Goal: Task Accomplishment & Management: Manage account settings

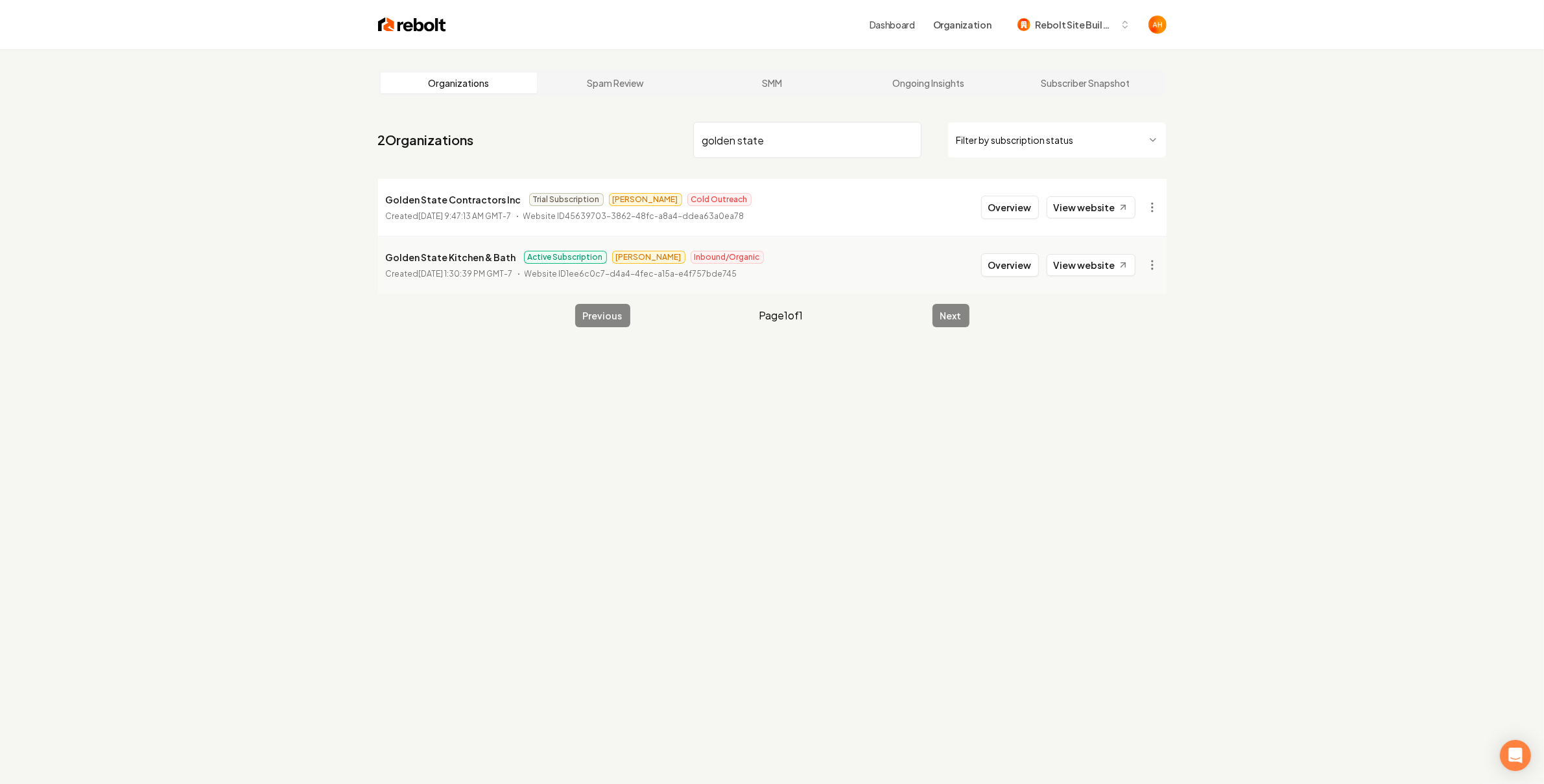
click at [850, 163] on nav "2 Organizations golden state Filter by subscription status" at bounding box center [772, 146] width 789 height 57
click at [853, 149] on input "golden state" at bounding box center [807, 140] width 228 height 36
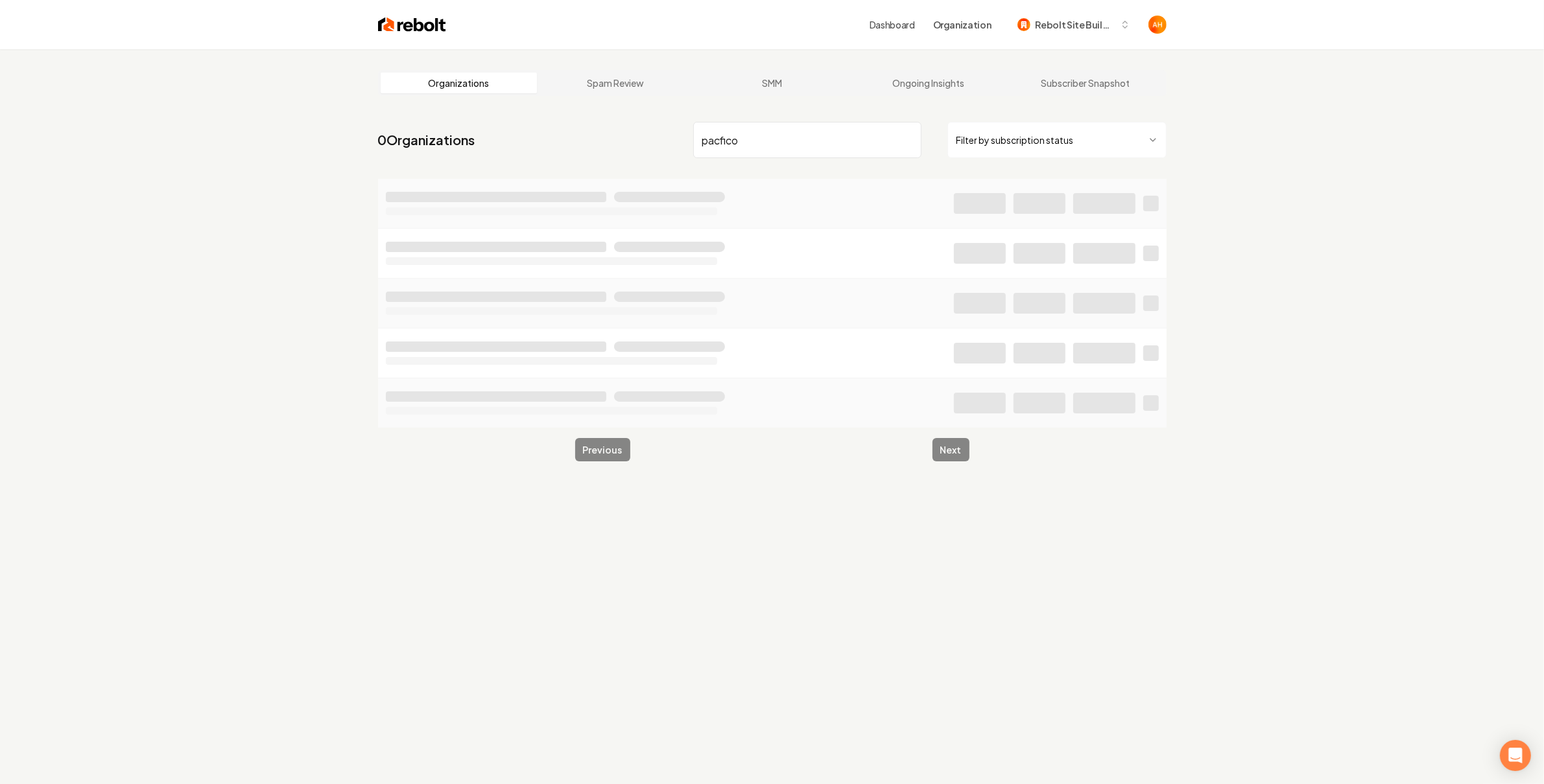
type input "pacfico"
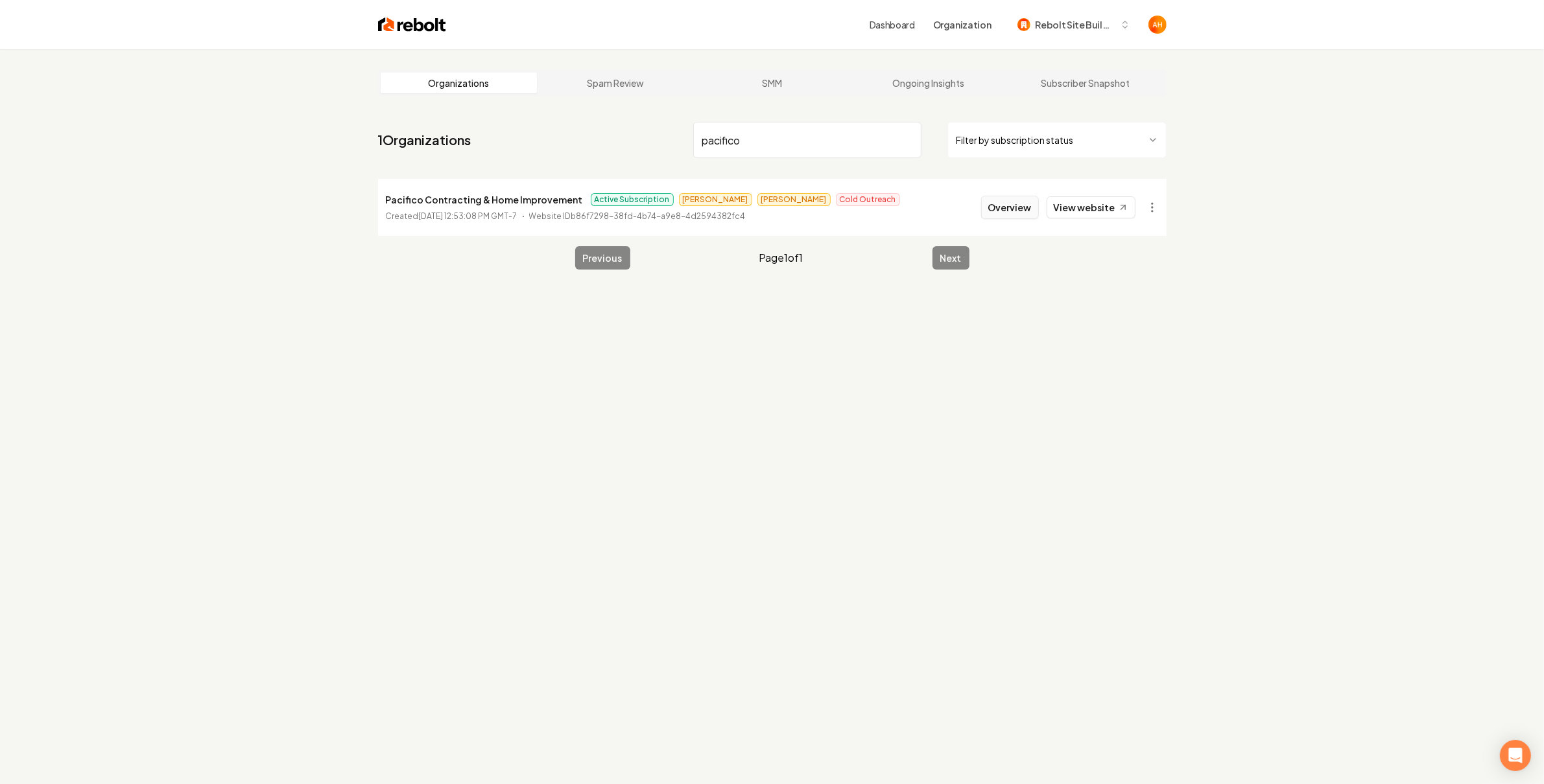
type input "pacifico"
click at [1016, 213] on button "Overview" at bounding box center [1010, 207] width 57 height 23
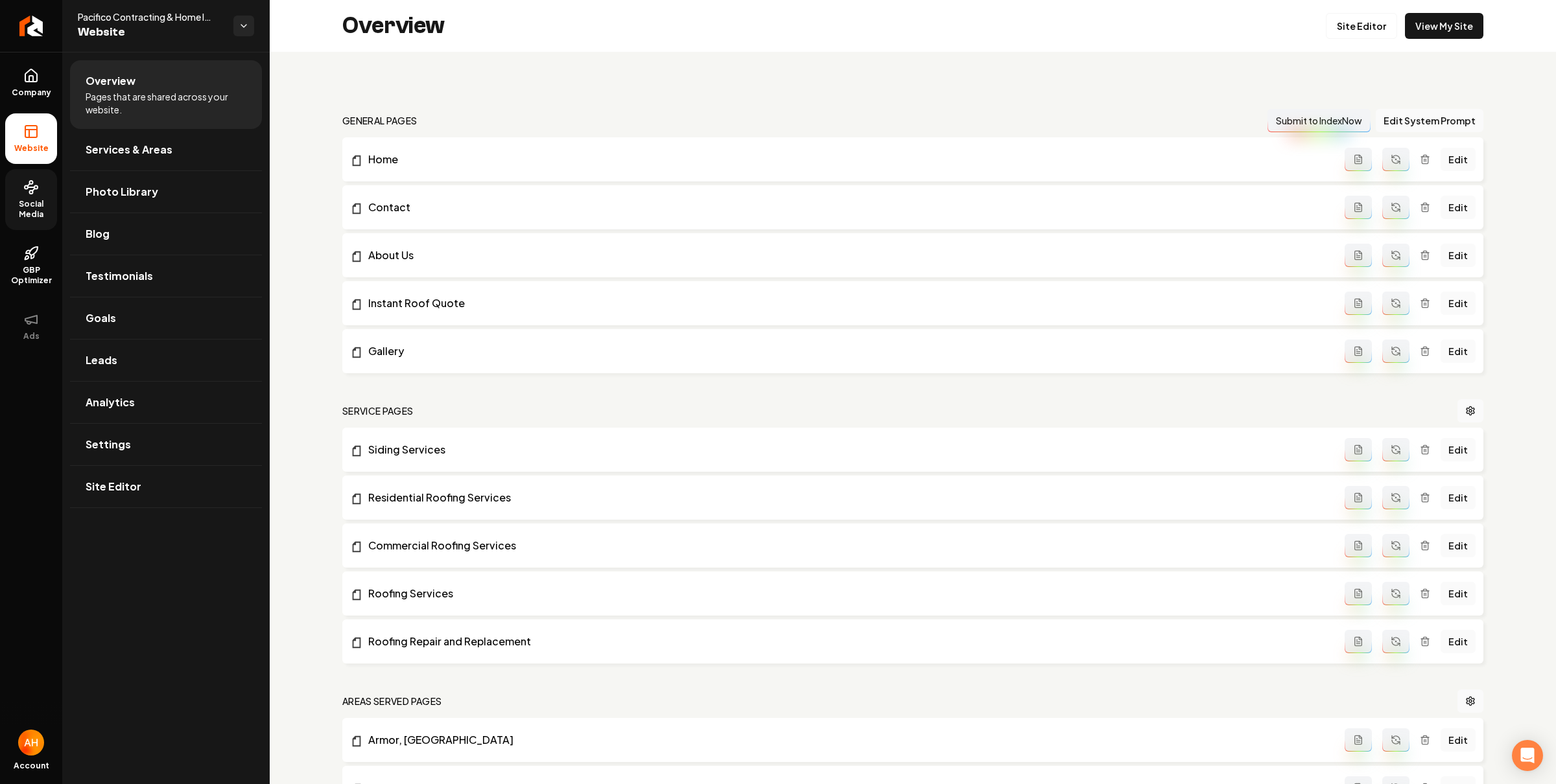
click at [42, 194] on link "Social Media" at bounding box center [31, 199] width 52 height 61
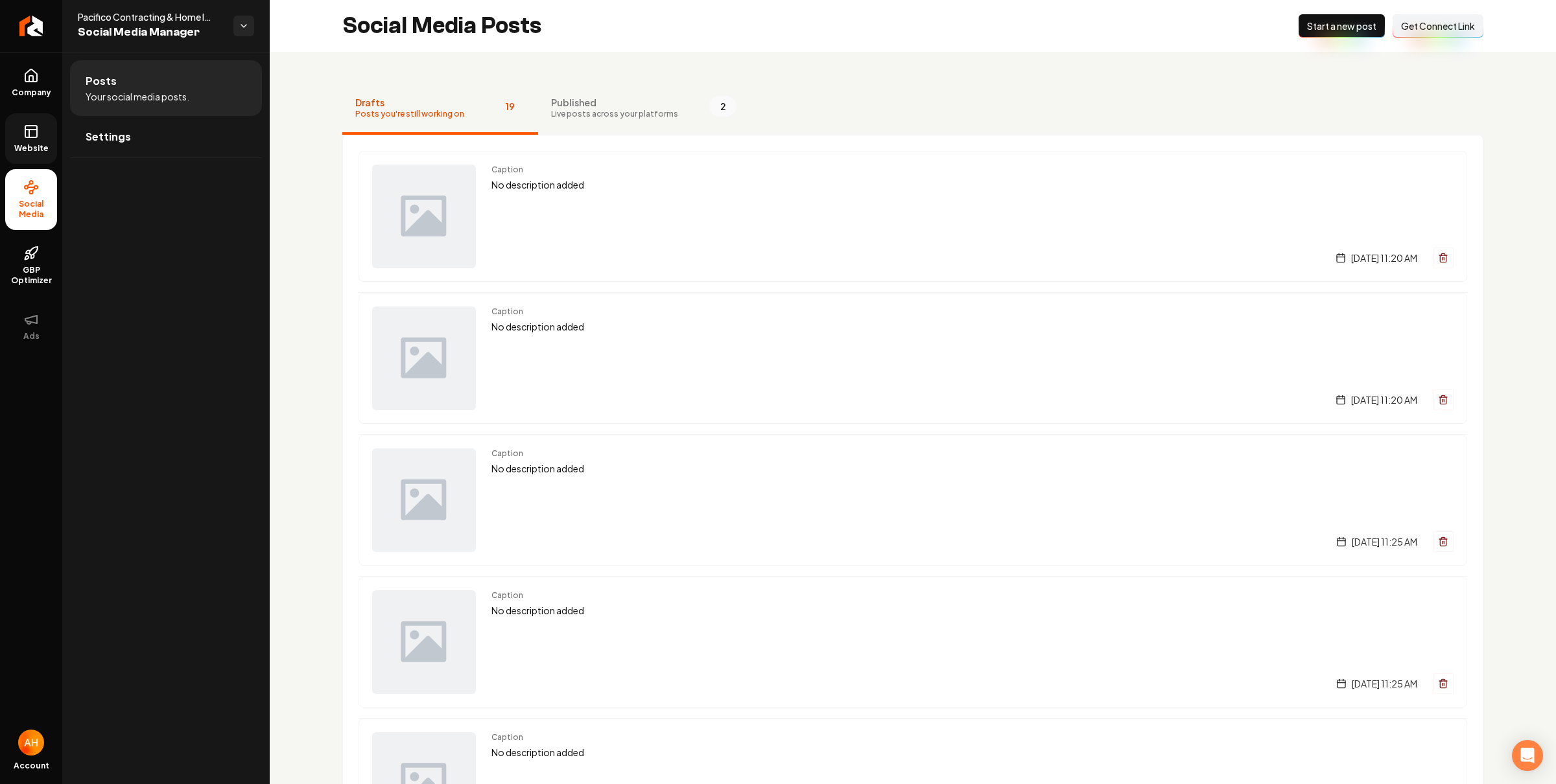
click at [45, 145] on span "Website" at bounding box center [31, 149] width 45 height 11
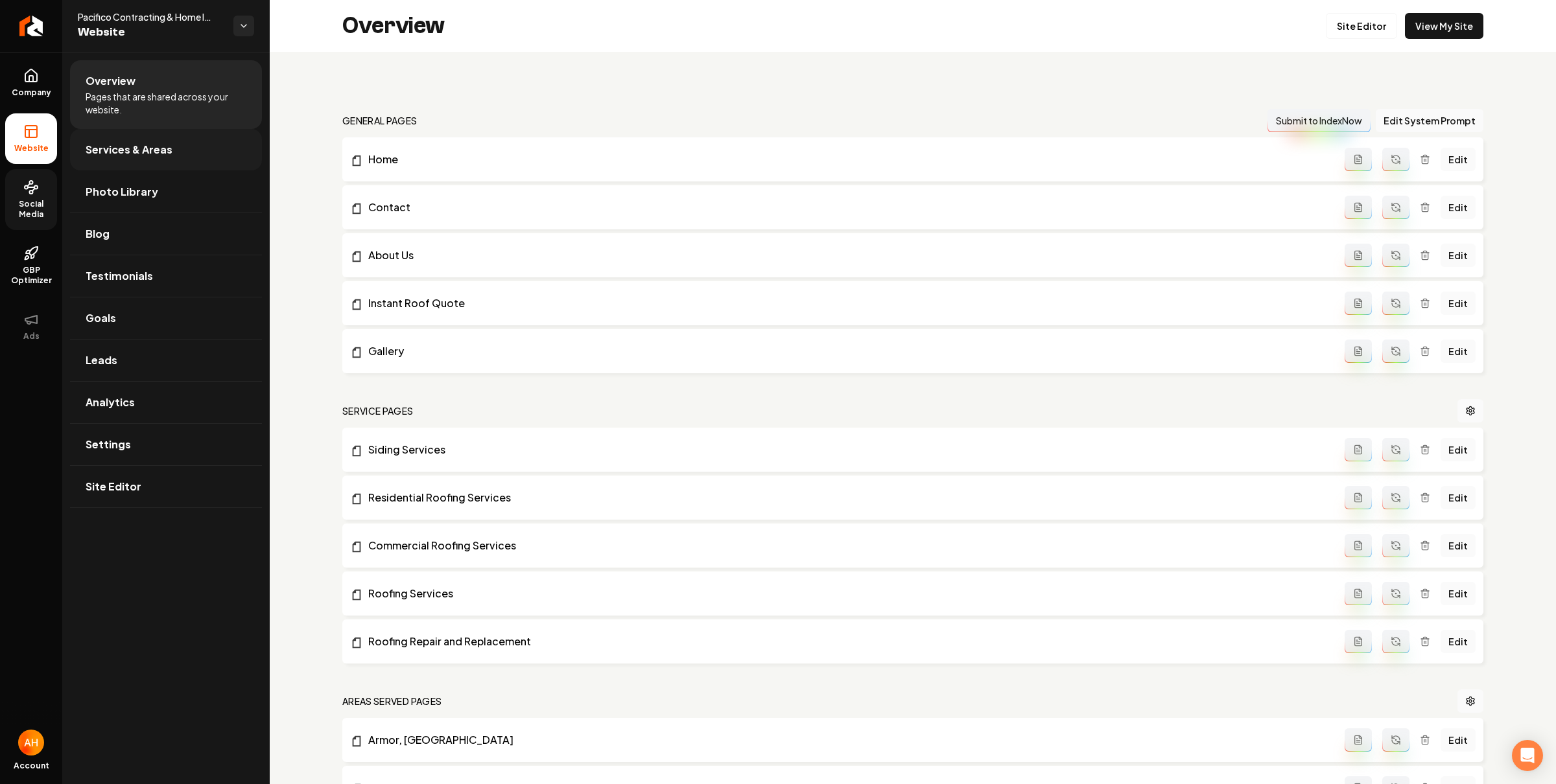
click at [173, 163] on link "Services & Areas" at bounding box center [166, 149] width 192 height 42
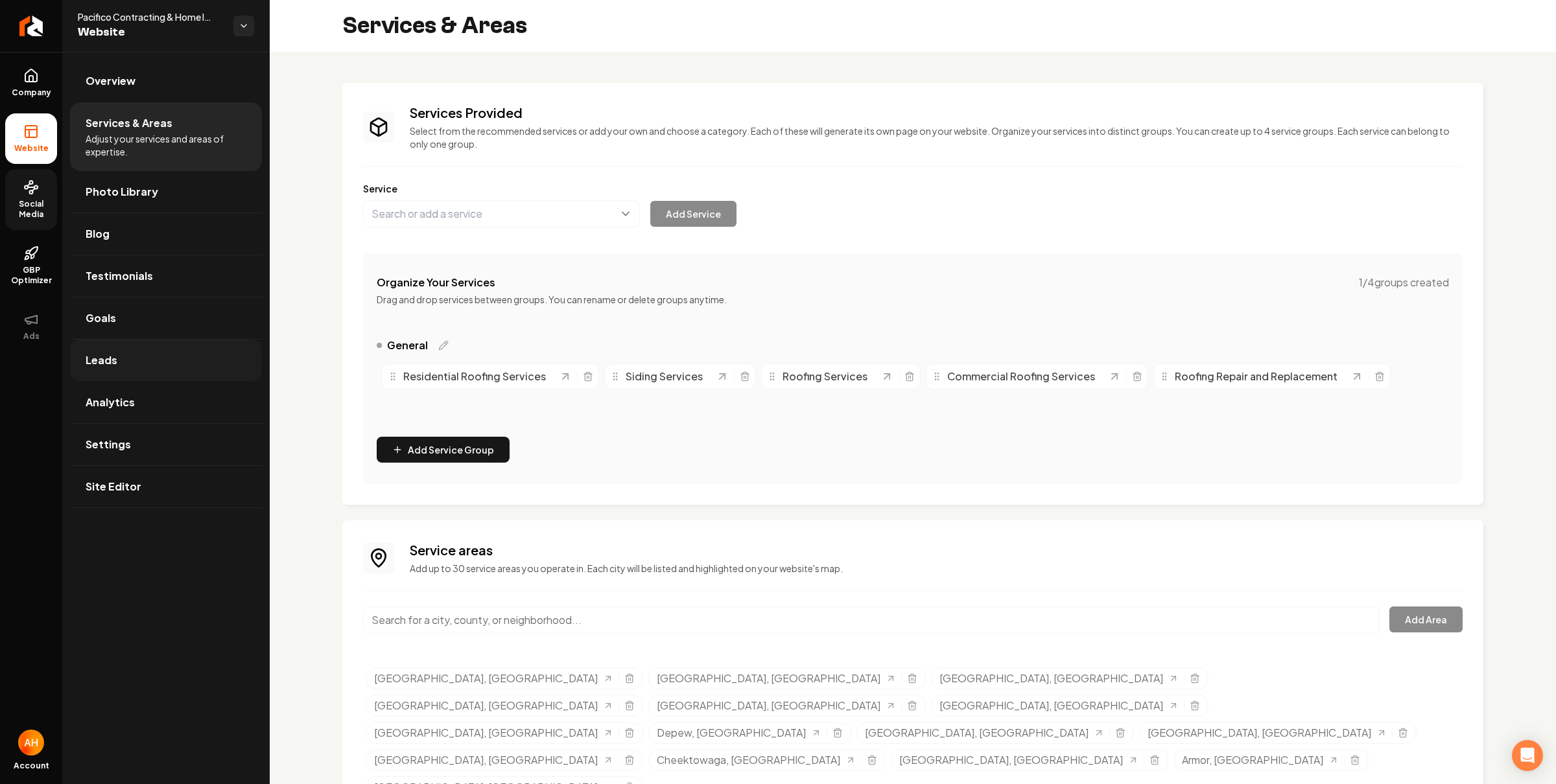
drag, startPoint x: 199, startPoint y: 383, endPoint x: 226, endPoint y: 345, distance: 46.6
click at [199, 383] on link "Analytics" at bounding box center [166, 402] width 192 height 42
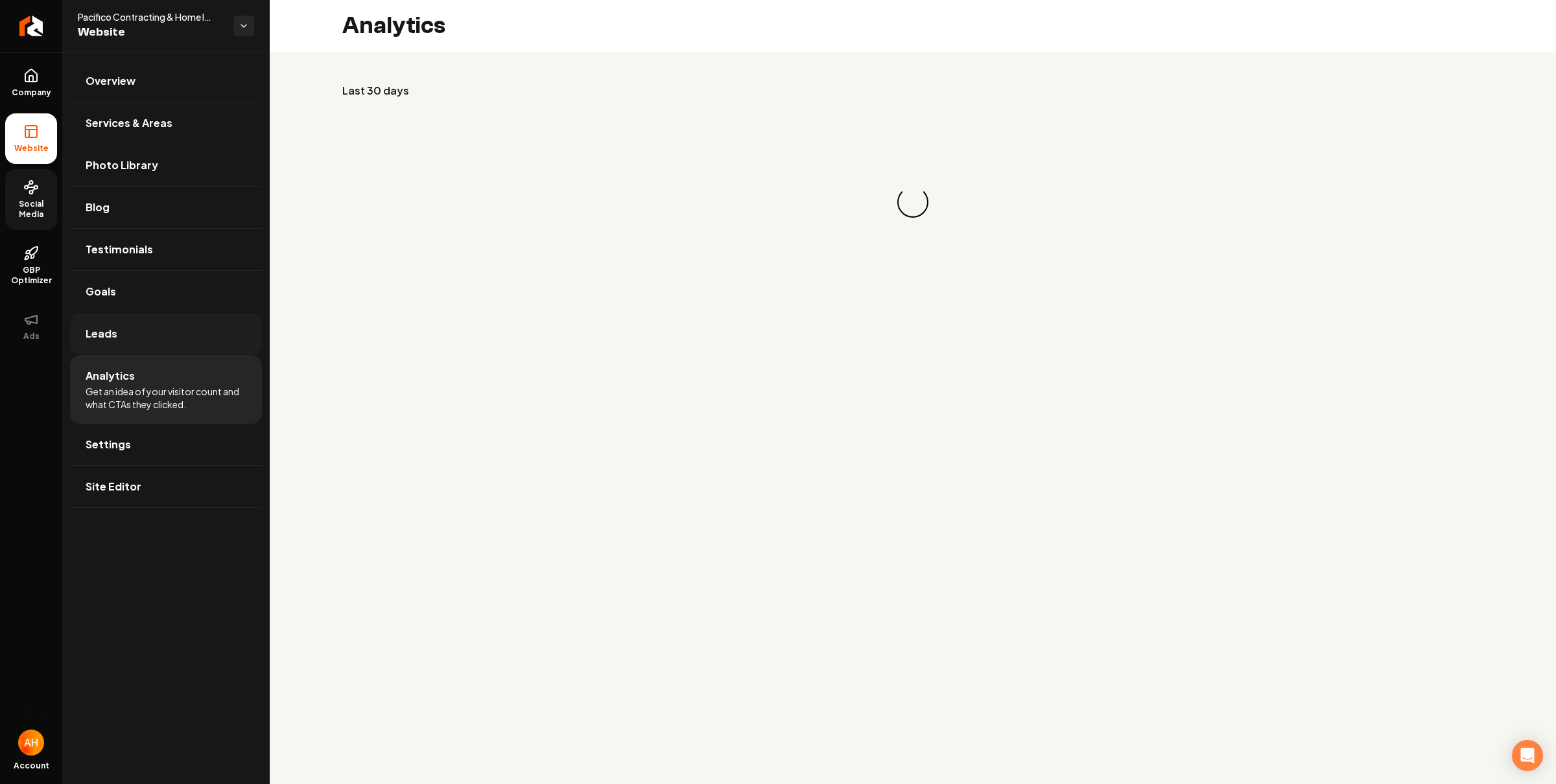
click at [156, 331] on link "Leads" at bounding box center [166, 334] width 192 height 42
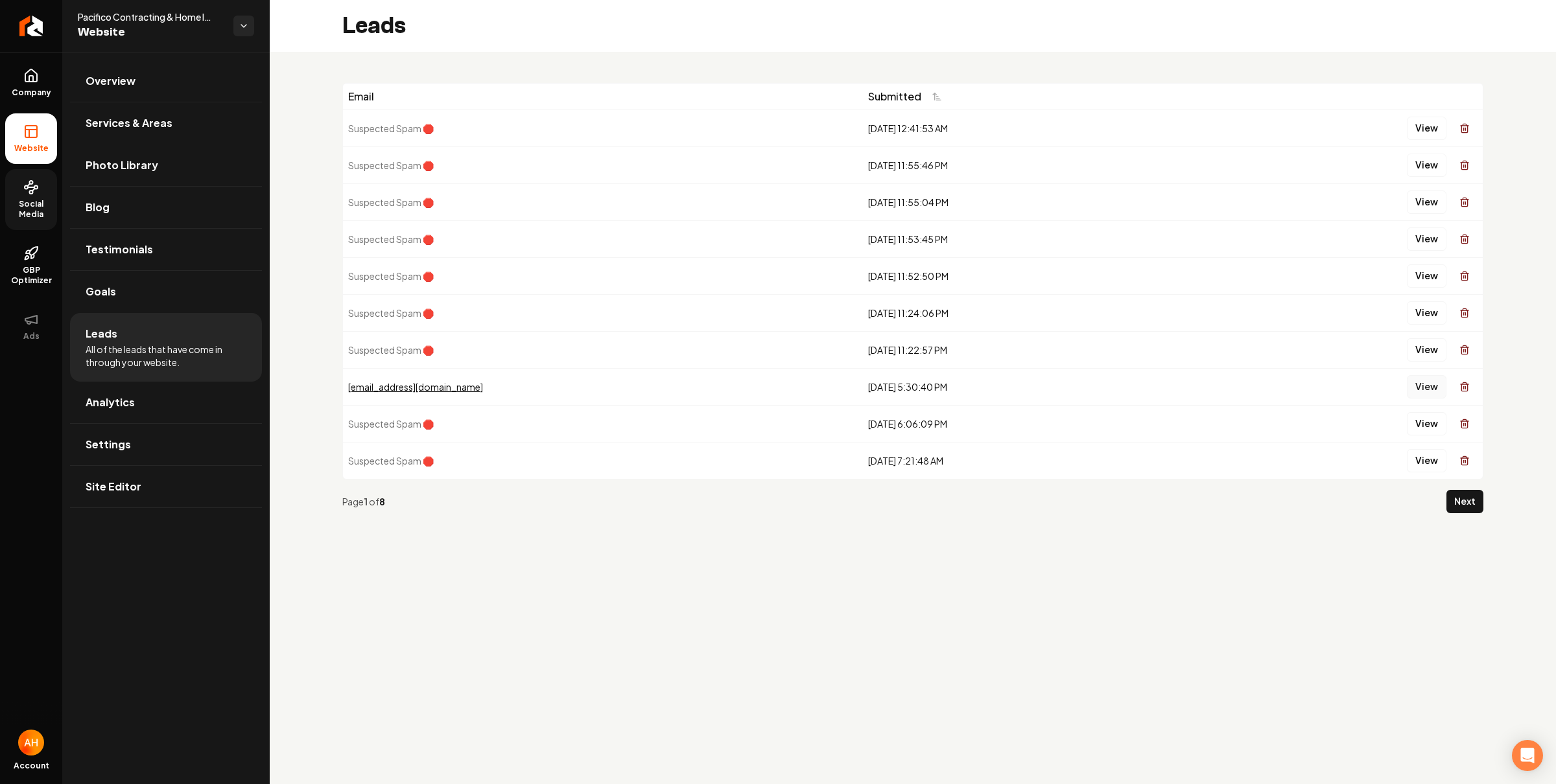
click at [1412, 389] on button "View" at bounding box center [1426, 386] width 39 height 23
click at [1465, 509] on button "Next" at bounding box center [1464, 501] width 37 height 23
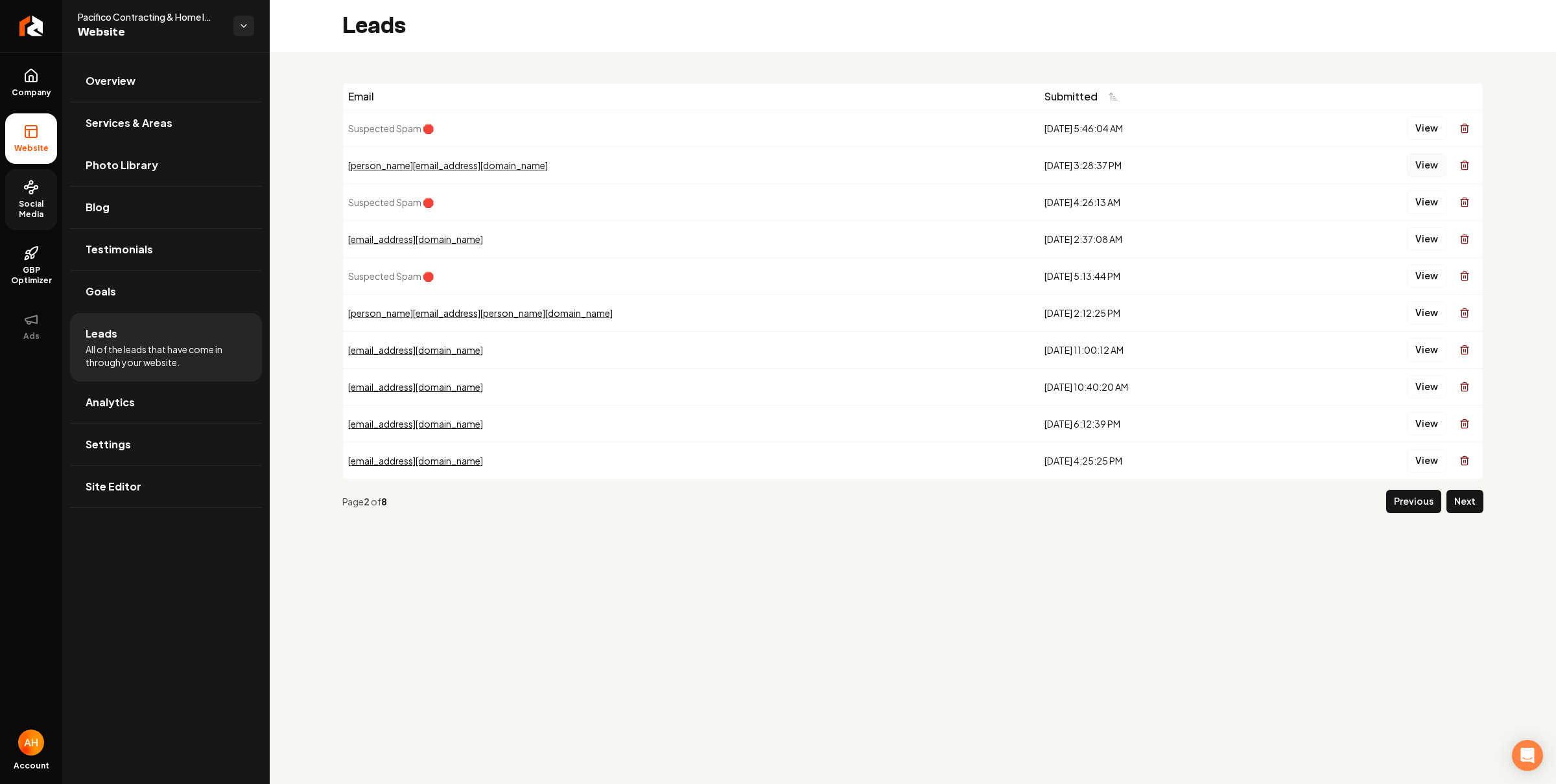
click at [1425, 171] on button "View" at bounding box center [1426, 165] width 39 height 23
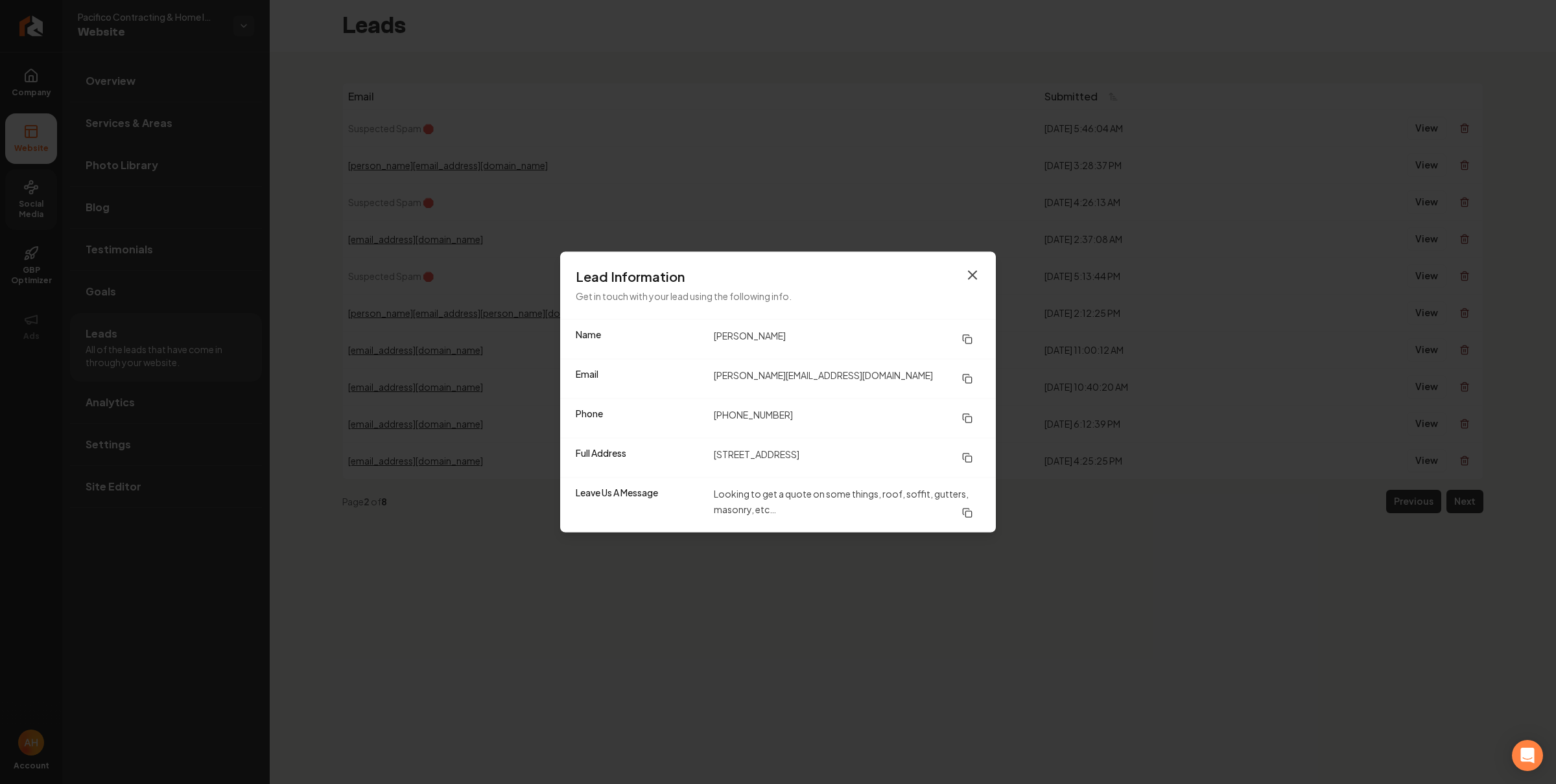
click at [964, 278] on icon "button" at bounding box center [972, 275] width 16 height 16
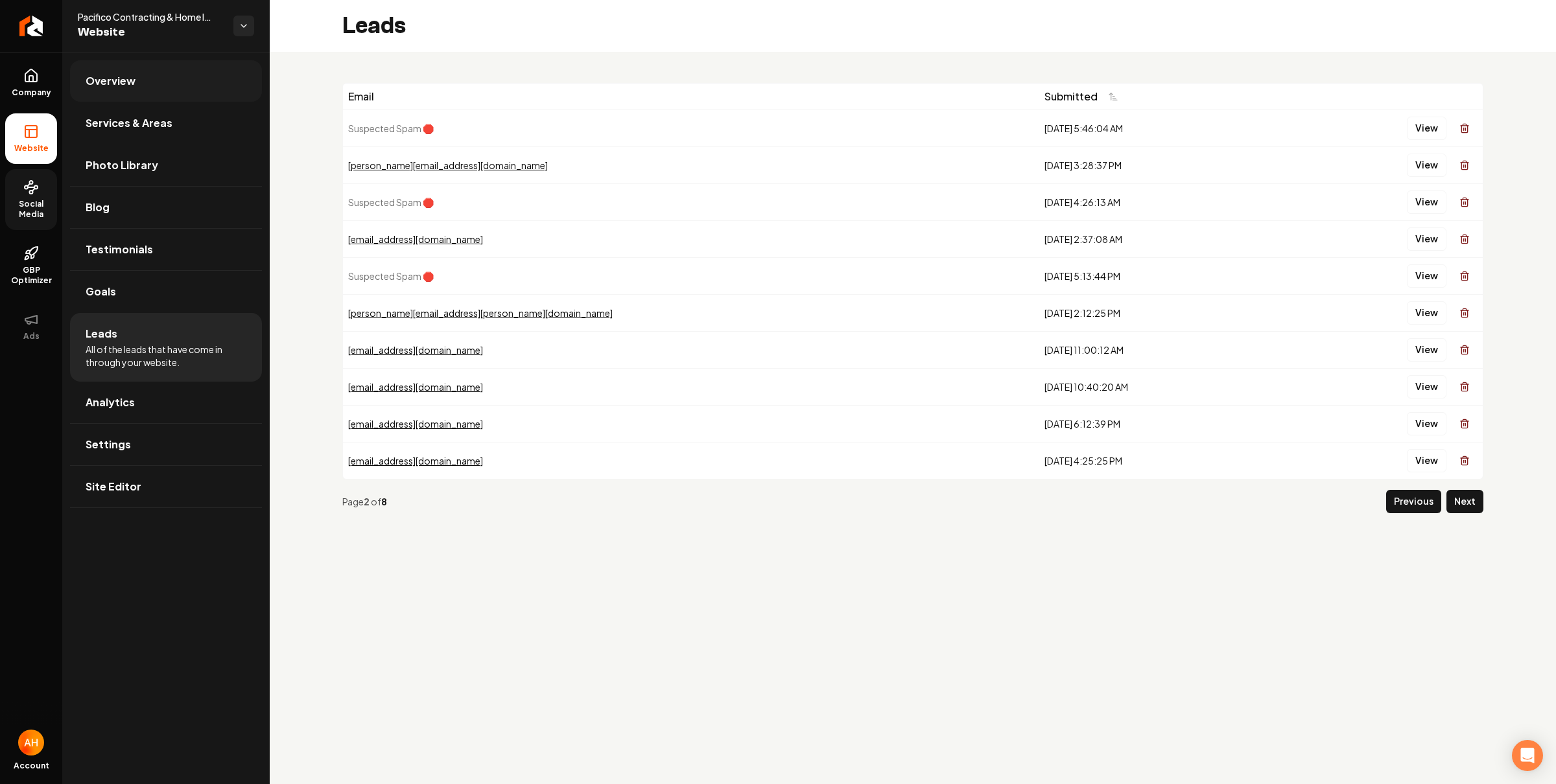
click at [245, 82] on link "Overview" at bounding box center [166, 81] width 192 height 42
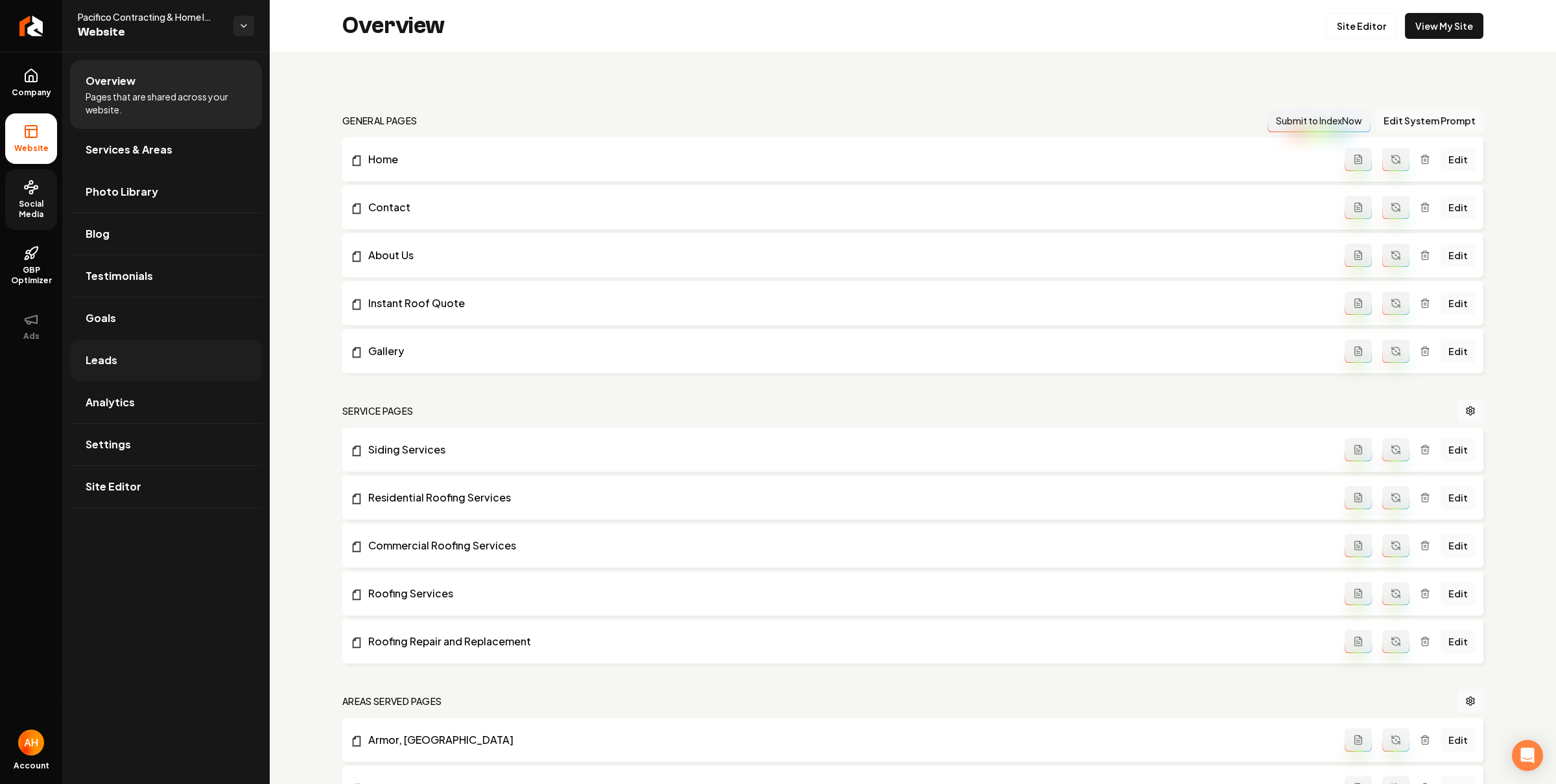
click at [141, 356] on link "Leads" at bounding box center [166, 360] width 192 height 42
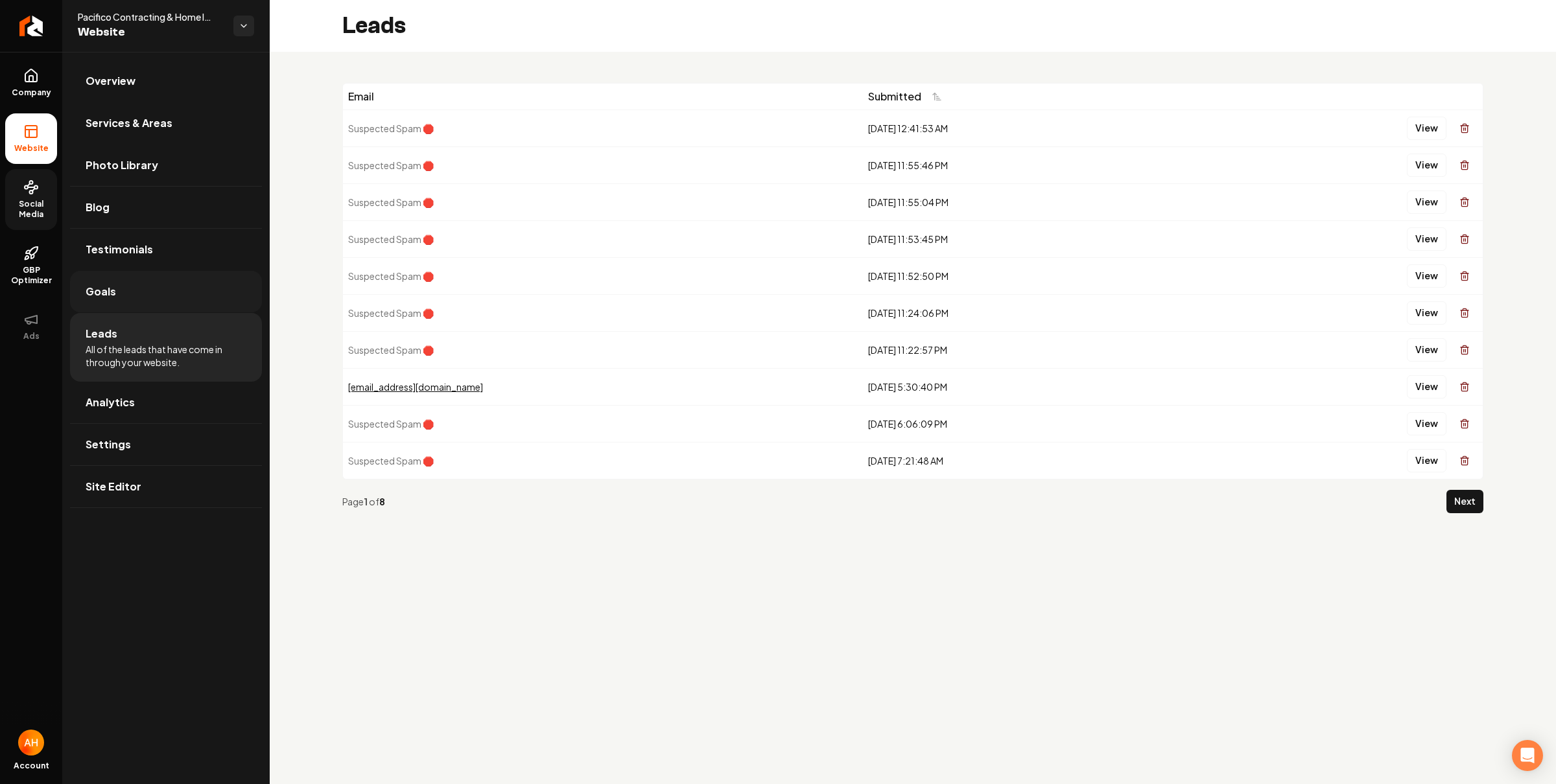
click at [164, 306] on link "Goals" at bounding box center [166, 291] width 192 height 42
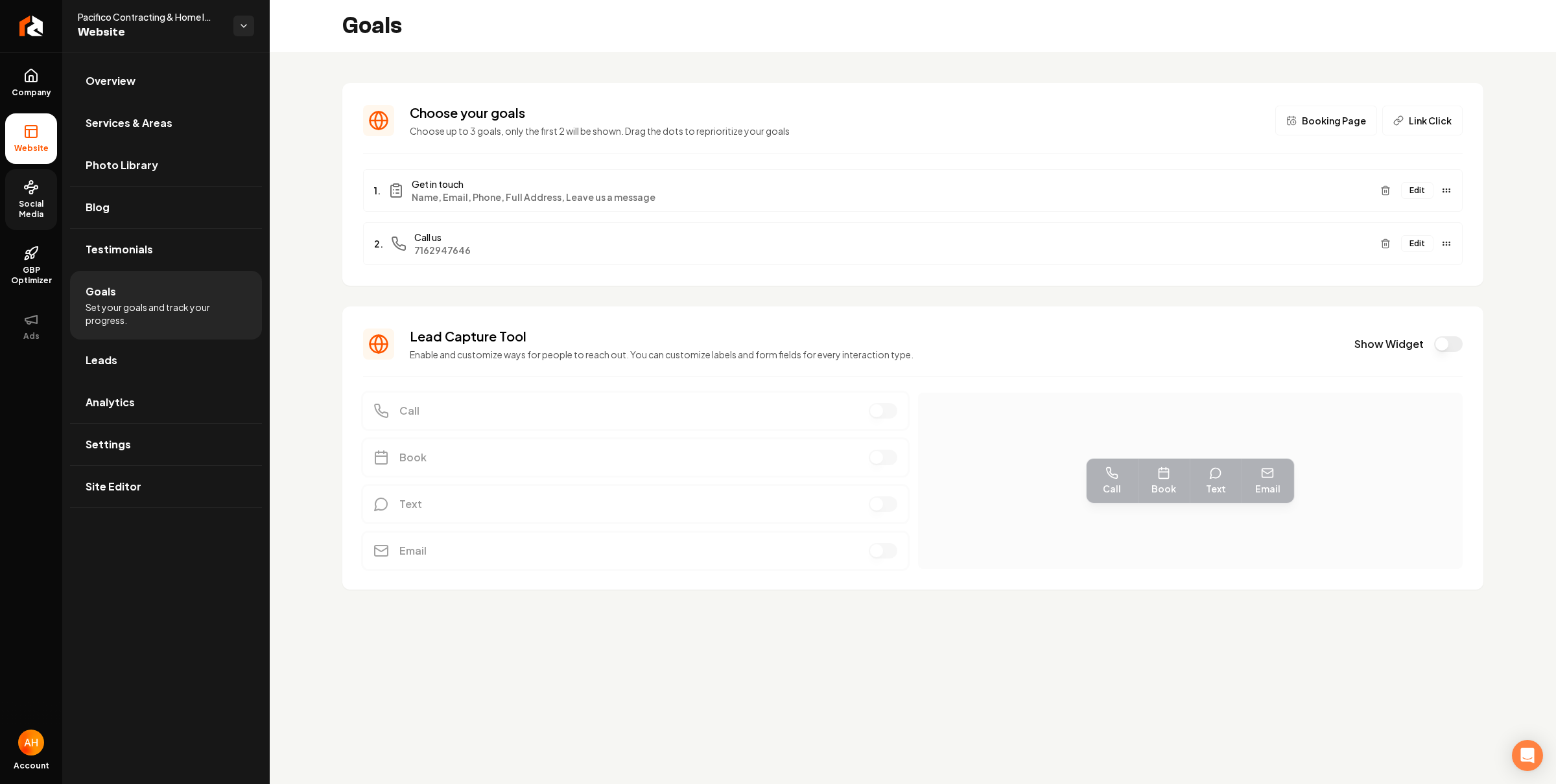
click at [1441, 344] on button "Show Widget" at bounding box center [1448, 344] width 29 height 16
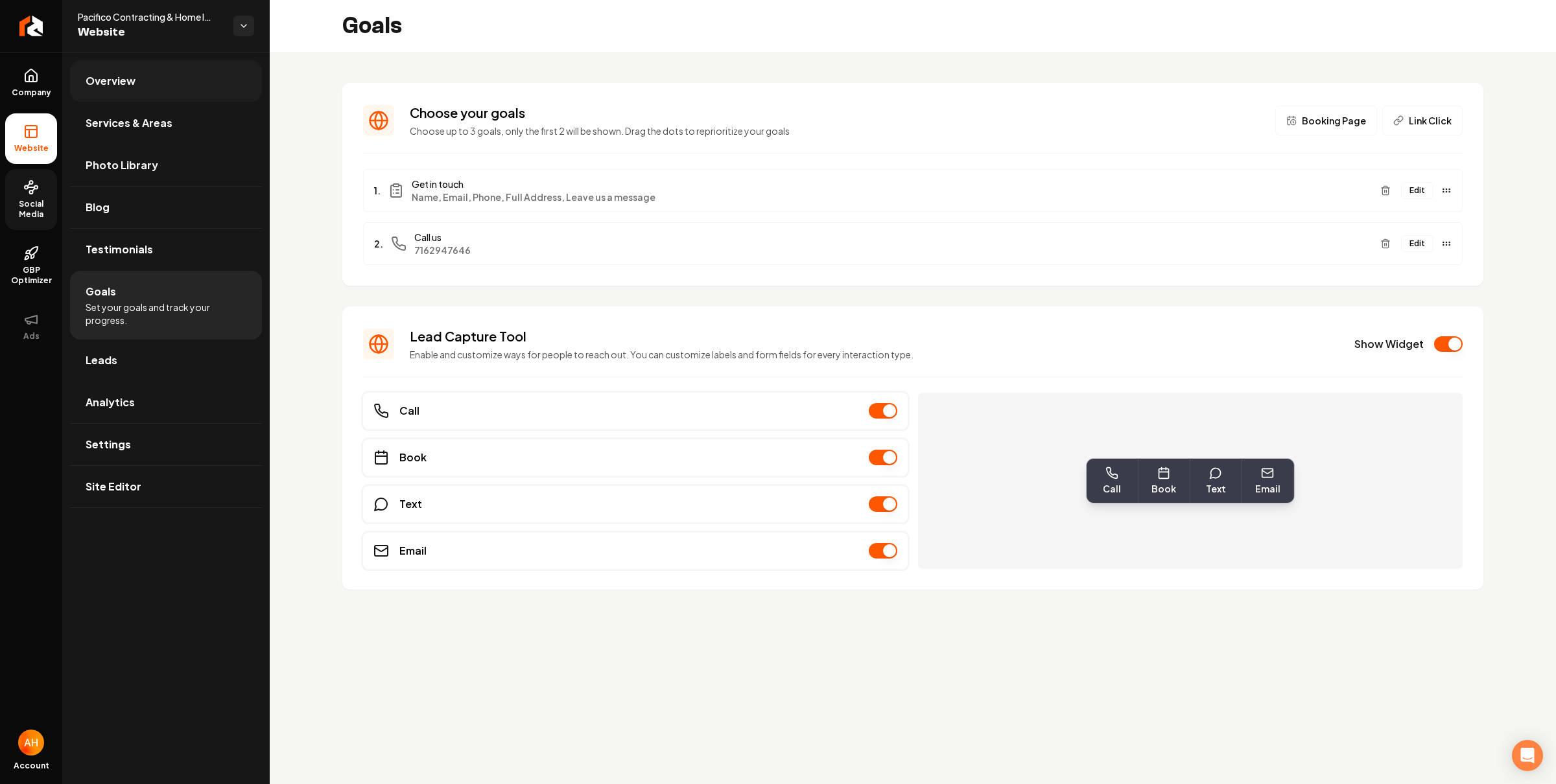
click at [170, 75] on link "Overview" at bounding box center [166, 81] width 192 height 42
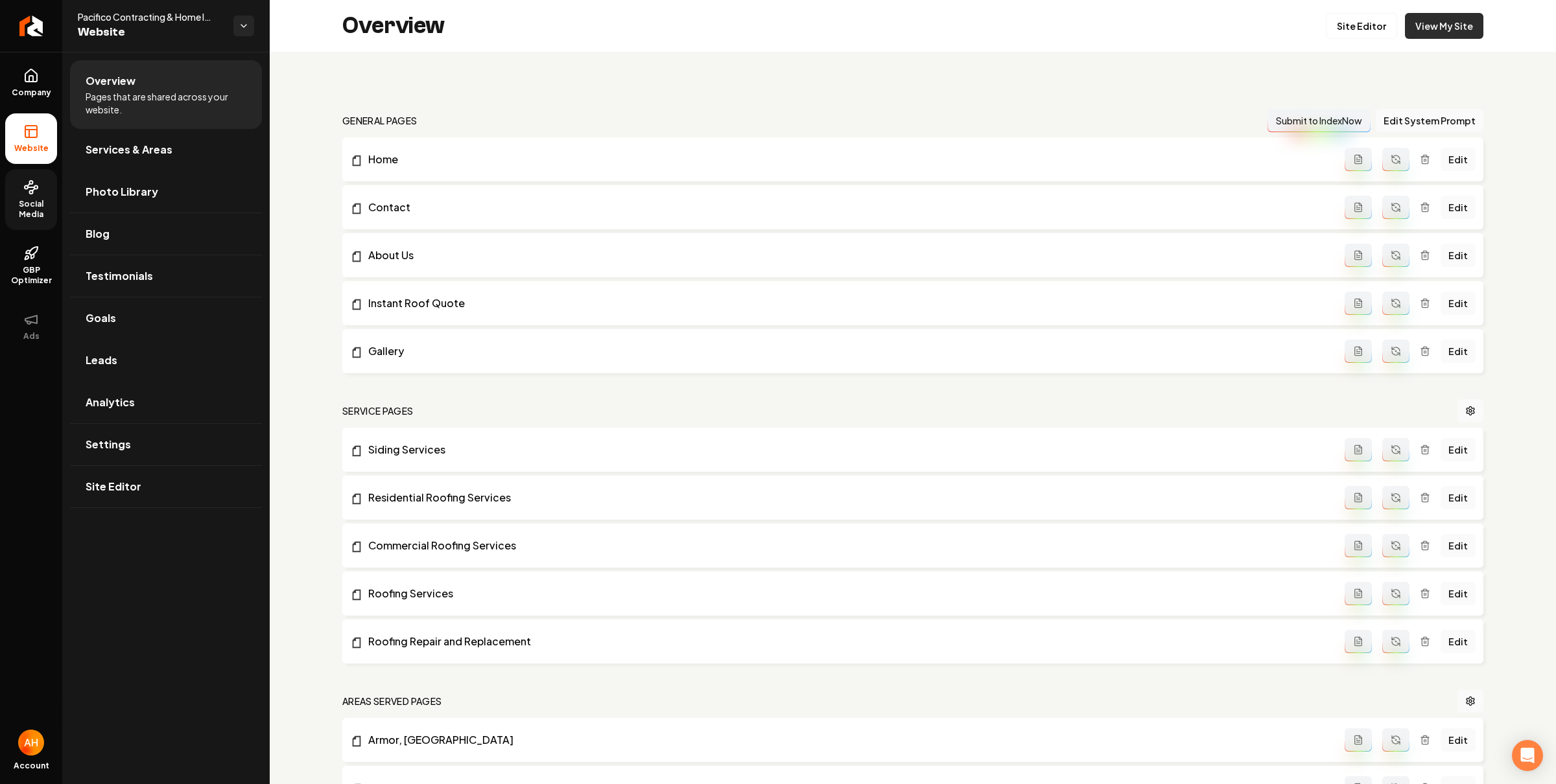
click at [1453, 21] on link "View My Site" at bounding box center [1444, 26] width 78 height 26
click at [1421, 28] on link "View My Site" at bounding box center [1444, 26] width 78 height 26
click at [128, 224] on link "Blog" at bounding box center [166, 234] width 192 height 42
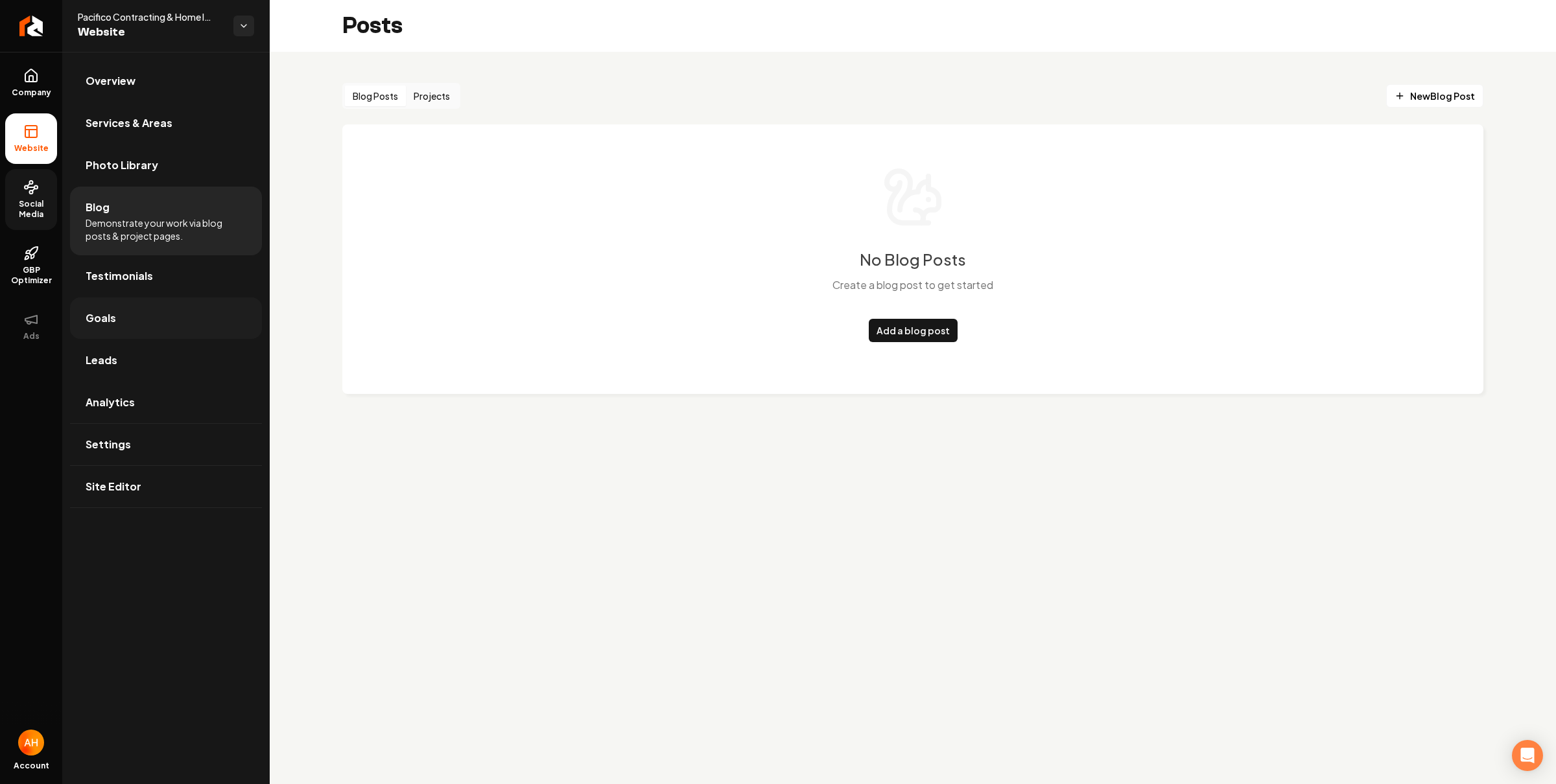
click at [149, 317] on link "Goals" at bounding box center [166, 318] width 192 height 42
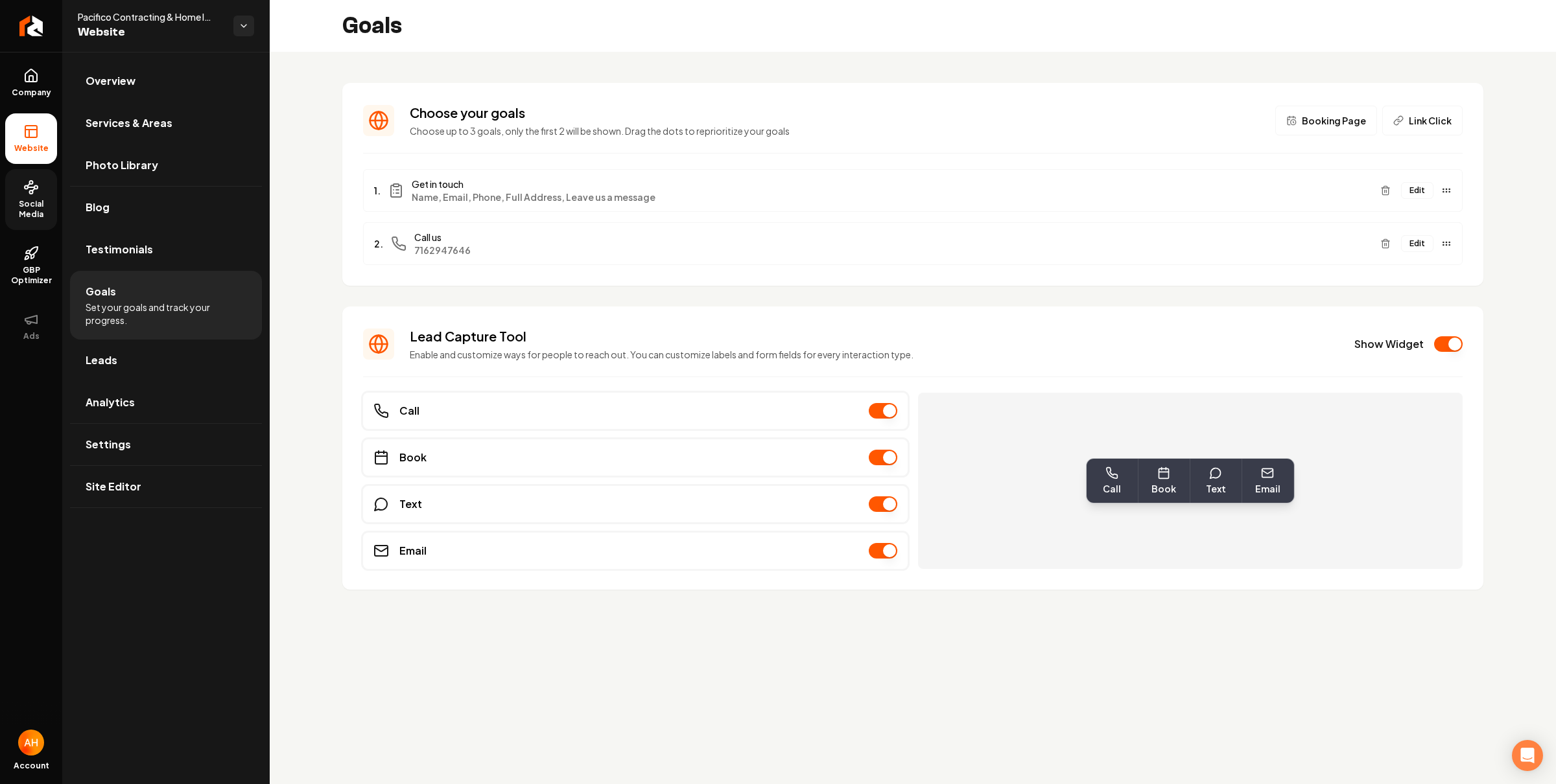
click at [1278, 638] on div "Choose your goals Choose up to 3 goals, only the first 2 will be shown. Drag th…" at bounding box center [912, 347] width 1286 height 590
click at [629, 64] on div "Choose your goals Choose up to 3 goals, only the first 2 will be shown. Drag th…" at bounding box center [912, 347] width 1286 height 590
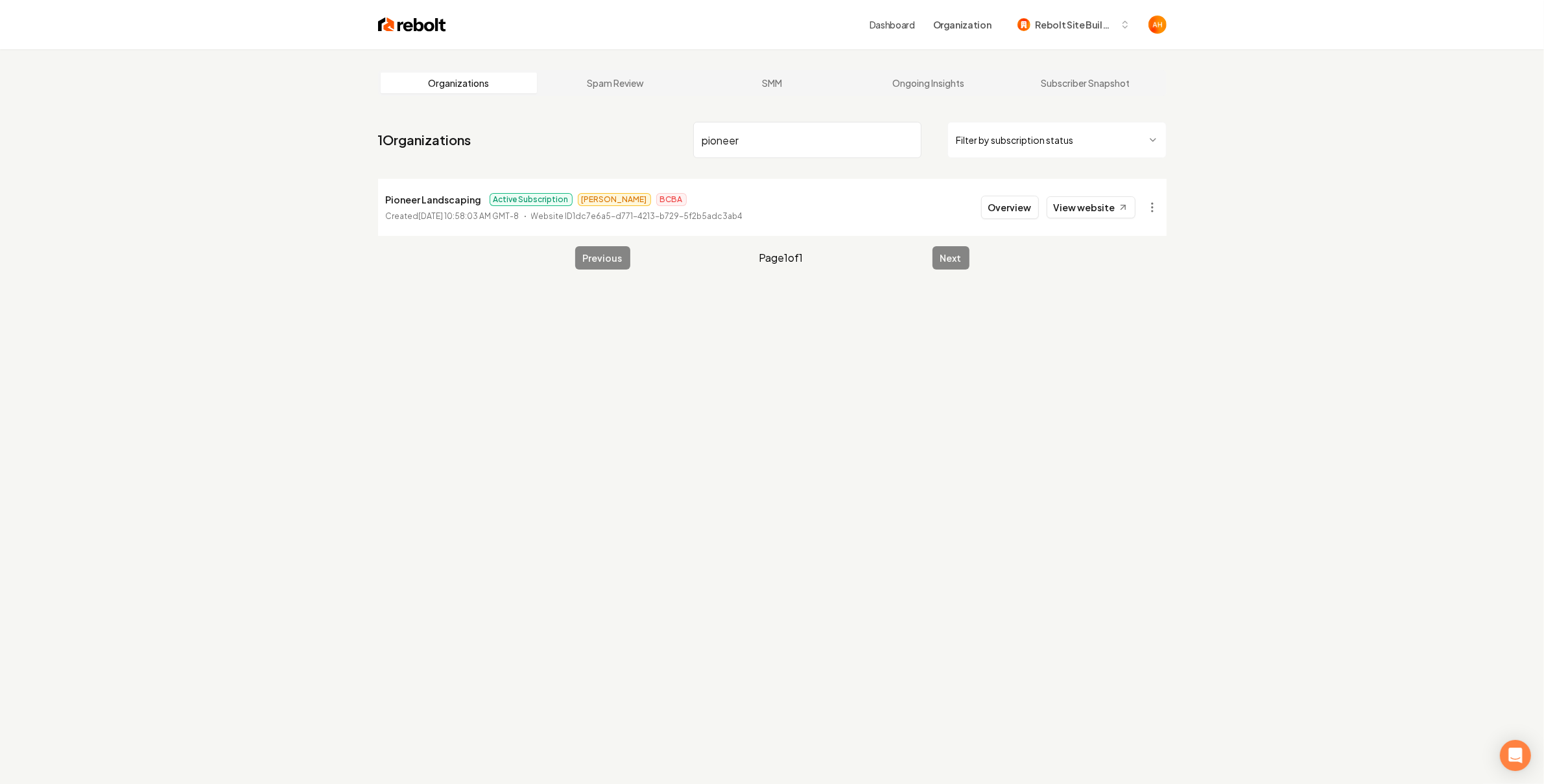
drag, startPoint x: 845, startPoint y: 133, endPoint x: 854, endPoint y: 127, distance: 10.8
click at [844, 132] on input "pioneer" at bounding box center [807, 140] width 228 height 36
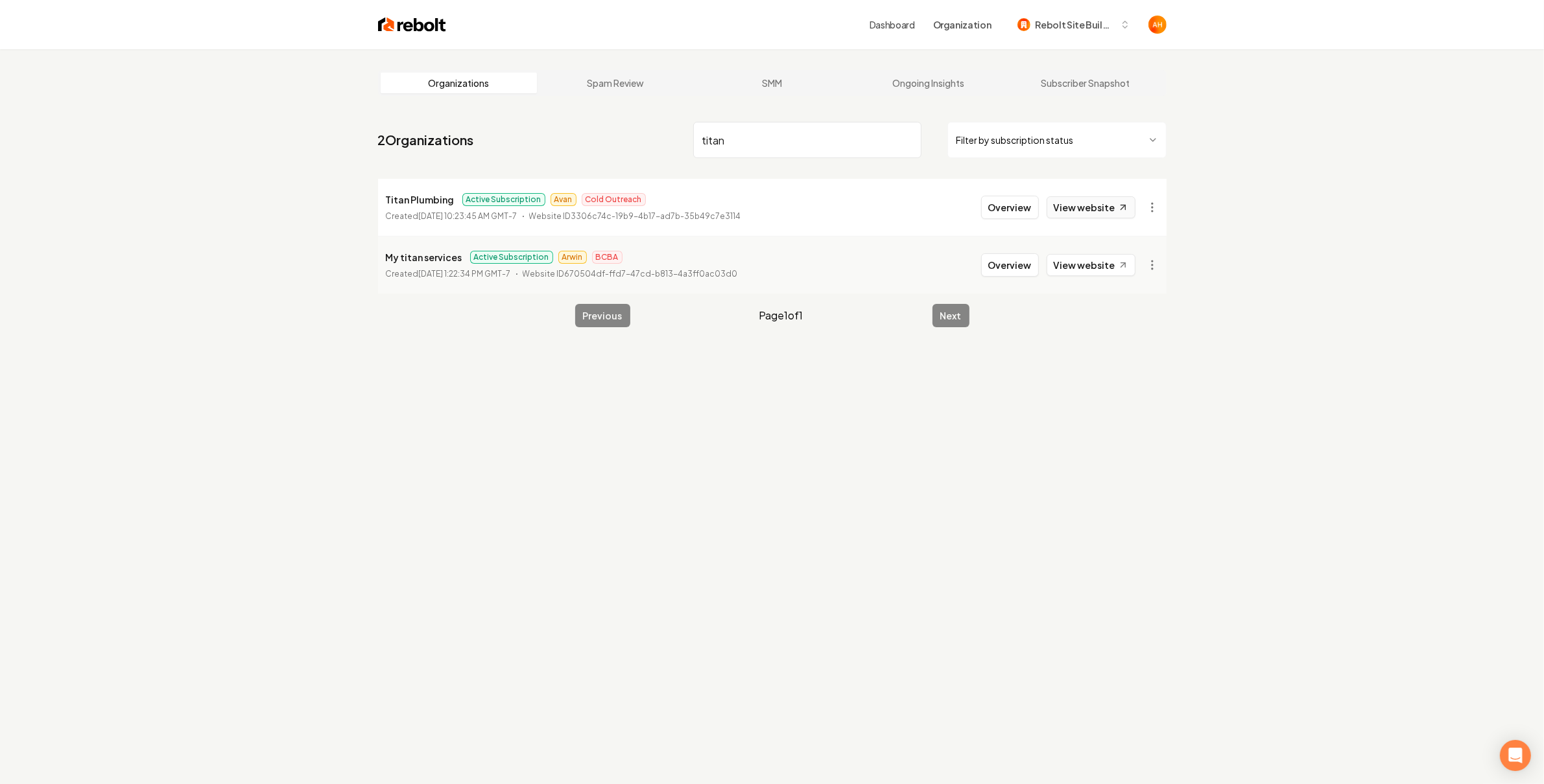
click at [1080, 204] on link "View website" at bounding box center [1091, 207] width 89 height 22
click at [525, 145] on nav "2 Organizations titan Filter by subscription status" at bounding box center [772, 146] width 789 height 57
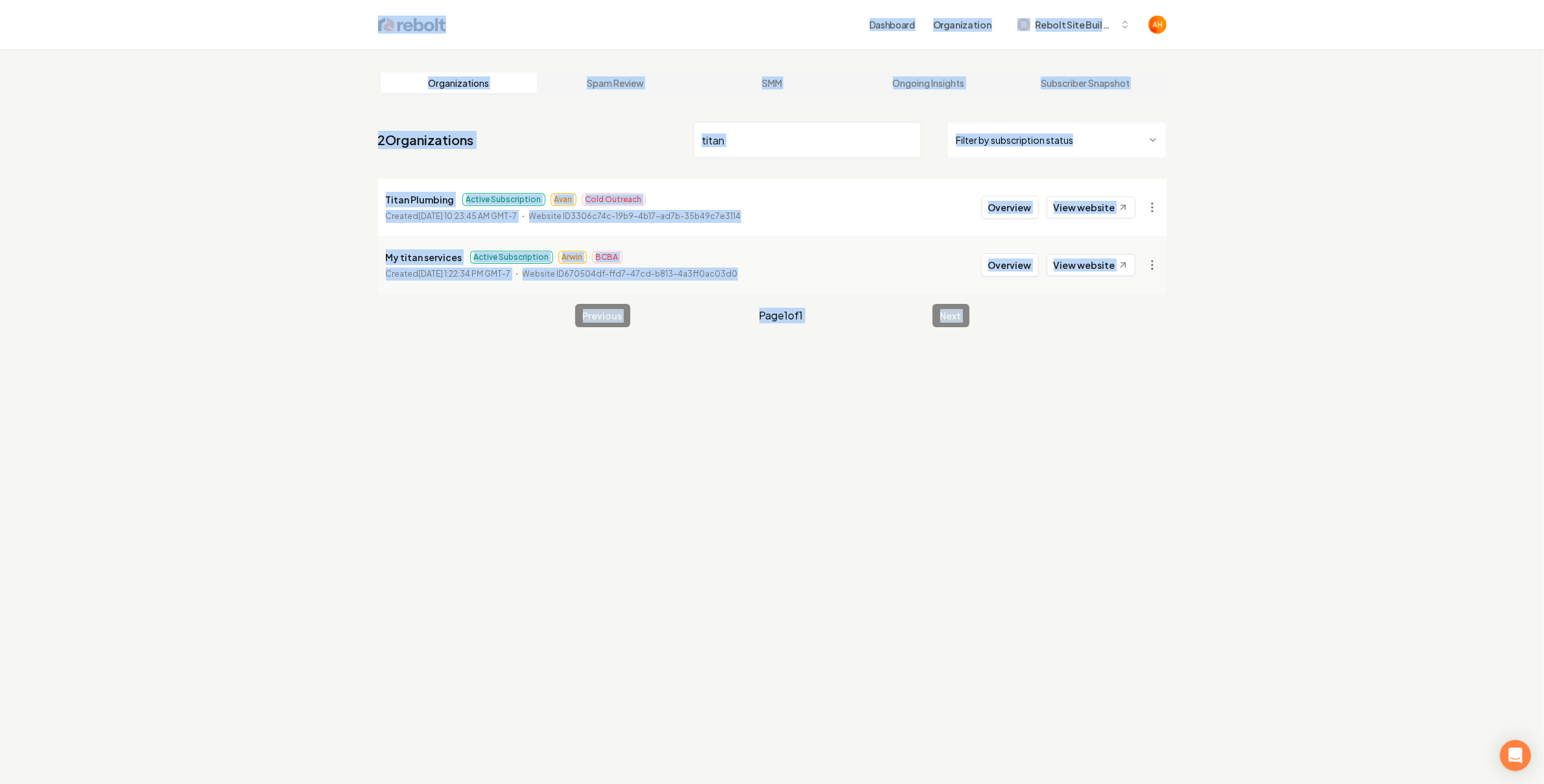
click at [752, 160] on nav "2 Organizations titan Filter by subscription status" at bounding box center [772, 146] width 789 height 57
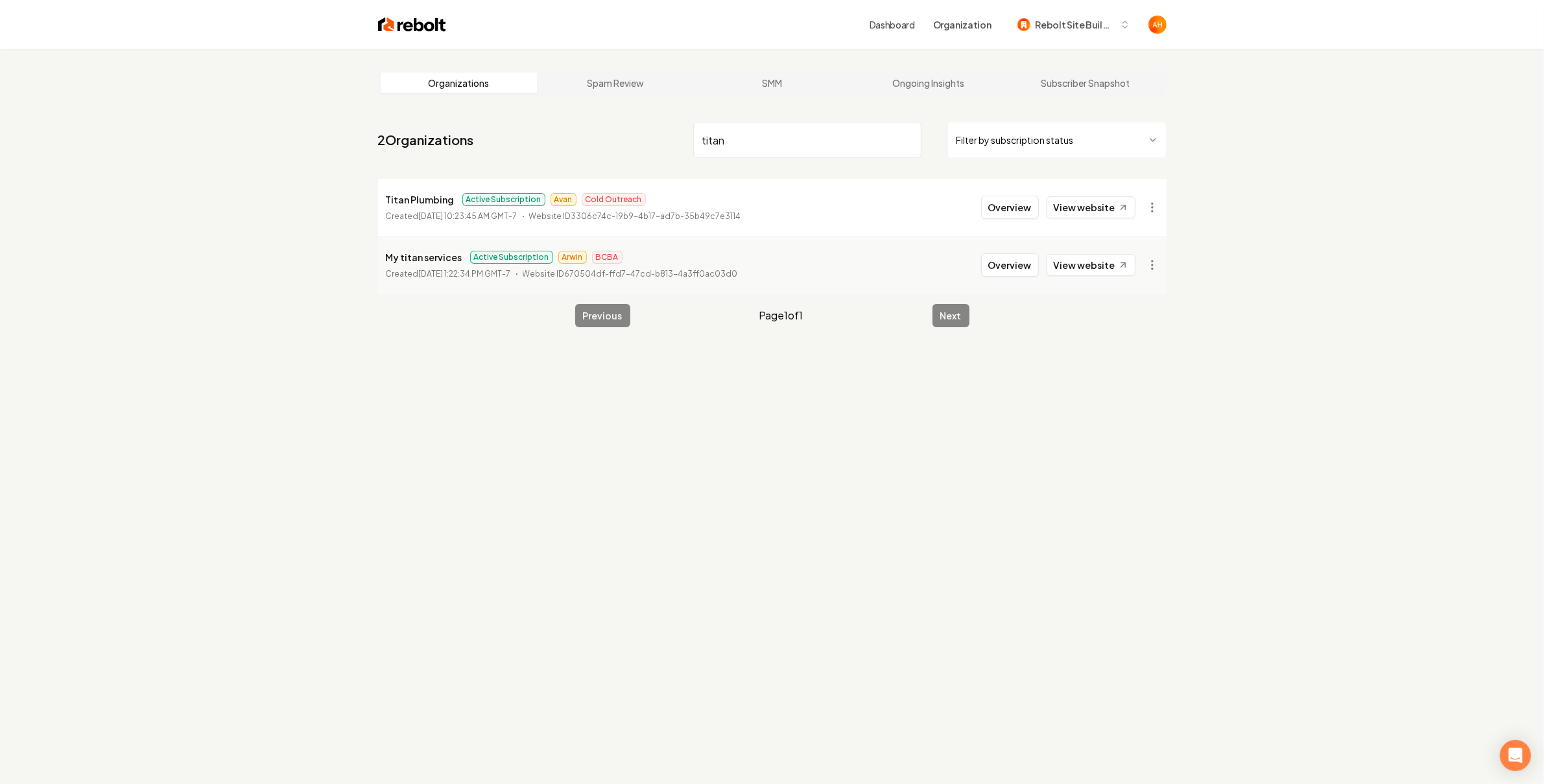
click at [770, 149] on input "titan" at bounding box center [807, 140] width 228 height 36
type input "360"
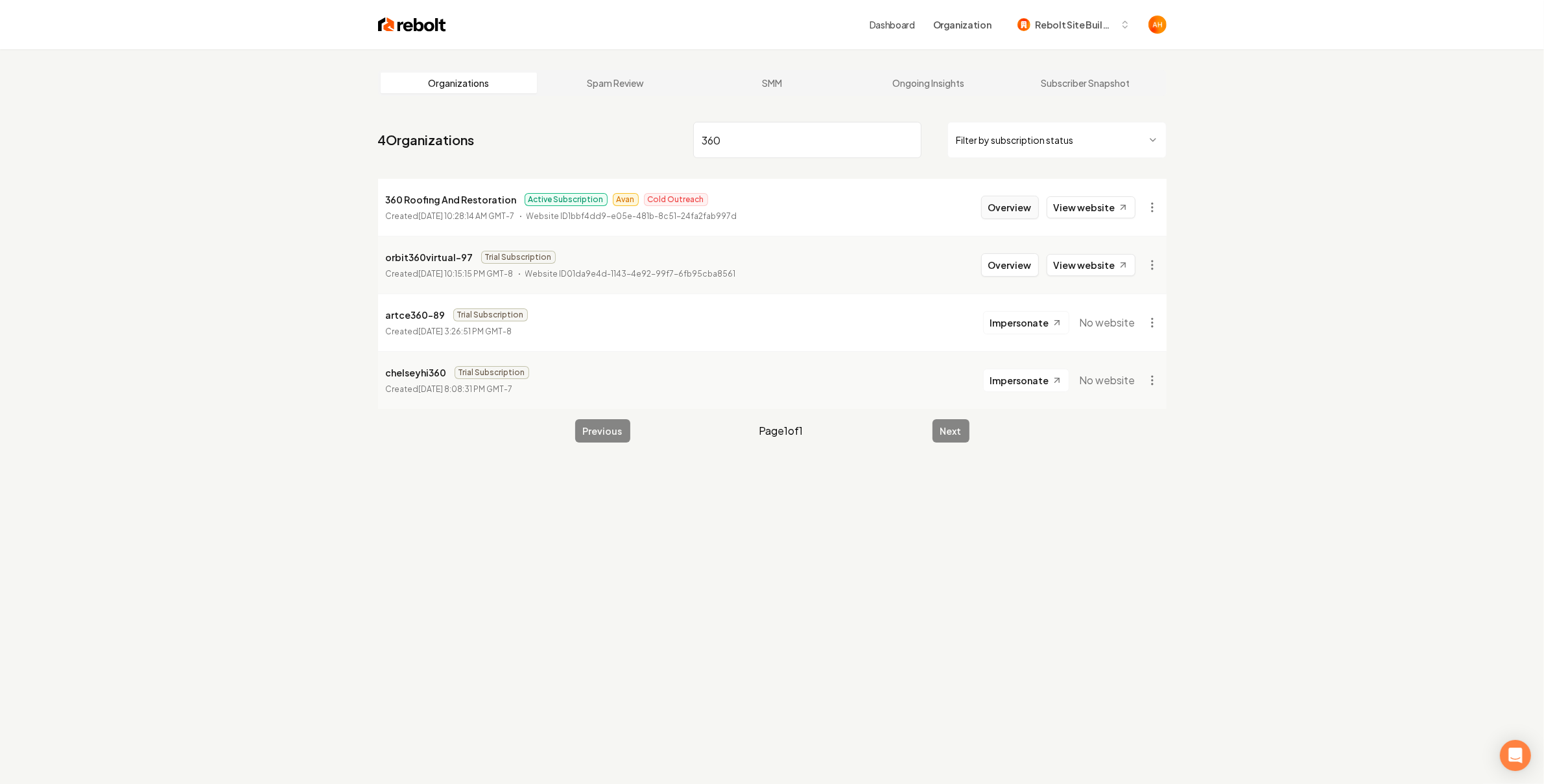
click at [1026, 198] on button "Overview" at bounding box center [1010, 207] width 57 height 23
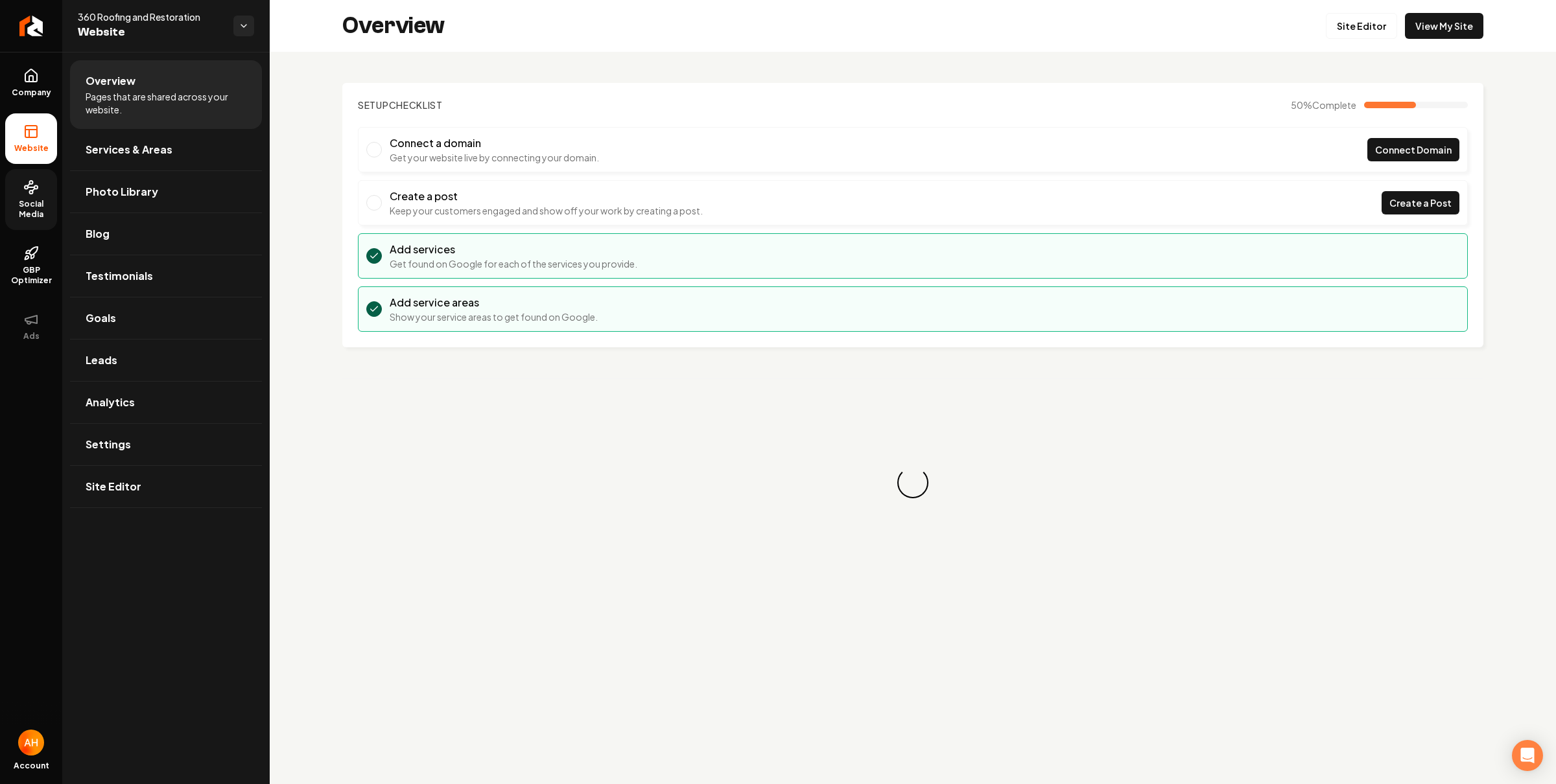
click at [41, 214] on span "Social Media" at bounding box center [31, 209] width 52 height 20
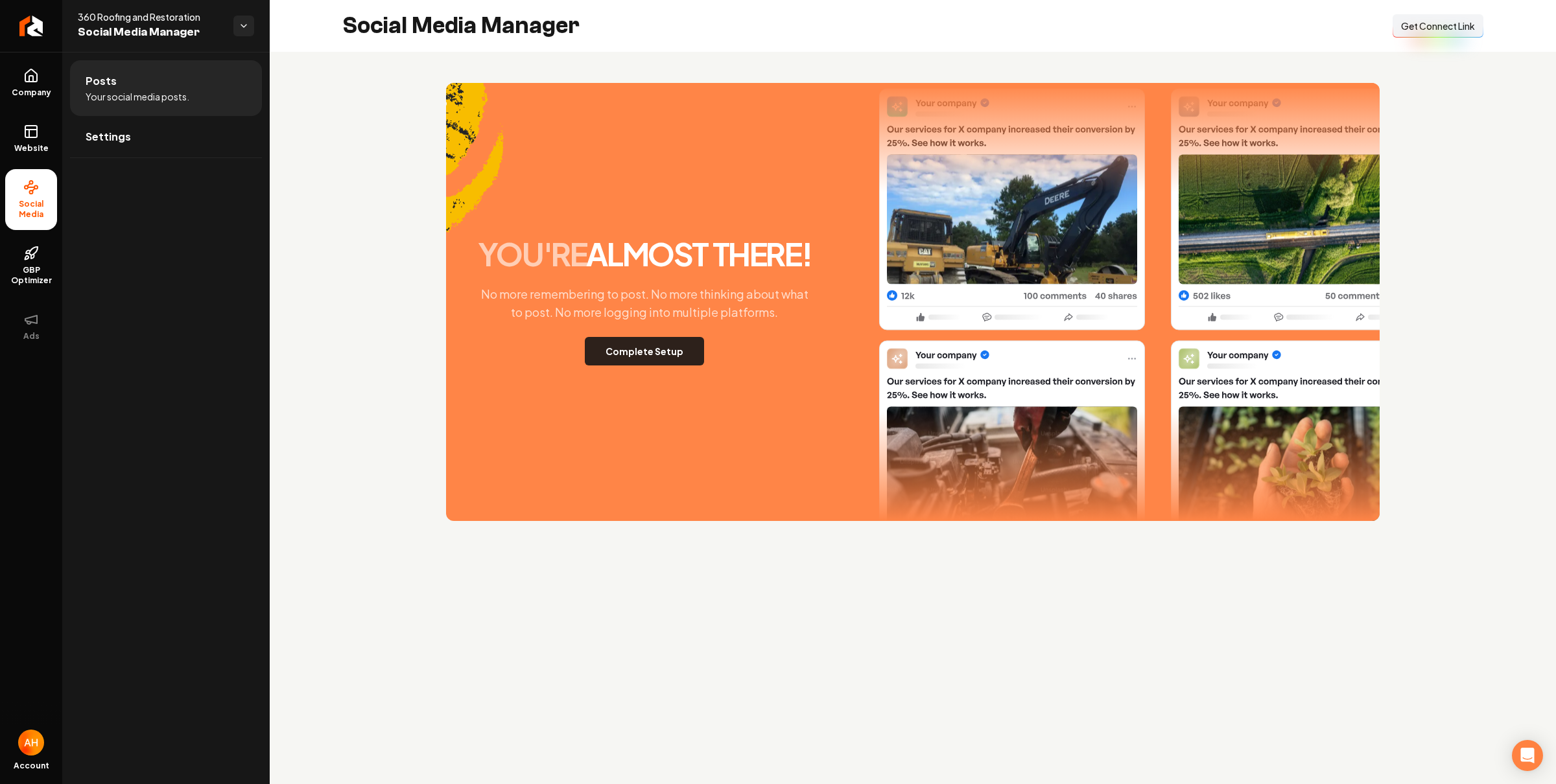
click at [643, 352] on button "Complete Setup" at bounding box center [644, 352] width 119 height 29
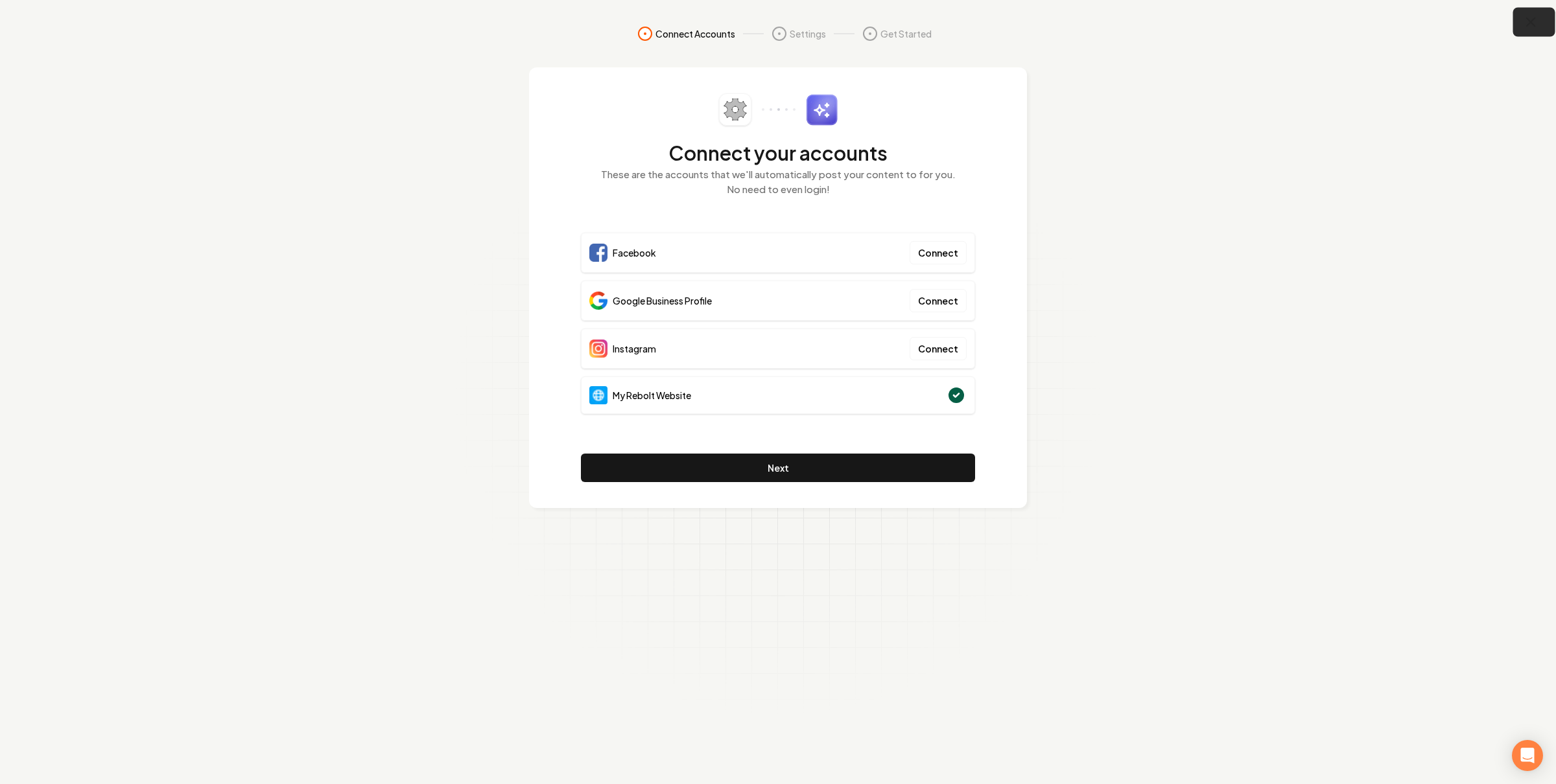
click at [1518, 32] on button "button" at bounding box center [1534, 22] width 42 height 29
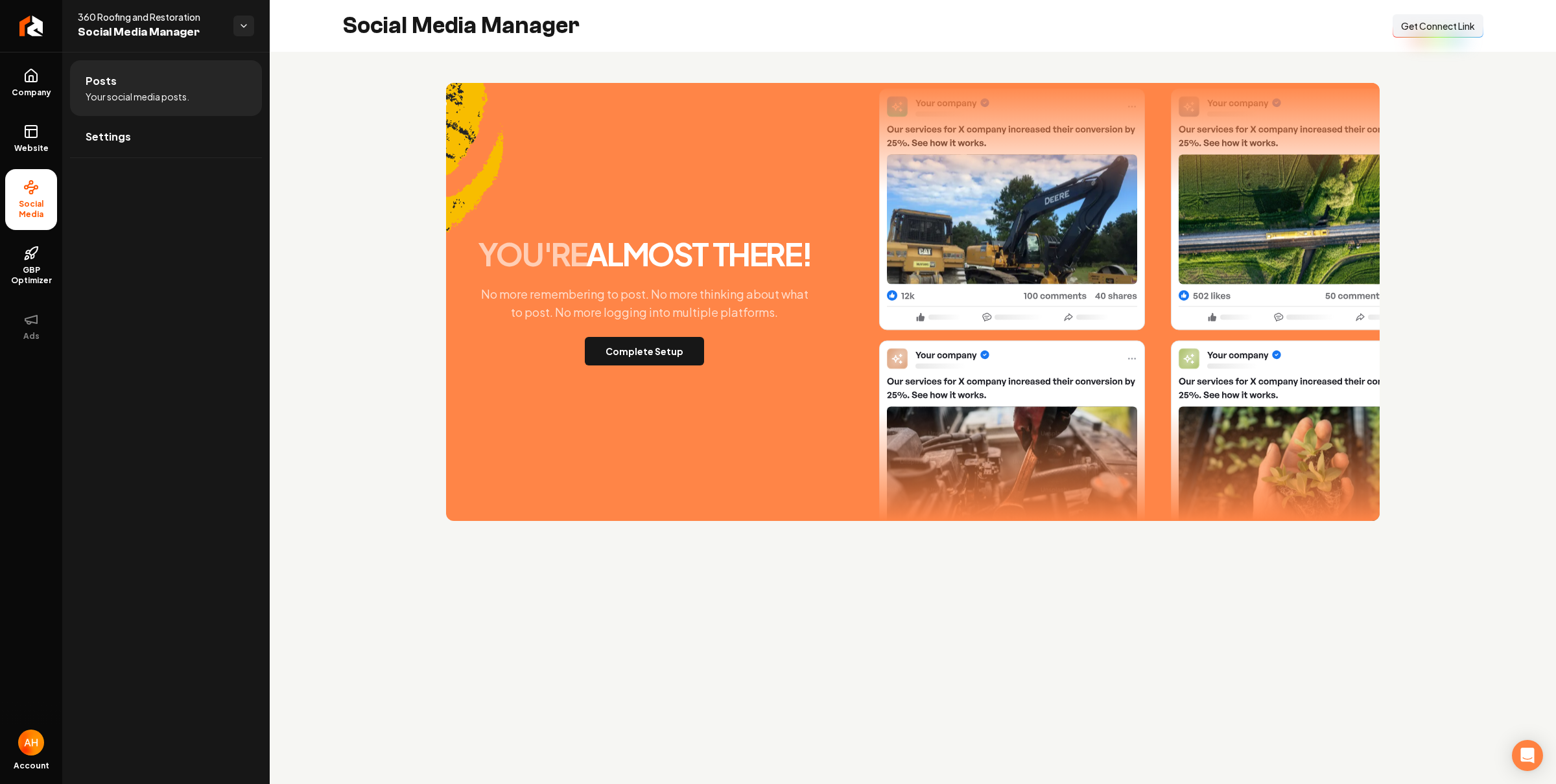
click at [336, 127] on div "you're almost there! No more remembering to post. No more thinking about what t…" at bounding box center [912, 302] width 1286 height 500
click at [404, 152] on section "you're almost there! No more remembering to post. No more thinking about what t…" at bounding box center [913, 302] width 1141 height 438
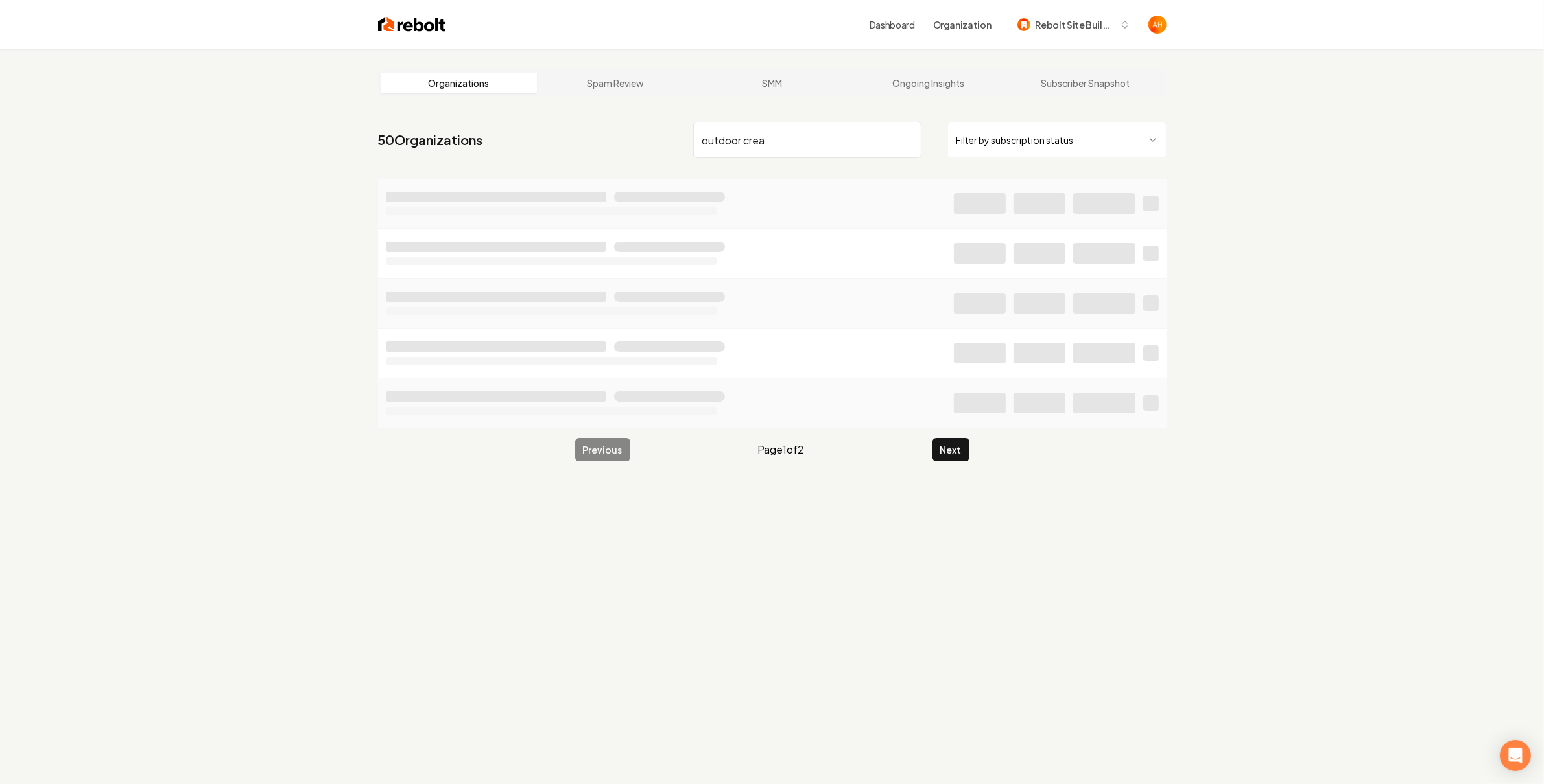
type input "outdoor crea"
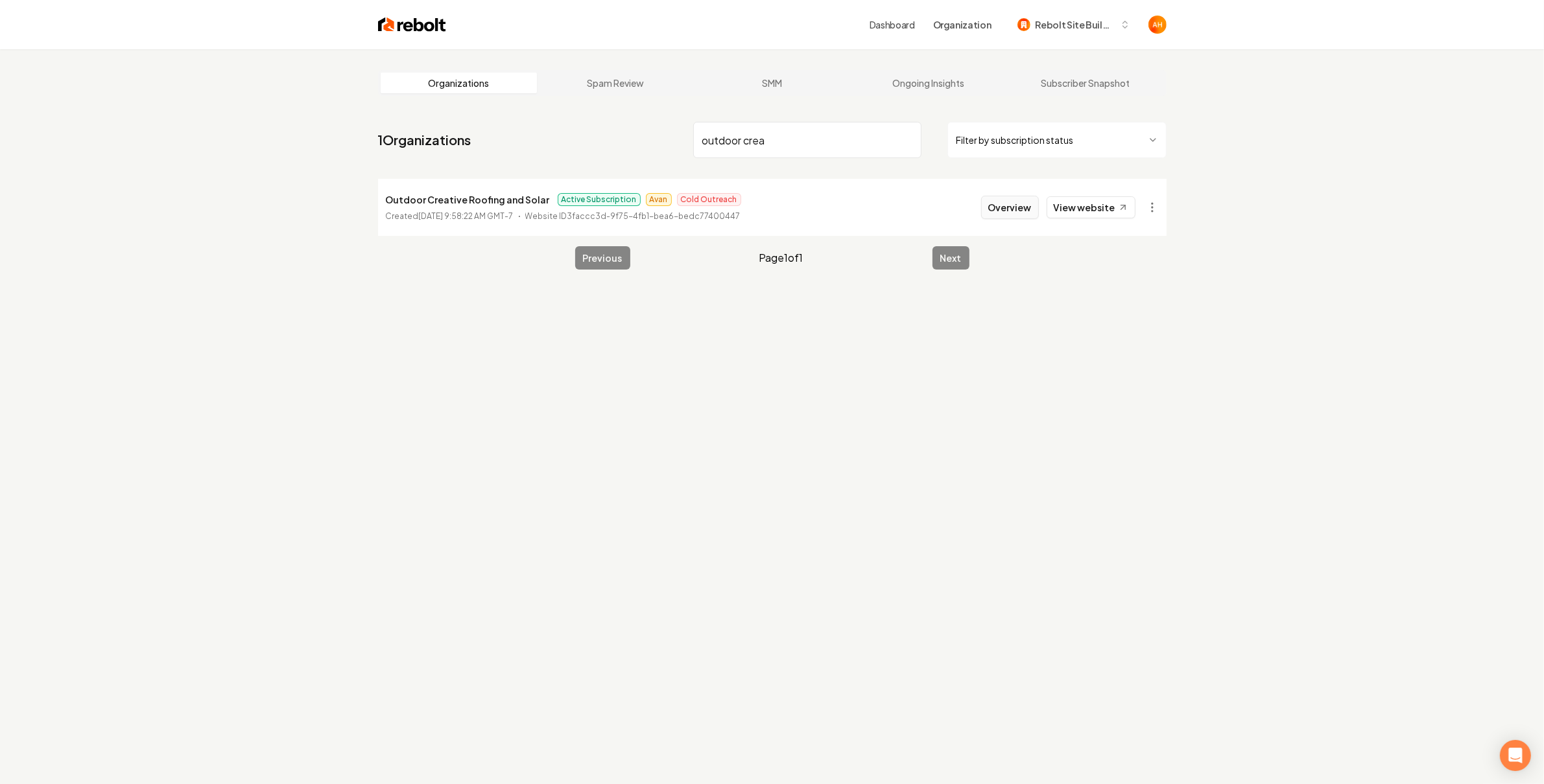
click at [1028, 204] on button "Overview" at bounding box center [1010, 207] width 57 height 23
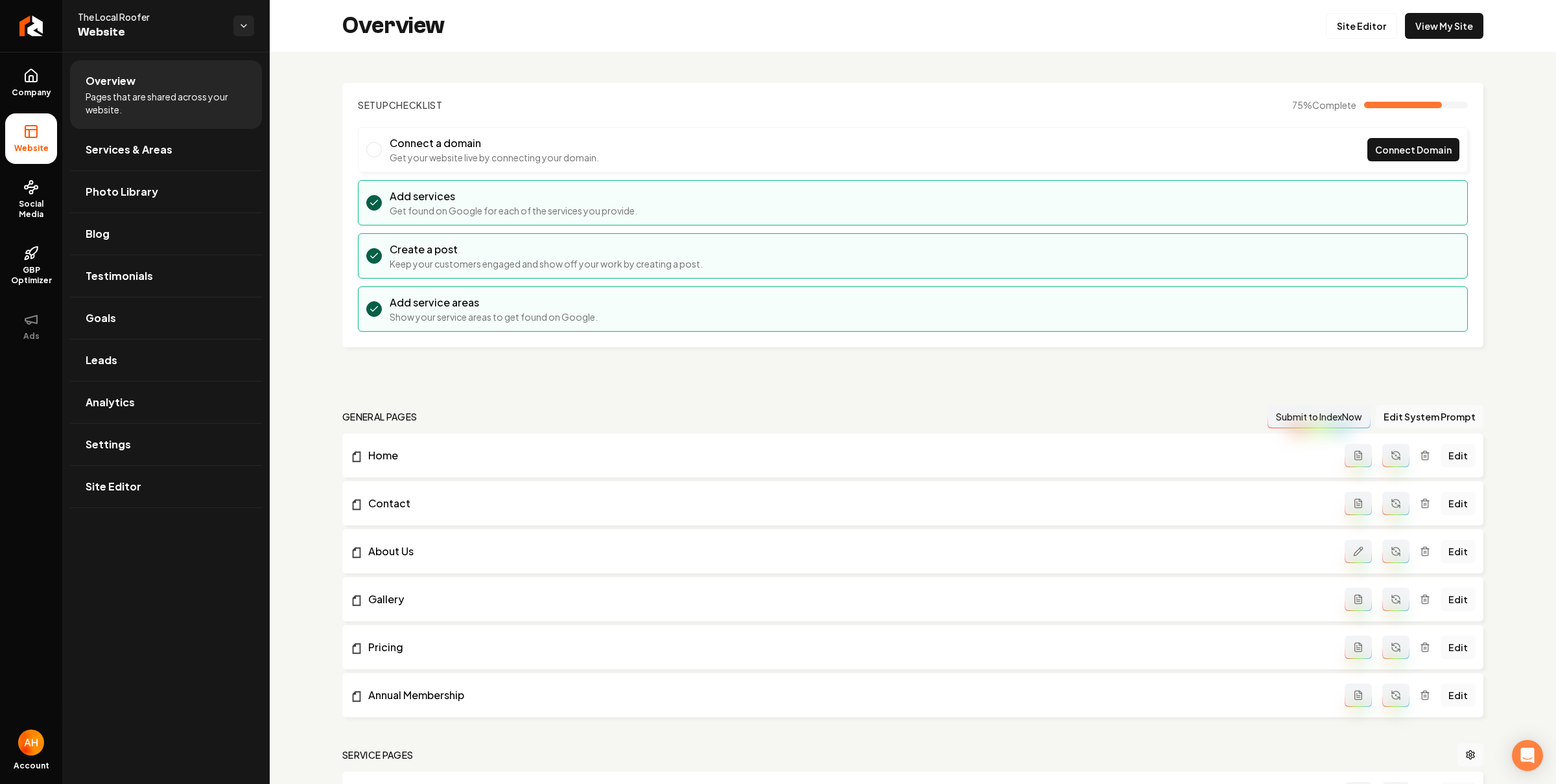
click at [783, 118] on section "Setup Checklist 75 % Complete Connect a domain Get your website live by connect…" at bounding box center [913, 215] width 1141 height 264
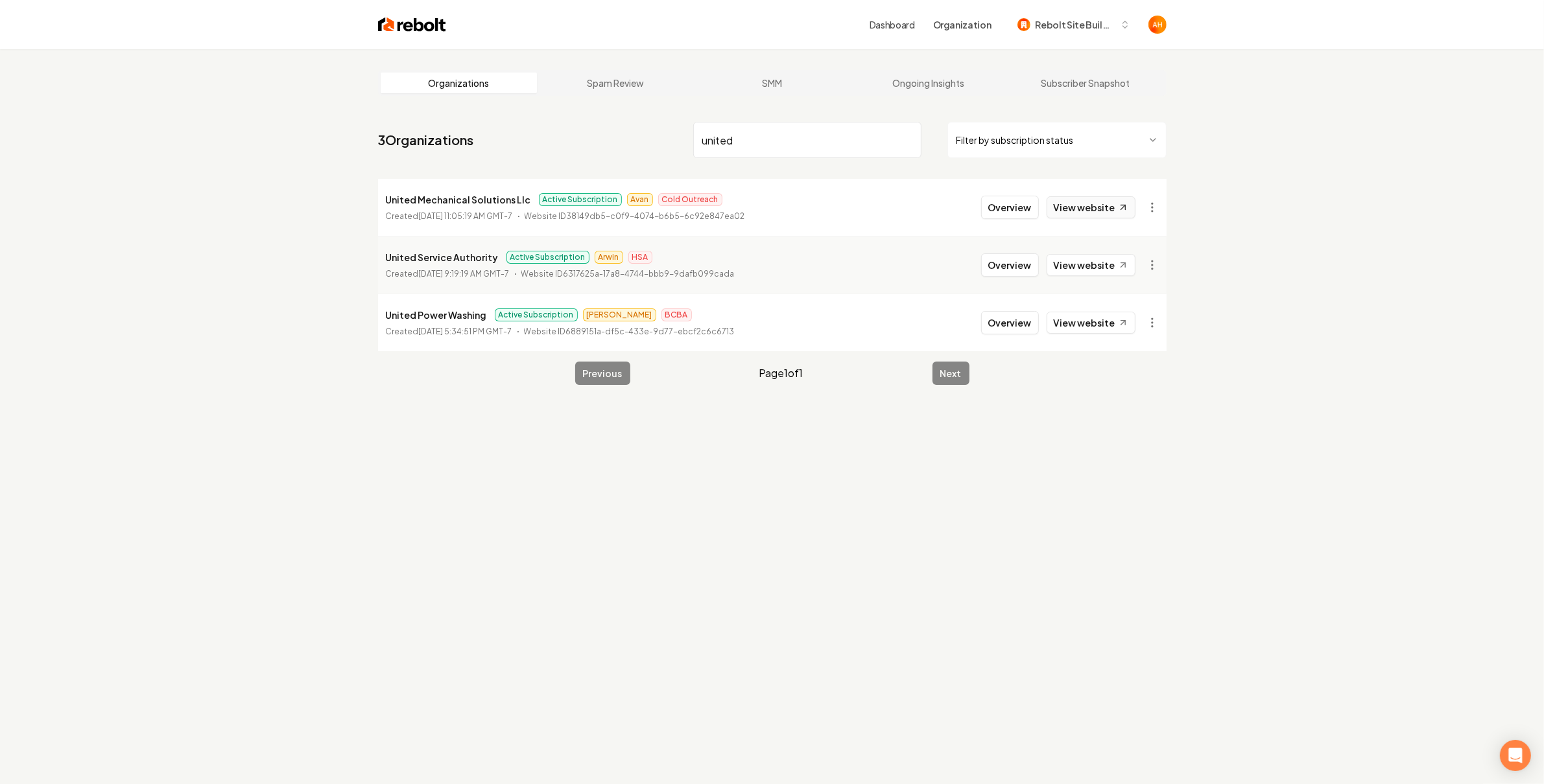
click at [1088, 208] on link "View website" at bounding box center [1091, 207] width 89 height 22
click at [769, 144] on input "united" at bounding box center [807, 140] width 228 height 36
click at [750, 141] on input "united" at bounding box center [807, 140] width 228 height 36
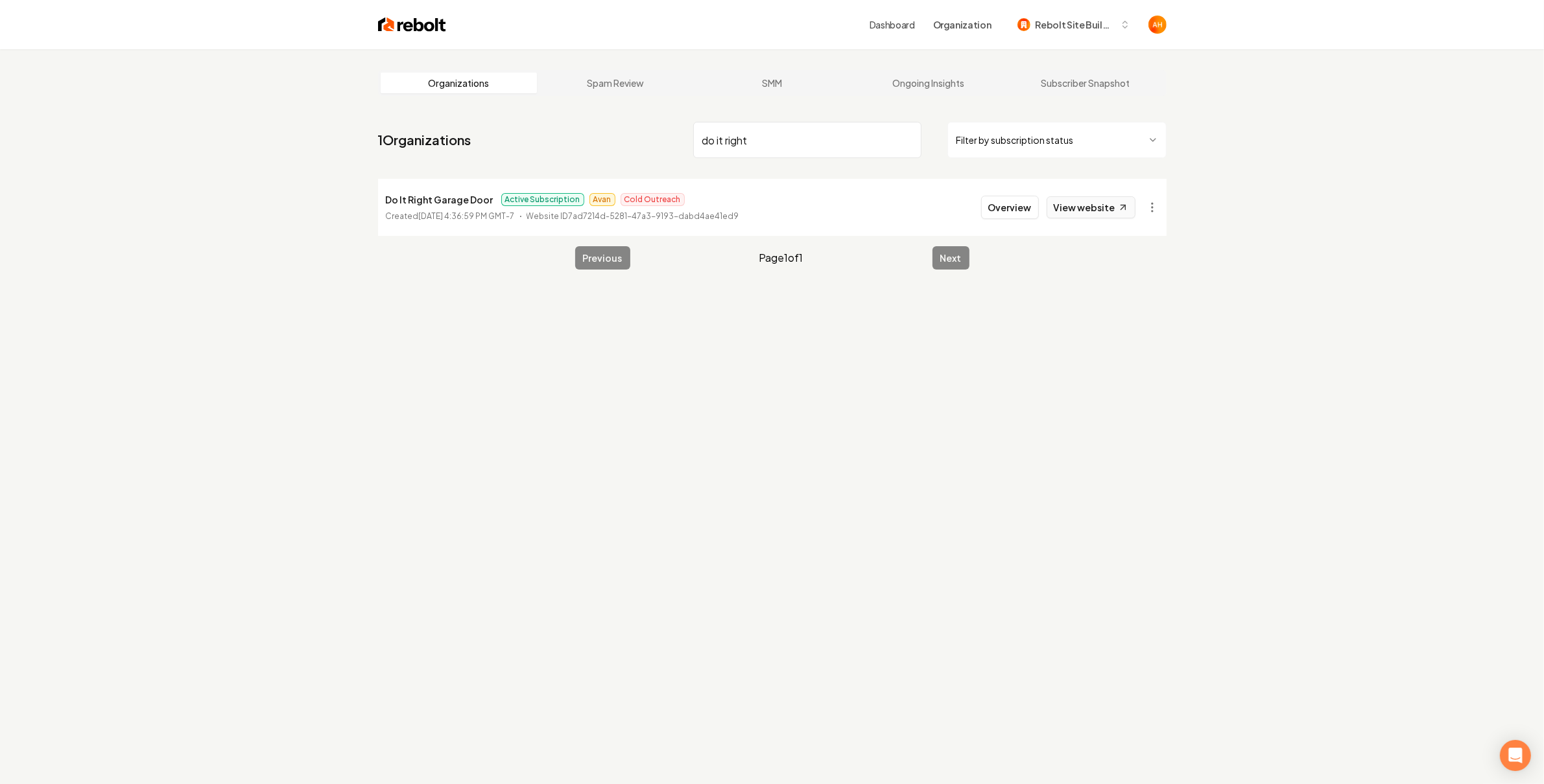
click at [1070, 210] on link "View website" at bounding box center [1091, 207] width 89 height 22
drag, startPoint x: 769, startPoint y: 164, endPoint x: 797, endPoint y: 146, distance: 33.3
click at [769, 164] on nav "1 Organizations do it right Filter by subscription status" at bounding box center [772, 146] width 789 height 57
click at [799, 144] on input "do it right" at bounding box center [807, 140] width 228 height 36
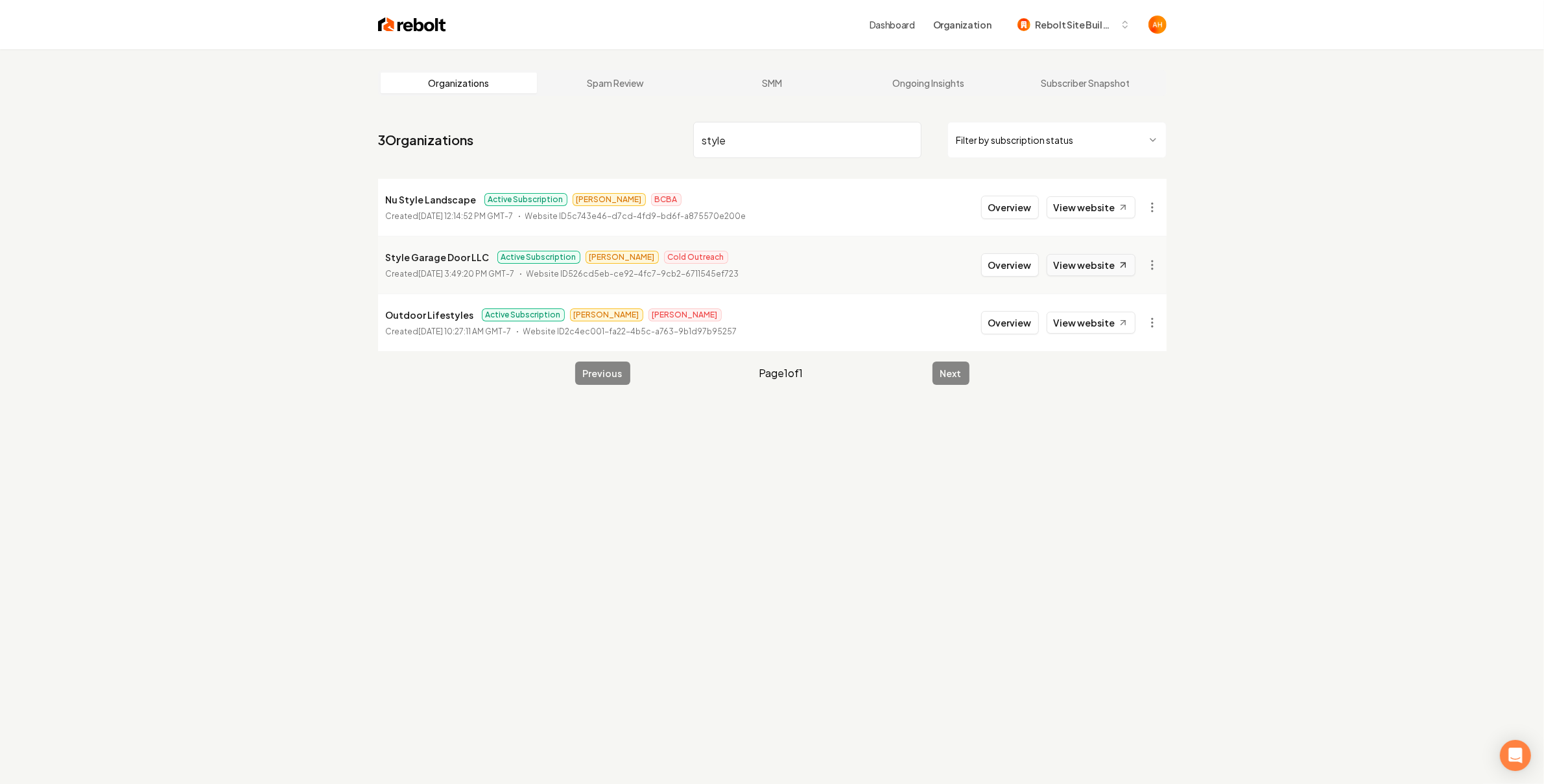
type input "style"
click at [1057, 275] on link "View website" at bounding box center [1091, 265] width 89 height 22
click at [1001, 263] on button "Overview" at bounding box center [1010, 265] width 57 height 23
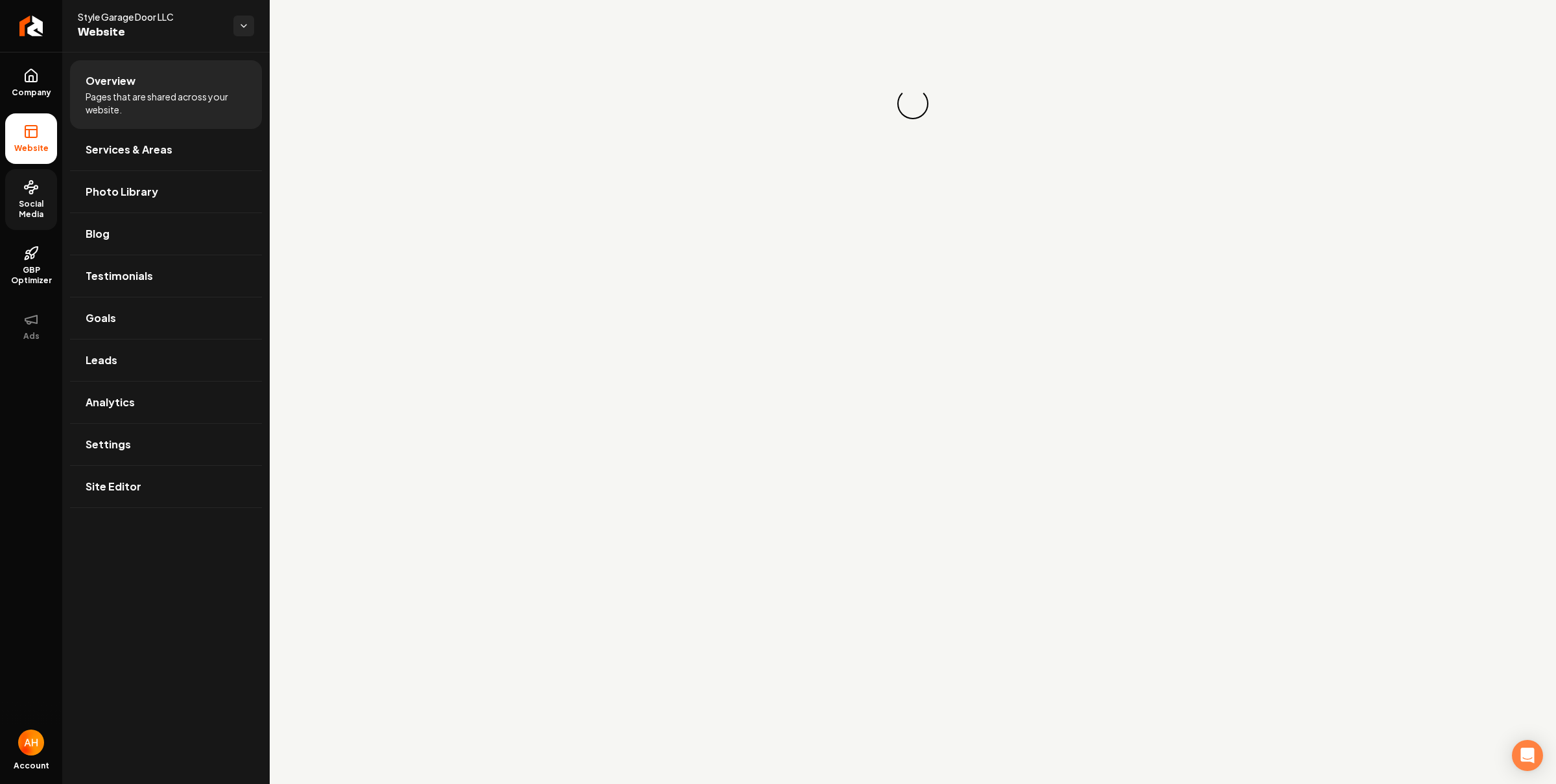
click at [35, 213] on span "Social Media" at bounding box center [31, 209] width 52 height 20
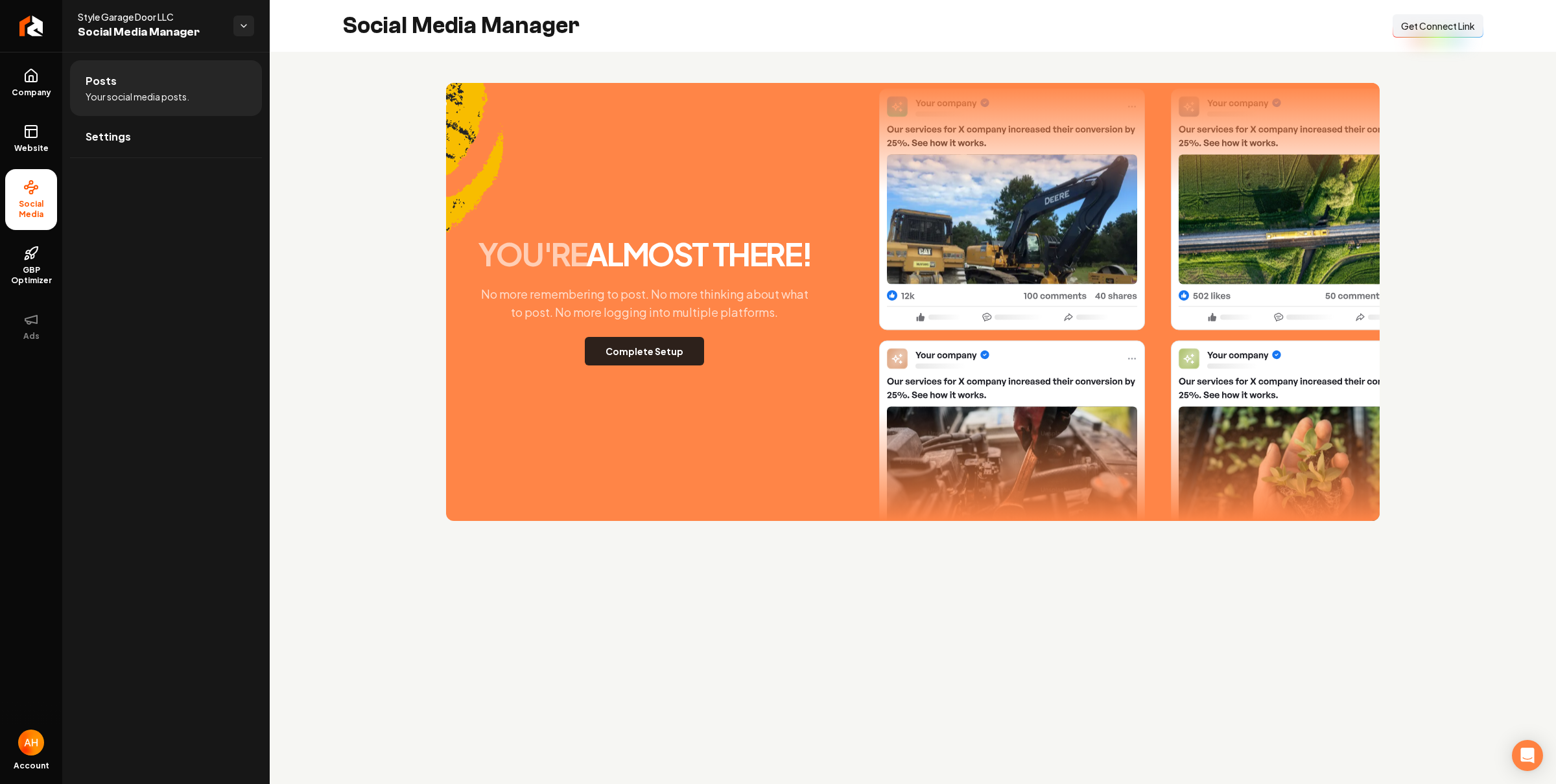
click at [665, 344] on button "Complete Setup" at bounding box center [644, 352] width 119 height 29
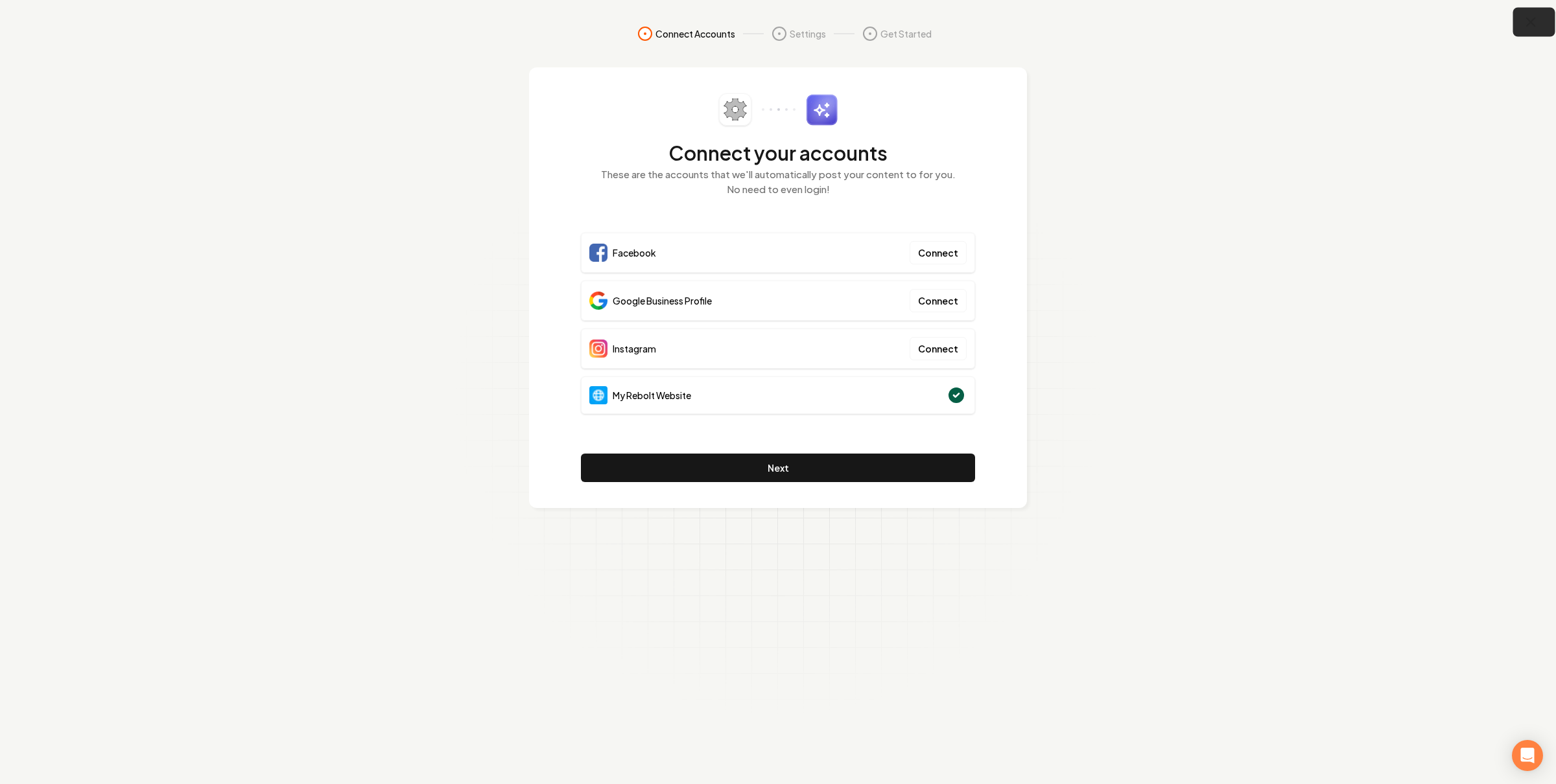
click at [1527, 23] on icon "button" at bounding box center [1530, 22] width 16 height 16
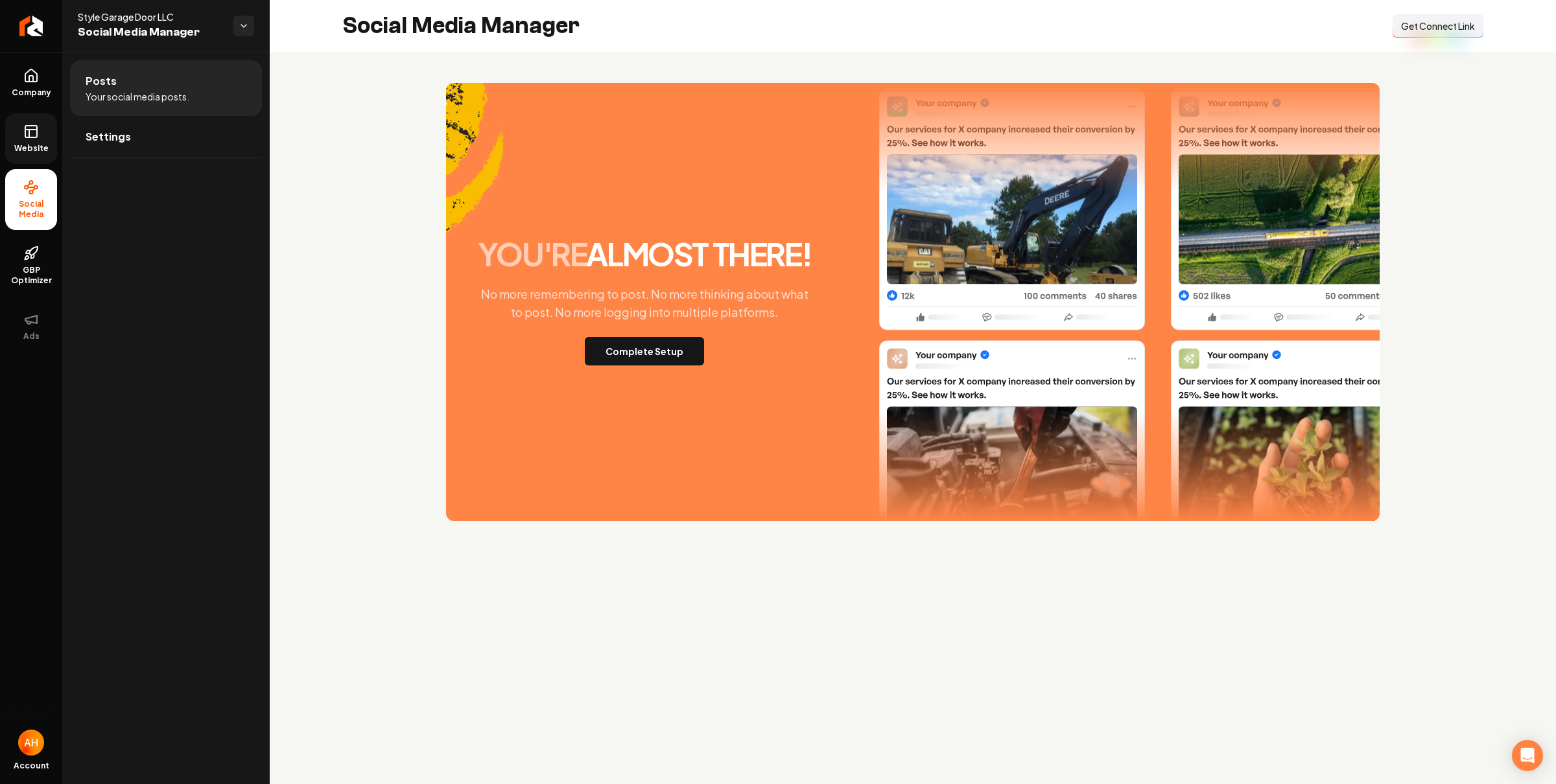
click at [39, 152] on span "Website" at bounding box center [31, 149] width 45 height 11
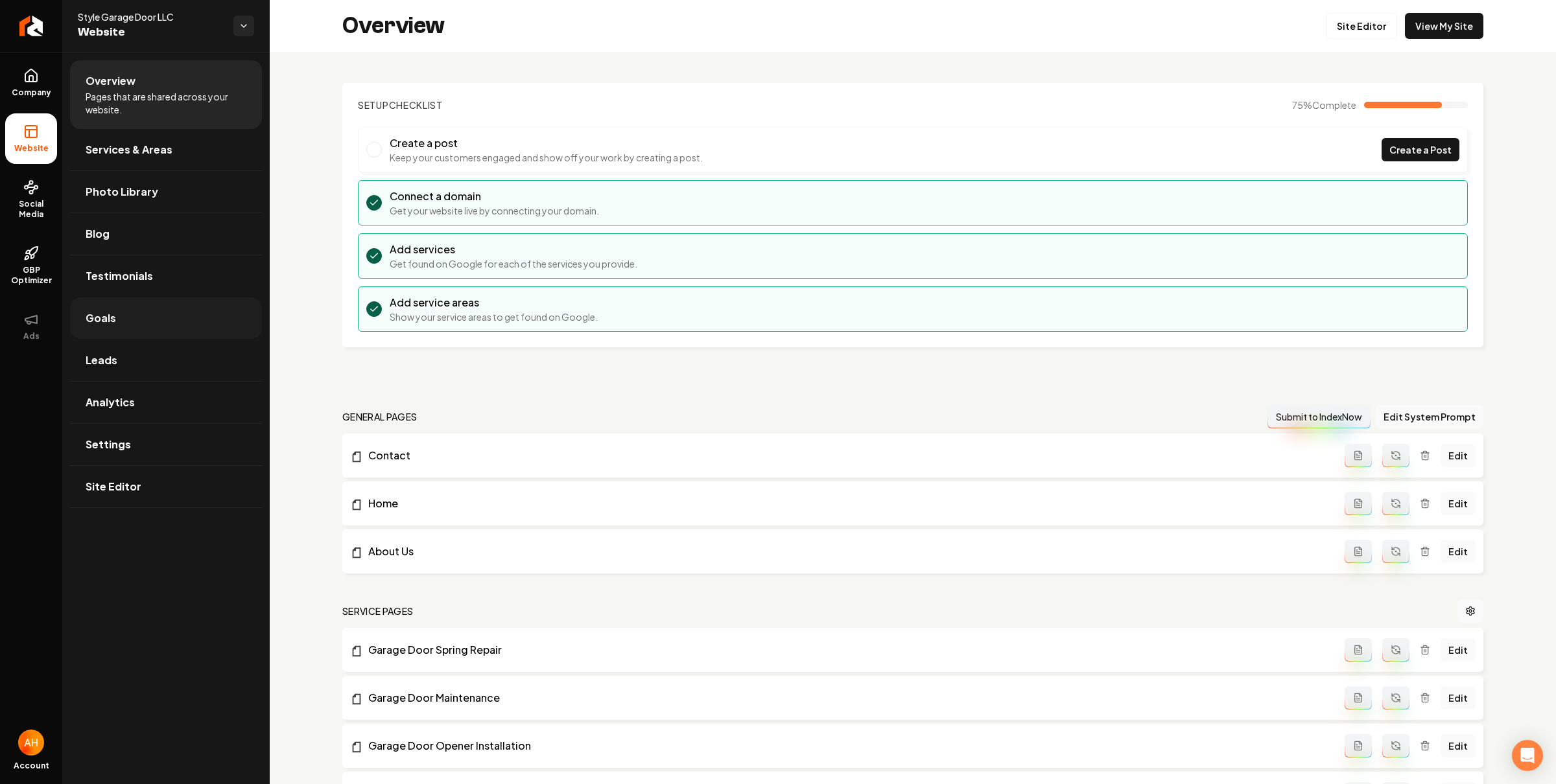
click at [183, 314] on link "Goals" at bounding box center [166, 318] width 192 height 42
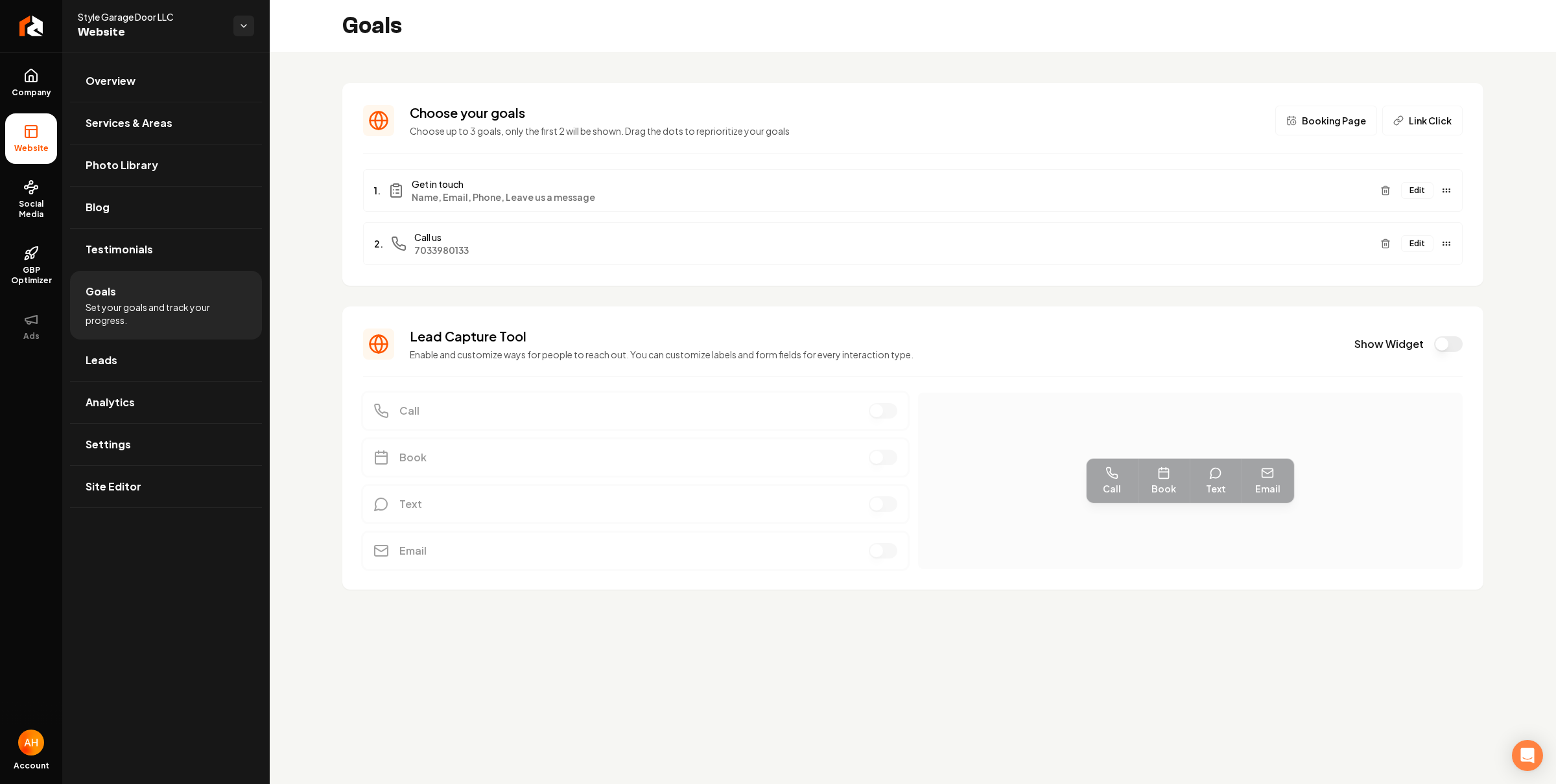
click at [1450, 341] on button "Show Widget" at bounding box center [1448, 344] width 29 height 16
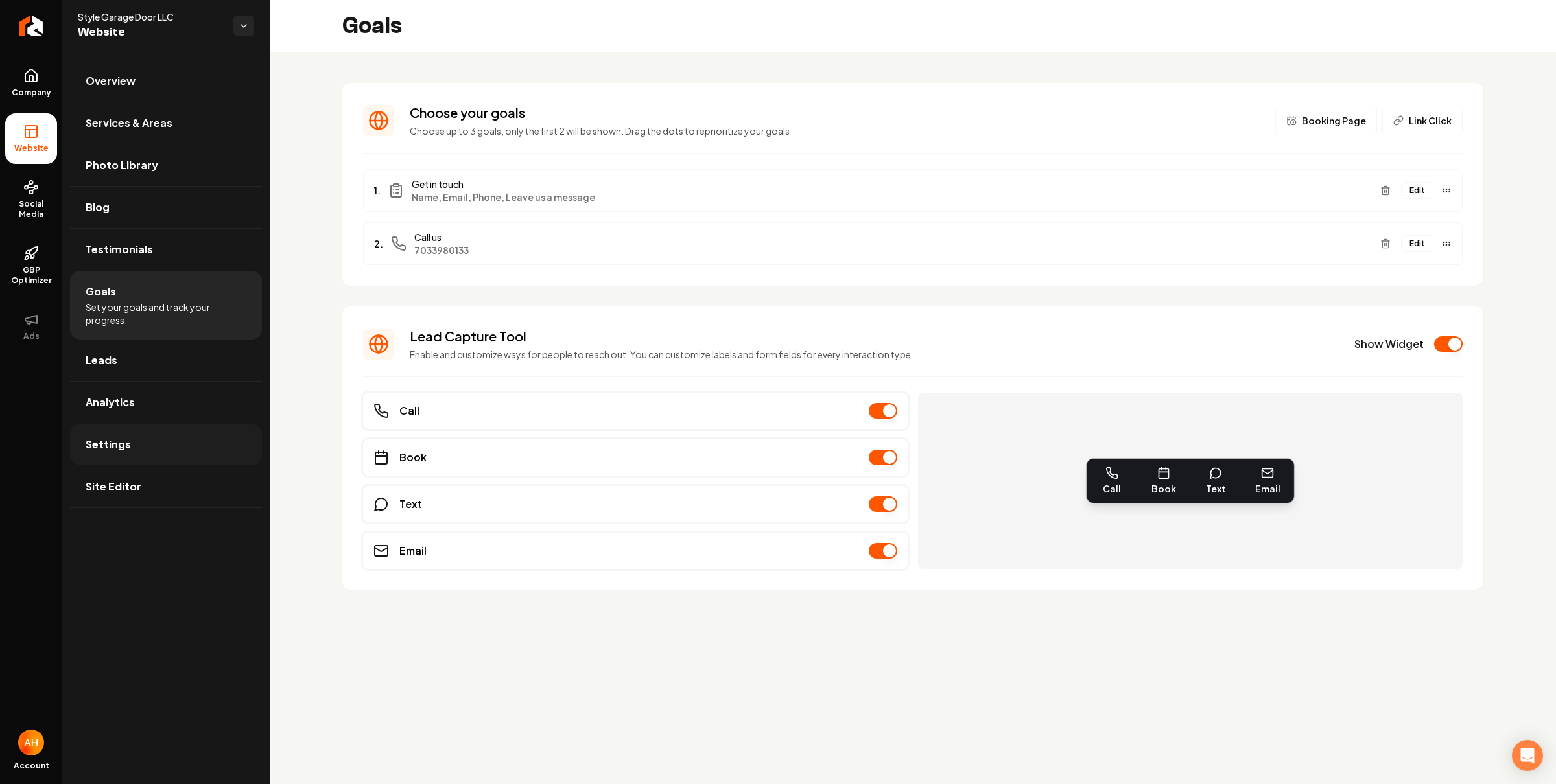
click at [168, 448] on link "Settings" at bounding box center [166, 444] width 192 height 42
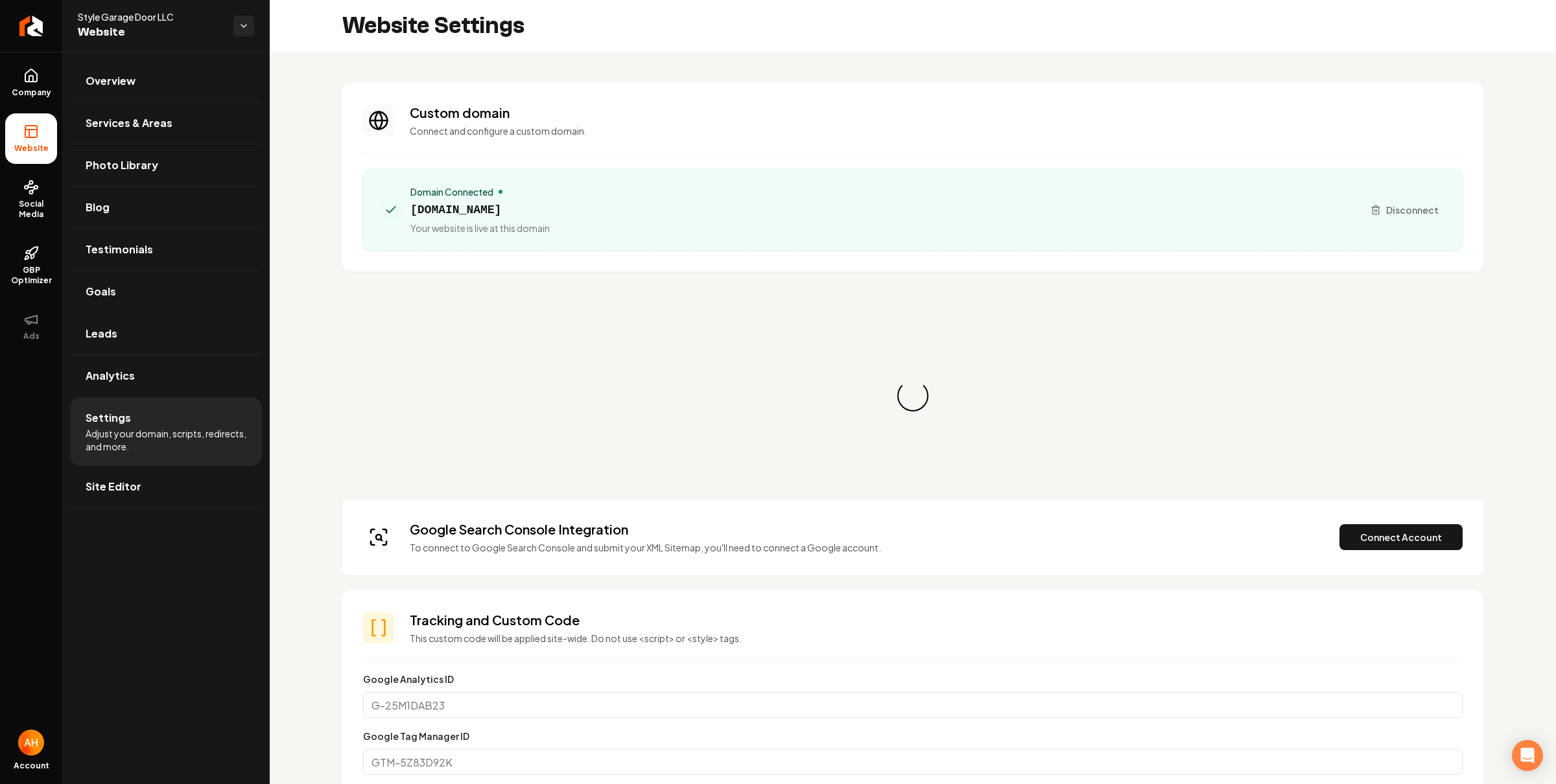
scroll to position [23, 0]
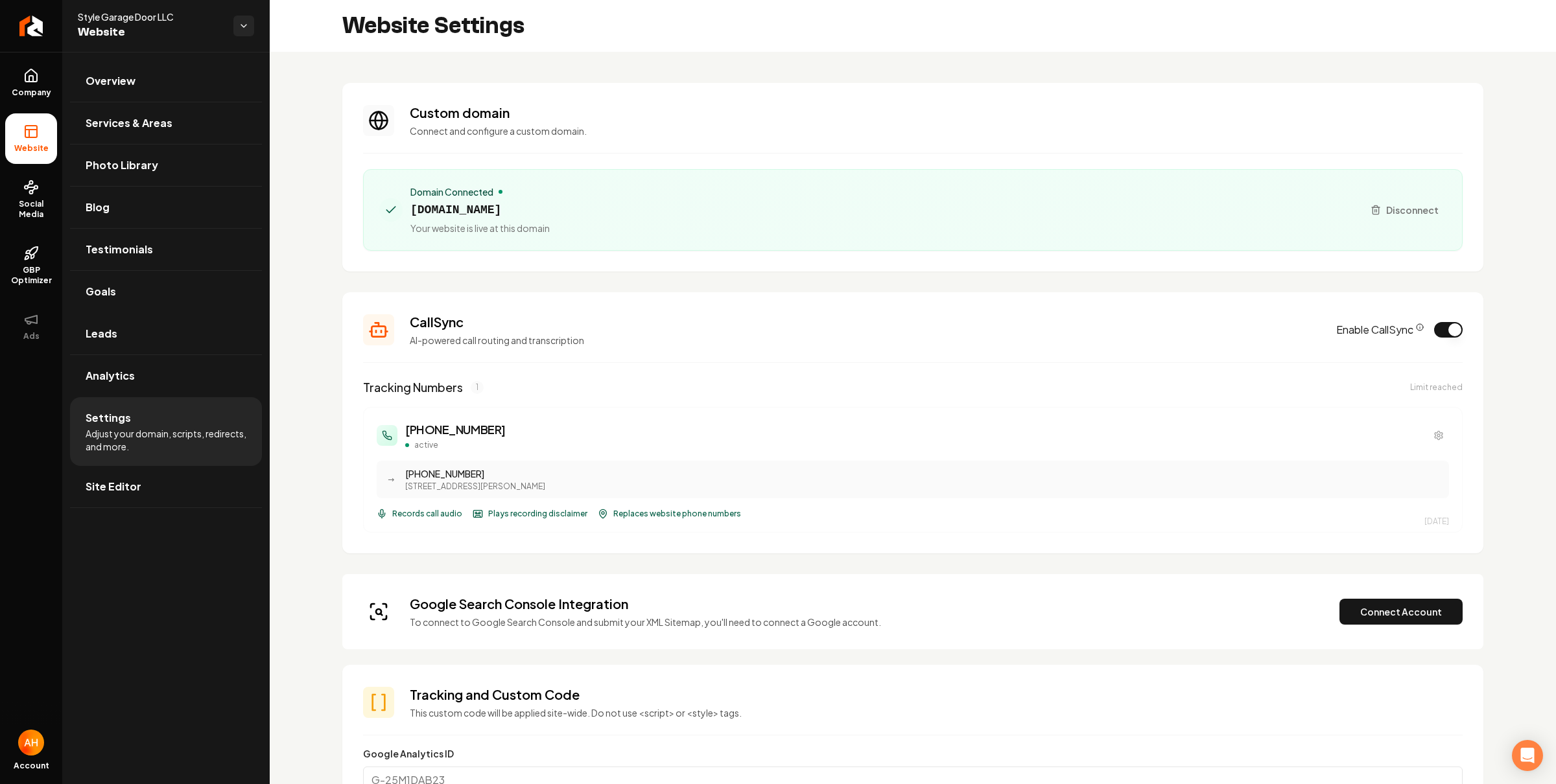
click at [710, 47] on div "Website Settings" at bounding box center [912, 26] width 1286 height 52
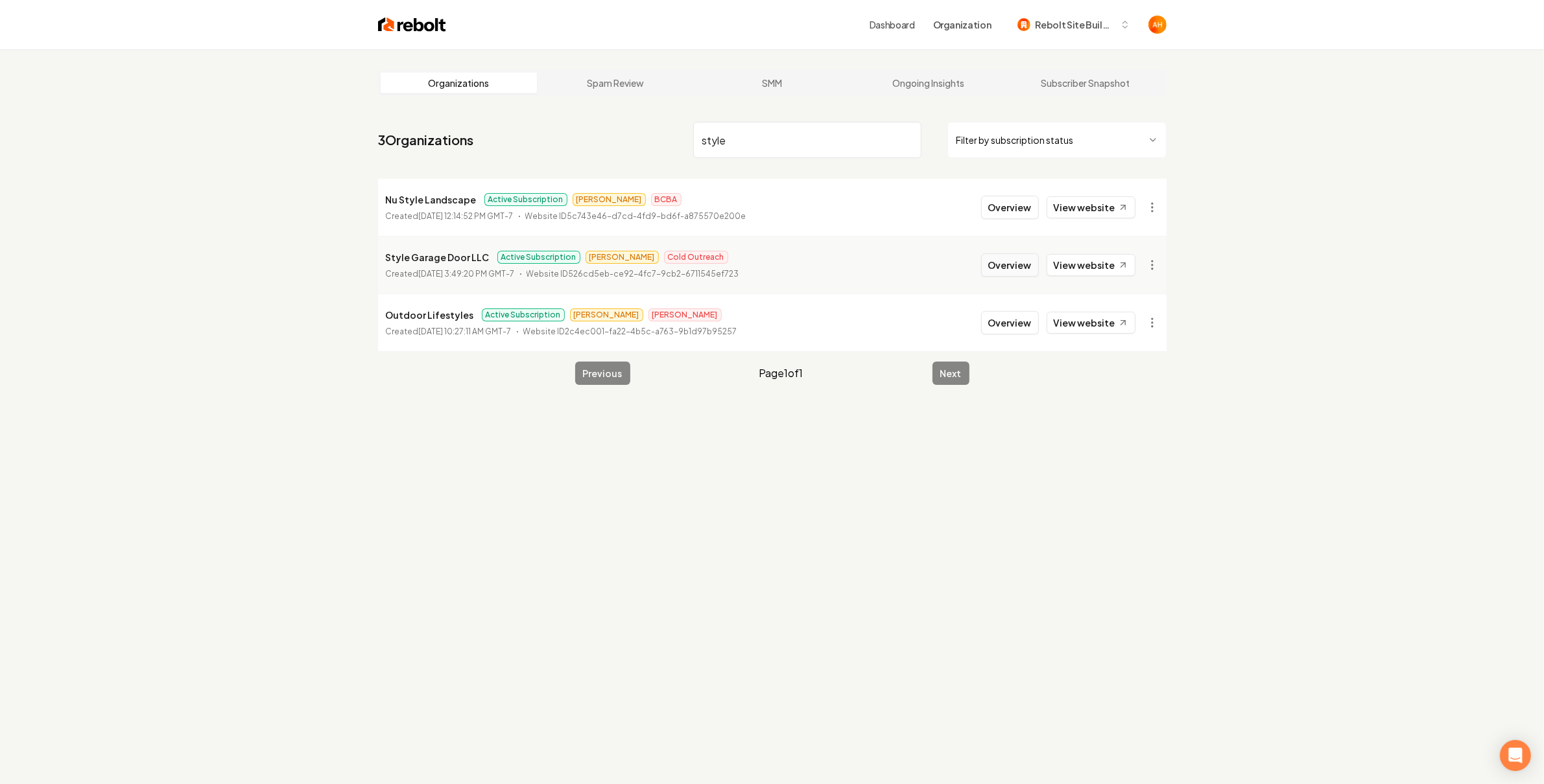
type input "style"
click at [1028, 260] on button "Overview" at bounding box center [1010, 265] width 57 height 23
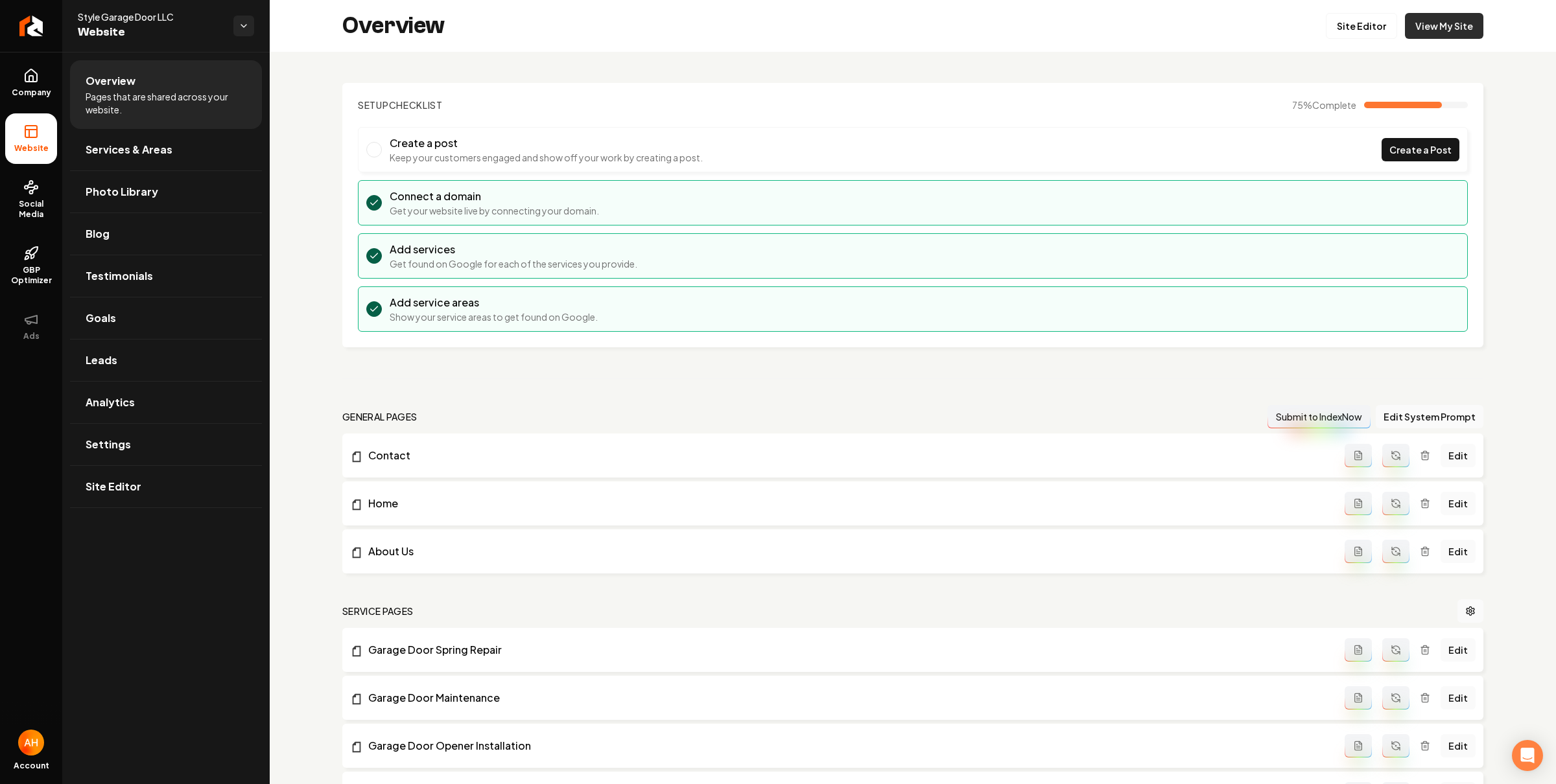
click at [1444, 22] on link "View My Site" at bounding box center [1444, 26] width 78 height 26
click at [21, 189] on link "Social Media" at bounding box center [31, 199] width 52 height 61
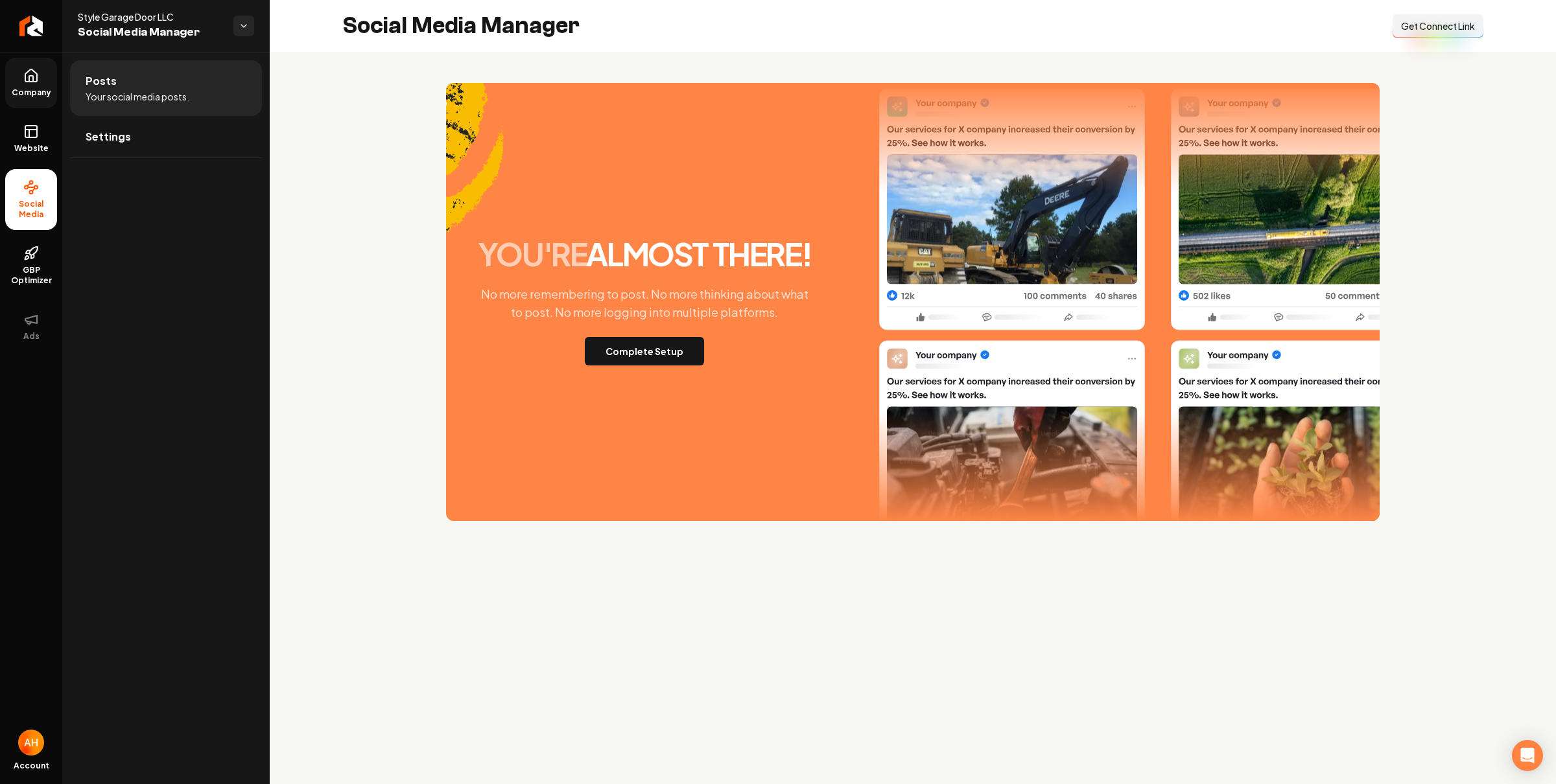
click at [23, 90] on span "Company" at bounding box center [32, 93] width 50 height 11
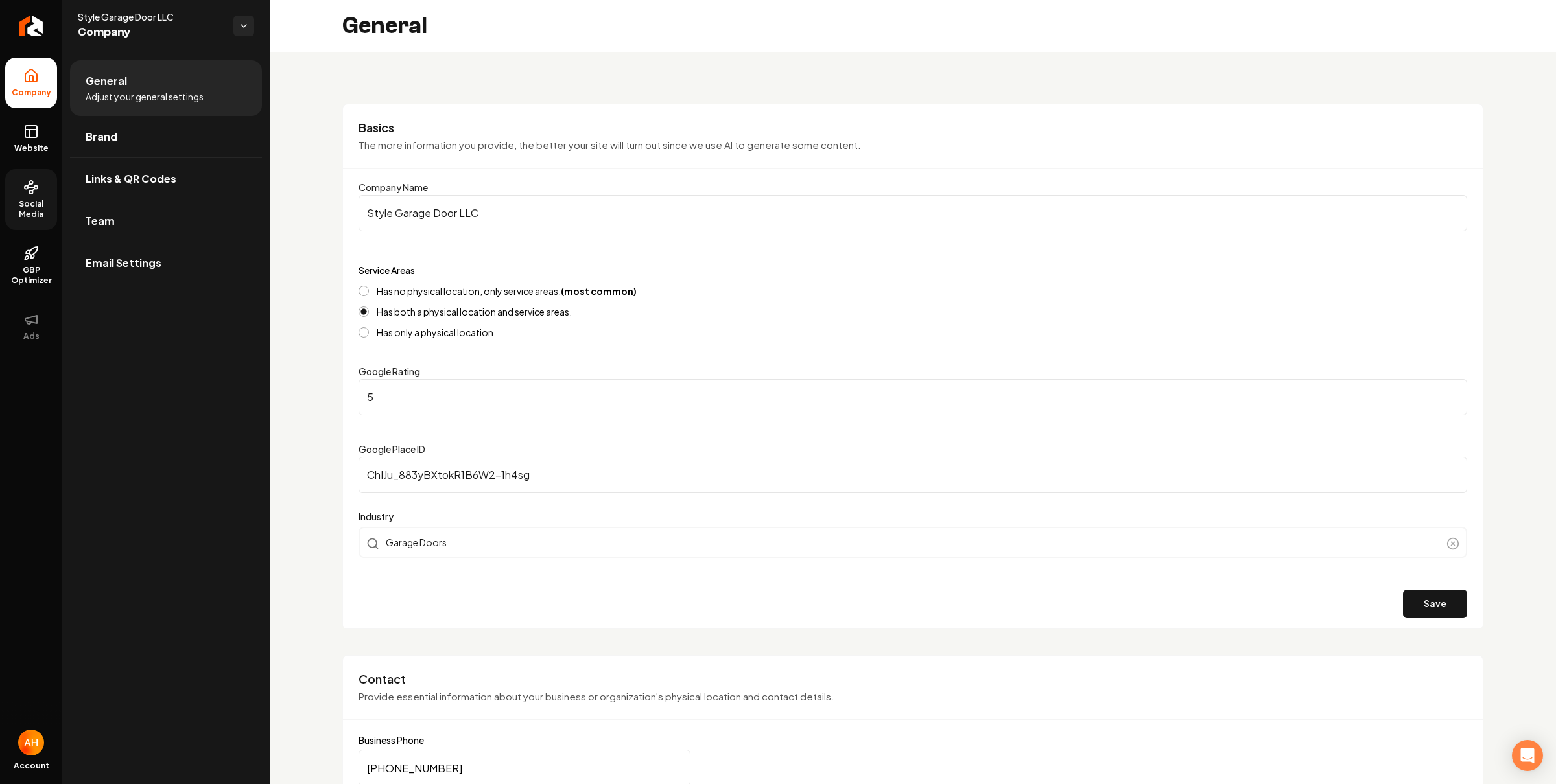
scroll to position [491, 0]
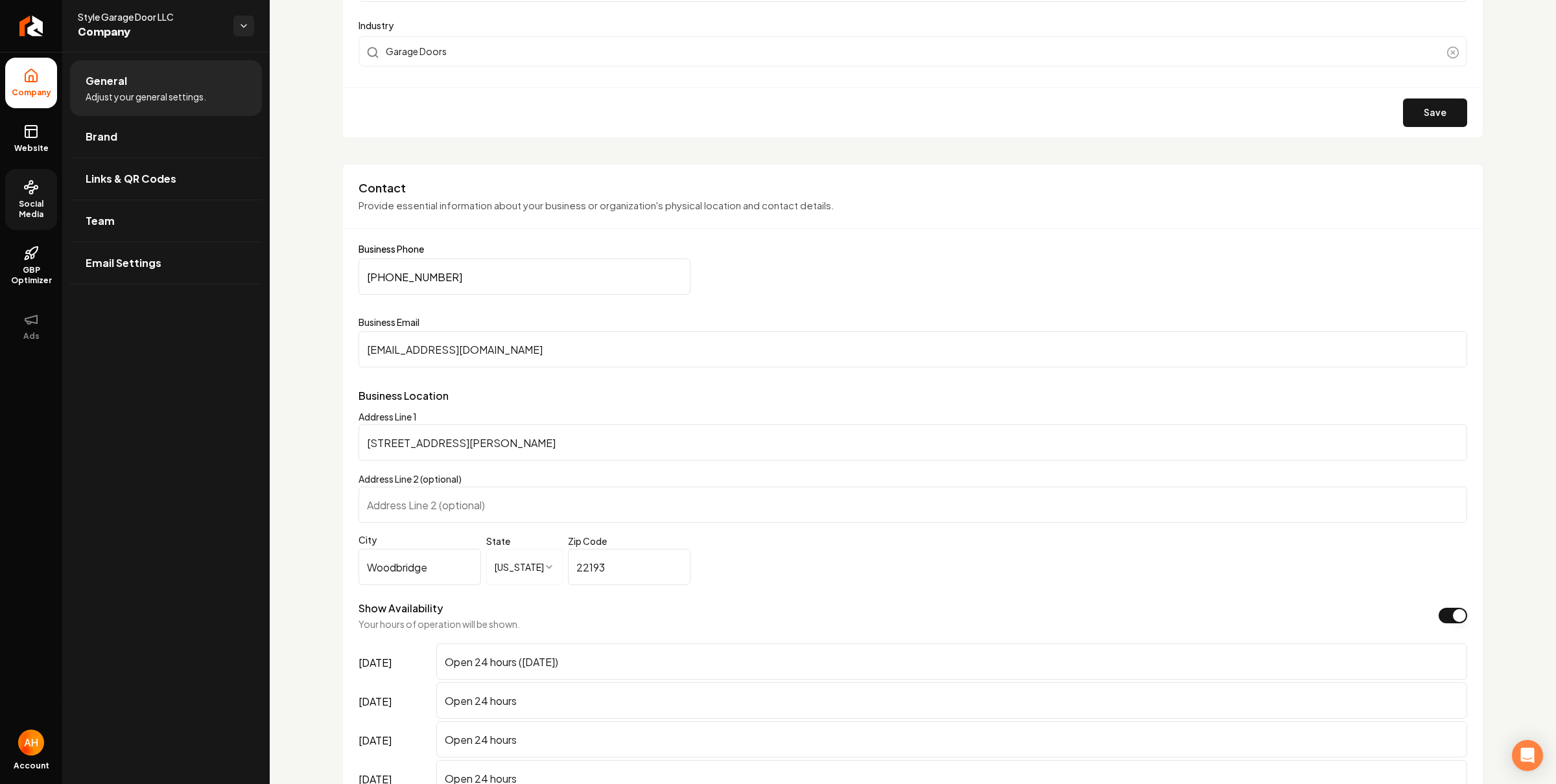
click at [563, 343] on input "Styleamaya15@gmail.com" at bounding box center [912, 349] width 1109 height 36
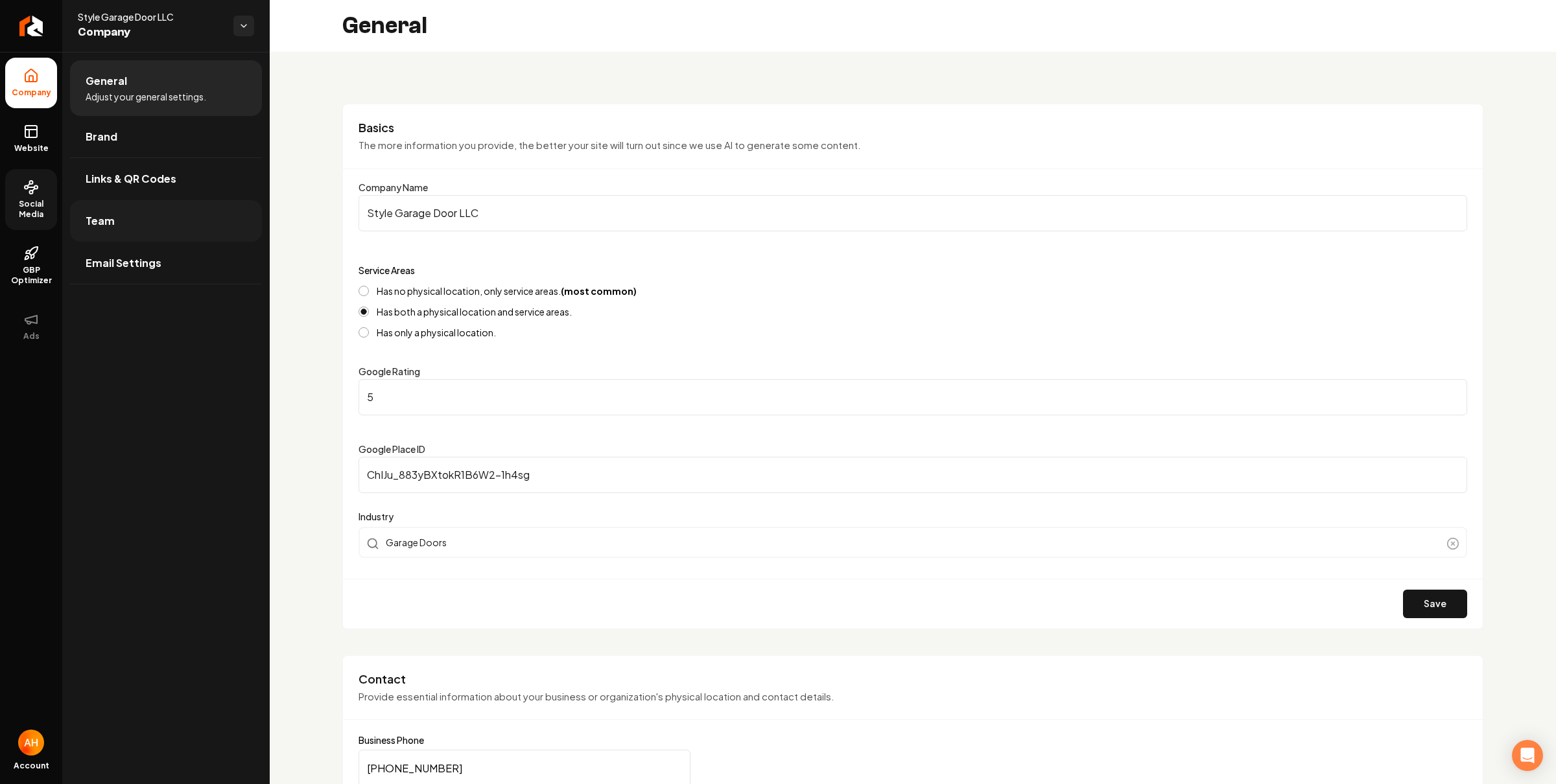
click at [159, 204] on link "Team" at bounding box center [166, 220] width 192 height 42
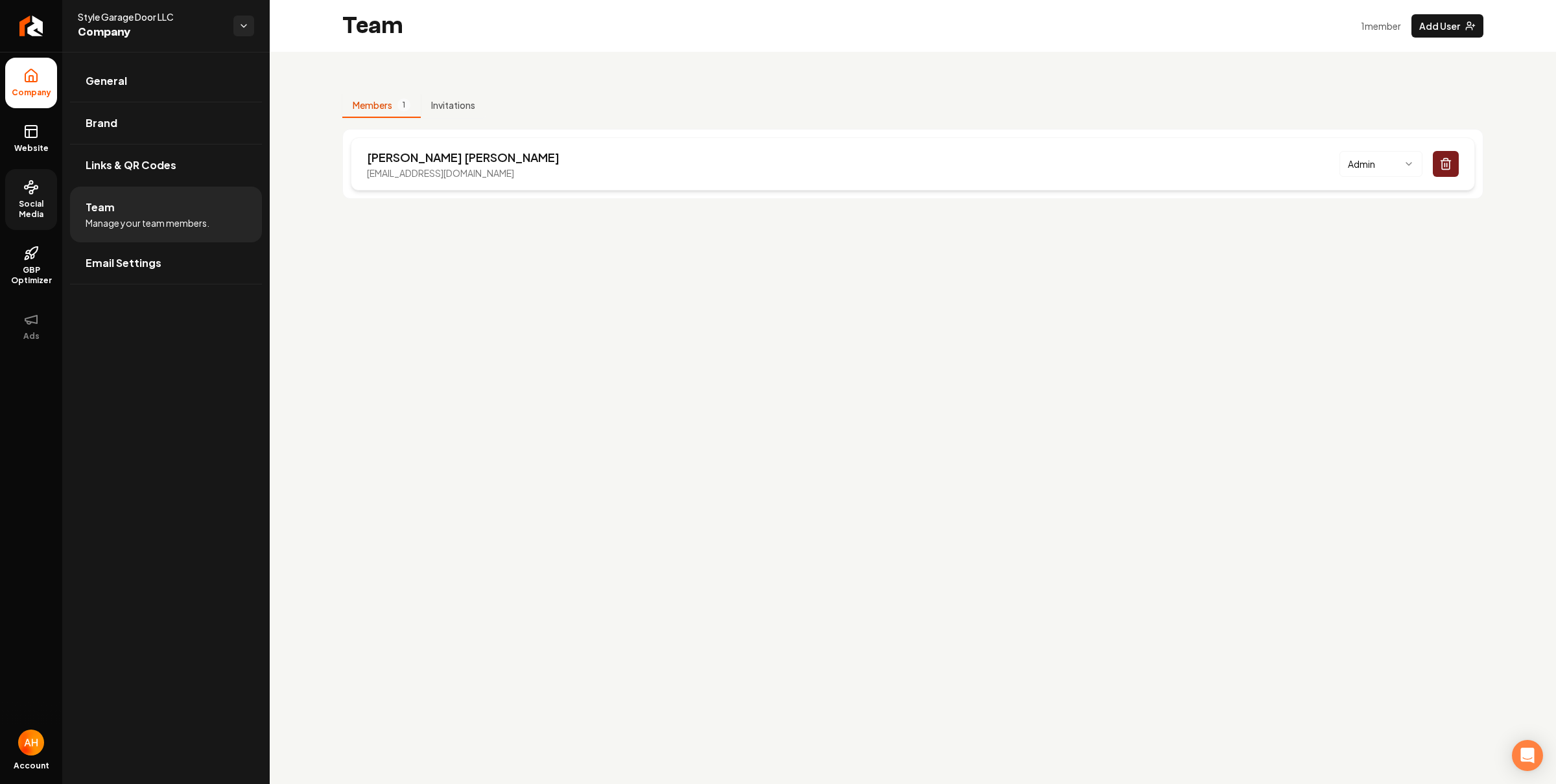
click at [387, 150] on p "Rafael Chavez" at bounding box center [463, 158] width 192 height 18
copy p "Rafael"
click at [30, 192] on circle at bounding box center [32, 192] width 3 height 3
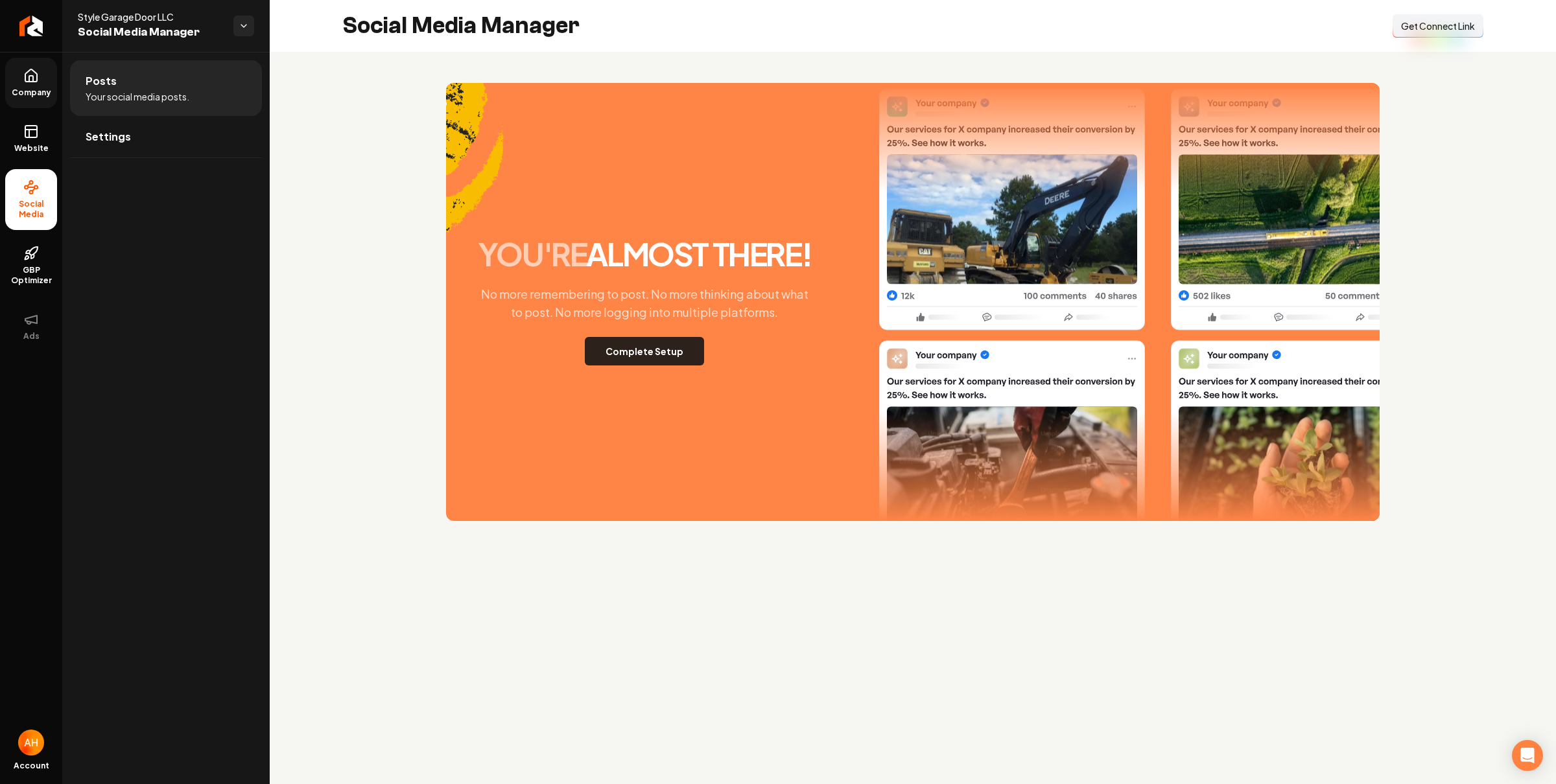
click at [658, 352] on button "Complete Setup" at bounding box center [644, 352] width 119 height 29
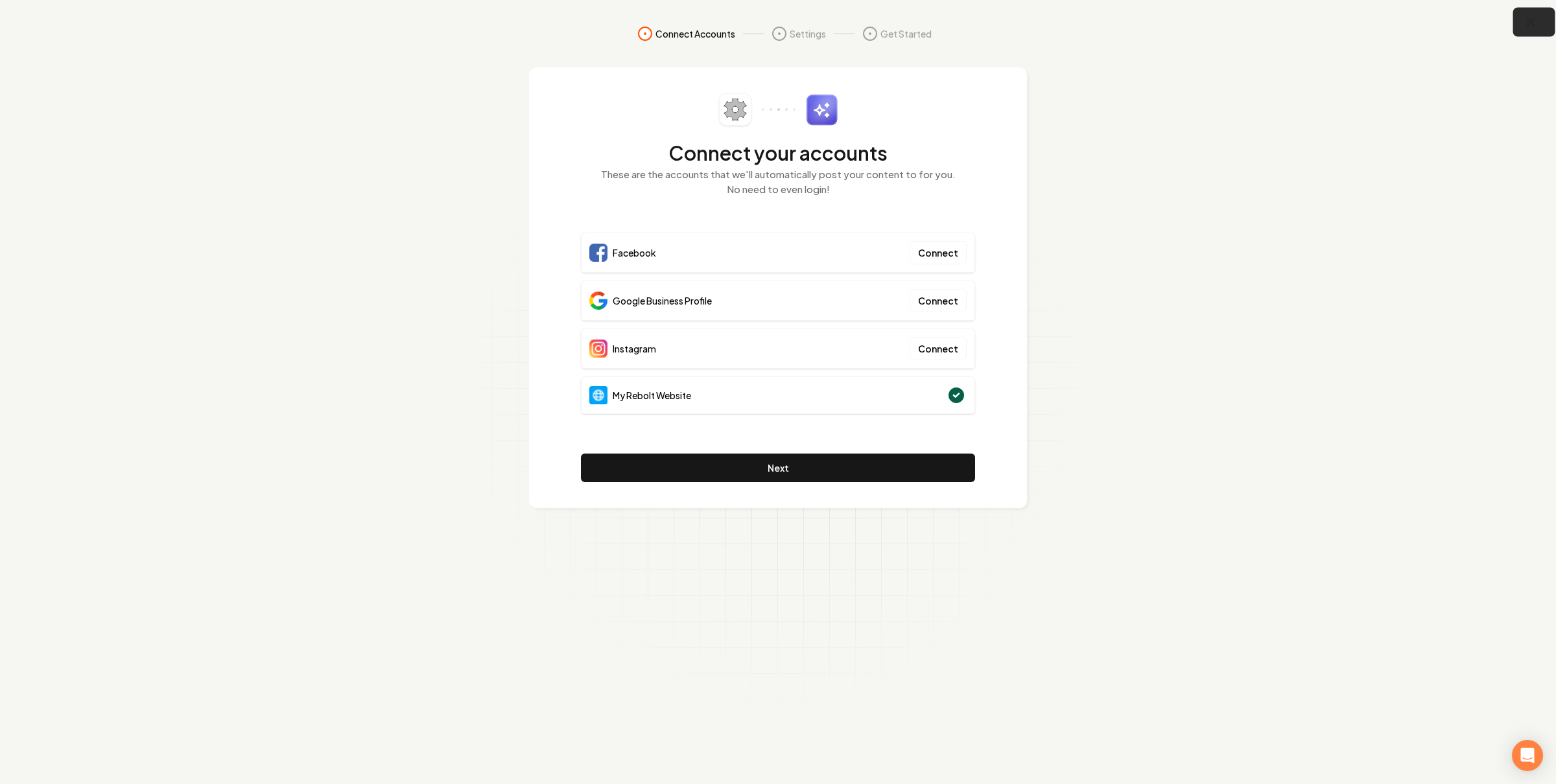
click at [1542, 17] on button "button" at bounding box center [1534, 22] width 42 height 29
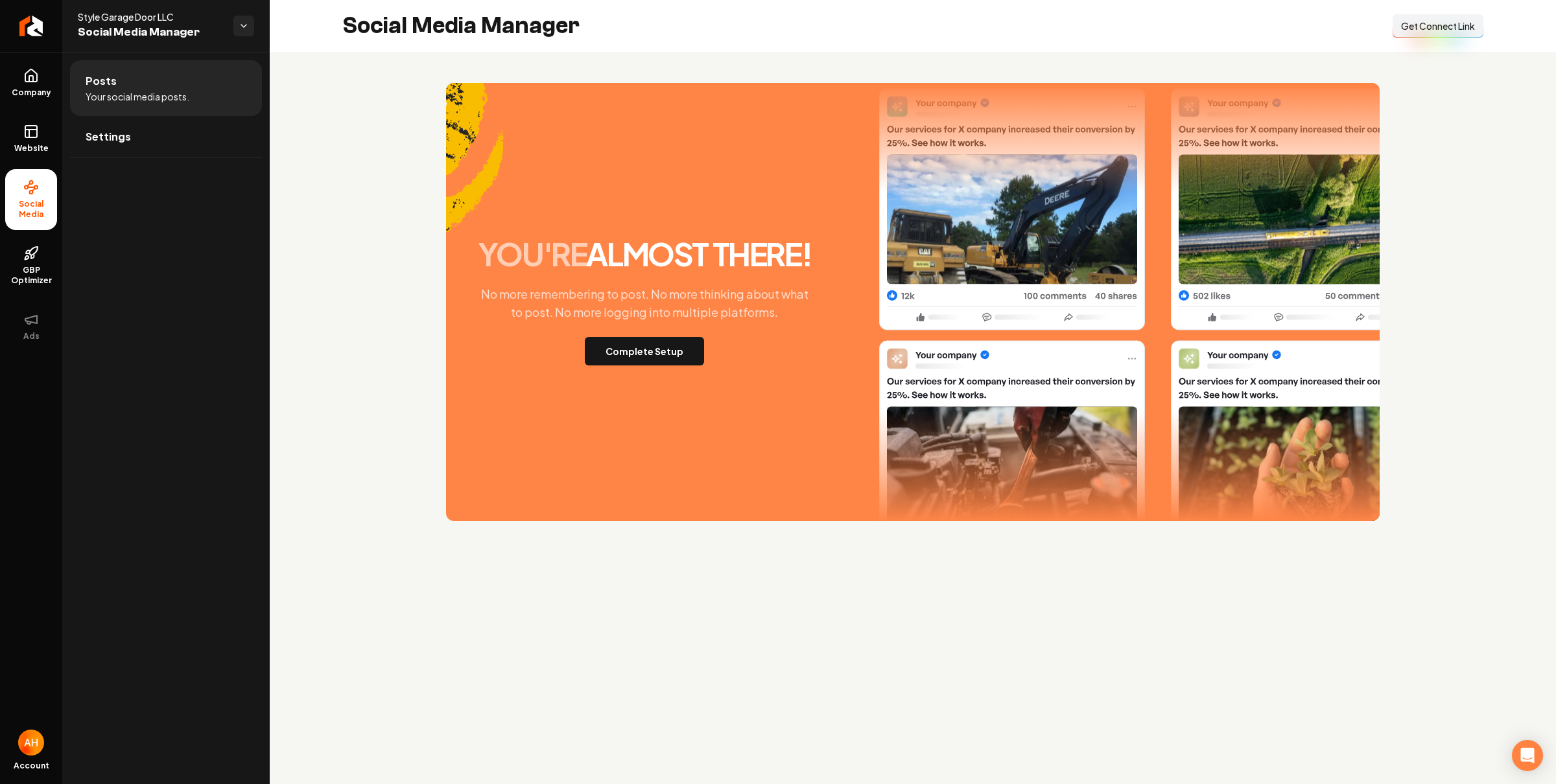
click at [1441, 30] on span "Get Connect Link" at bounding box center [1438, 26] width 74 height 13
click at [518, 136] on div "you're almost there! No more remembering to post. No more thinking about what t…" at bounding box center [912, 302] width 933 height 438
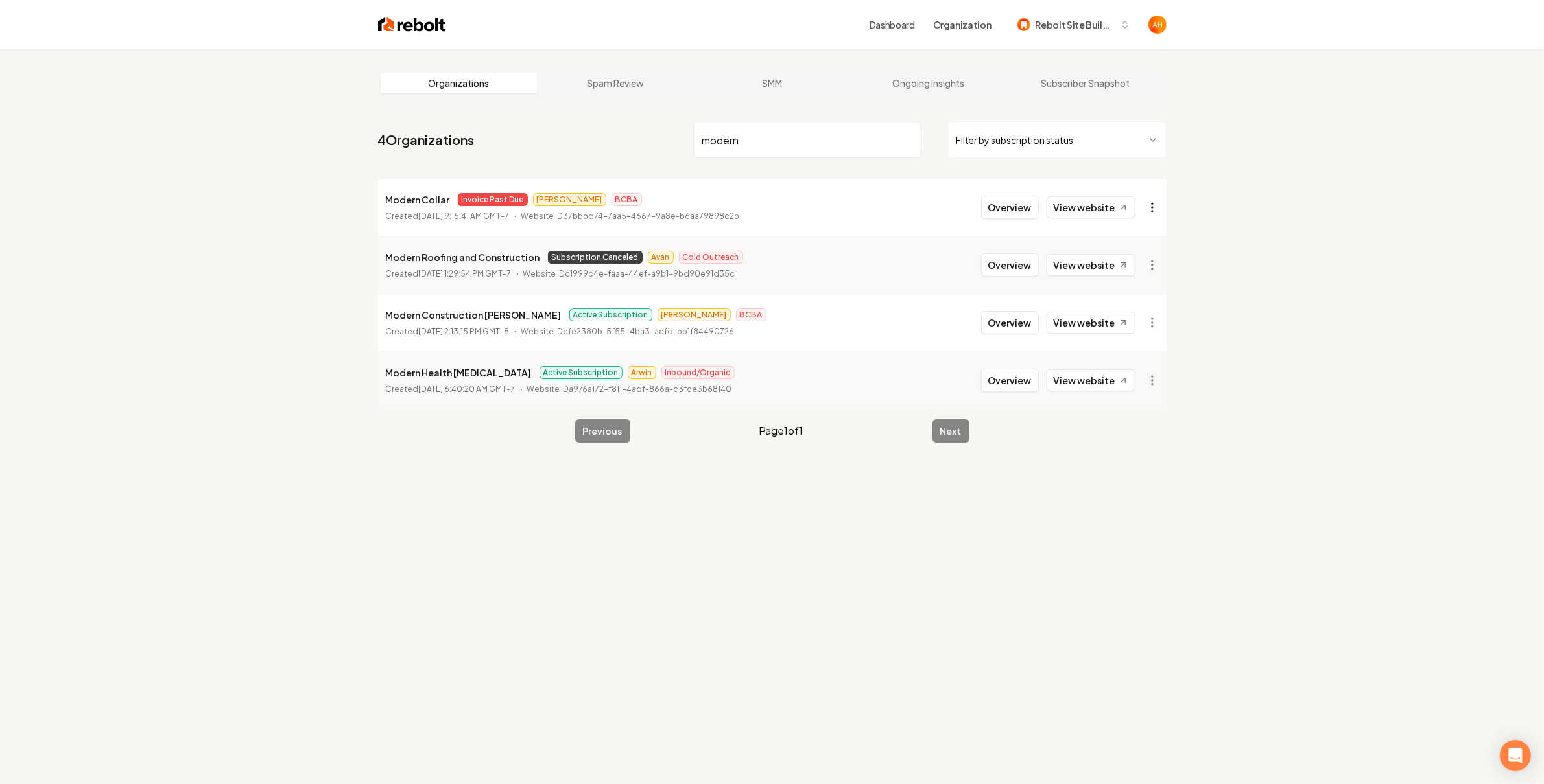
click at [1143, 205] on html "Dashboard Organization Rebolt Site Builder Organizations Spam Review SMM Ongoin…" at bounding box center [772, 392] width 1544 height 784
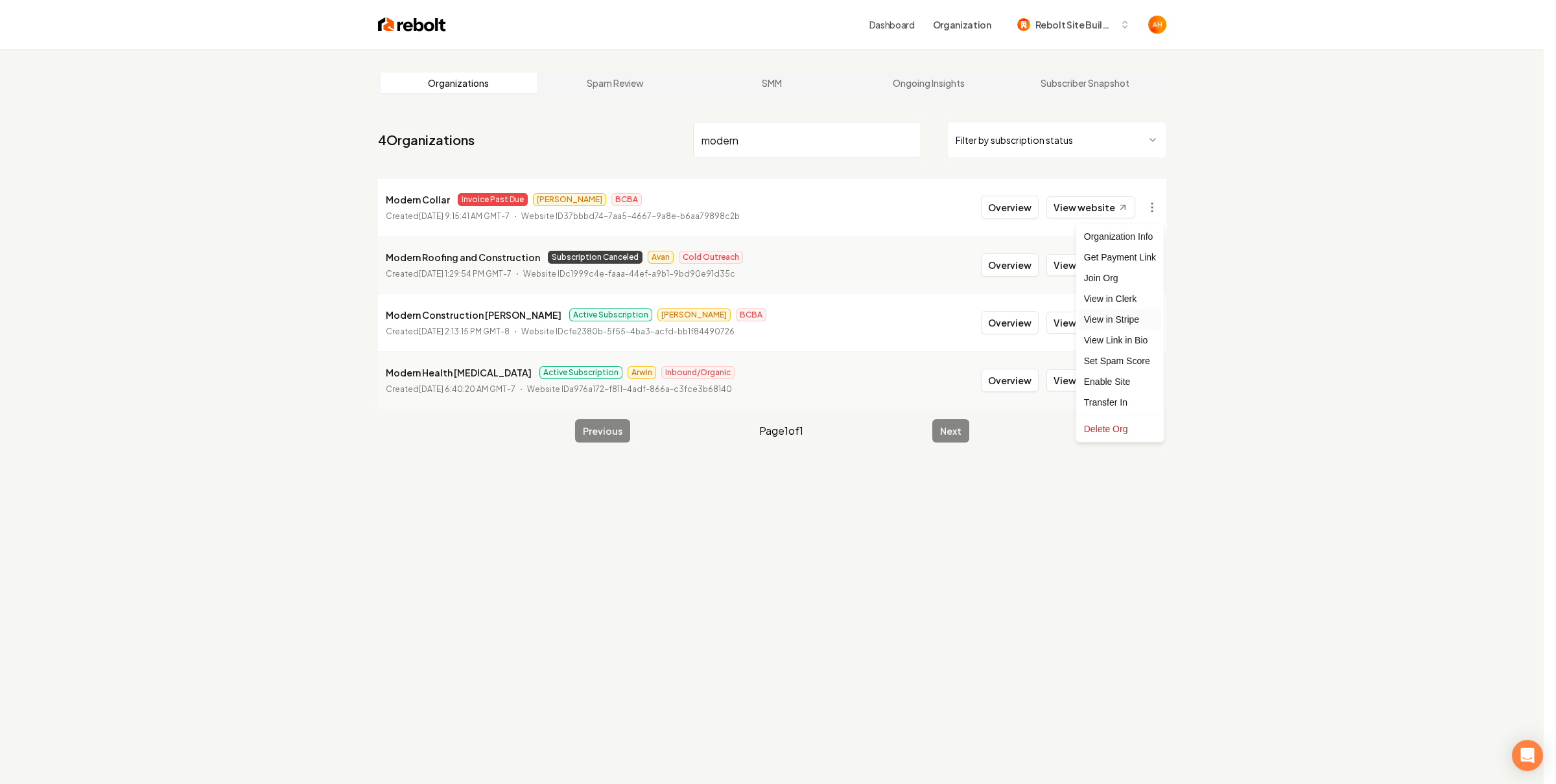
click at [1128, 316] on link "View in Stripe" at bounding box center [1119, 319] width 82 height 20
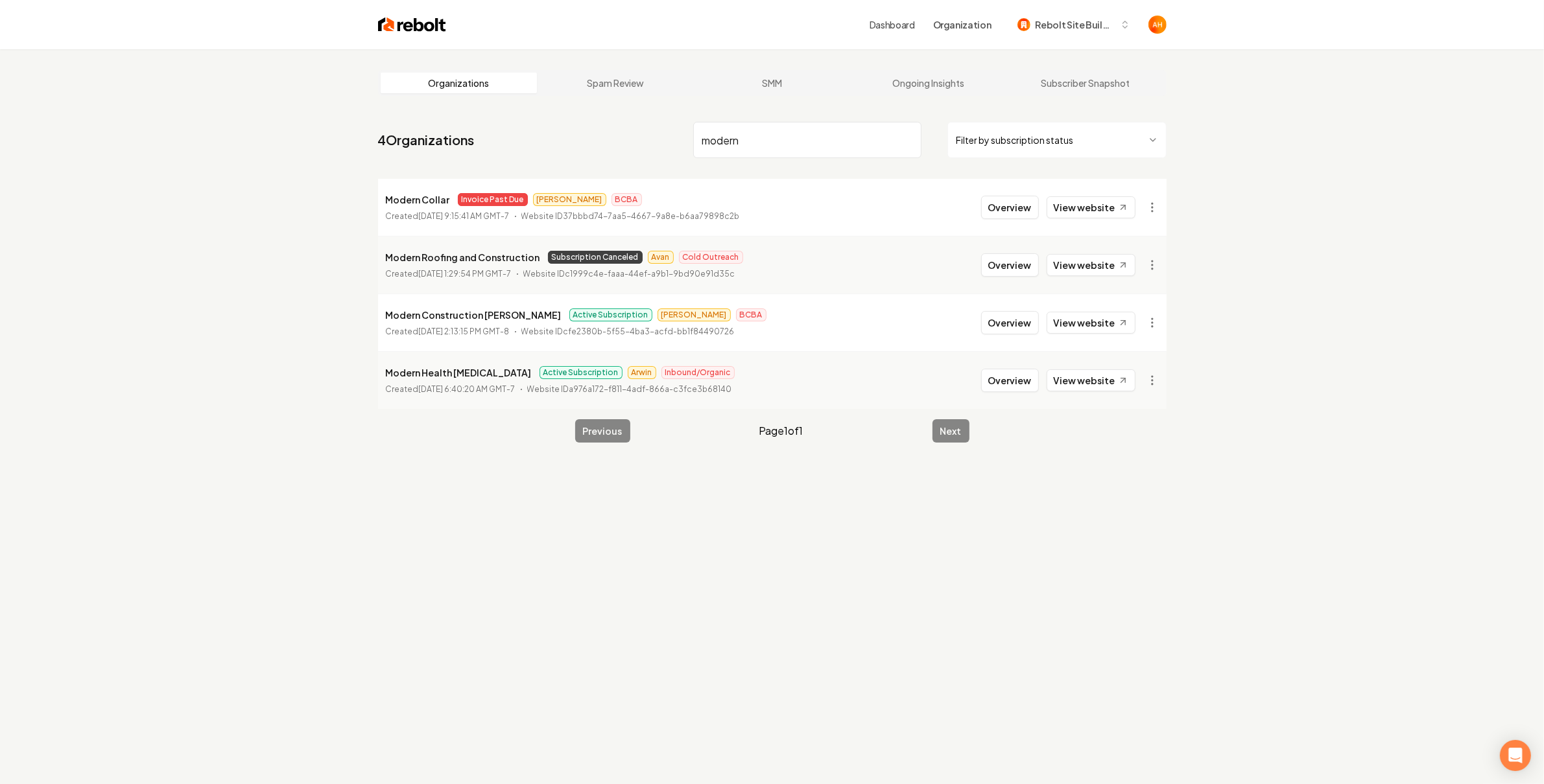
click at [769, 148] on input "modern" at bounding box center [807, 140] width 228 height 36
type input "a"
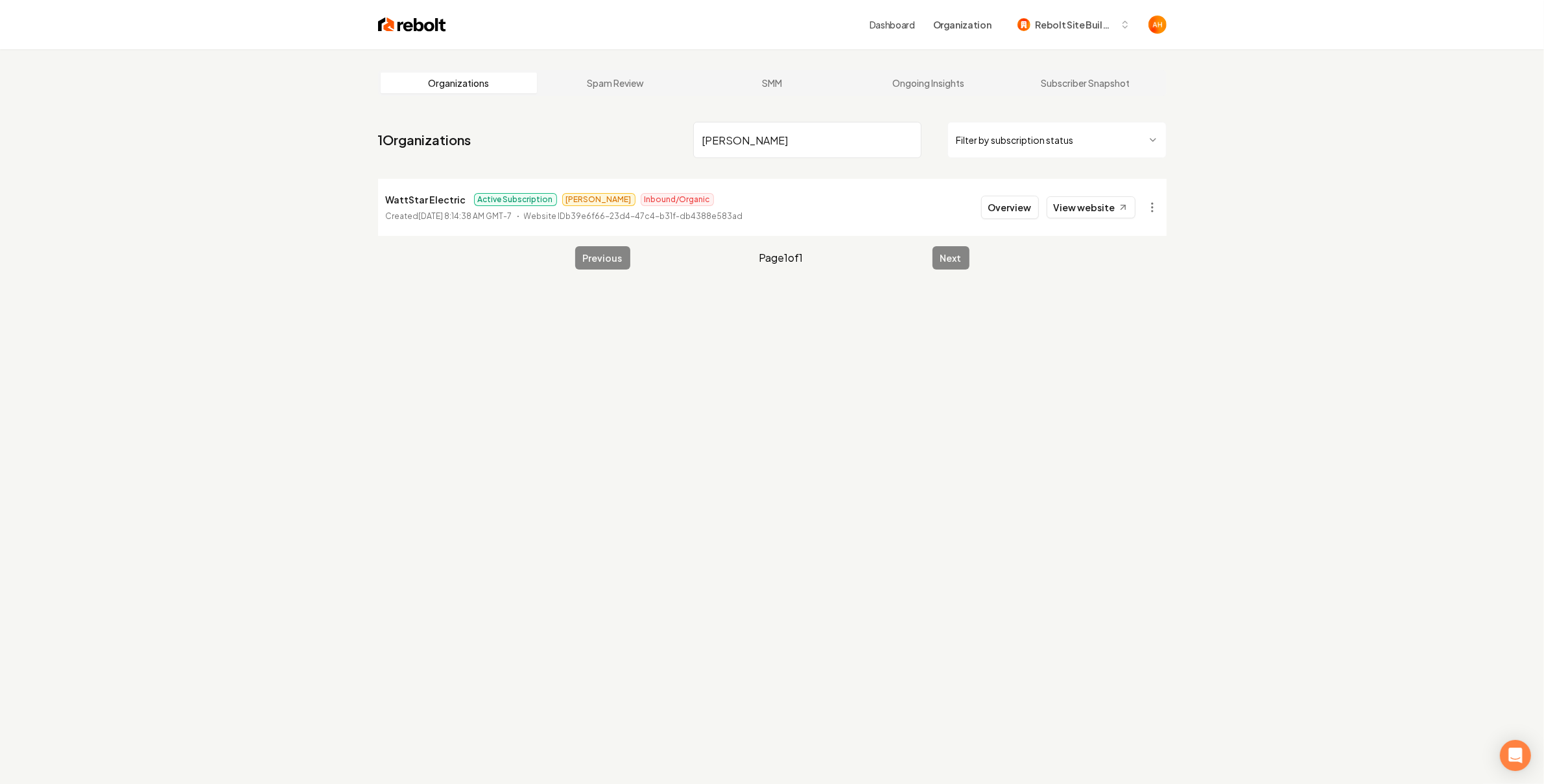
click at [783, 142] on input "watts" at bounding box center [807, 140] width 228 height 36
click at [801, 136] on input "modern col" at bounding box center [807, 140] width 228 height 36
type input "wattstar"
click at [1015, 184] on li "WattStar Electric Active Subscription James Inbound/Organic Created August 1, 2…" at bounding box center [772, 208] width 789 height 57
click at [1009, 198] on button "Overview" at bounding box center [1010, 207] width 57 height 23
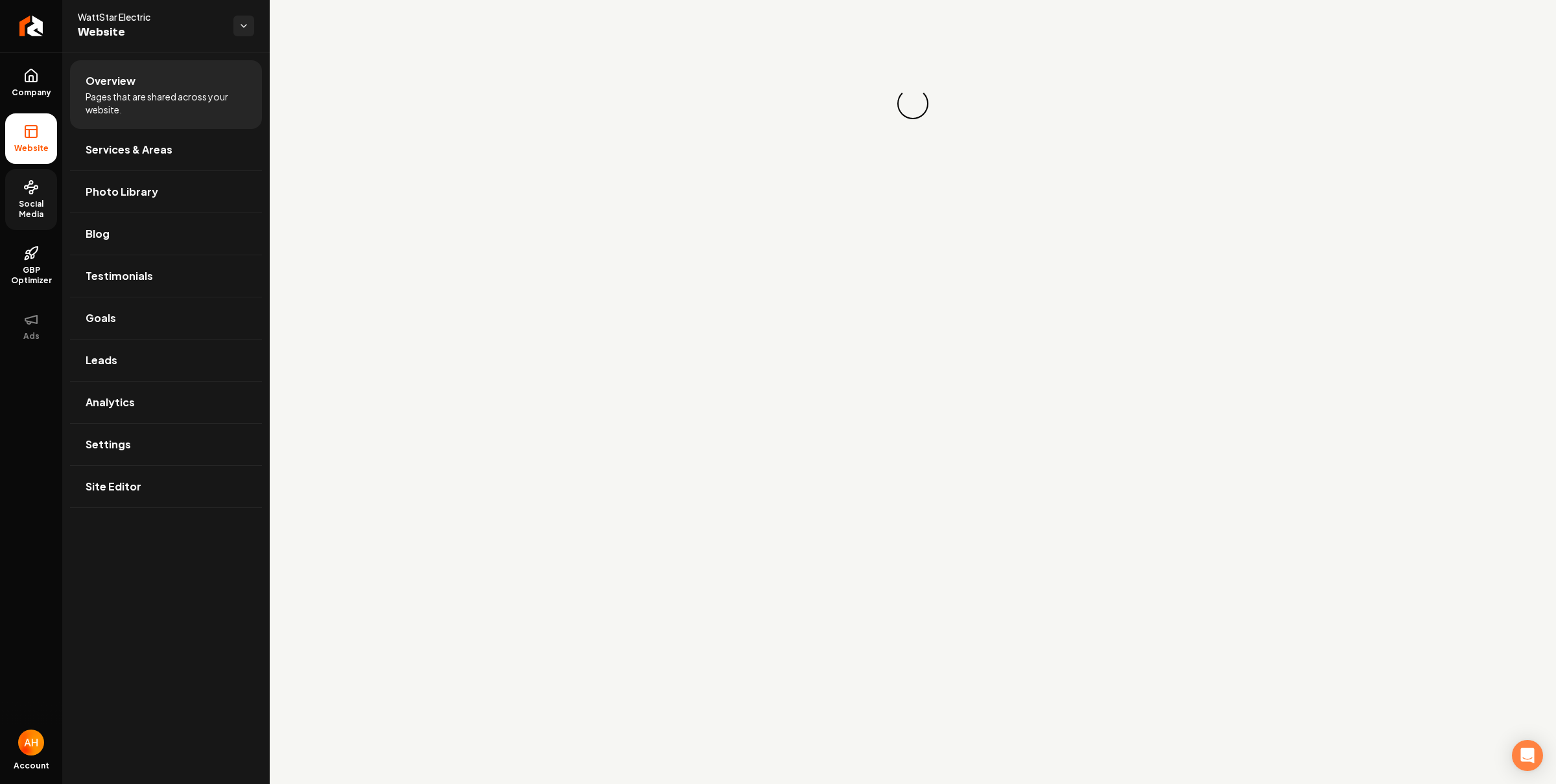
click at [30, 204] on span "Social Media" at bounding box center [31, 209] width 52 height 20
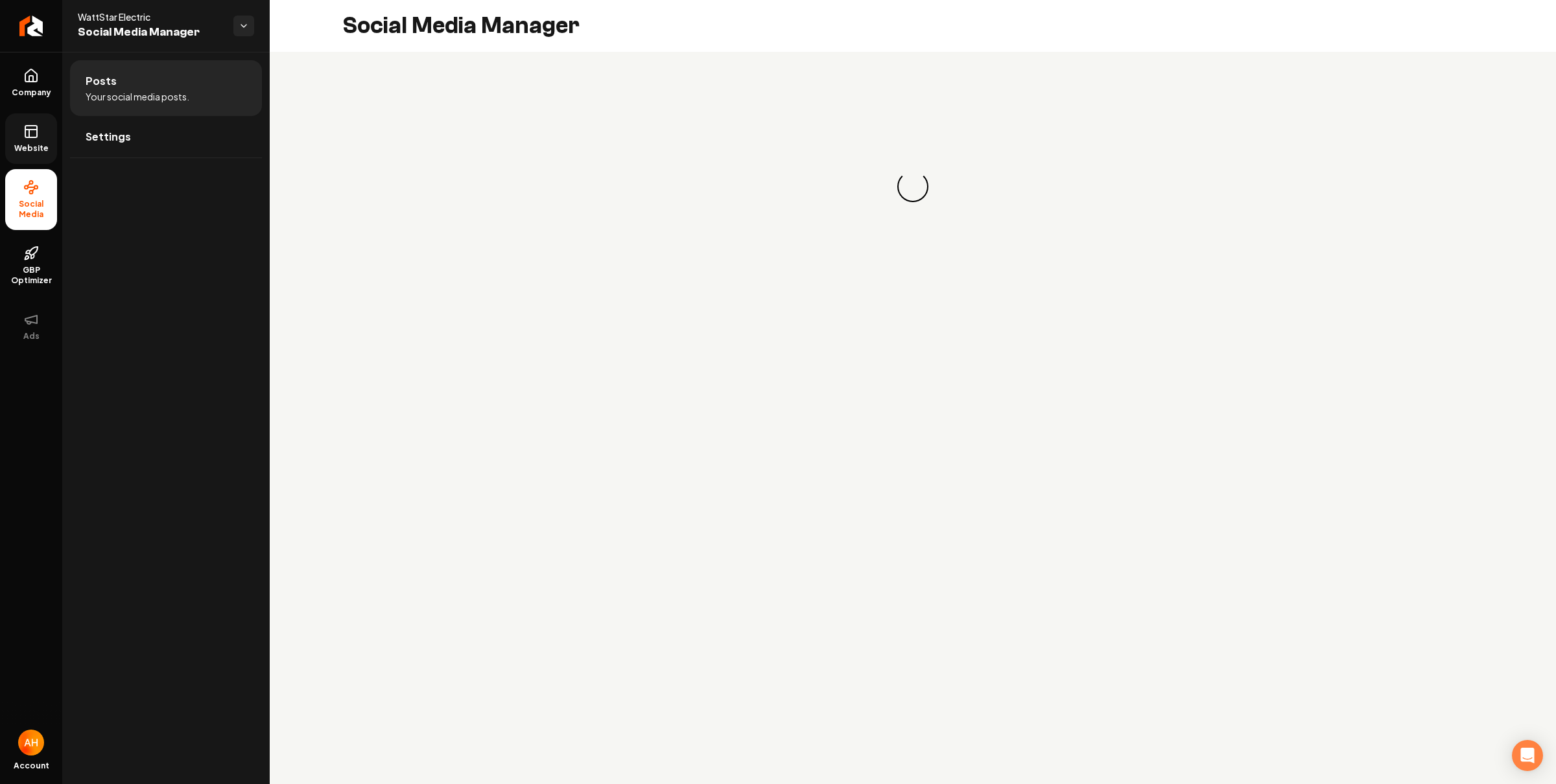
click at [39, 137] on link "Website" at bounding box center [31, 138] width 52 height 51
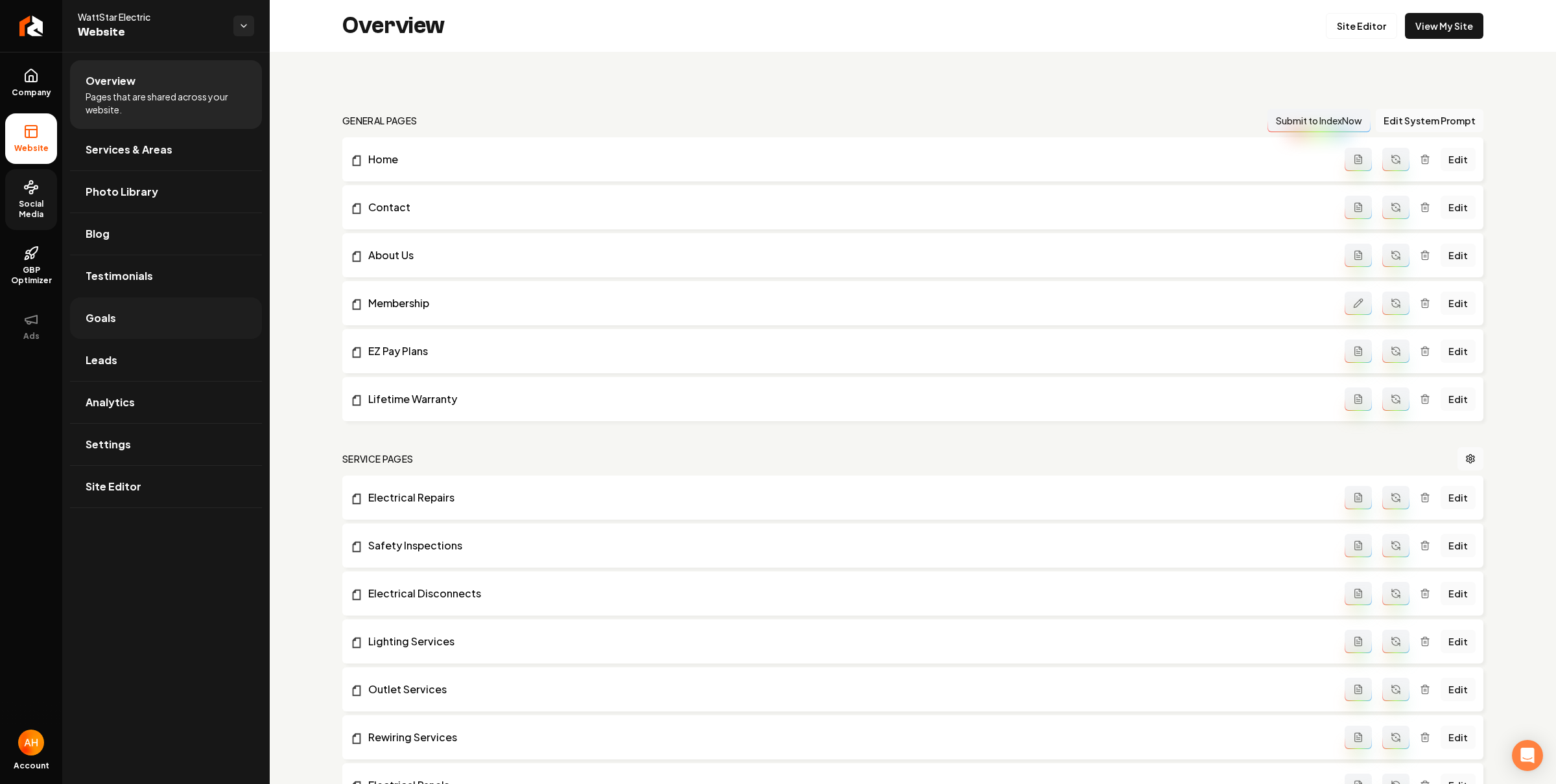
click at [177, 315] on link "Goals" at bounding box center [166, 318] width 192 height 42
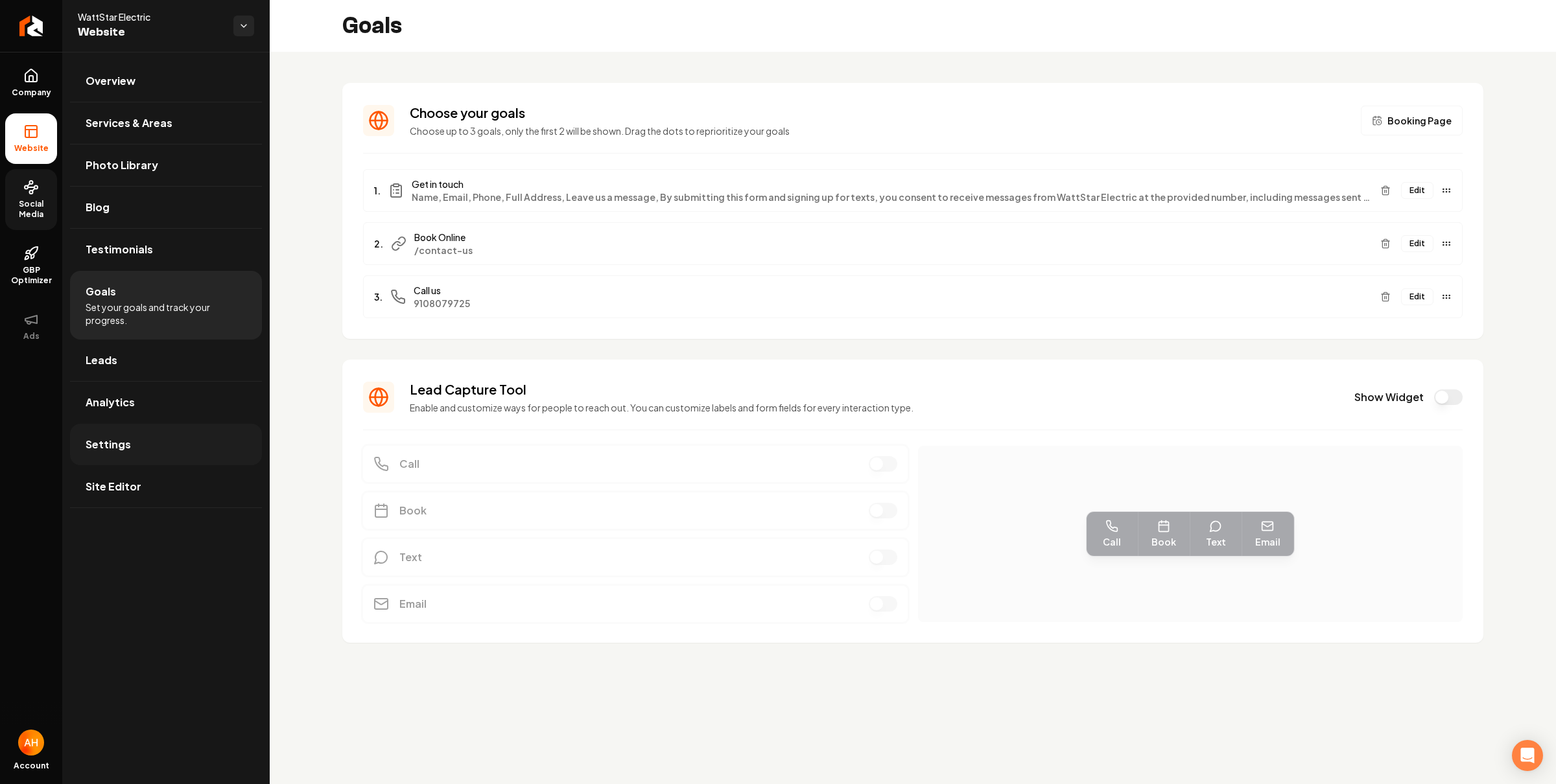
click at [148, 447] on link "Settings" at bounding box center [166, 444] width 192 height 42
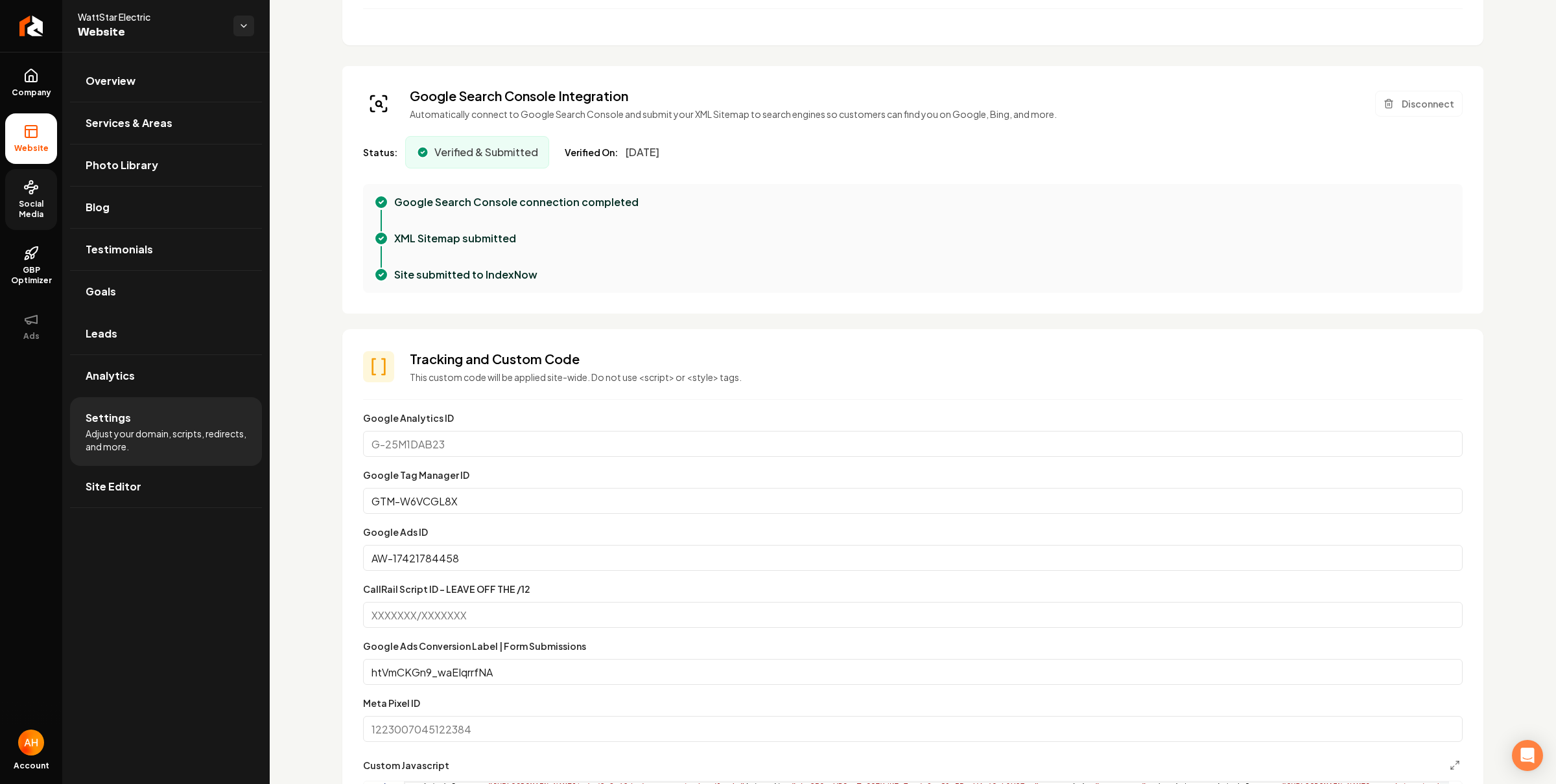
scroll to position [121, 0]
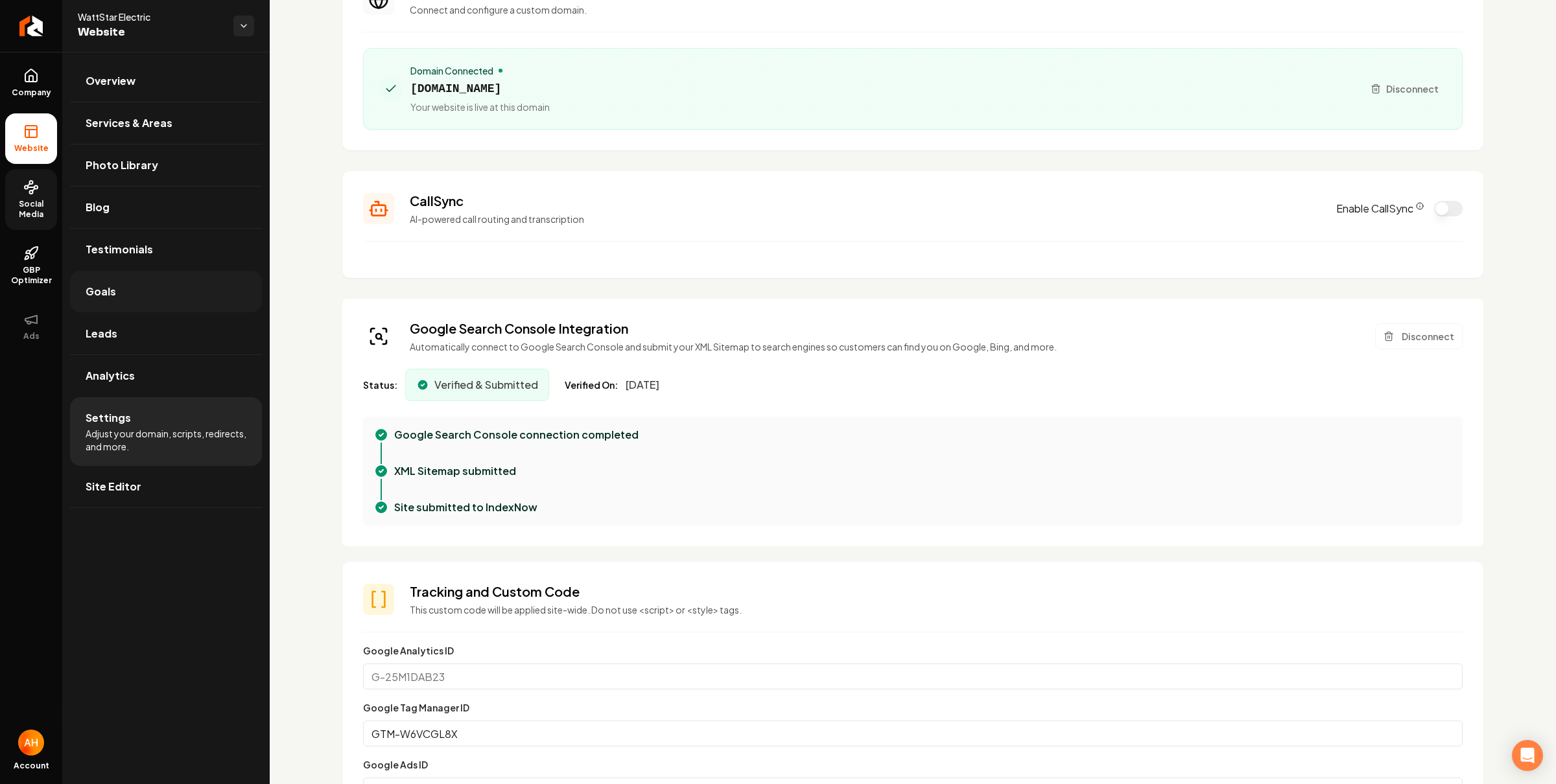
click at [173, 285] on link "Goals" at bounding box center [166, 291] width 192 height 42
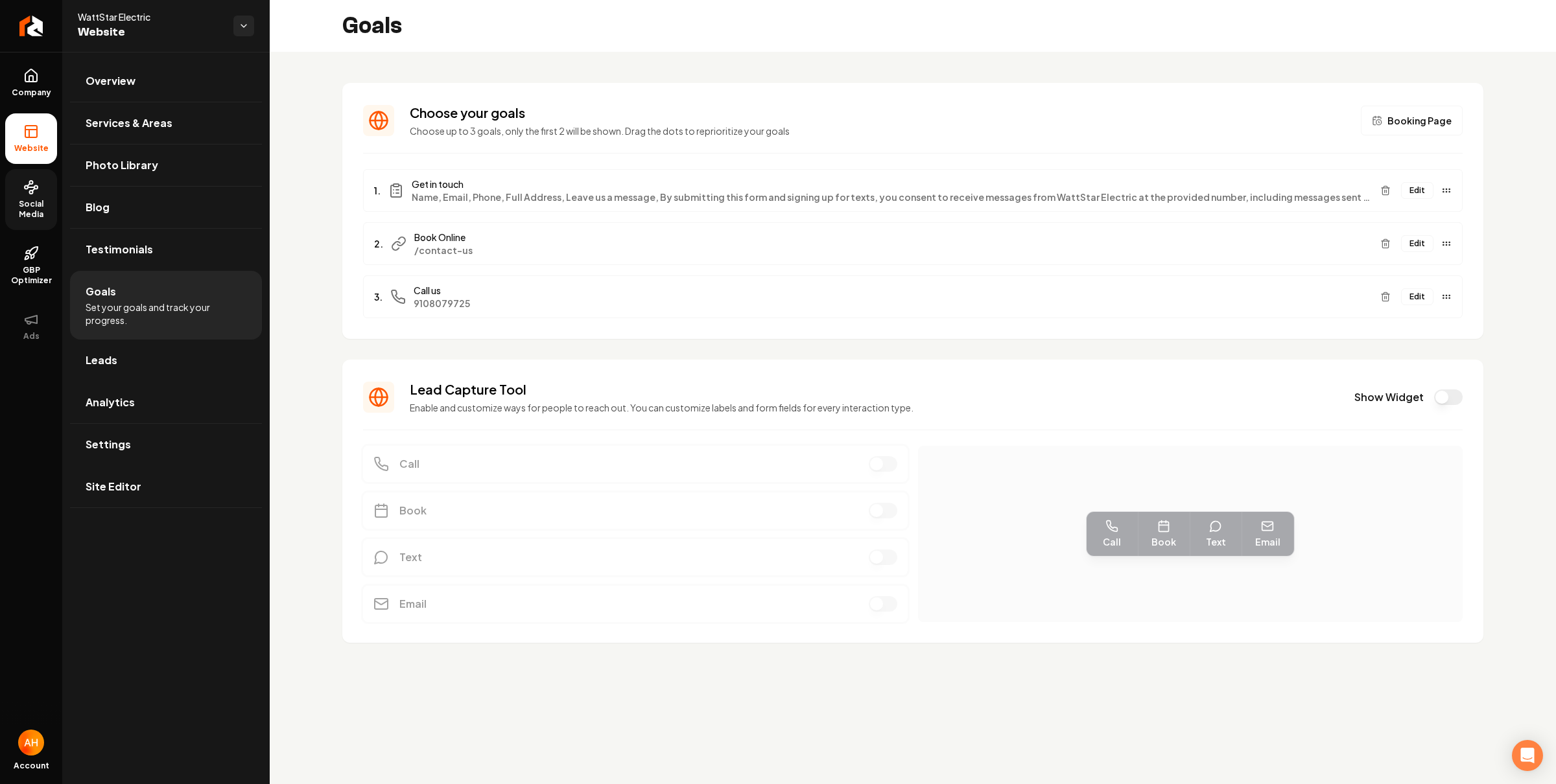
click at [174, 375] on link "Leads" at bounding box center [166, 360] width 192 height 42
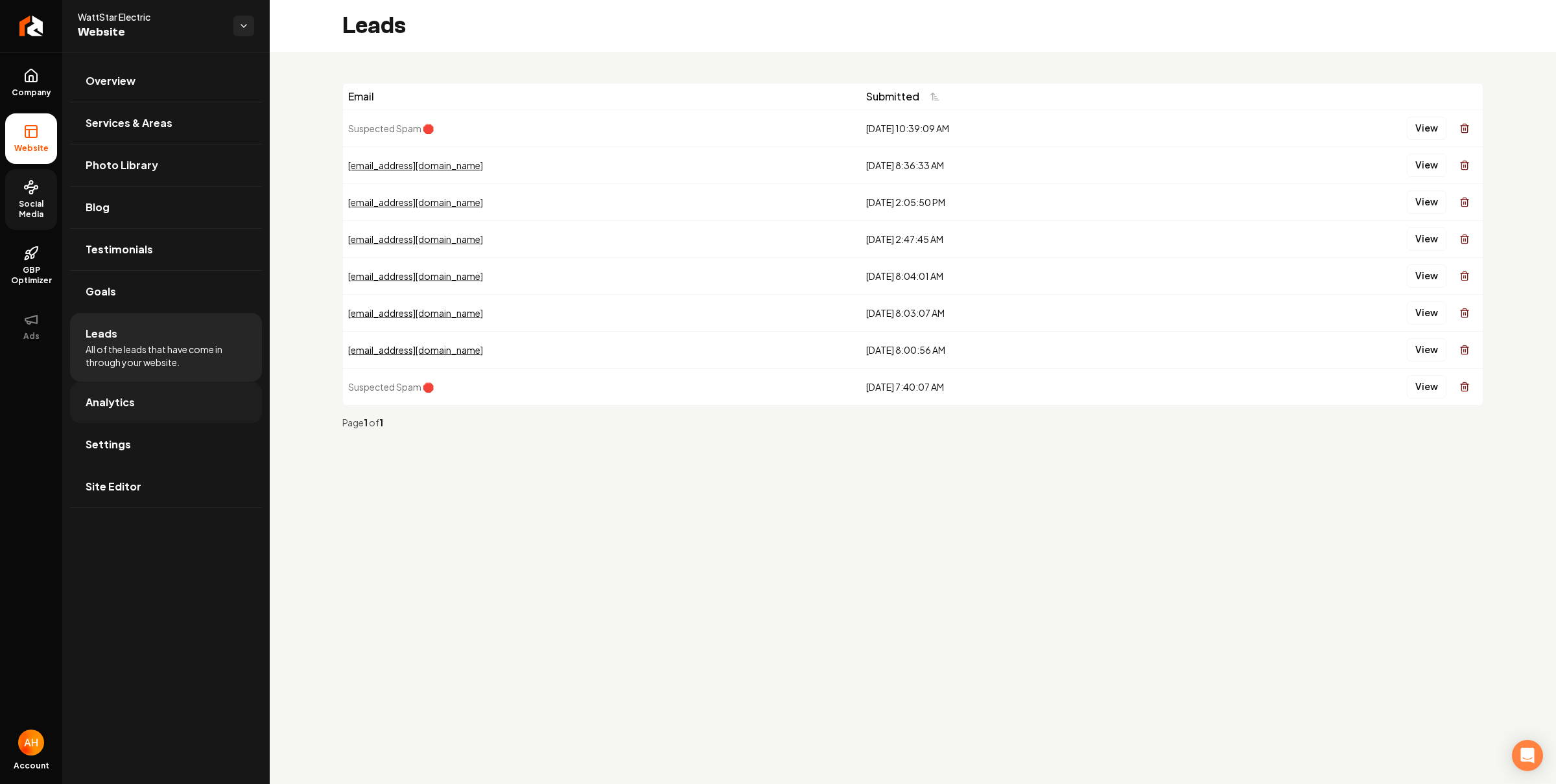
click at [188, 389] on link "Analytics" at bounding box center [166, 402] width 192 height 42
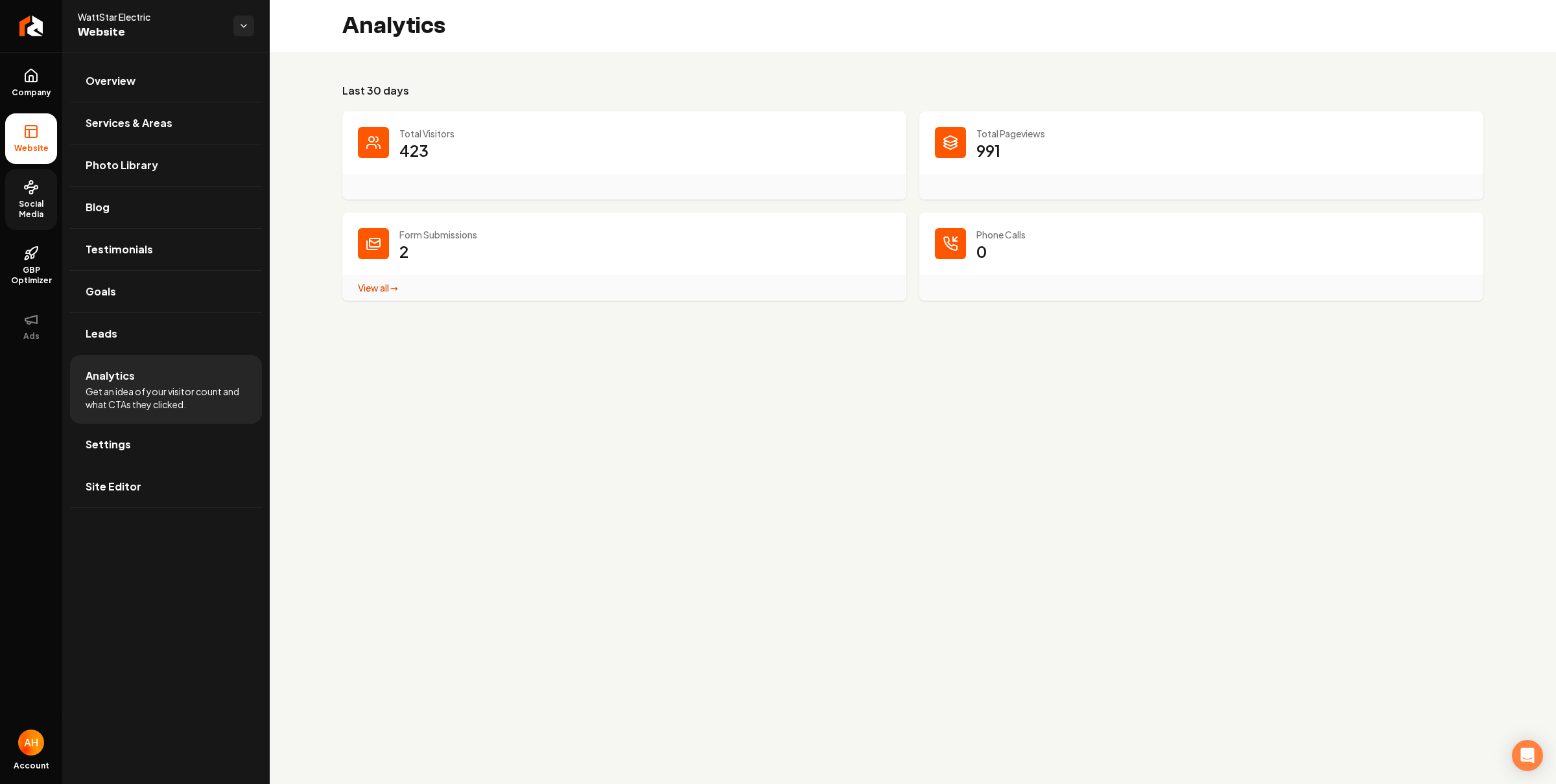
click at [945, 244] on icon "Main content area" at bounding box center [950, 243] width 13 height 13
click at [853, 48] on div "Analytics" at bounding box center [912, 26] width 1286 height 52
click at [795, 134] on p "Total Visitors" at bounding box center [644, 133] width 491 height 13
click at [639, 347] on main "Analytics Last 30 days Total Visitors 423 Total Pageviews 991 Form Submissions …" at bounding box center [912, 392] width 1286 height 784
click at [818, 90] on h3 "Last 30 days" at bounding box center [913, 91] width 1141 height 16
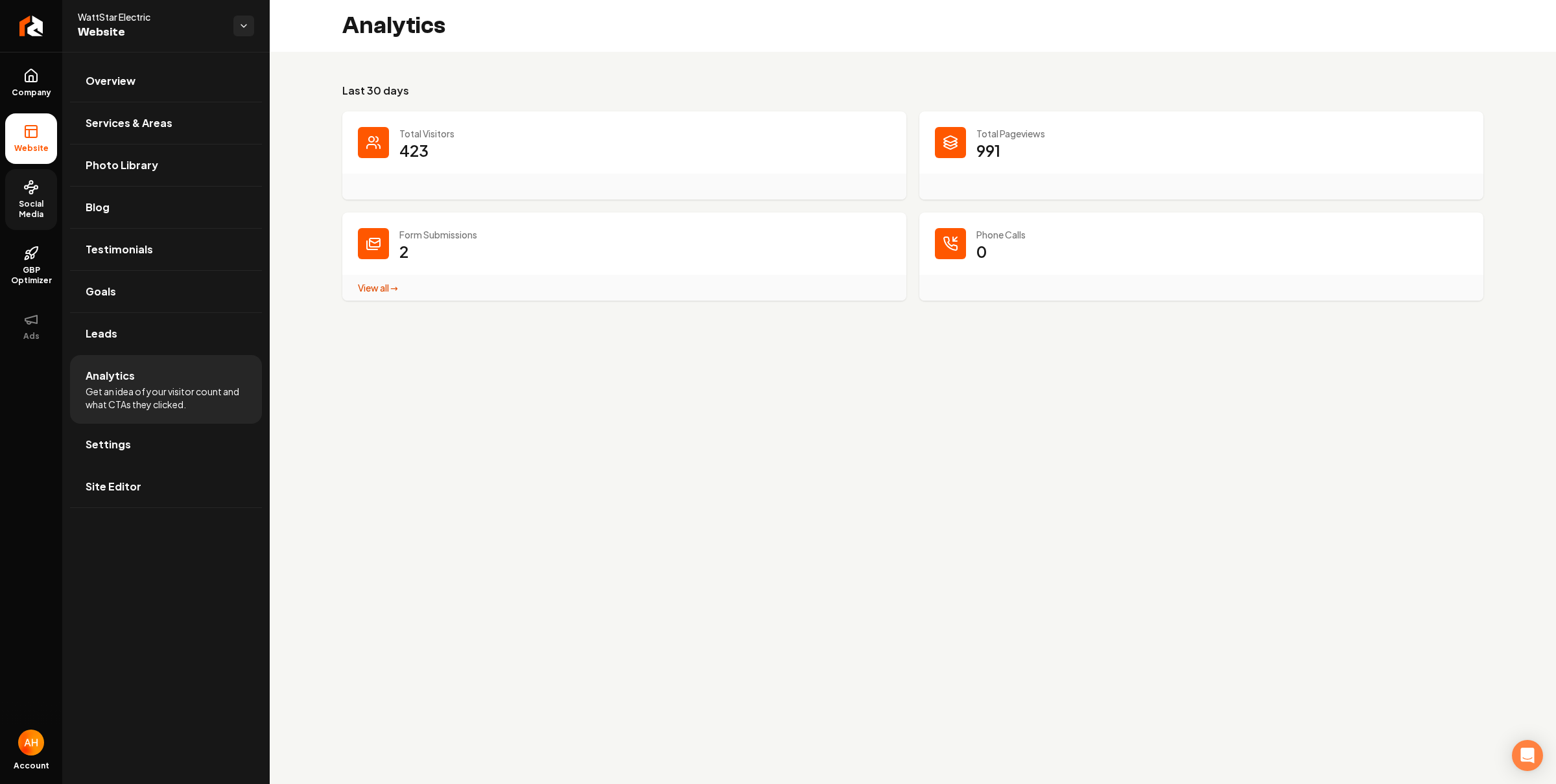
click at [719, 43] on div "Analytics" at bounding box center [912, 26] width 1286 height 52
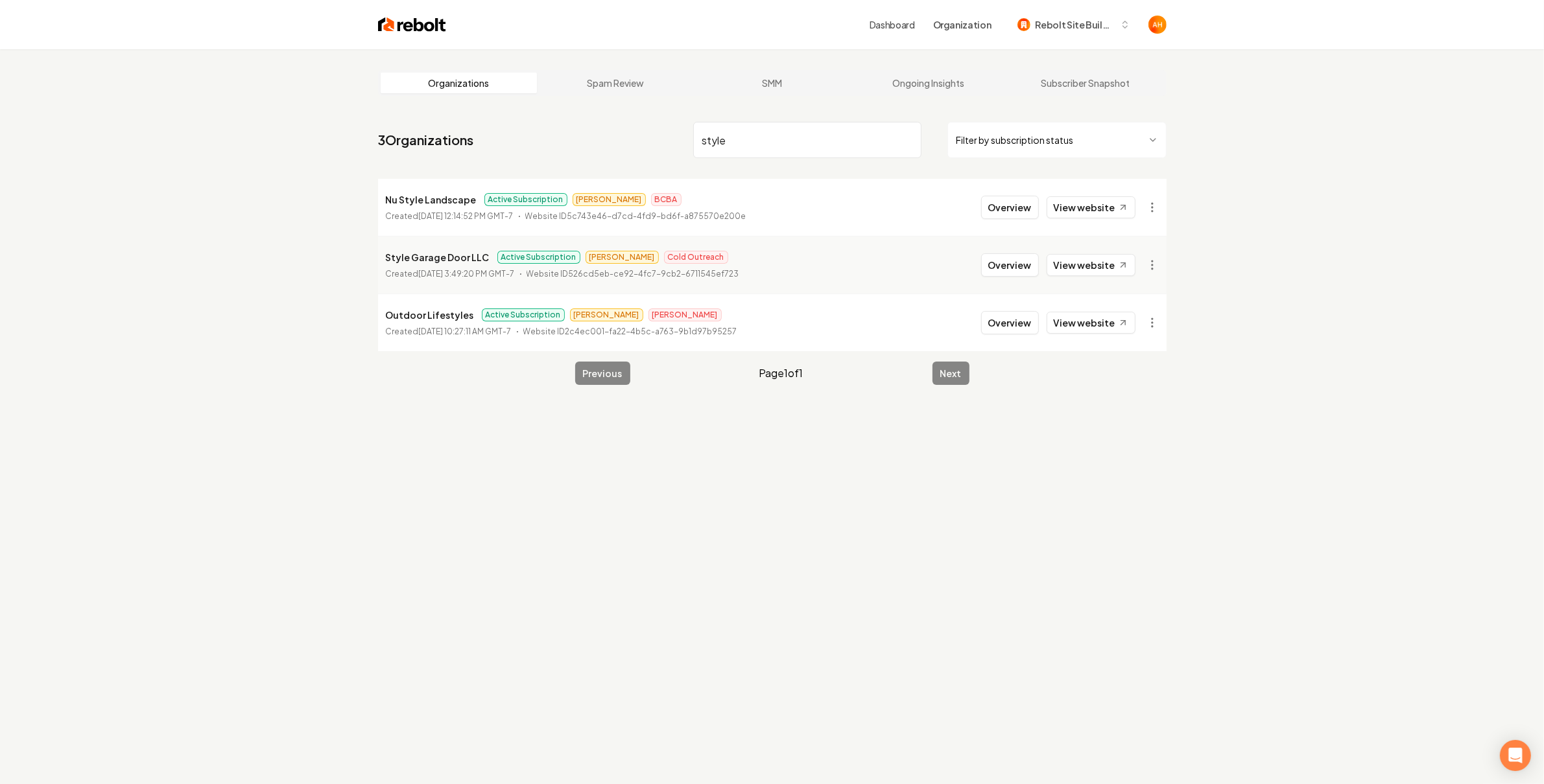
type input "style"
click at [1341, 618] on div "Organizations Spam Review SMM Ongoing Insights Subscriber Snapshot 3 Organizati…" at bounding box center [772, 441] width 1544 height 784
click at [1009, 273] on button "Overview" at bounding box center [1010, 265] width 57 height 23
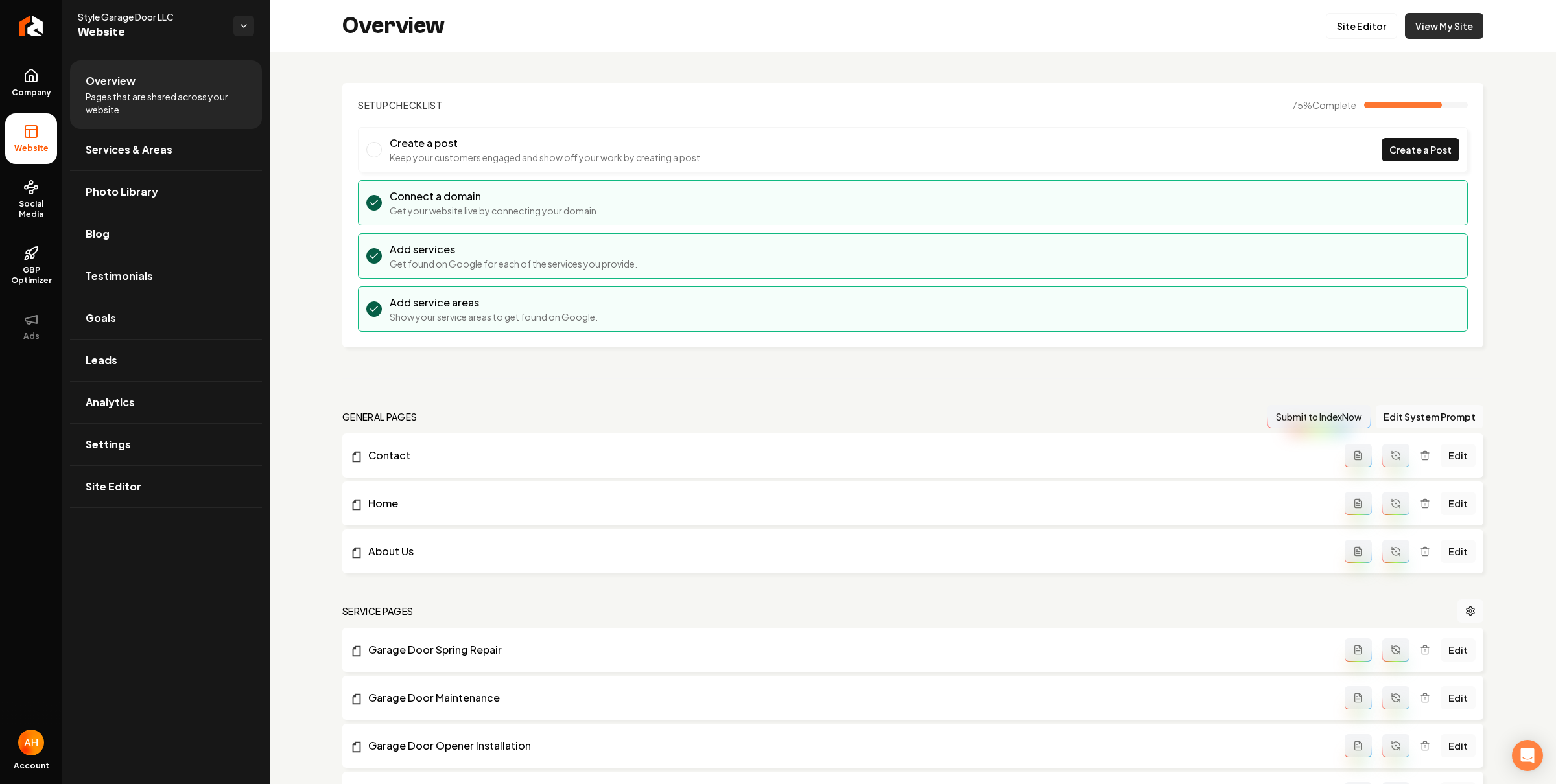
click at [1440, 22] on link "View My Site" at bounding box center [1444, 26] width 78 height 26
click at [946, 93] on section "Setup Checklist 75 % Complete Create a post Keep your customers engaged and sho…" at bounding box center [913, 215] width 1141 height 264
click at [1339, 23] on link "Site Editor" at bounding box center [1361, 26] width 71 height 26
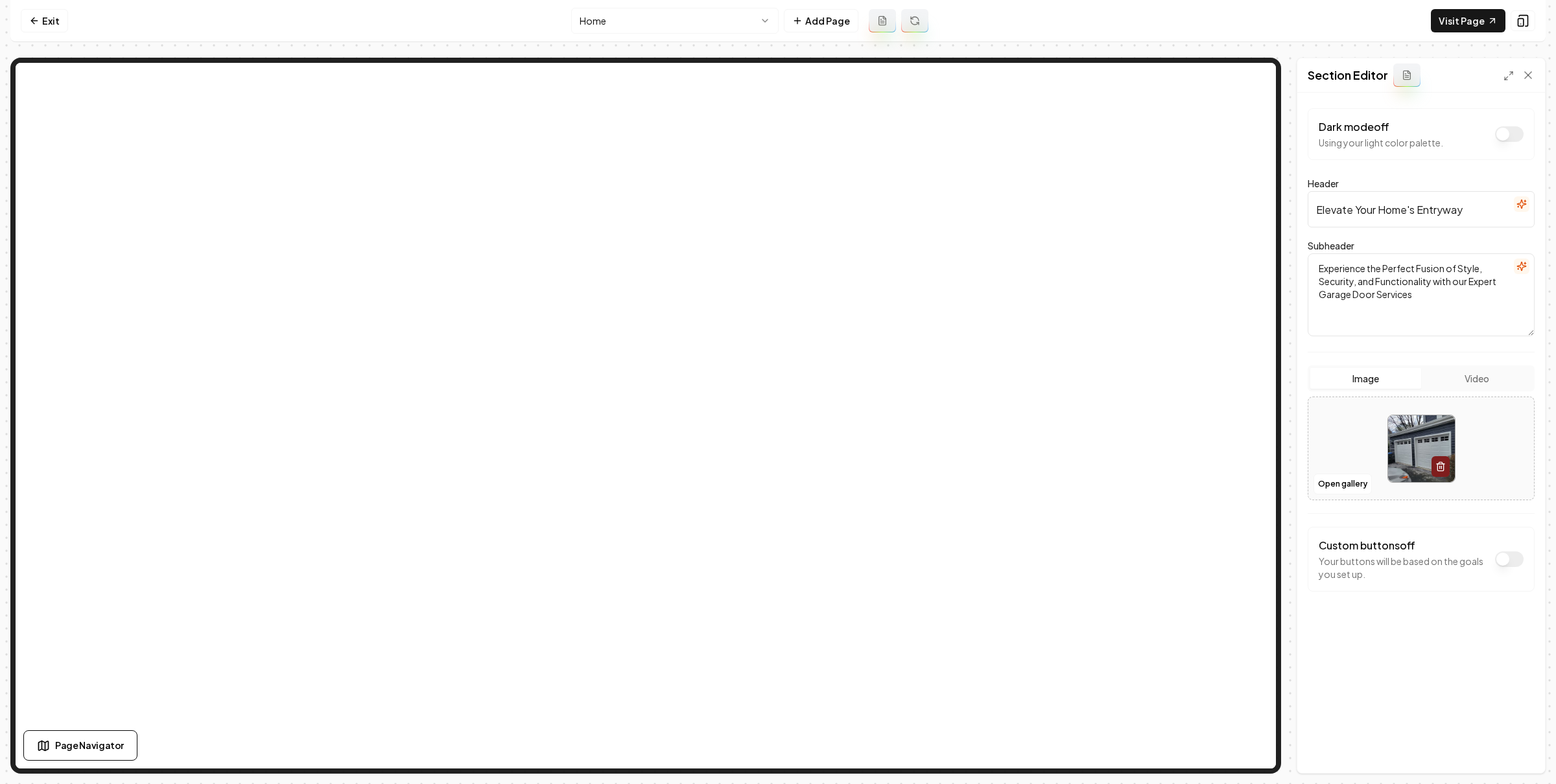
click at [1518, 206] on icon "button" at bounding box center [1521, 204] width 11 height 11
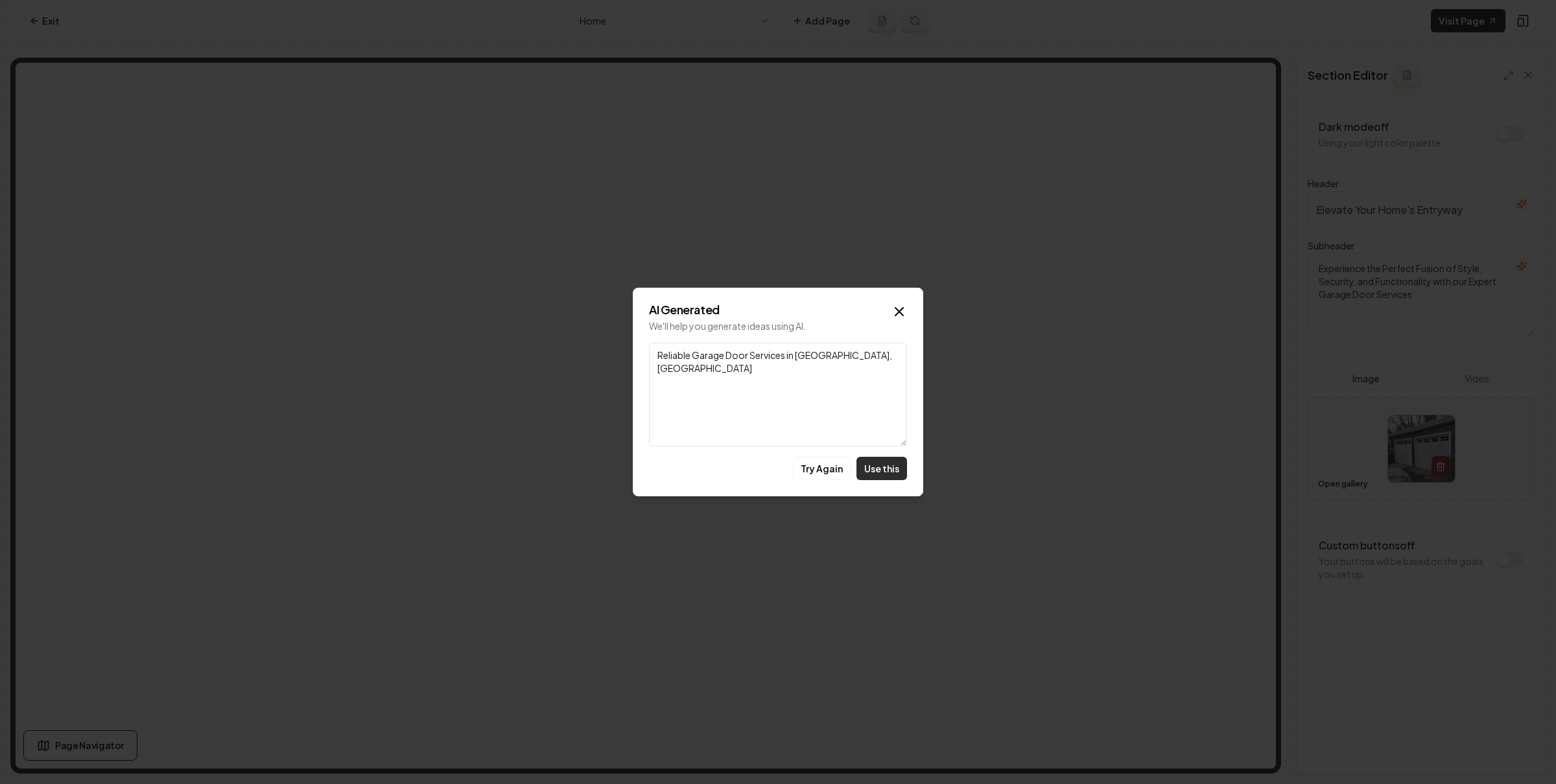
click at [885, 472] on button "Use this" at bounding box center [881, 469] width 51 height 23
type input "Reliable Garage Door Services in Woodbridge, VA"
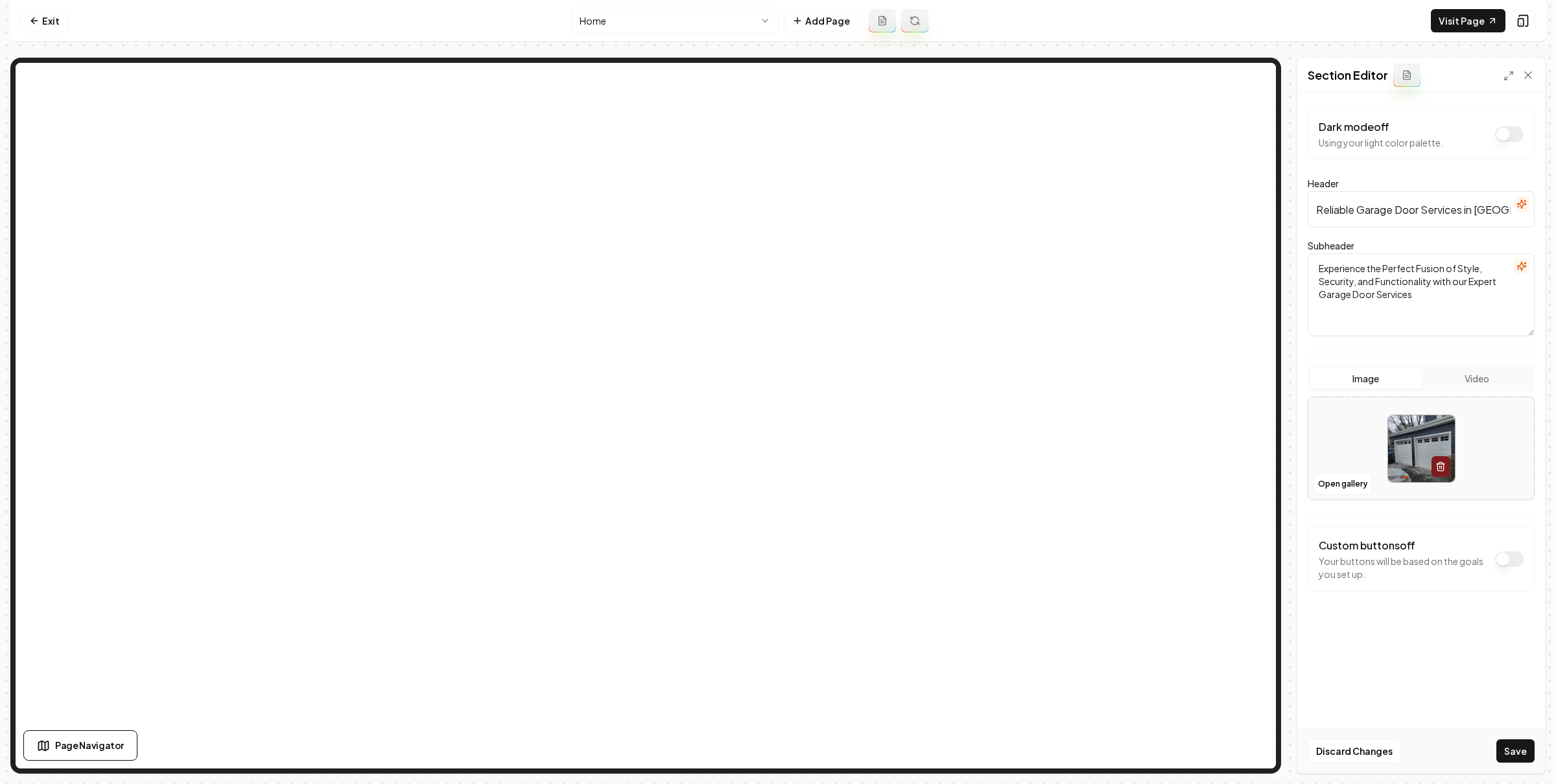
click at [1519, 265] on icon "button" at bounding box center [1521, 266] width 11 height 11
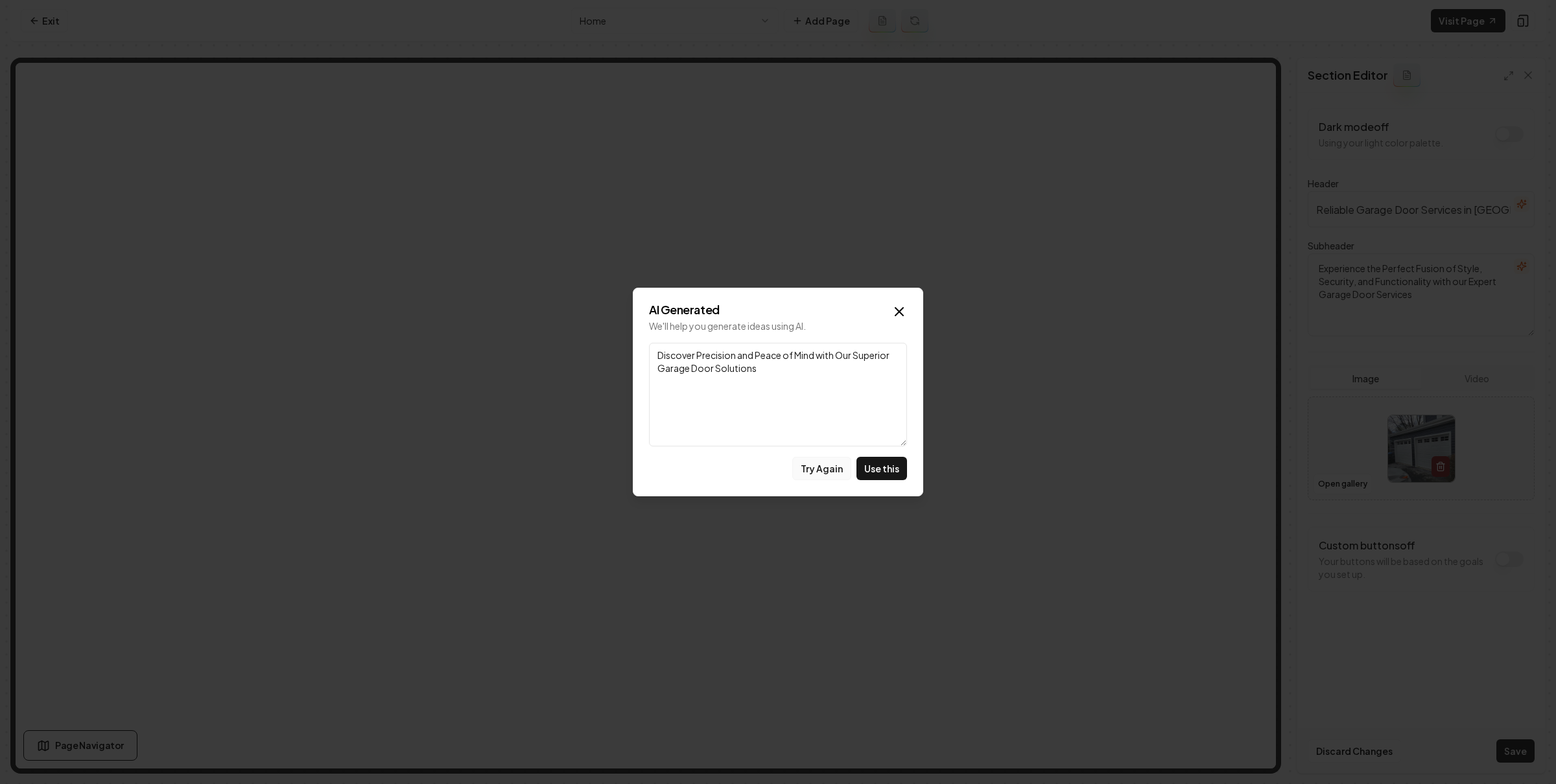
click at [834, 472] on button "Try Again" at bounding box center [822, 469] width 59 height 23
click at [832, 469] on button "Try Again" at bounding box center [822, 469] width 59 height 23
click at [835, 463] on button "Try Again" at bounding box center [822, 469] width 59 height 23
click at [839, 465] on button "Try Again" at bounding box center [822, 469] width 59 height 23
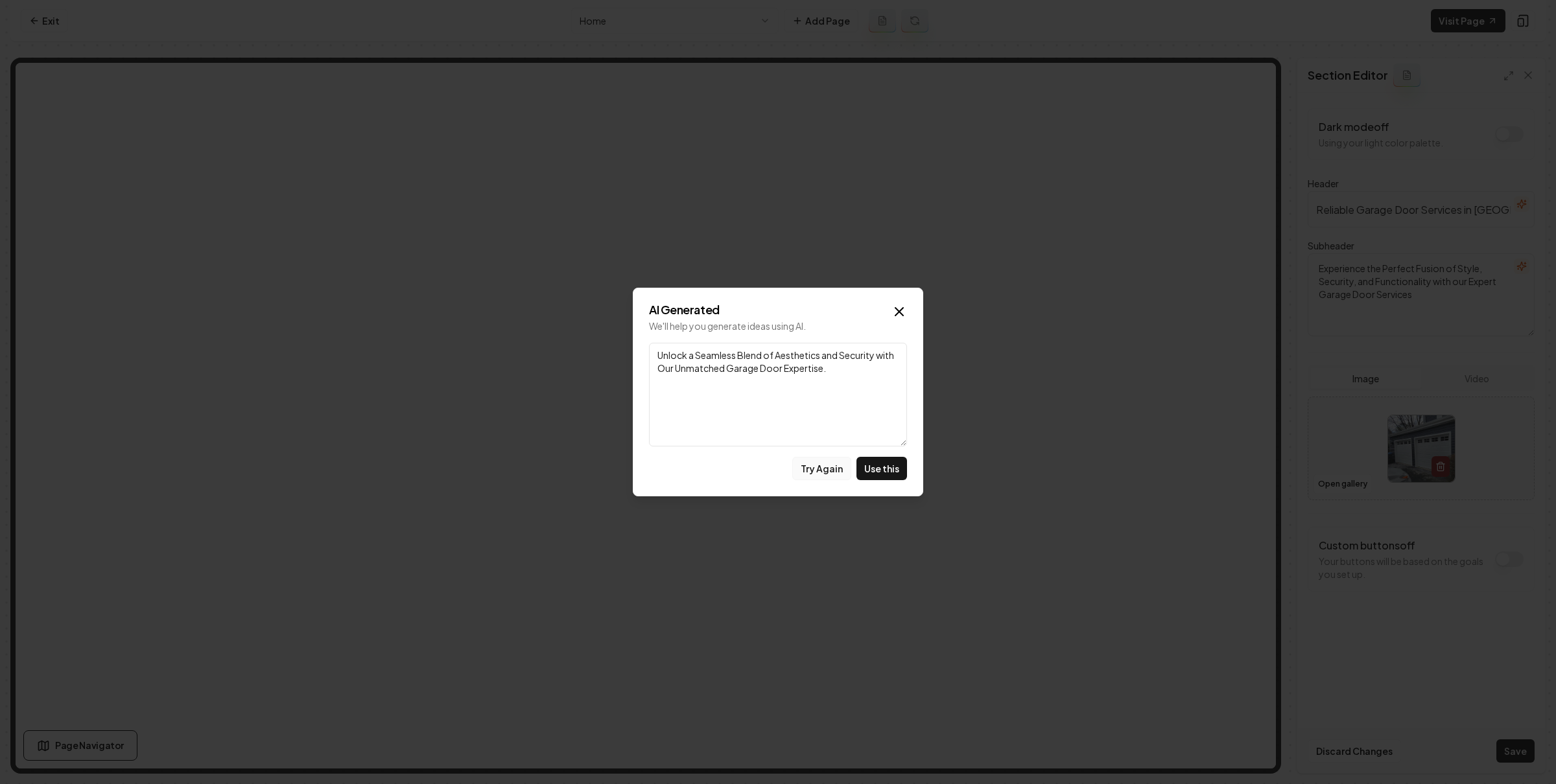
click at [829, 461] on button "Try Again" at bounding box center [822, 469] width 59 height 23
click at [899, 300] on div "AI Generated We'll help you generate ideas using AI. Link Discover the Perfect …" at bounding box center [777, 392] width 291 height 209
click at [898, 306] on icon "button" at bounding box center [899, 312] width 16 height 16
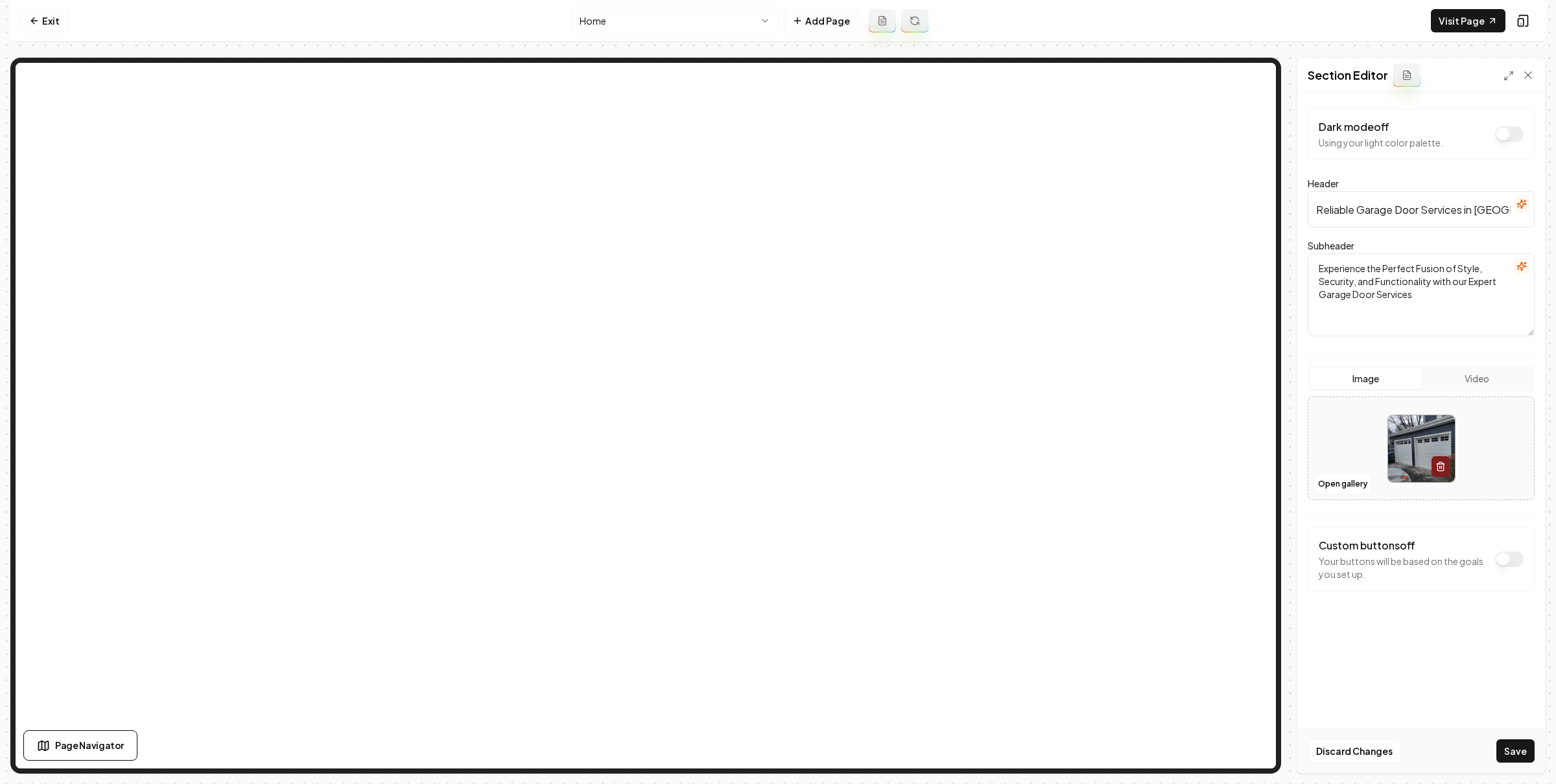
drag, startPoint x: 1513, startPoint y: 738, endPoint x: 1491, endPoint y: 730, distance: 23.4
click at [1513, 738] on div "Discard Changes Save" at bounding box center [1421, 750] width 248 height 45
drag, startPoint x: 1512, startPoint y: 749, endPoint x: 1415, endPoint y: 653, distance: 136.5
click at [1511, 749] on button "Save" at bounding box center [1515, 751] width 38 height 23
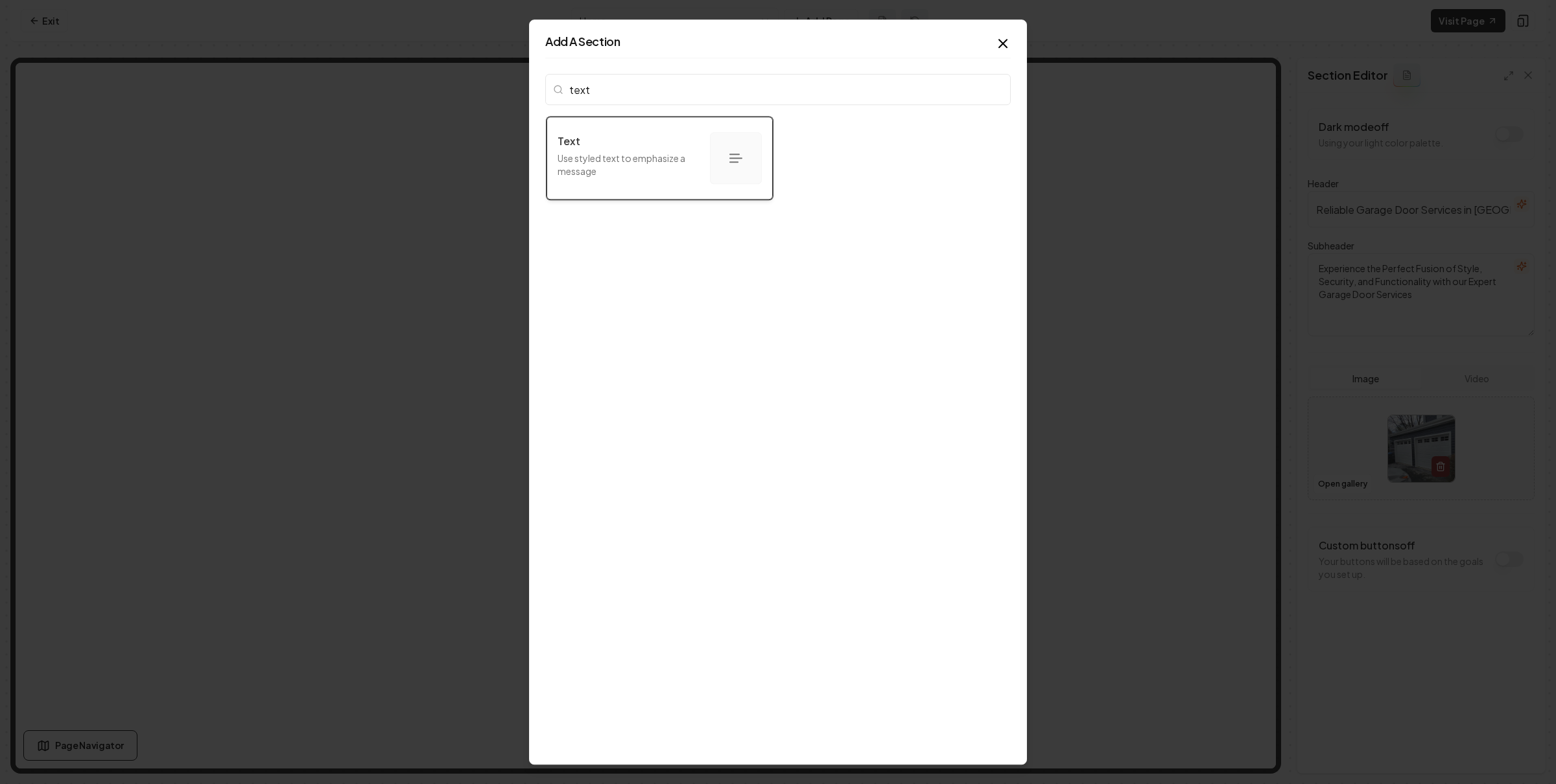
type input "text"
click at [728, 156] on icon "button" at bounding box center [736, 158] width 16 height 16
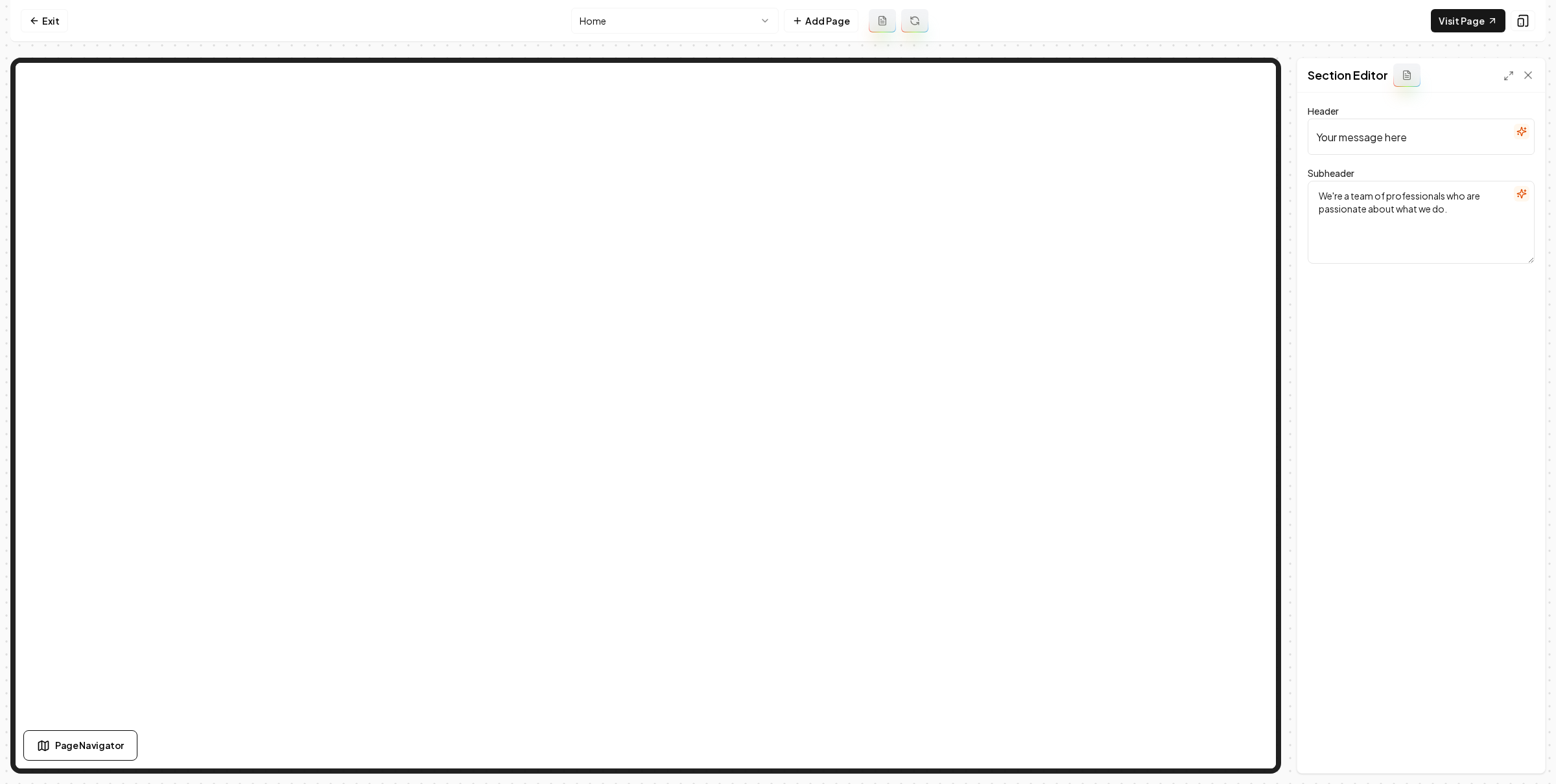
click at [1414, 204] on textarea "We're a team of professionals who are passionate about what we do." at bounding box center [1421, 223] width 227 height 83
click at [1457, 142] on input "Your message here" at bounding box center [1421, 137] width 227 height 36
click at [1456, 146] on input "24/7 Emergency Services" at bounding box center [1421, 137] width 227 height 36
type input "24/7 Emergency Service Calls"
click at [1505, 746] on button "Save" at bounding box center [1515, 751] width 38 height 23
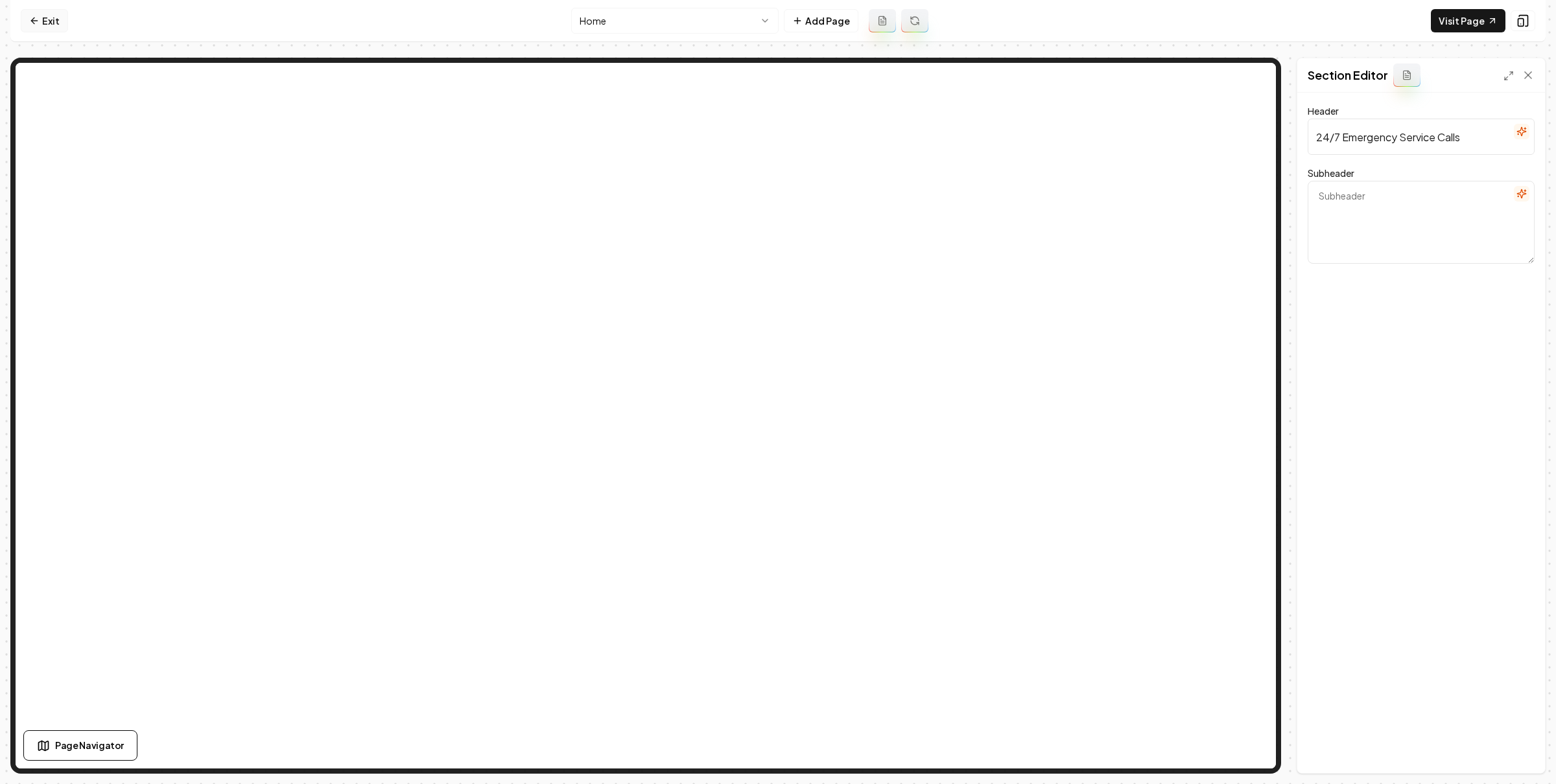
click at [54, 17] on link "Exit" at bounding box center [44, 20] width 48 height 23
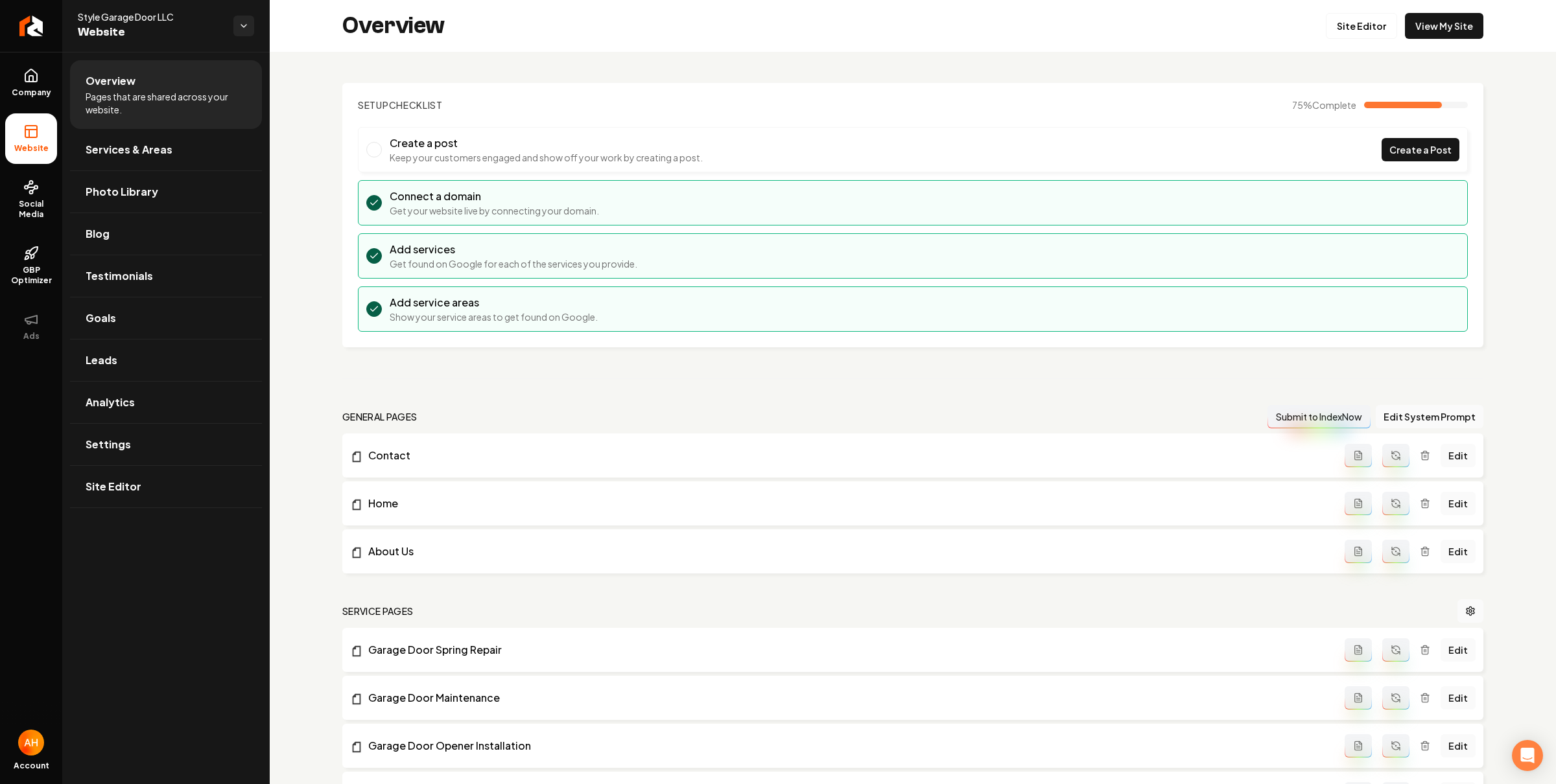
click at [802, 30] on div "Overview Site Editor View My Site" at bounding box center [912, 26] width 1286 height 52
click at [733, 23] on div "Overview Site Editor View My Site" at bounding box center [912, 26] width 1286 height 52
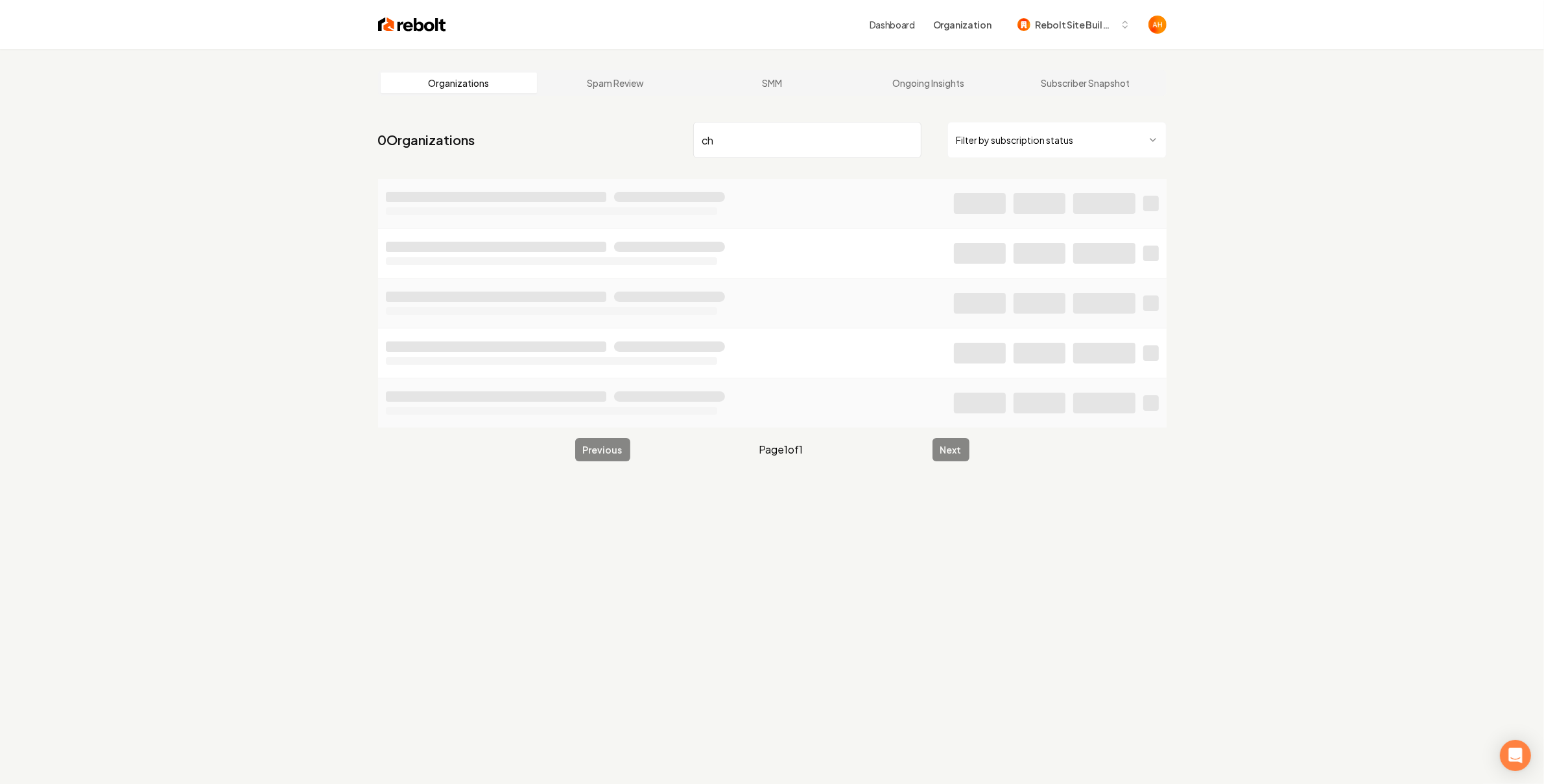
type input "c"
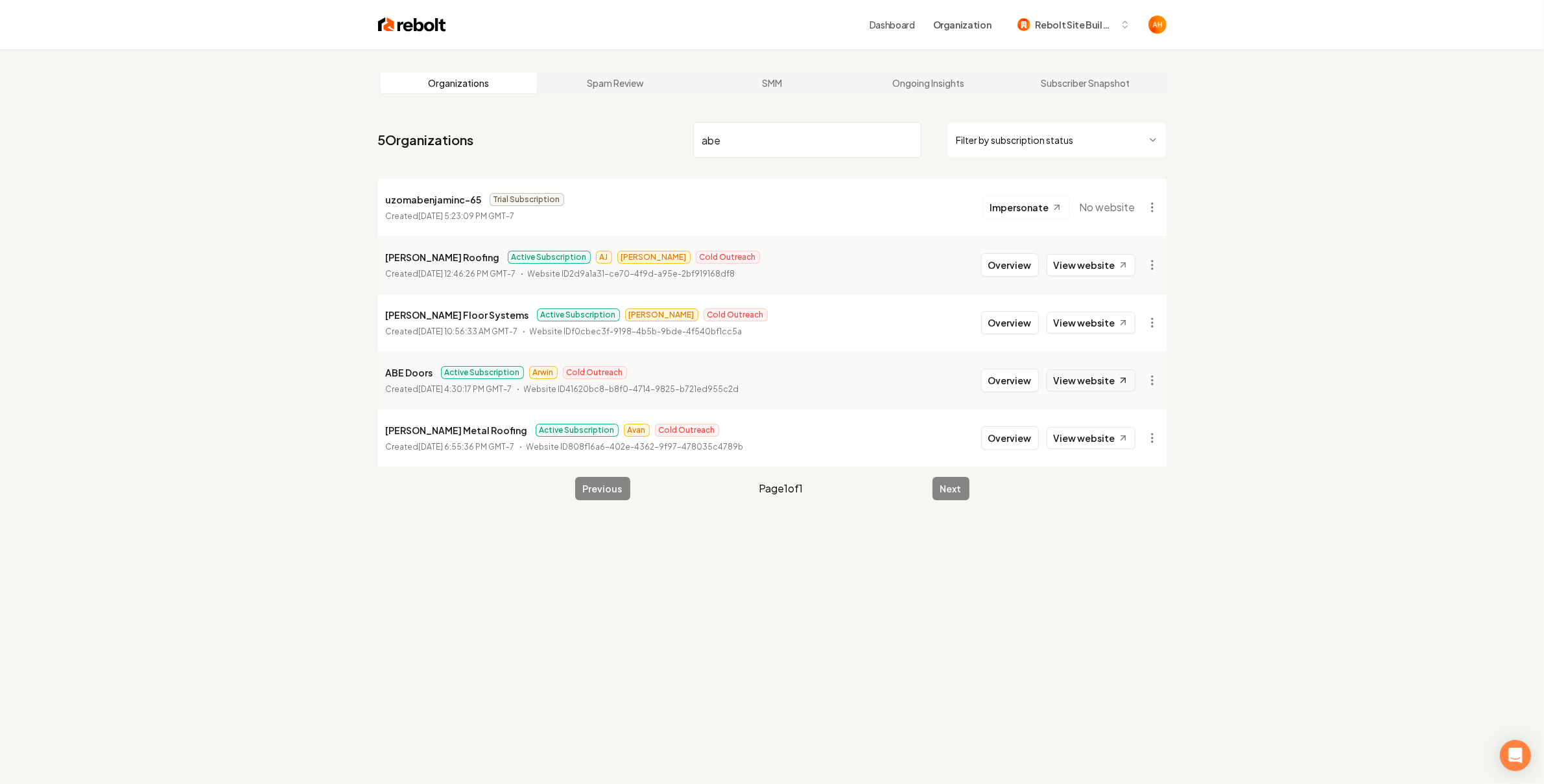
click at [1085, 382] on link "View website" at bounding box center [1091, 380] width 89 height 22
click at [787, 140] on input "abe" at bounding box center [807, 140] width 228 height 36
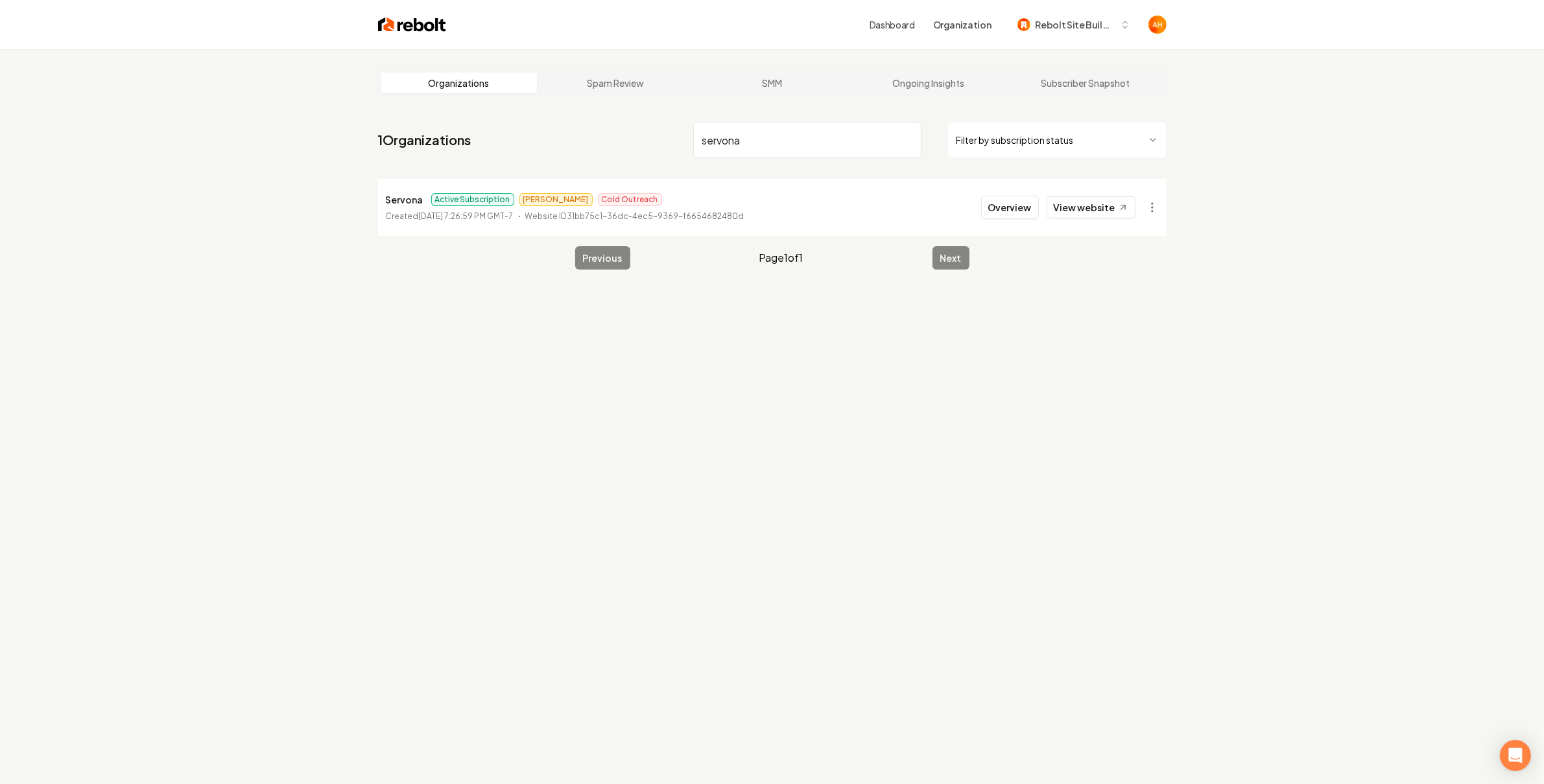
click at [1117, 192] on li "Servona Active Subscription James Cold Outreach Created September 11, 2025, 7:2…" at bounding box center [772, 208] width 789 height 57
click at [1094, 206] on link "View website" at bounding box center [1091, 207] width 89 height 22
click at [718, 135] on input "servona" at bounding box center [807, 140] width 228 height 36
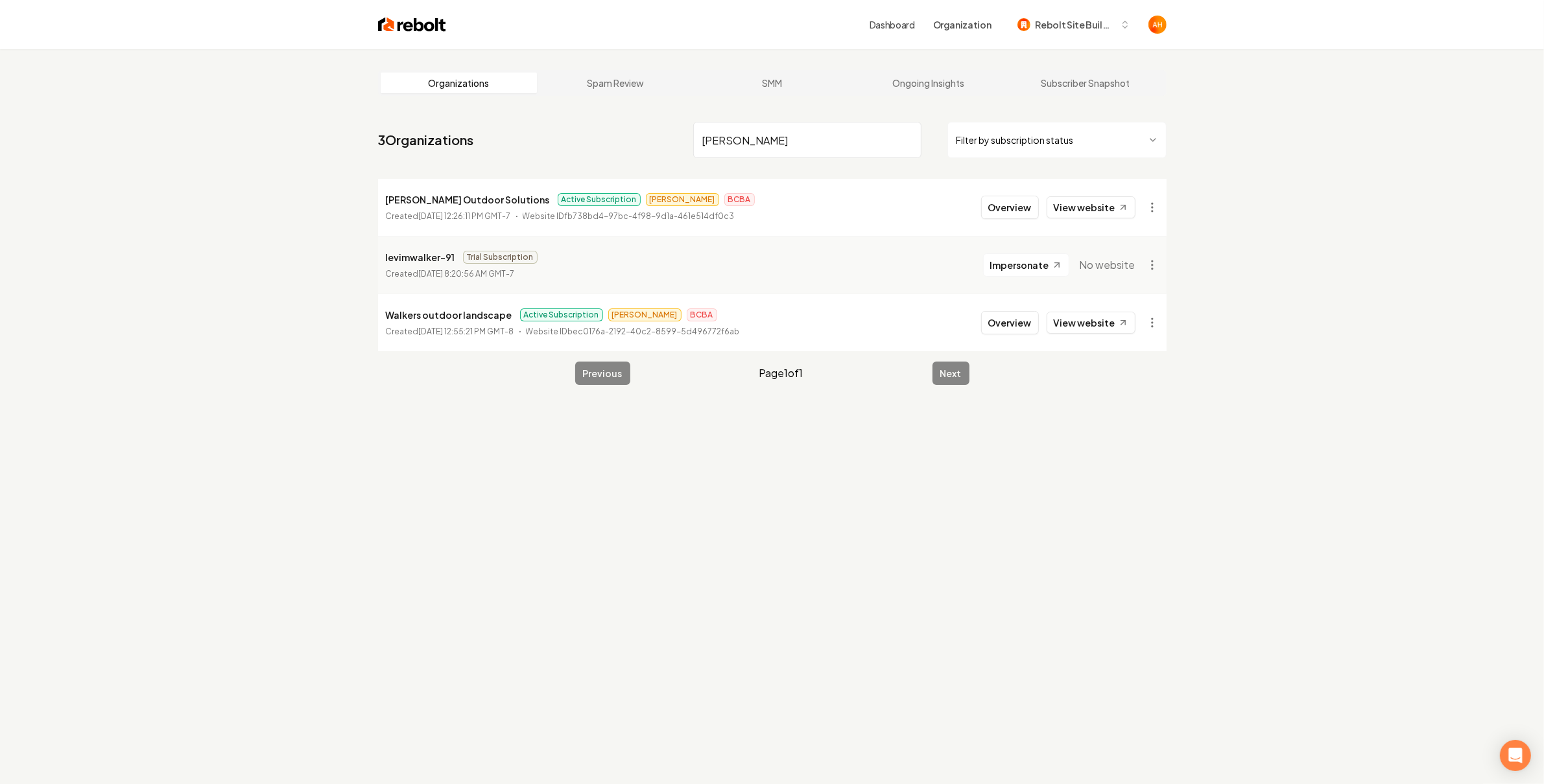
click at [781, 134] on input "walker" at bounding box center [807, 140] width 228 height 36
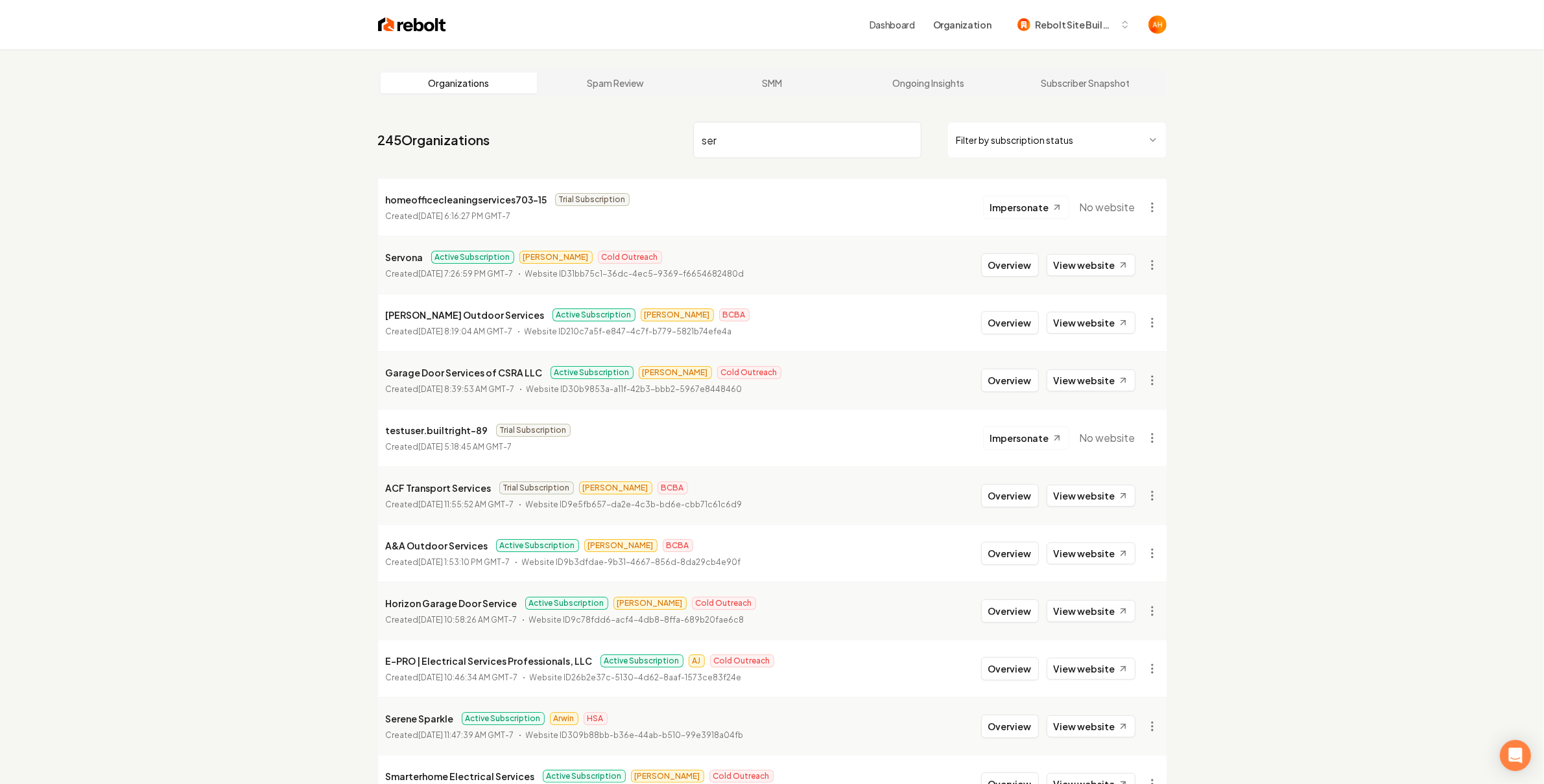
drag, startPoint x: 757, startPoint y: 128, endPoint x: 761, endPoint y: 117, distance: 11.7
click at [756, 128] on input "ser" at bounding box center [807, 140] width 228 height 36
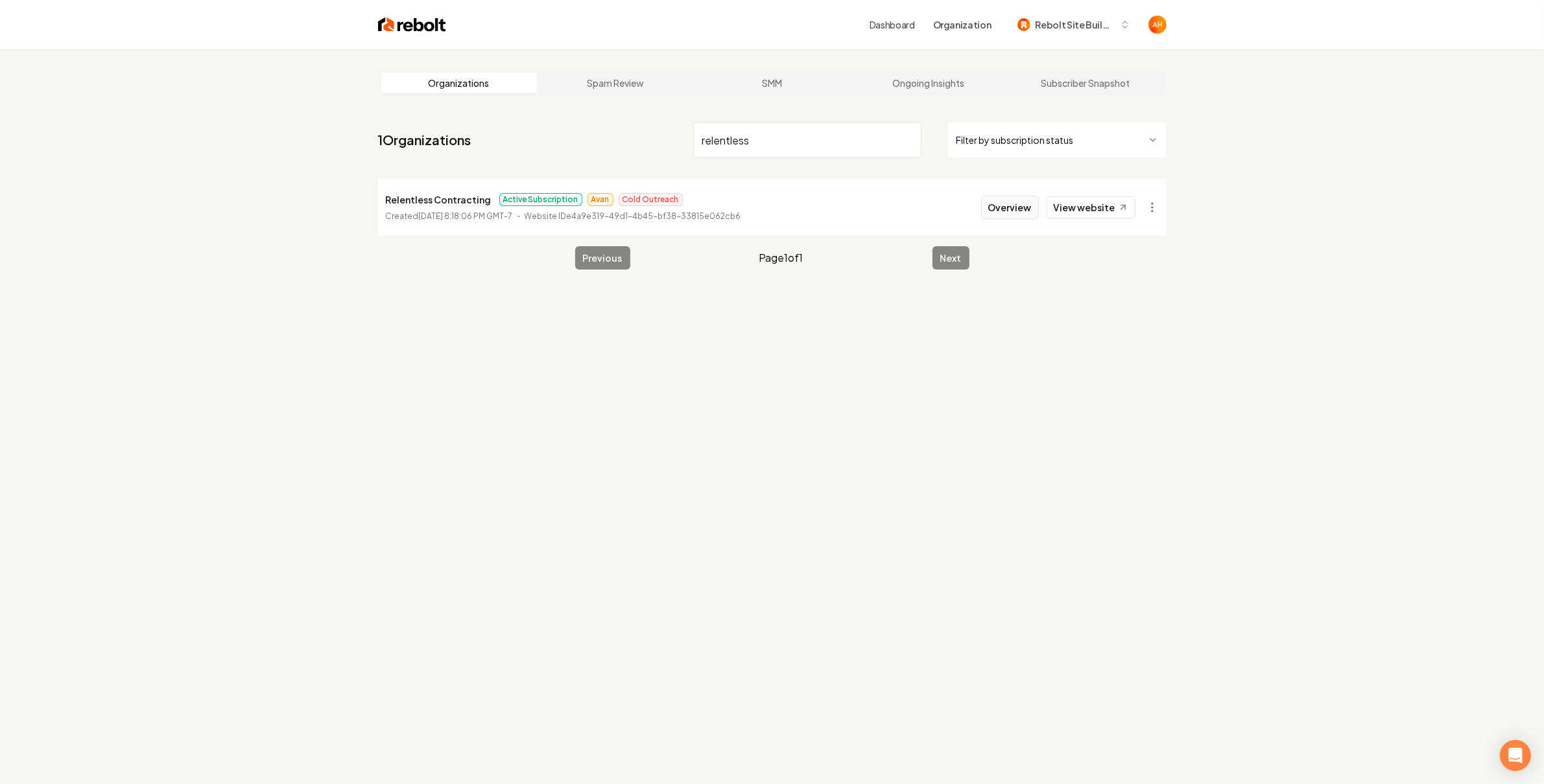
type input "relentless"
drag, startPoint x: 1025, startPoint y: 203, endPoint x: 926, endPoint y: 201, distance: 99.0
click at [1025, 204] on button "Overview" at bounding box center [1010, 207] width 57 height 23
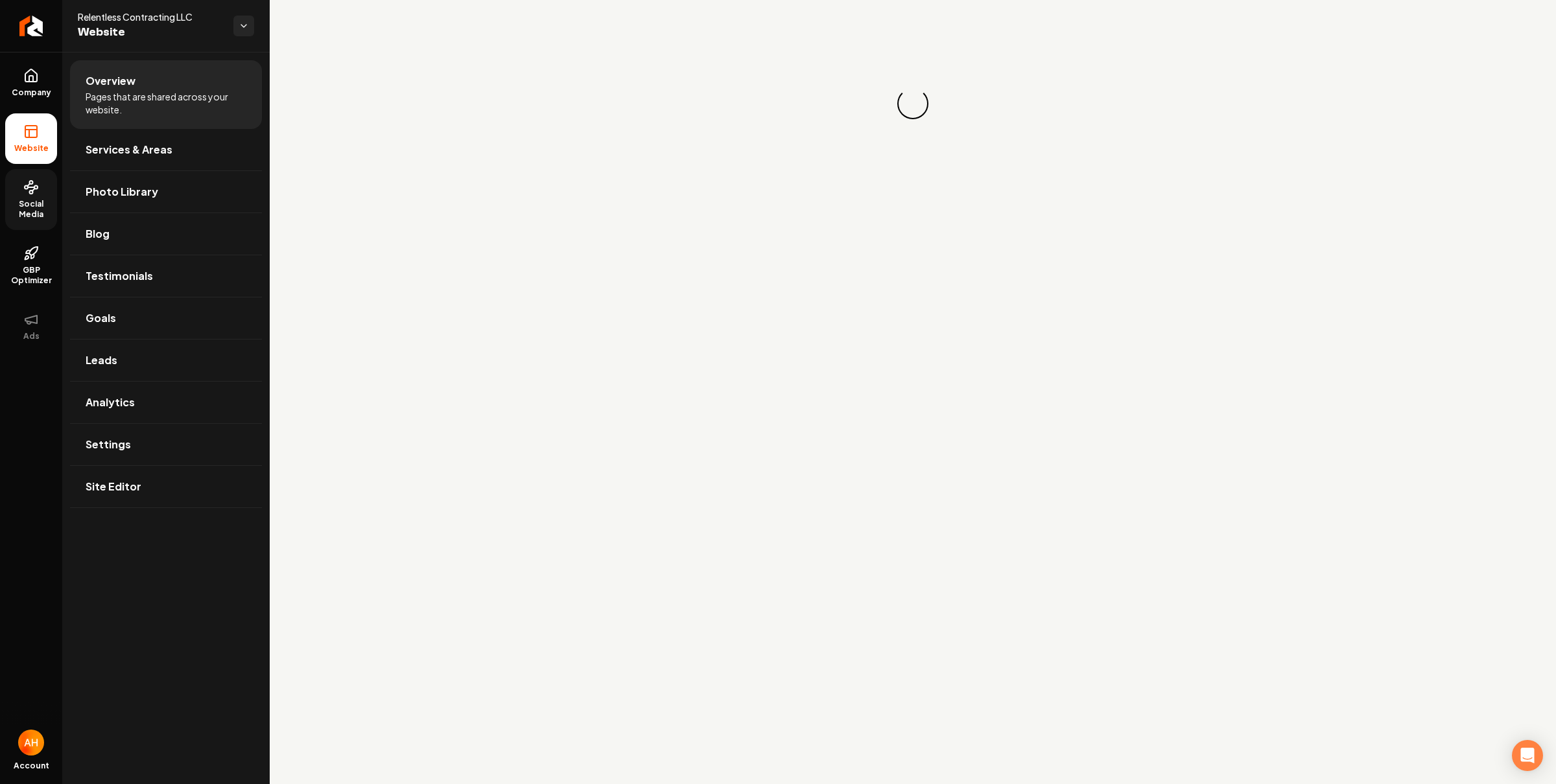
click at [40, 207] on span "Social Media" at bounding box center [31, 209] width 52 height 20
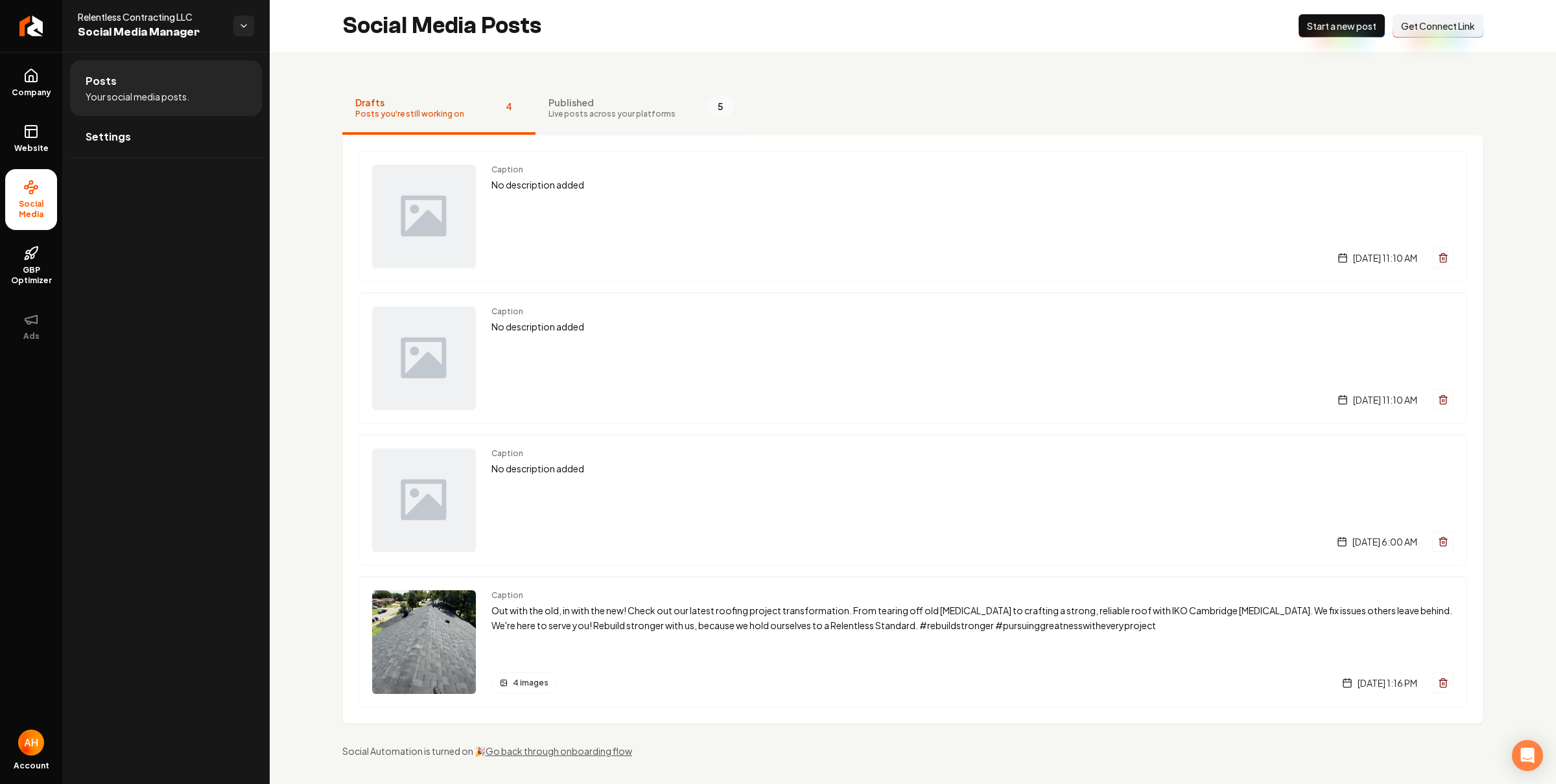
click at [627, 103] on span "Published" at bounding box center [612, 102] width 127 height 13
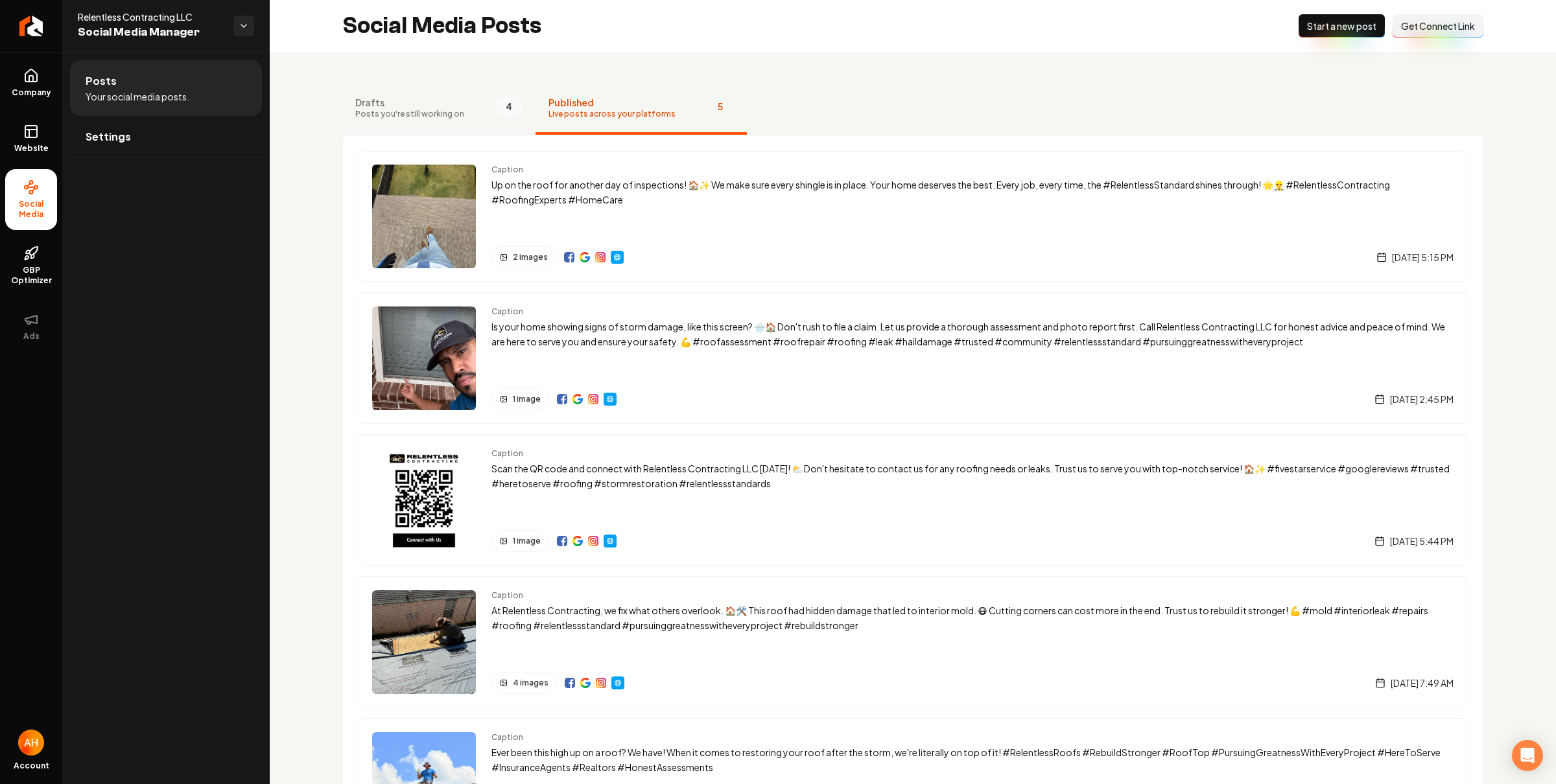
click at [483, 129] on button "Drafts Posts you're still working on 4" at bounding box center [439, 109] width 193 height 52
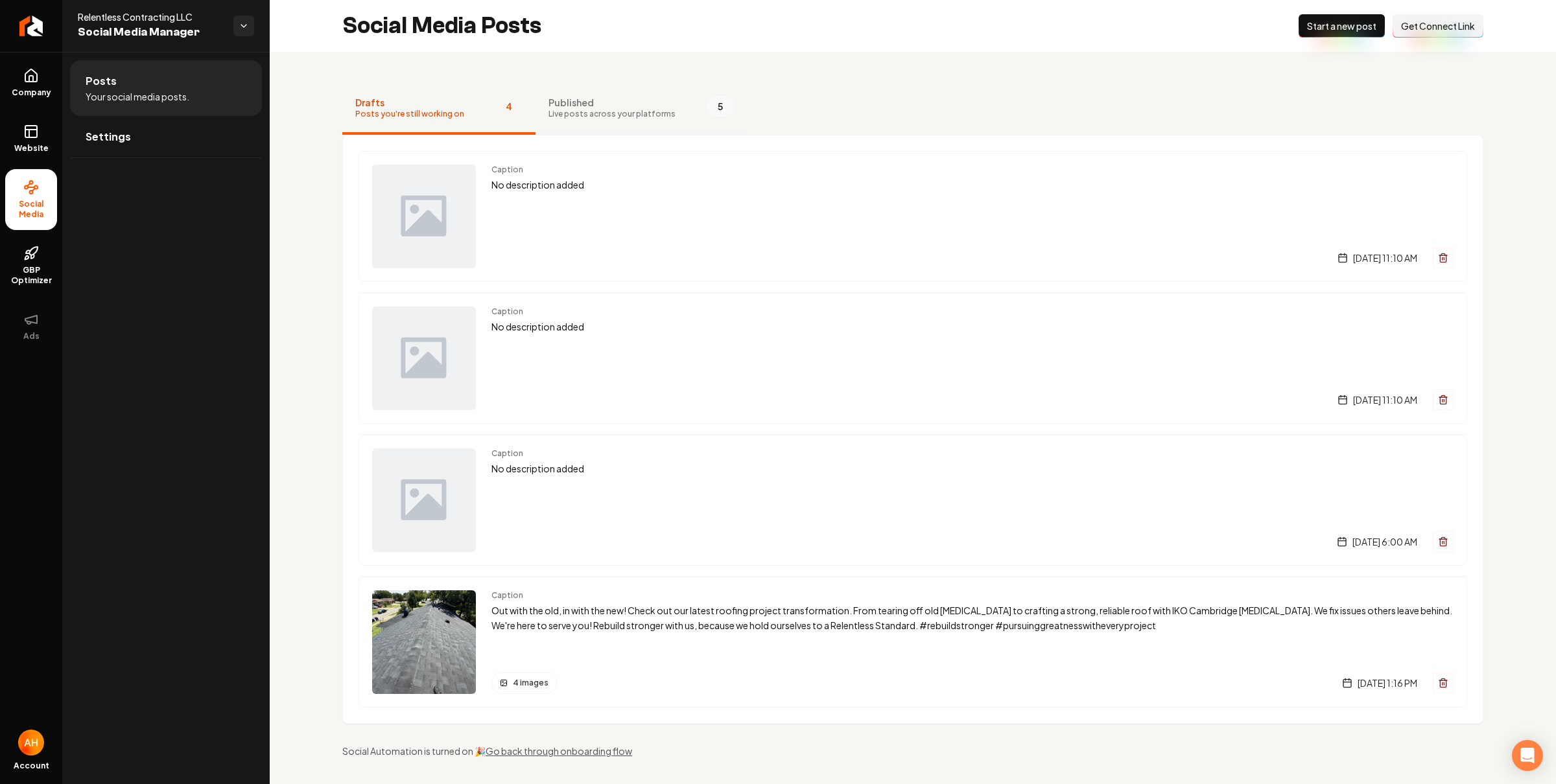
click at [566, 85] on button "Published Live posts across your platforms 5" at bounding box center [641, 109] width 211 height 52
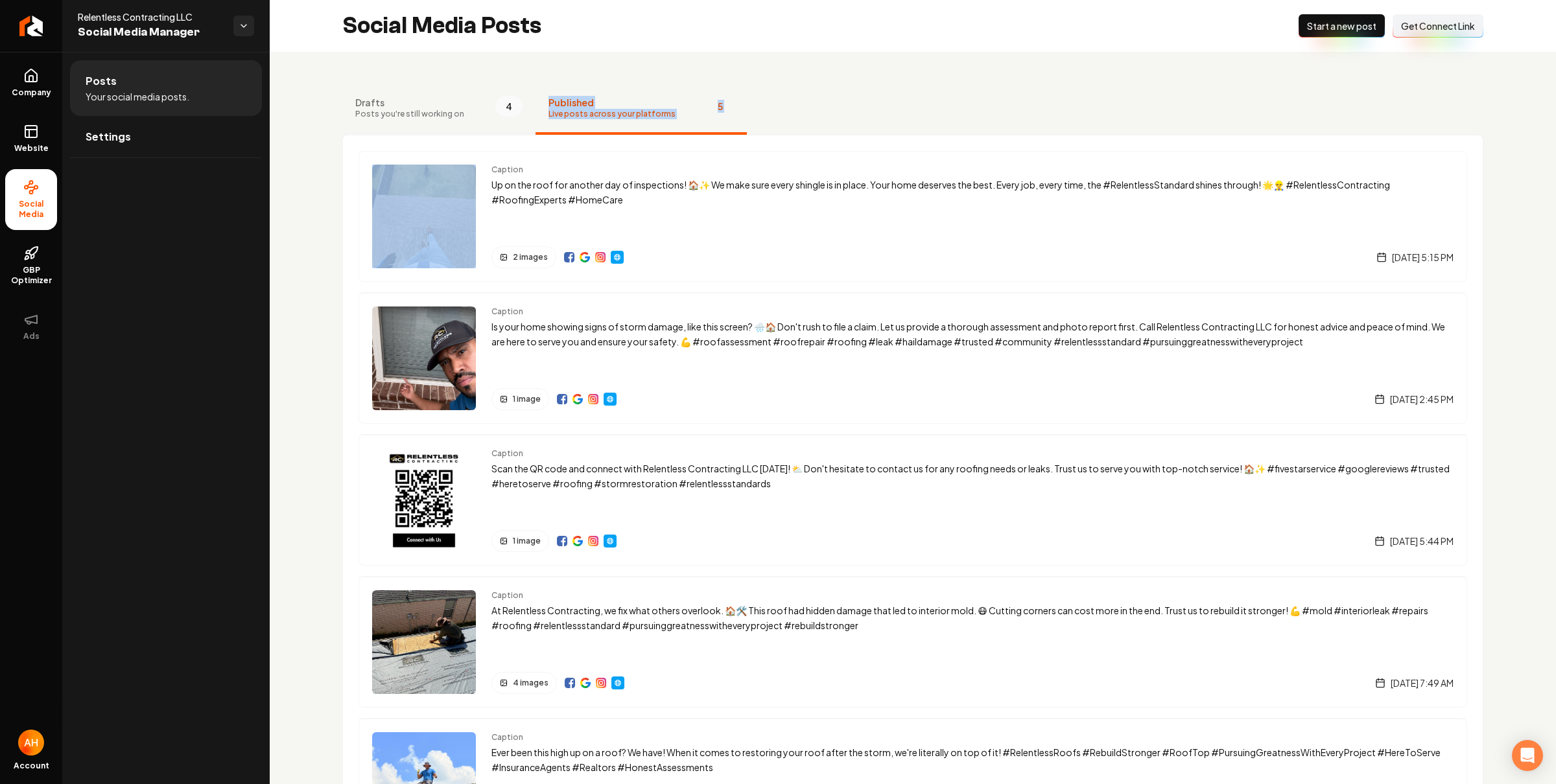
drag, startPoint x: 483, startPoint y: 134, endPoint x: 470, endPoint y: 114, distance: 23.9
click at [475, 125] on div "Drafts Posts you're still working on 4 Published Live posts across your platfor…" at bounding box center [912, 491] width 1286 height 879
click at [471, 112] on button "Drafts Posts you're still working on 4" at bounding box center [439, 109] width 193 height 52
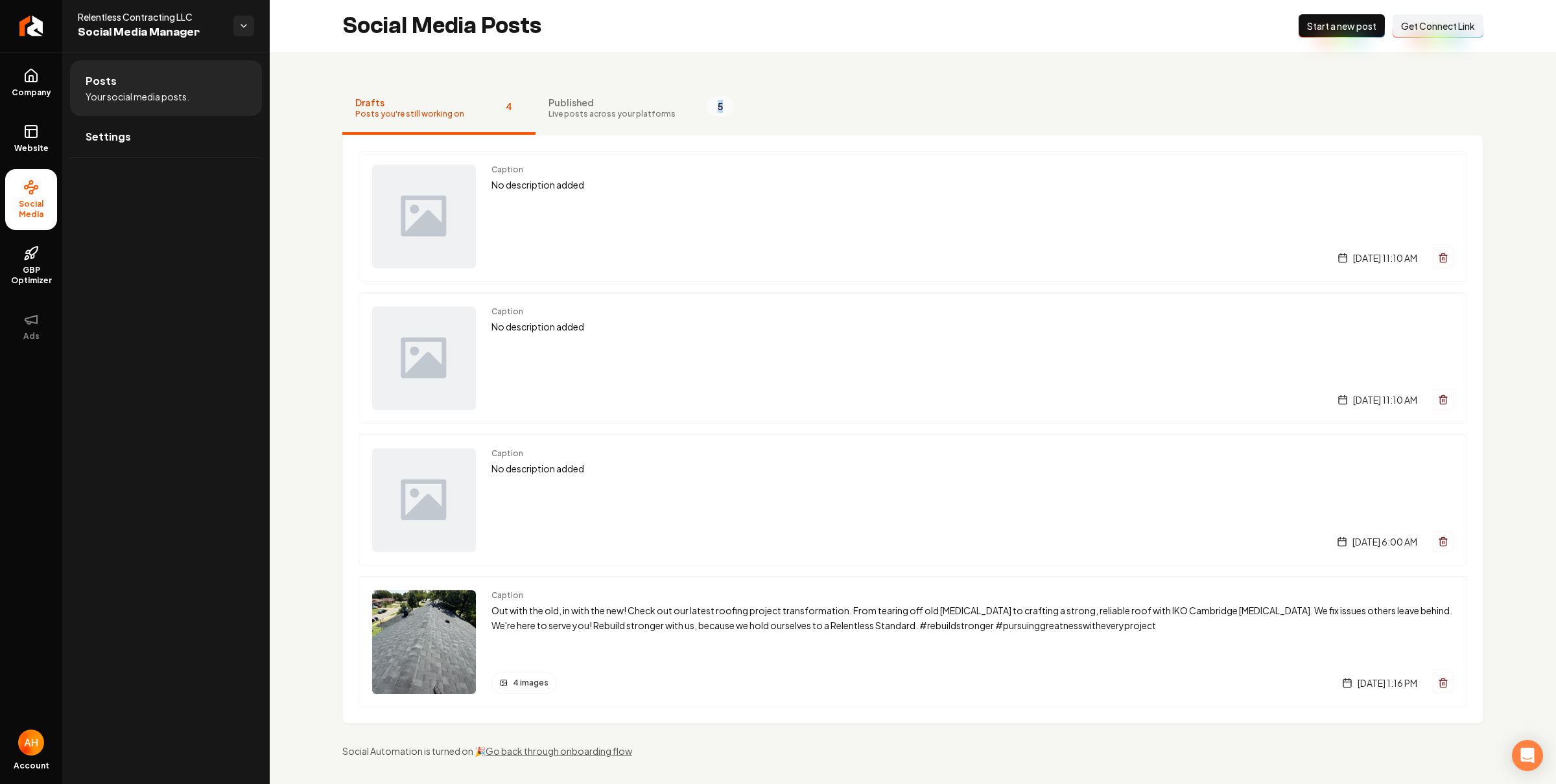
drag, startPoint x: 1131, startPoint y: 104, endPoint x: 1136, endPoint y: 90, distance: 14.9
click at [1130, 94] on nav "Drafts Posts you're still working on 4 Published Live posts across your platfor…" at bounding box center [913, 109] width 1141 height 52
click at [1330, 77] on div "Drafts Posts you're still working on 4 Published Live posts across your platfor…" at bounding box center [912, 420] width 1286 height 737
click at [681, 50] on div "Social Media Posts New Post Start a new post Connect Link Get Connect Link" at bounding box center [912, 26] width 1286 height 52
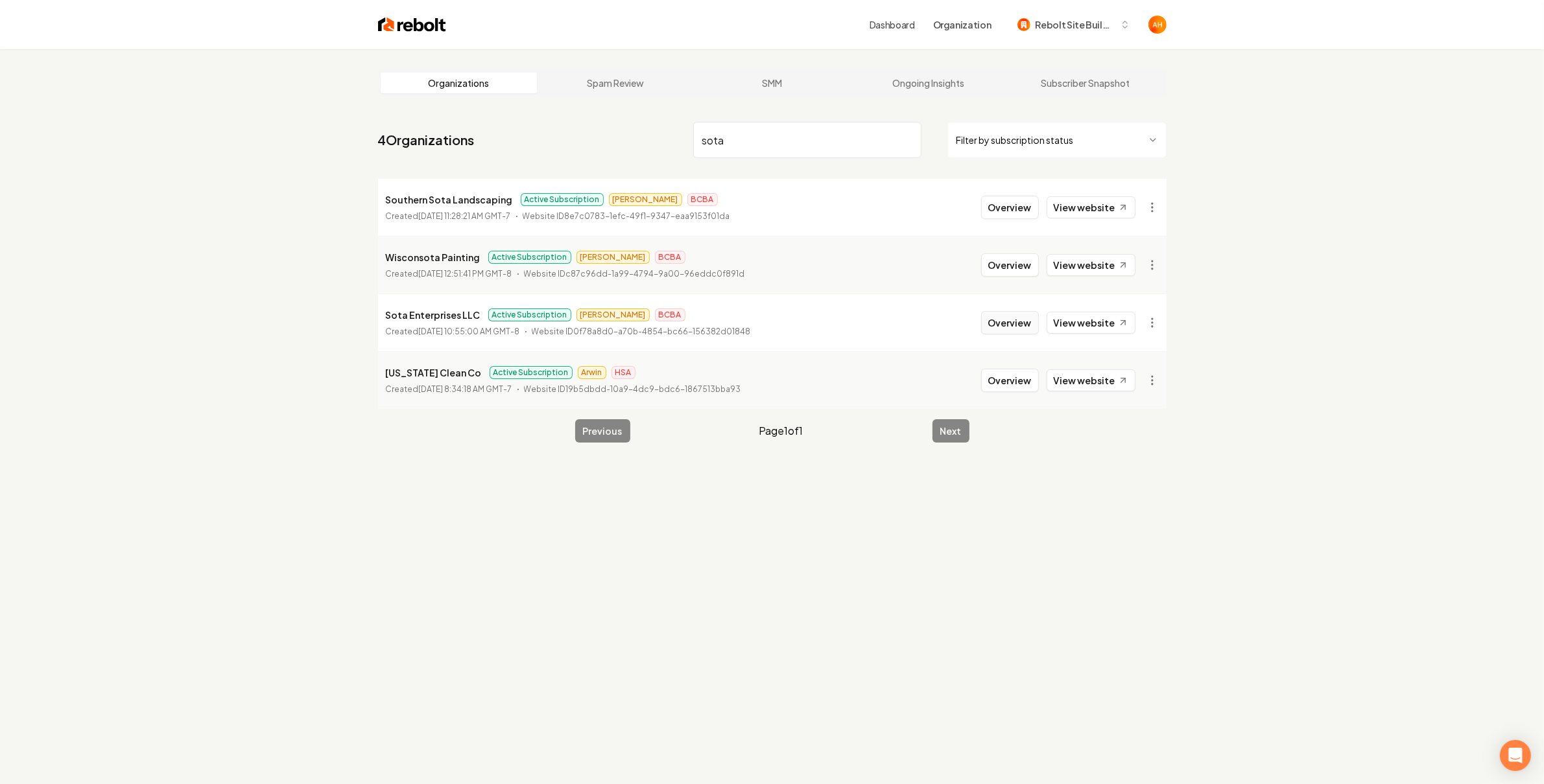
type input "sota"
click at [1019, 330] on button "Overview" at bounding box center [1010, 322] width 57 height 23
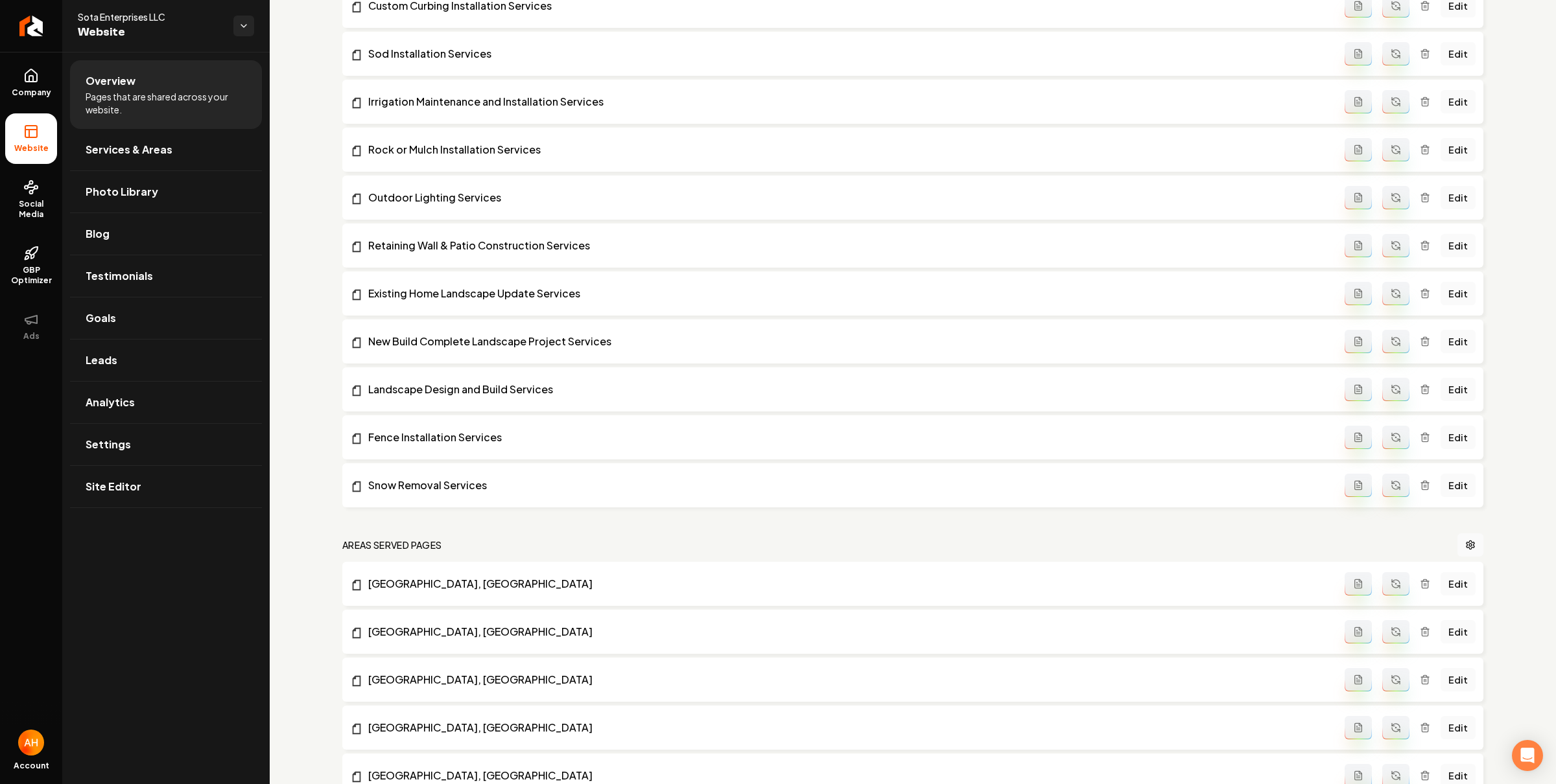
scroll to position [1061, 0]
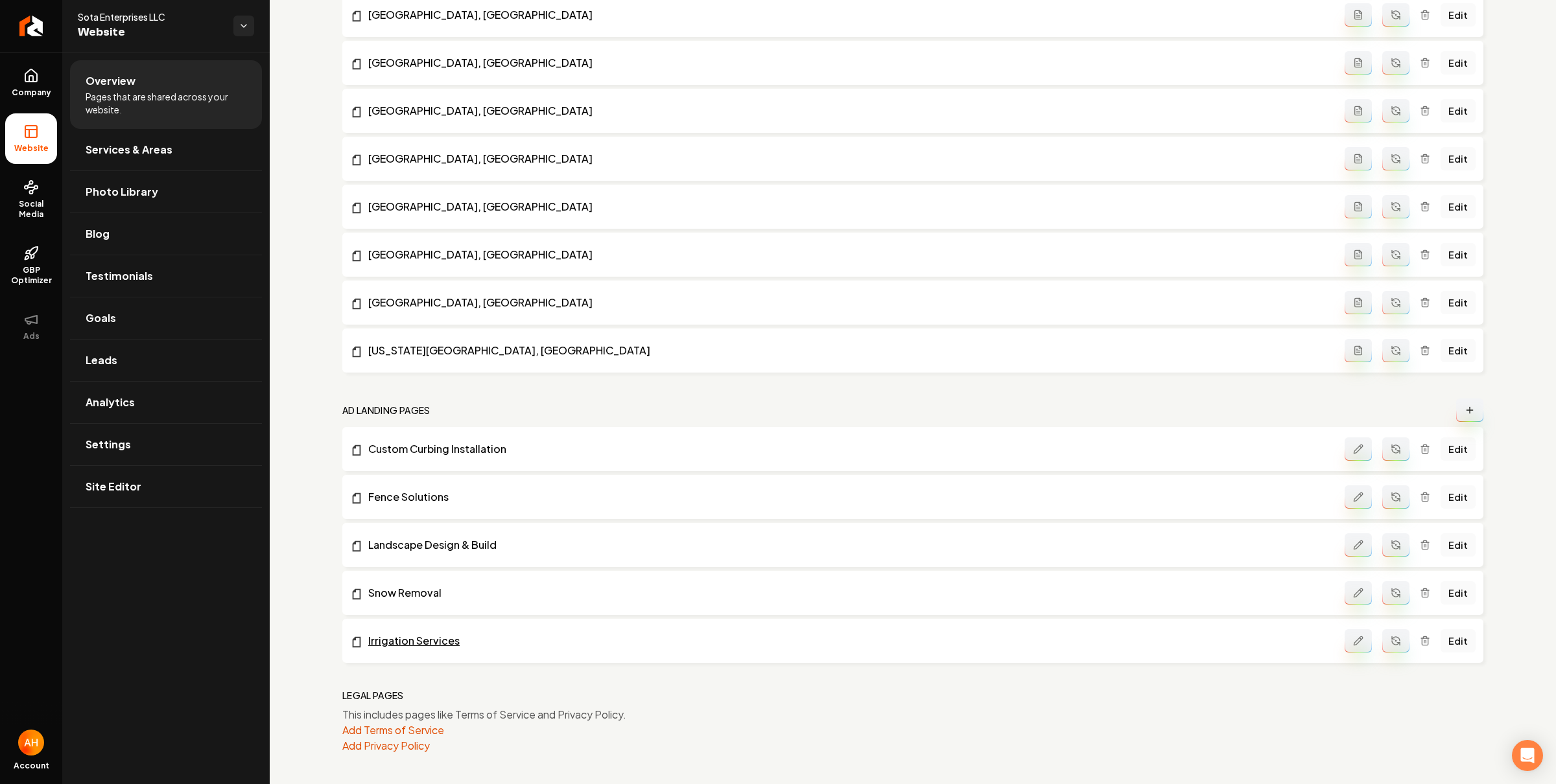
click at [394, 639] on link "Irrigation Services" at bounding box center [847, 641] width 995 height 16
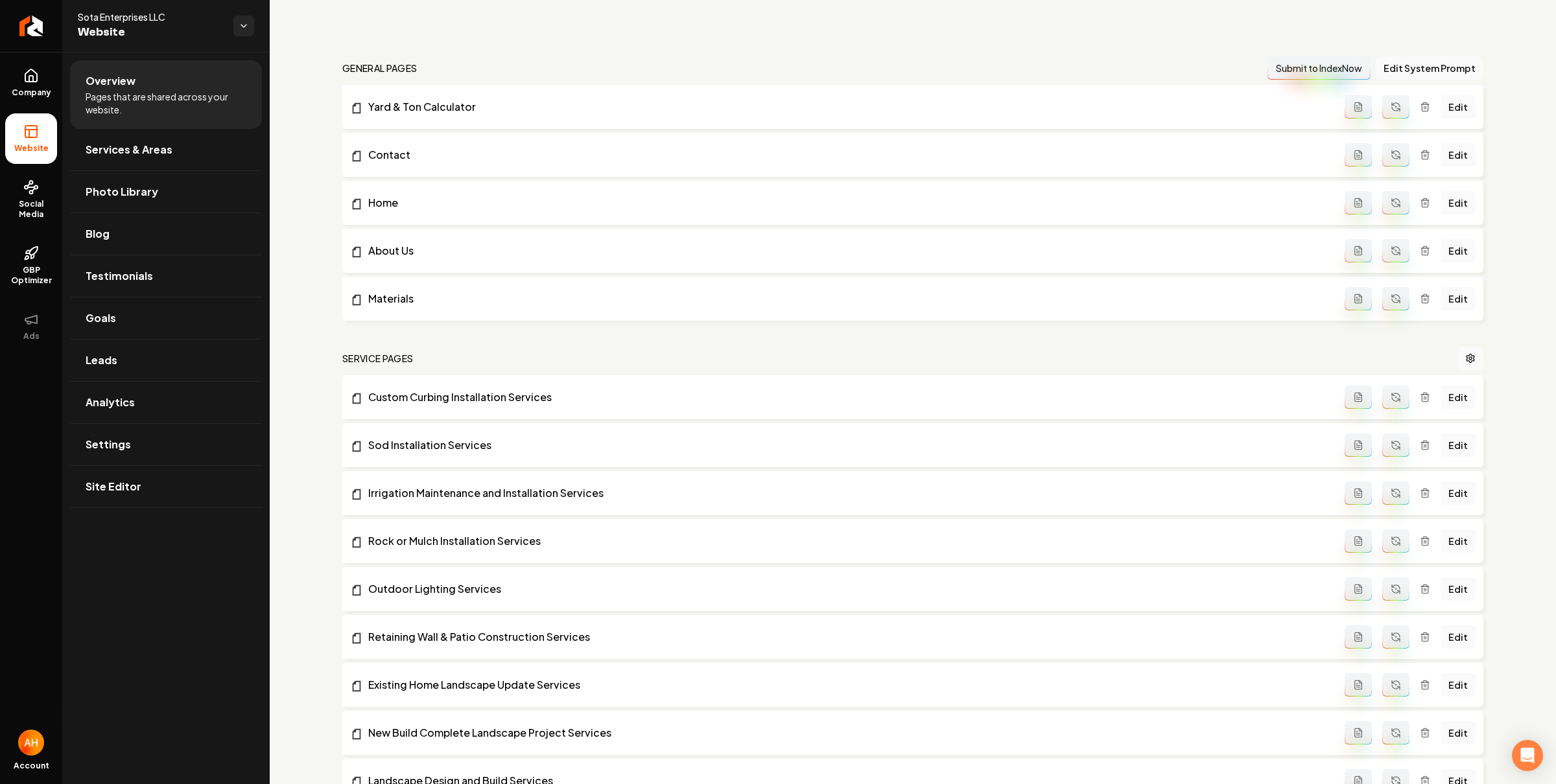
scroll to position [0, 0]
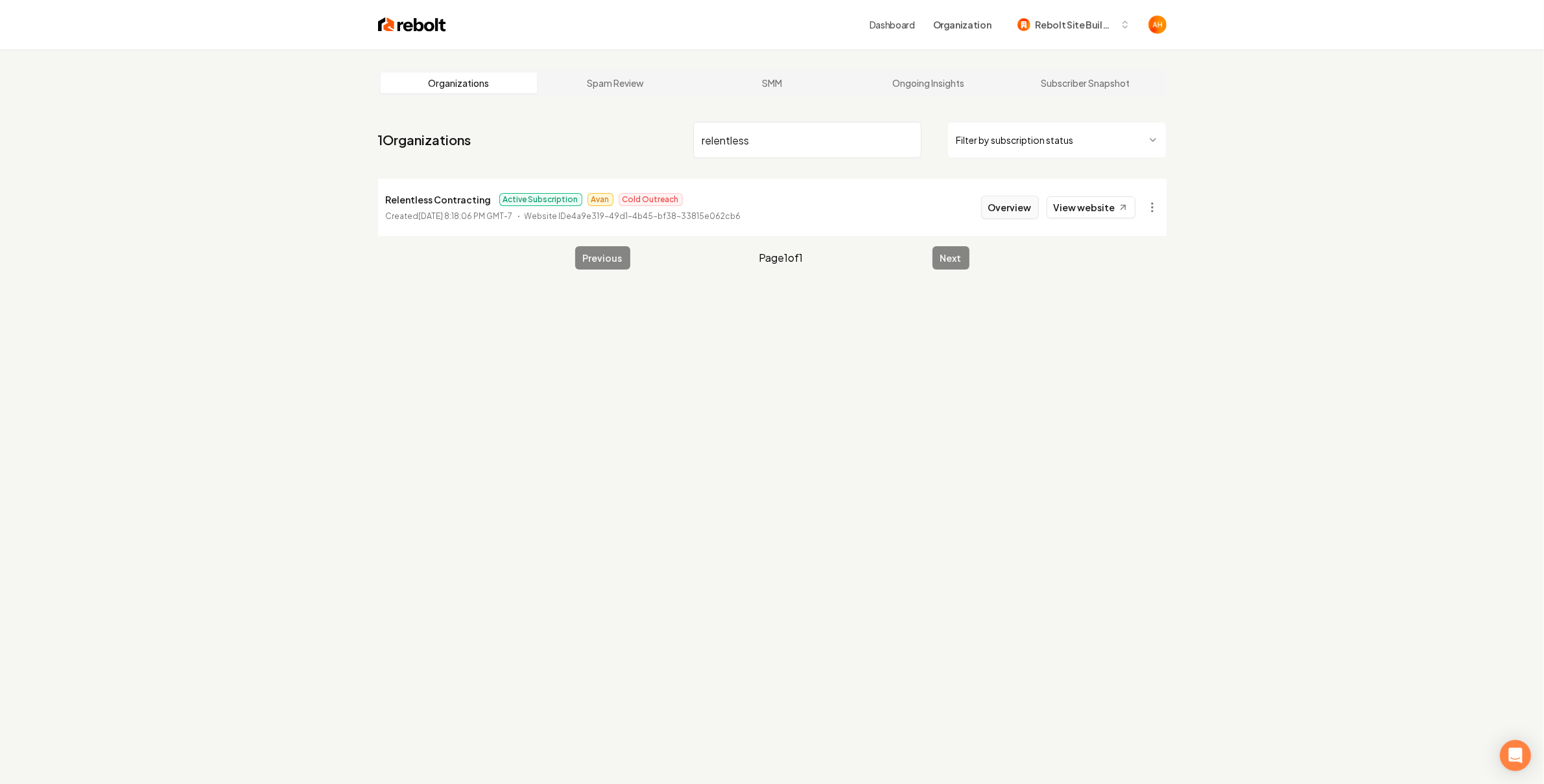
type input "relentless"
click at [1008, 210] on button "Overview" at bounding box center [1010, 207] width 57 height 23
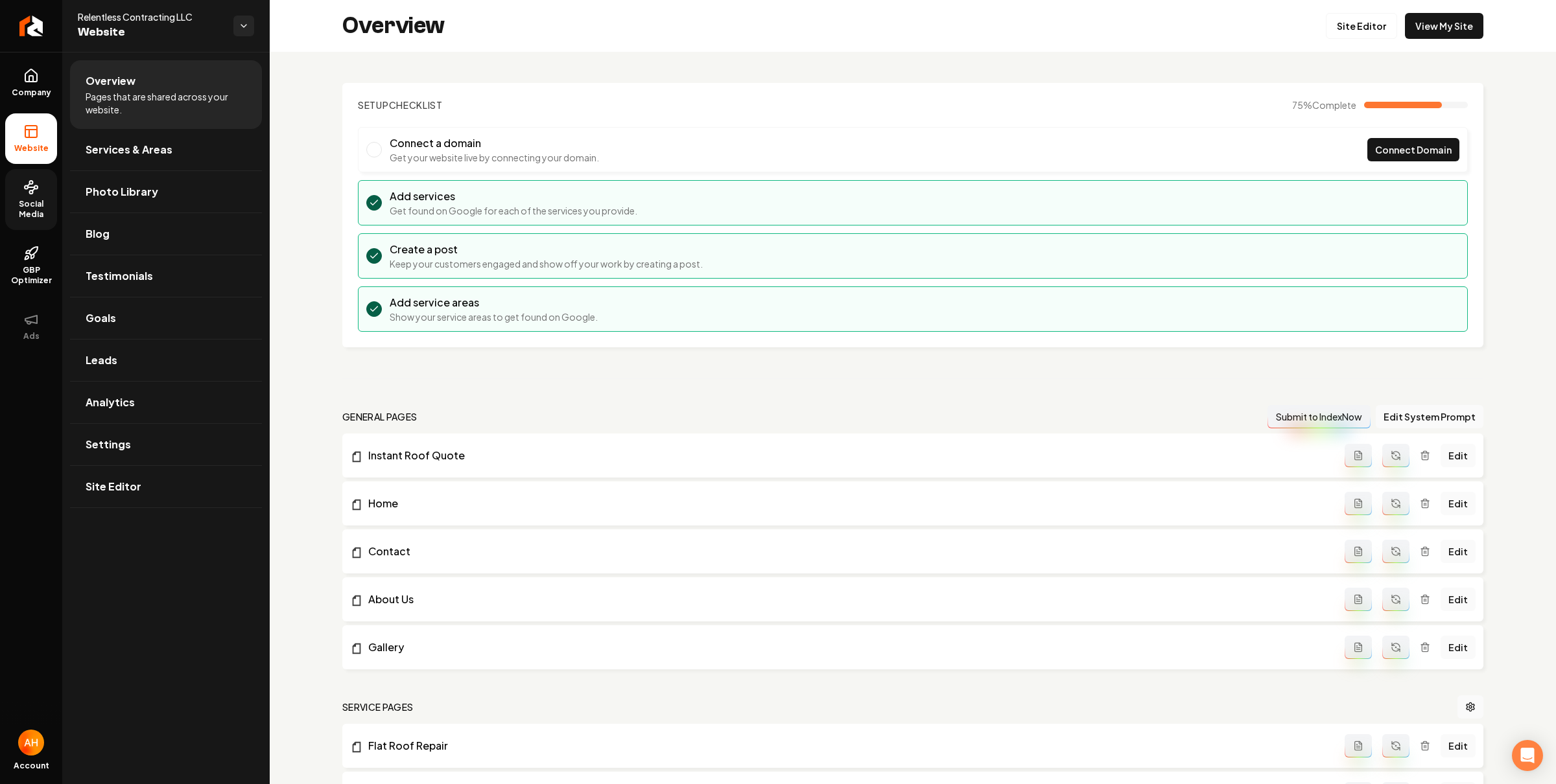
click at [8, 201] on span "Social Media" at bounding box center [31, 209] width 52 height 20
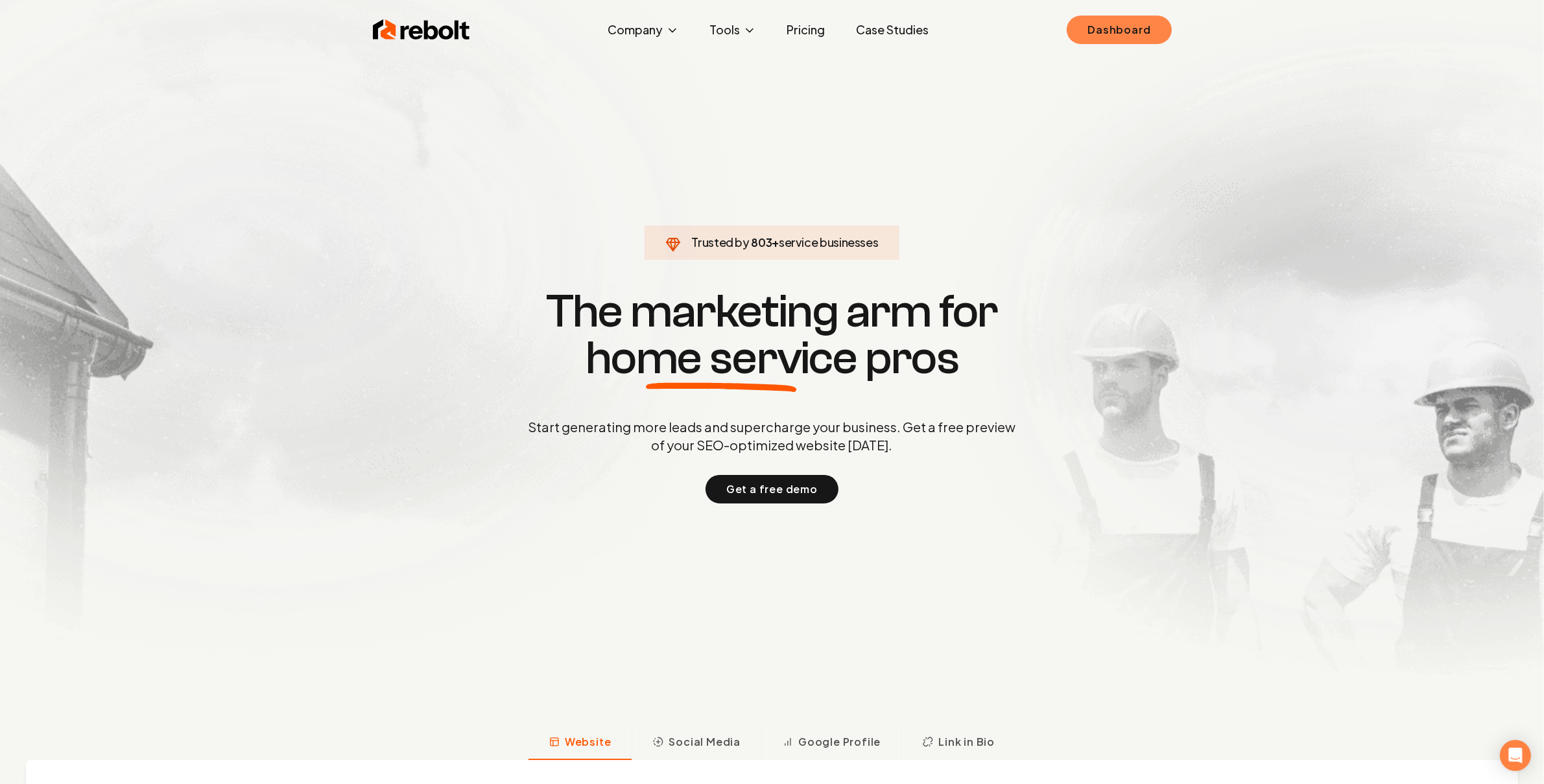
click at [1103, 37] on link "Dashboard" at bounding box center [1119, 30] width 104 height 29
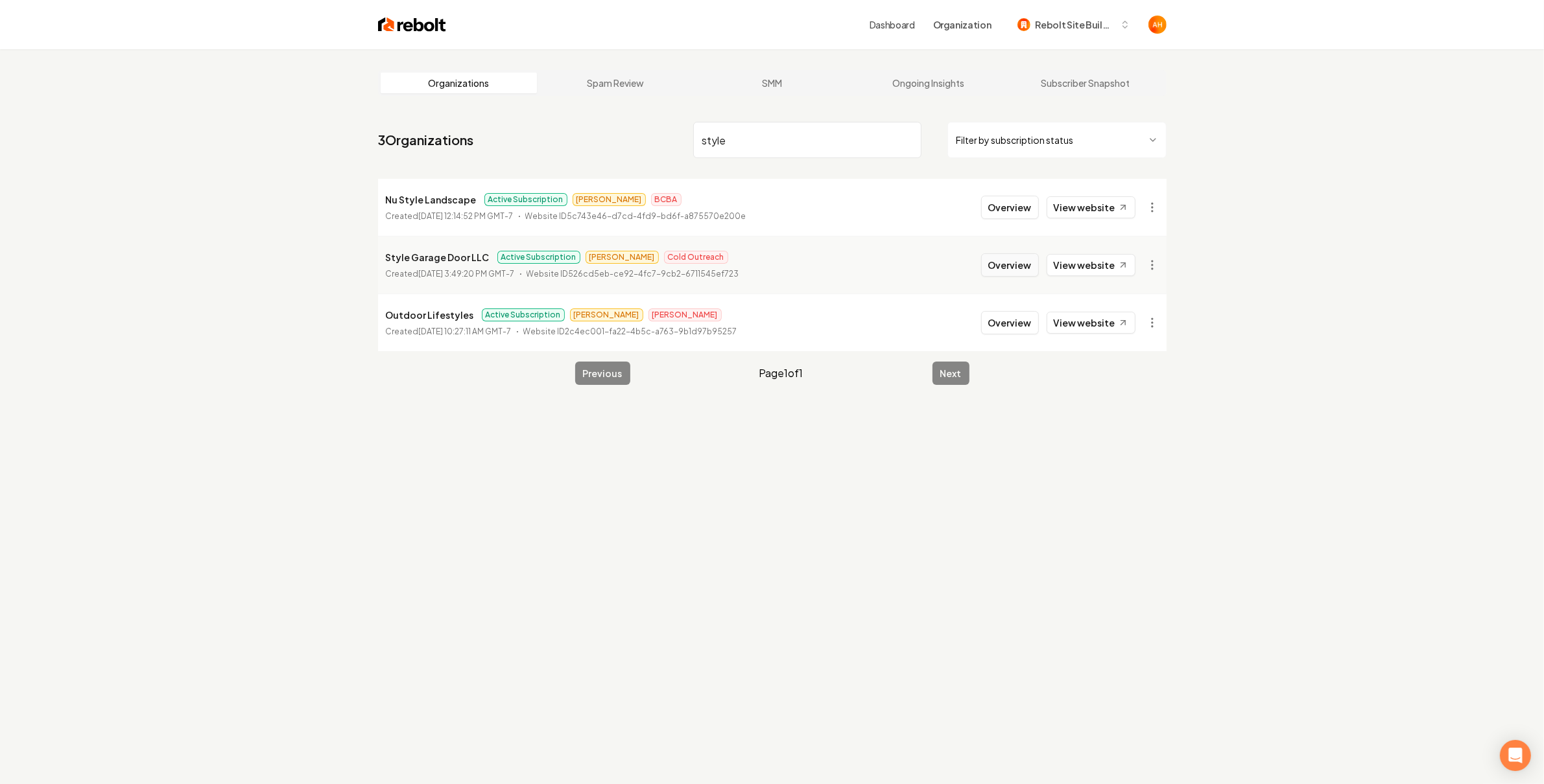
type input "style"
click at [1020, 269] on button "Overview" at bounding box center [1010, 265] width 57 height 23
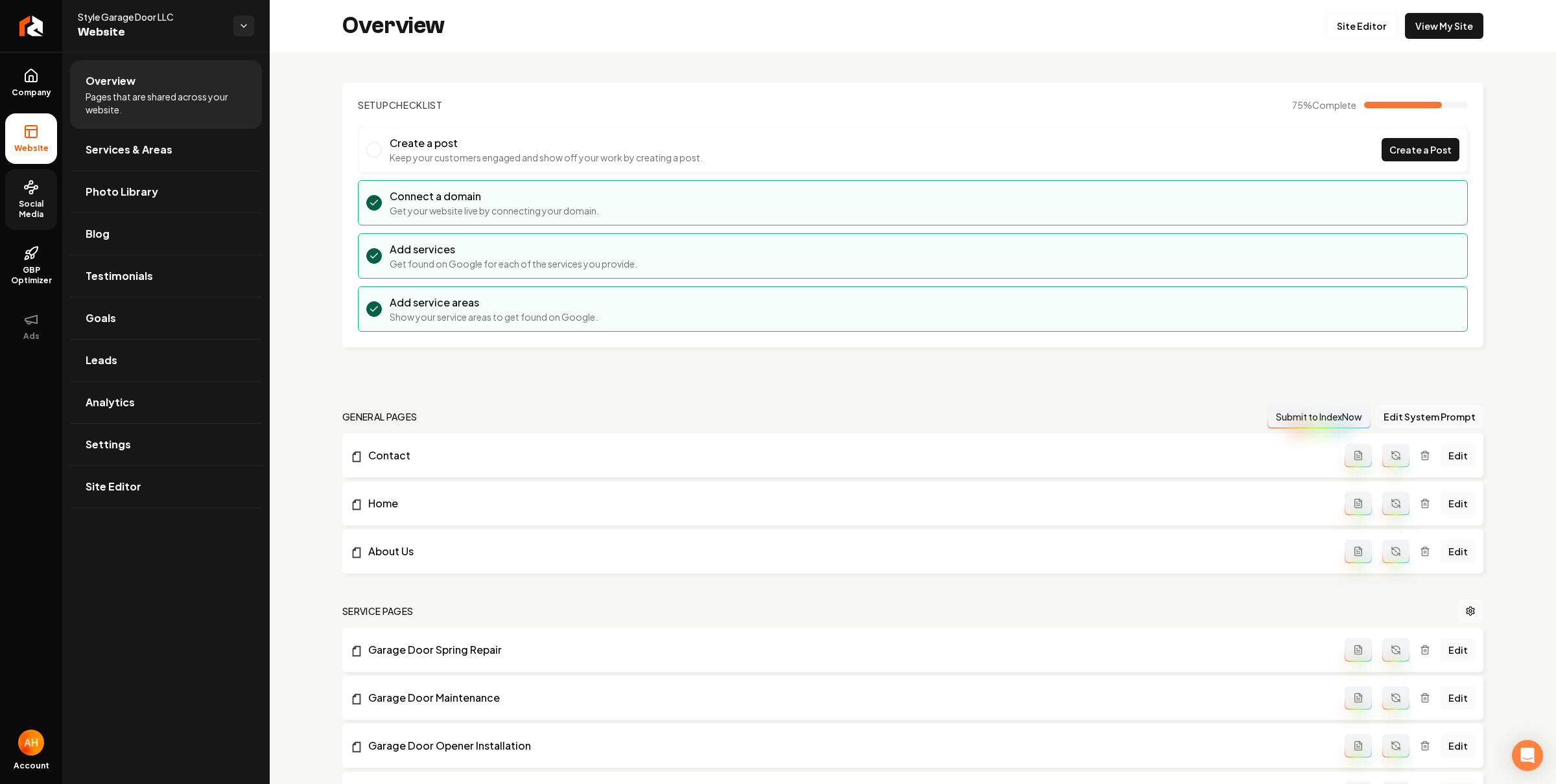
click at [21, 193] on link "Social Media" at bounding box center [31, 199] width 52 height 61
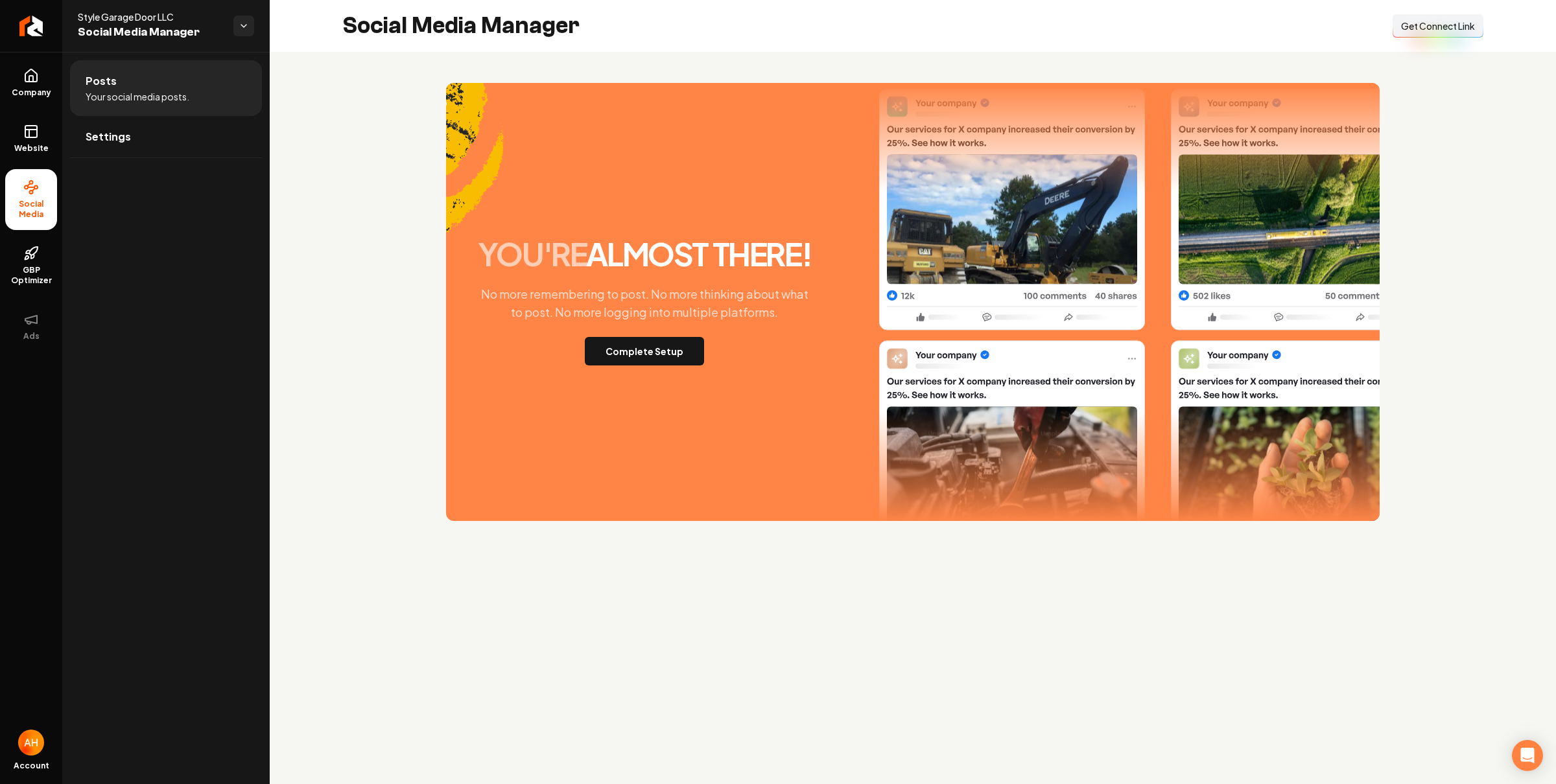
click at [1473, 23] on span "Get Connect Link" at bounding box center [1438, 26] width 74 height 13
click at [509, 142] on div "you're almost there! No more remembering to post. No more thinking about what t…" at bounding box center [912, 302] width 933 height 438
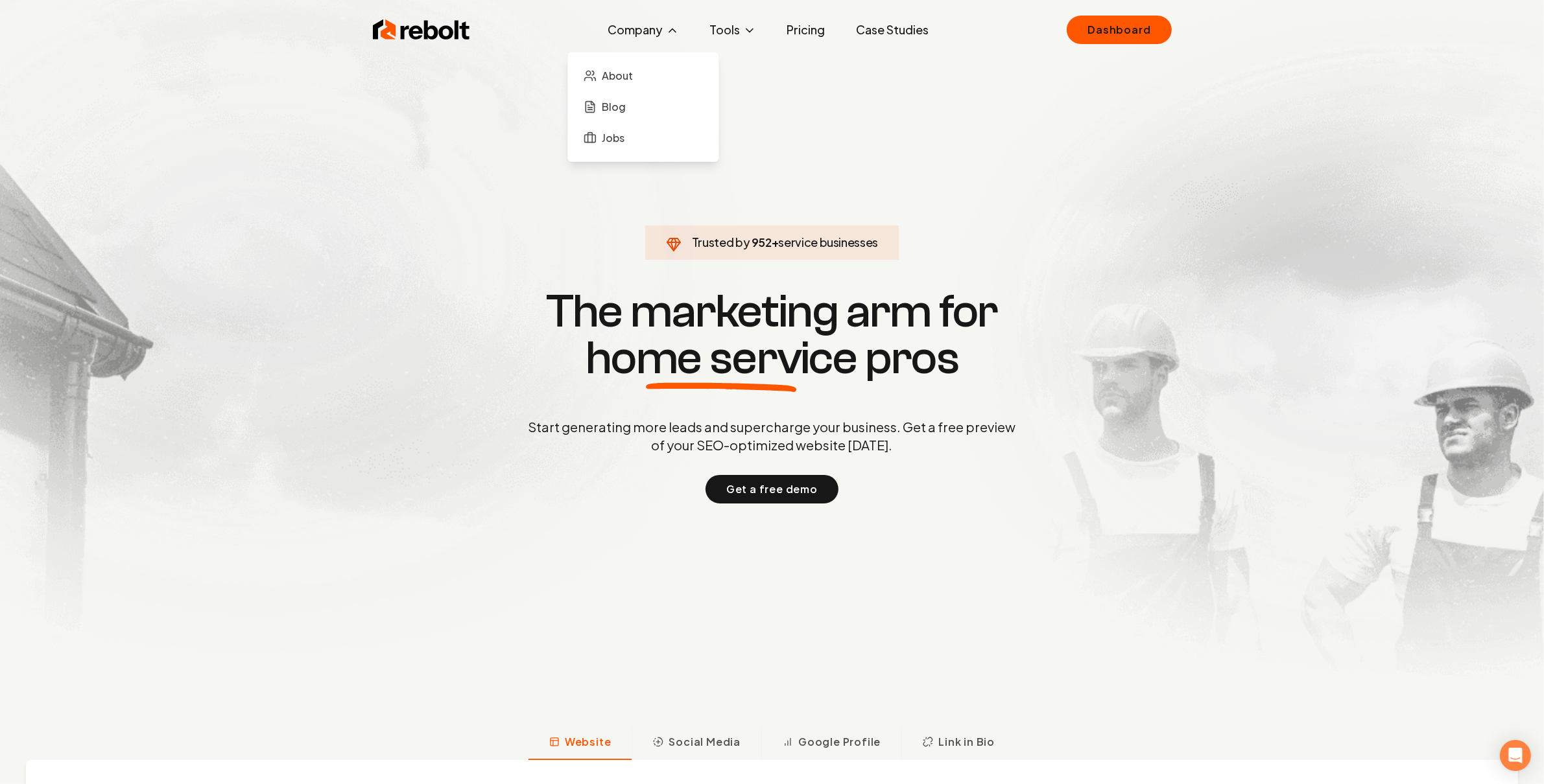
click at [618, 30] on button "Company" at bounding box center [643, 29] width 91 height 26
click at [1040, 39] on div "Rebolt Company About Blog Jobs Tools Google Review QR Code Generator Google Bus…" at bounding box center [772, 30] width 830 height 39
click at [1064, 26] on div "Rebolt Company About Blog Jobs Tools Google Review QR Code Generator Google Bus…" at bounding box center [772, 30] width 830 height 39
click at [1080, 24] on link "Dashboard" at bounding box center [1119, 30] width 104 height 29
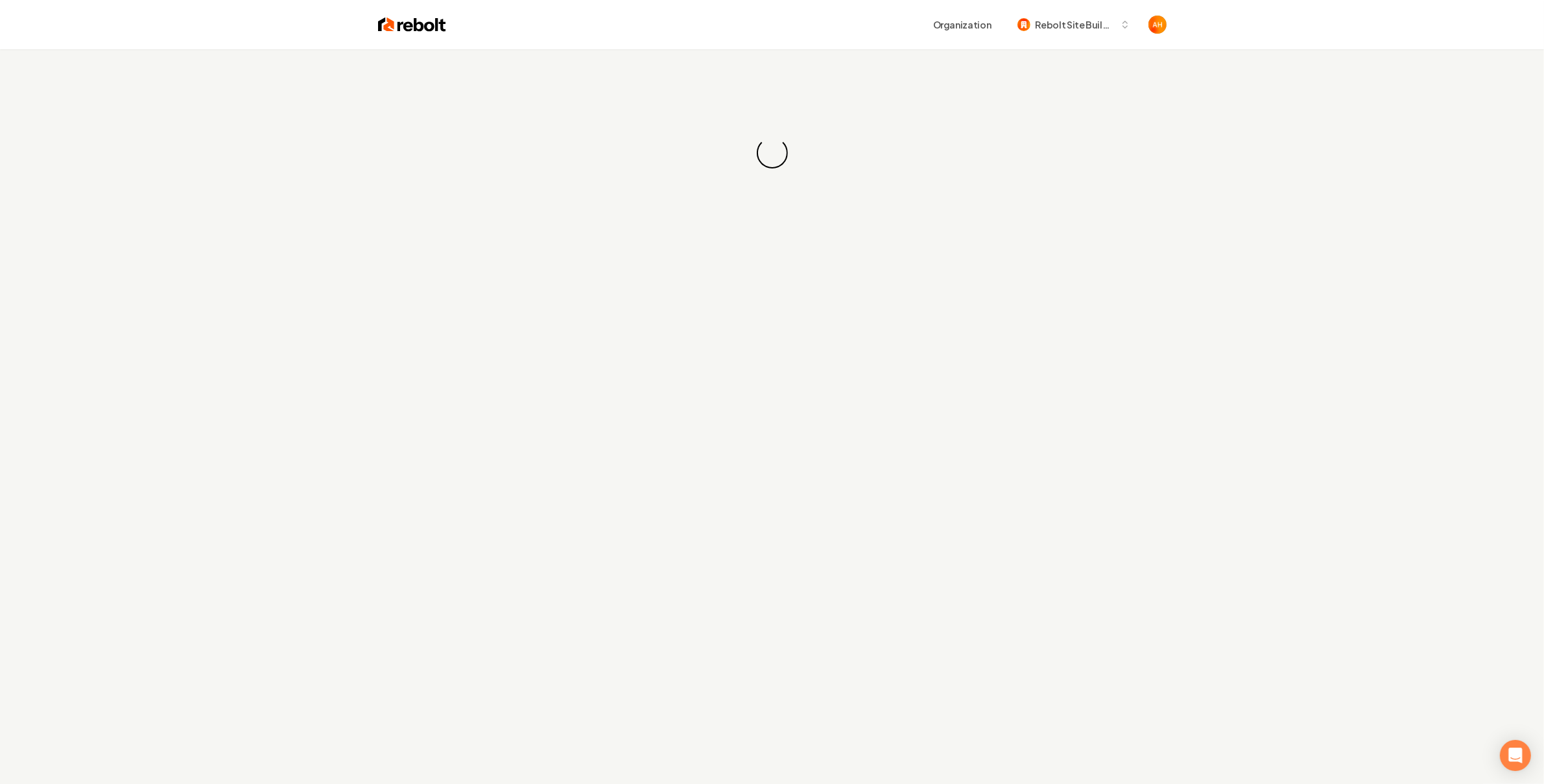
click at [702, 2] on div "Organization Rebolt Site Builder" at bounding box center [772, 24] width 830 height 49
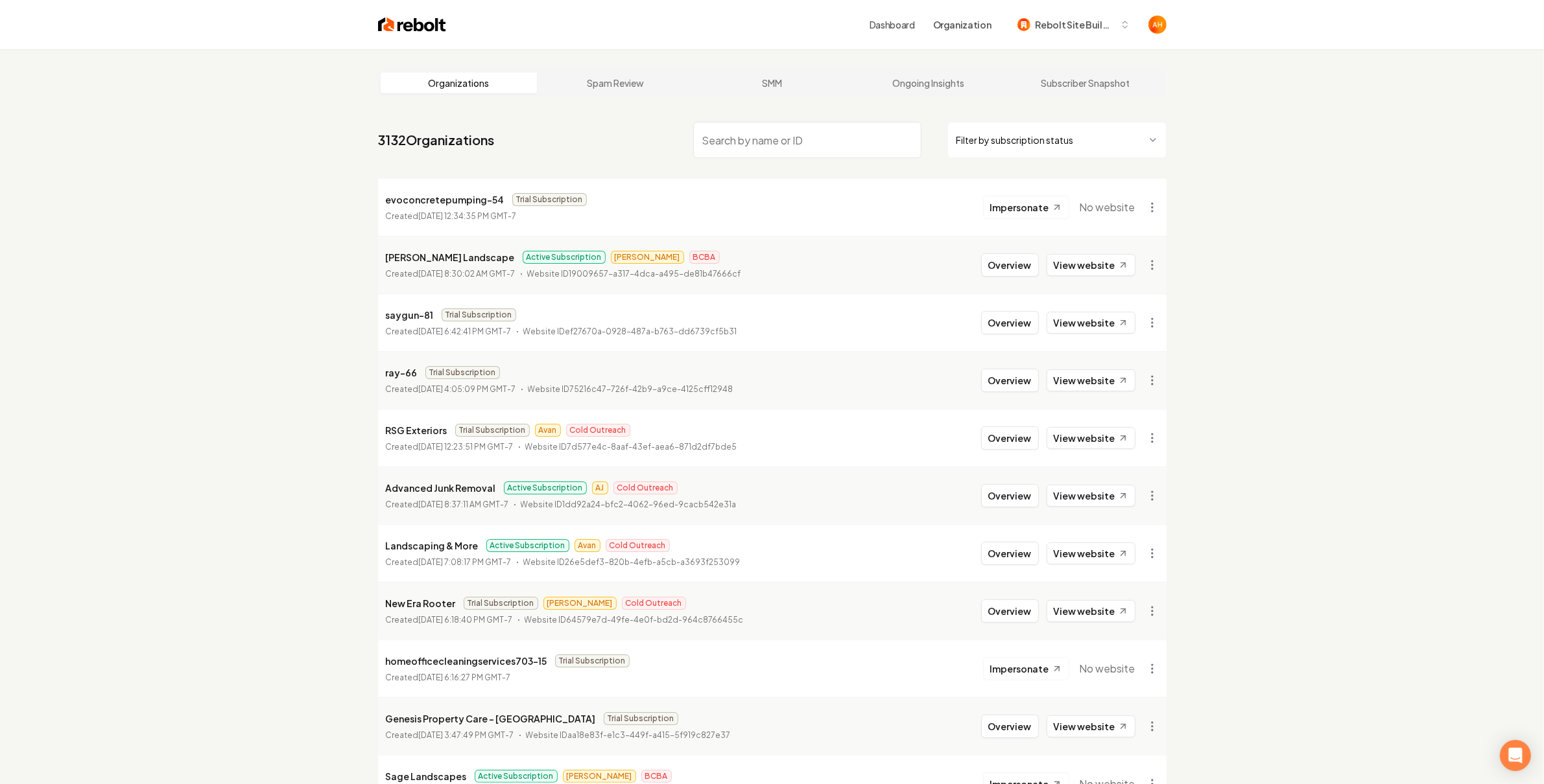
drag, startPoint x: 742, startPoint y: 152, endPoint x: 716, endPoint y: 180, distance: 38.2
click at [747, 145] on input "search" at bounding box center [807, 140] width 228 height 36
type input "o"
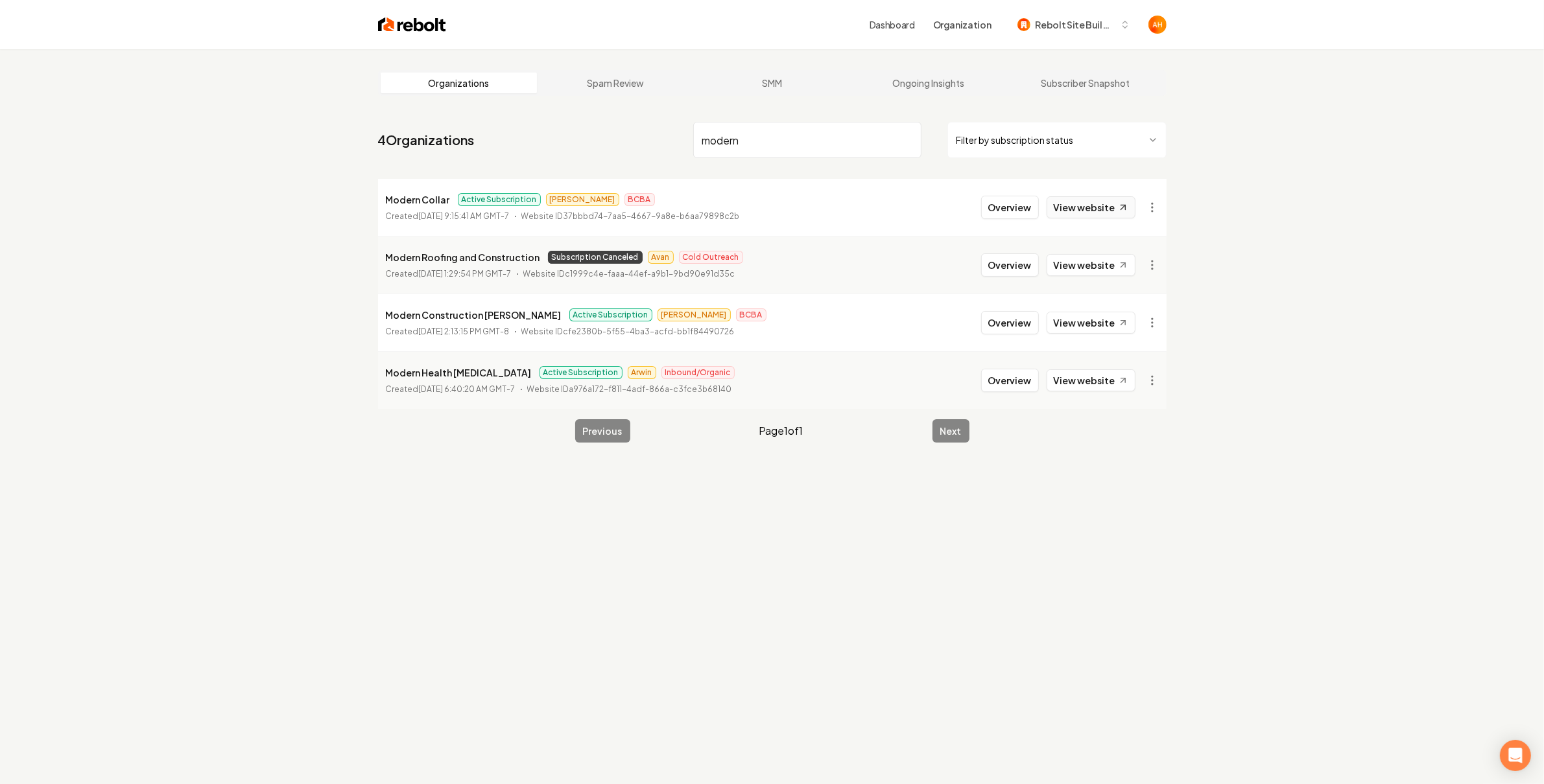
click at [1106, 206] on link "View website" at bounding box center [1091, 207] width 89 height 22
drag, startPoint x: 1143, startPoint y: 232, endPoint x: 1151, endPoint y: 208, distance: 25.3
click at [1144, 229] on li "Modern Collar Active Subscription [PERSON_NAME] BCBA Created [DATE] 9:15:41 AM …" at bounding box center [772, 208] width 789 height 57
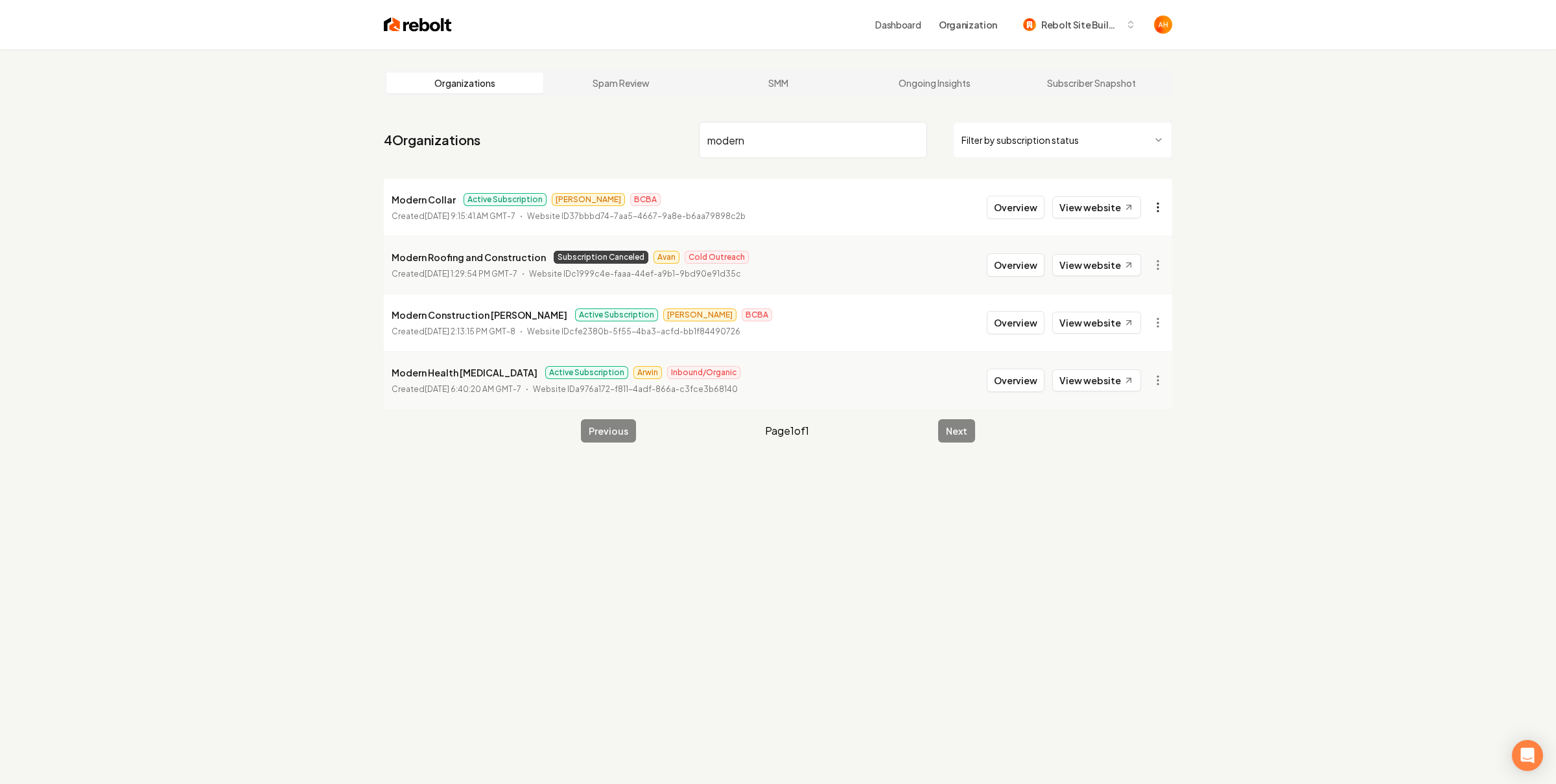
click at [1151, 208] on html "Dashboard Organization Rebolt Site Builder Organizations Spam Review SMM Ongoin…" at bounding box center [778, 392] width 1556 height 784
click at [1142, 375] on div "Enable Site" at bounding box center [1119, 381] width 82 height 20
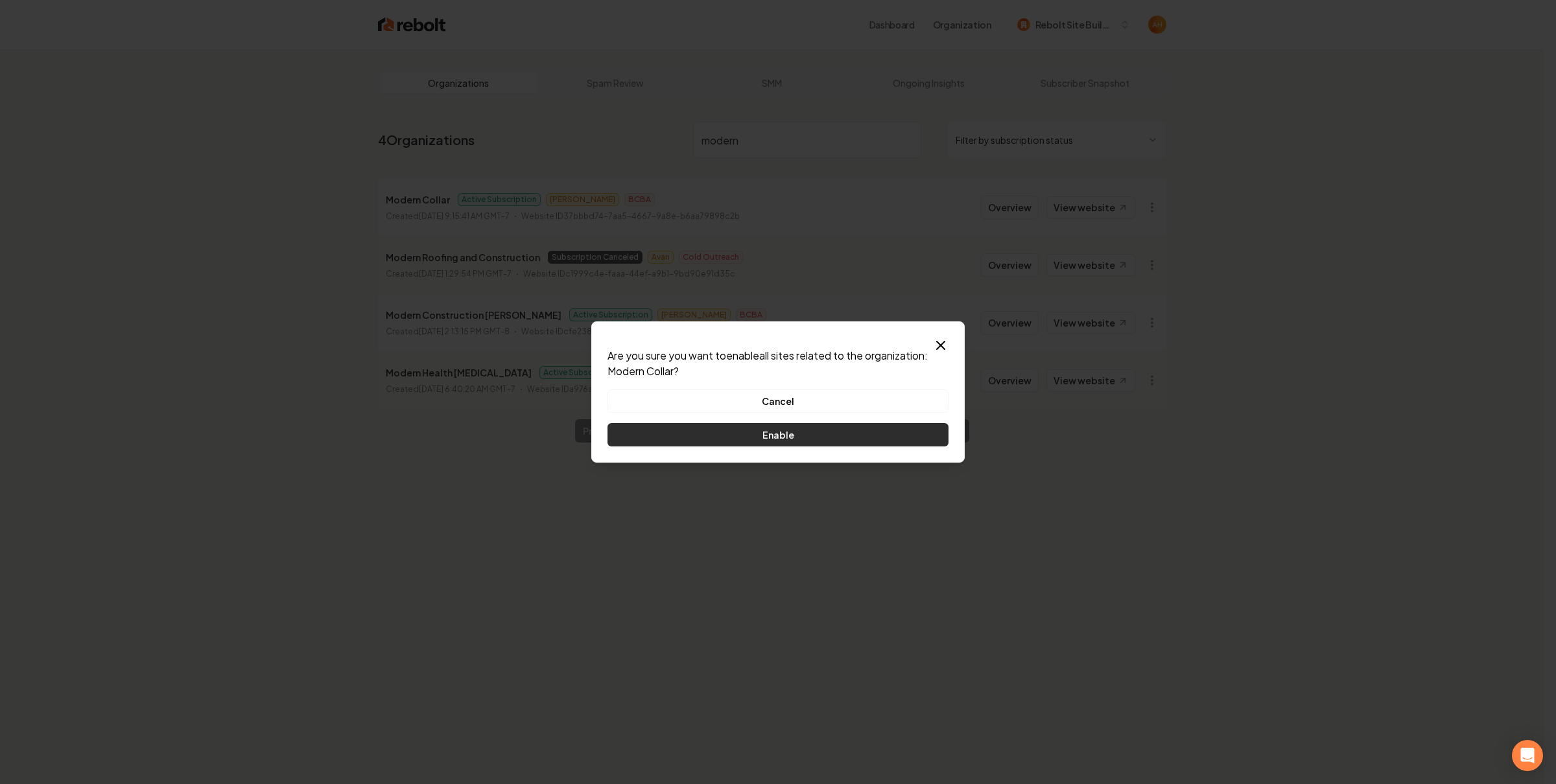
click at [896, 432] on button "Enable" at bounding box center [778, 435] width 341 height 23
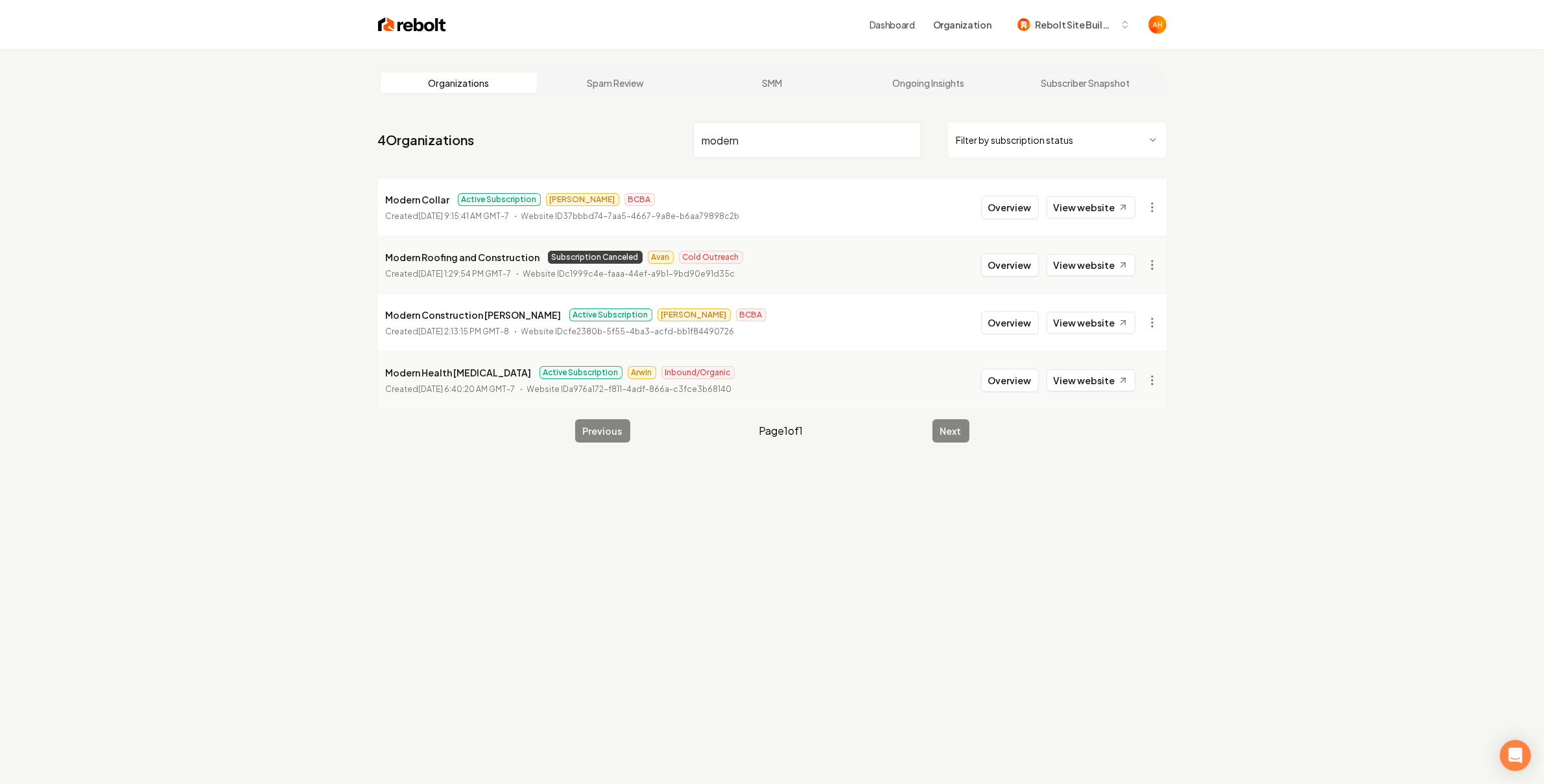
click at [1425, 59] on div "Organizations Spam Review SMM Ongoing Insights Subscriber Snapshot 4 Organizati…" at bounding box center [772, 441] width 1544 height 784
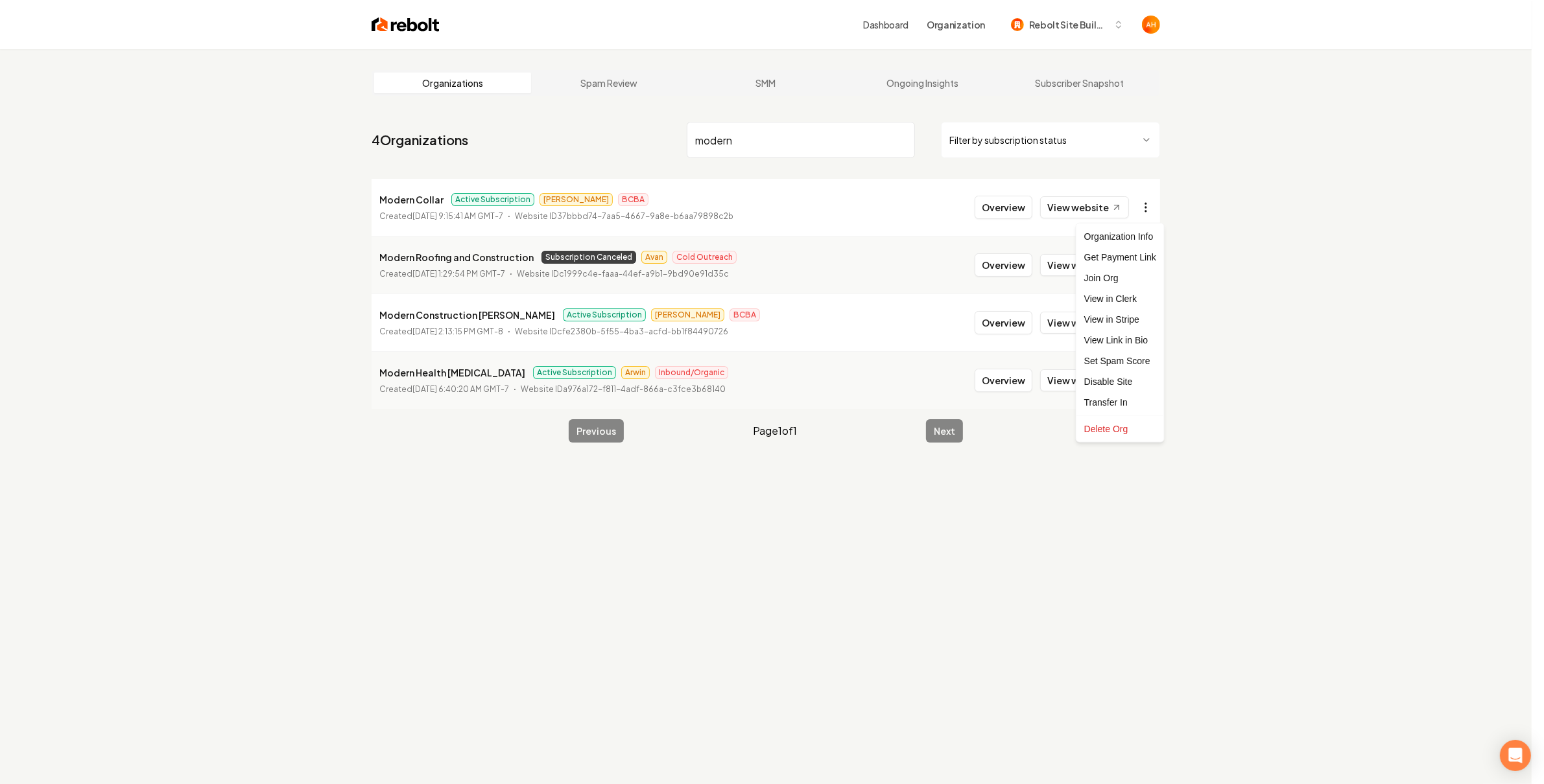
click at [1159, 200] on html "Dashboard Organization Rebolt Site Builder Organizations Spam Review SMM Ongoin…" at bounding box center [772, 392] width 1544 height 784
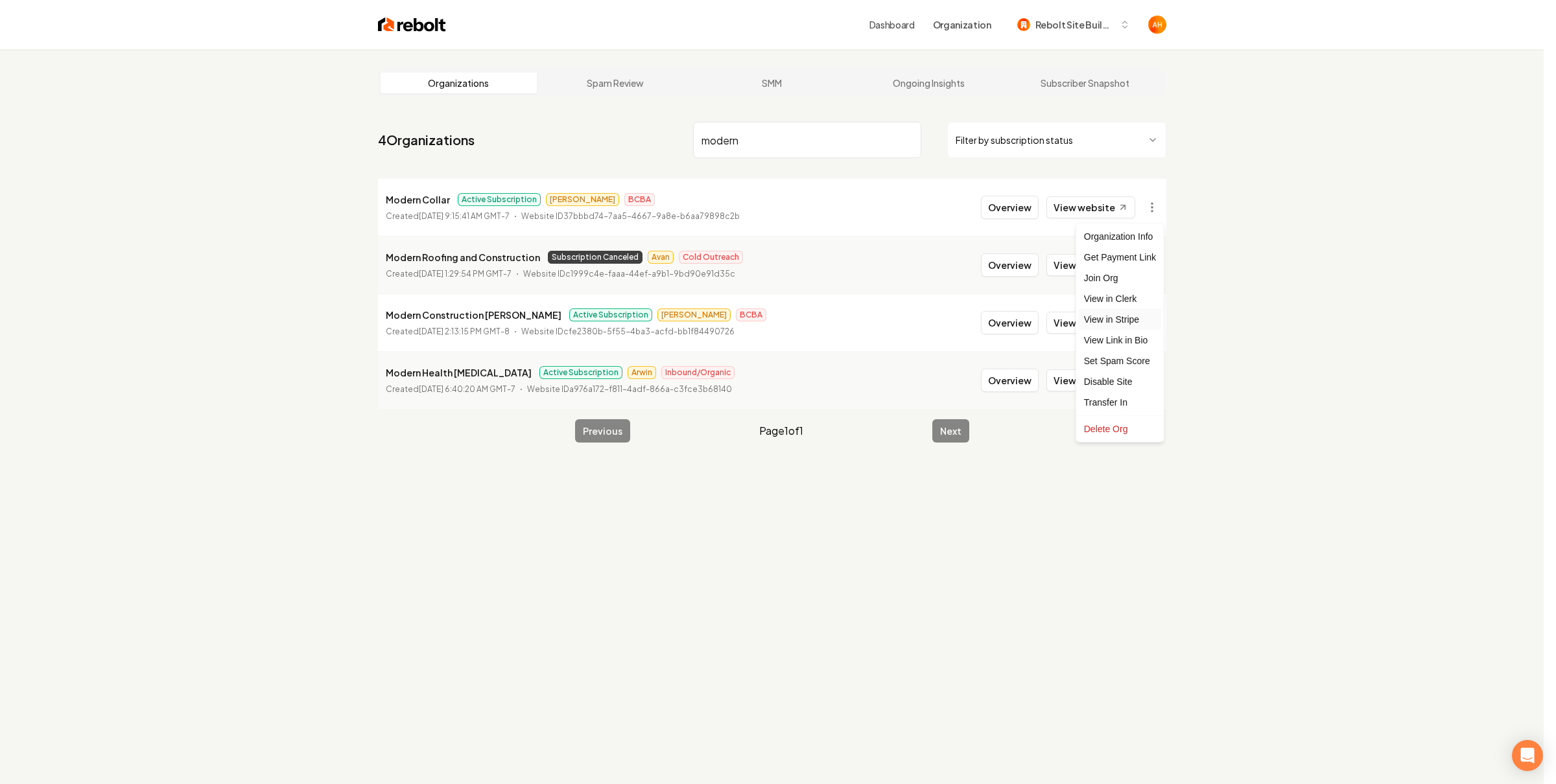
click at [1129, 324] on link "View in Stripe" at bounding box center [1119, 319] width 82 height 20
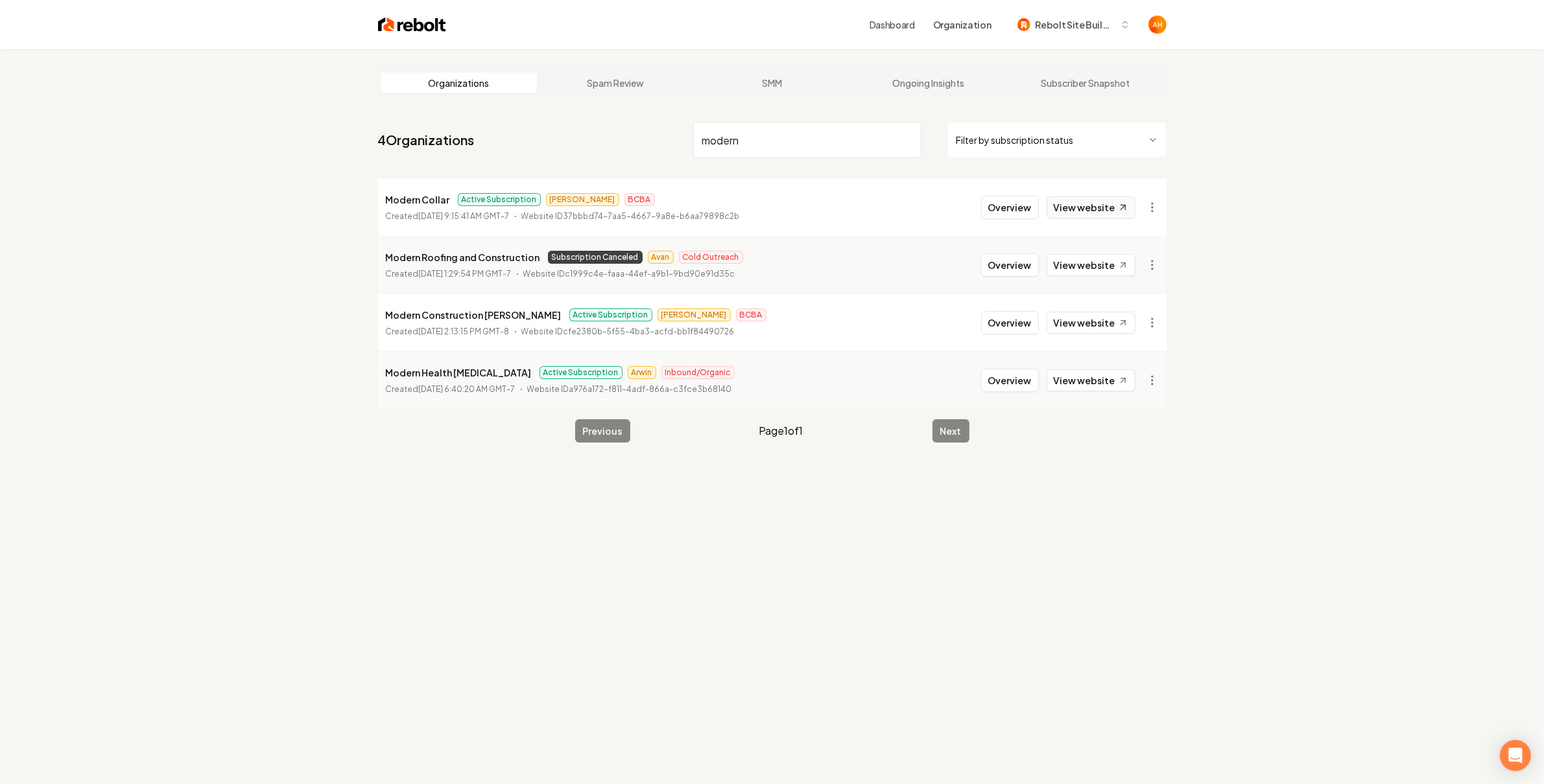
click at [1102, 206] on link "View website" at bounding box center [1091, 207] width 89 height 22
click at [868, 566] on div "Organizations Spam Review SMM Ongoing Insights Subscriber Snapshot 4 Organizati…" at bounding box center [772, 441] width 1544 height 784
click at [777, 127] on input "modern" at bounding box center [807, 140] width 228 height 36
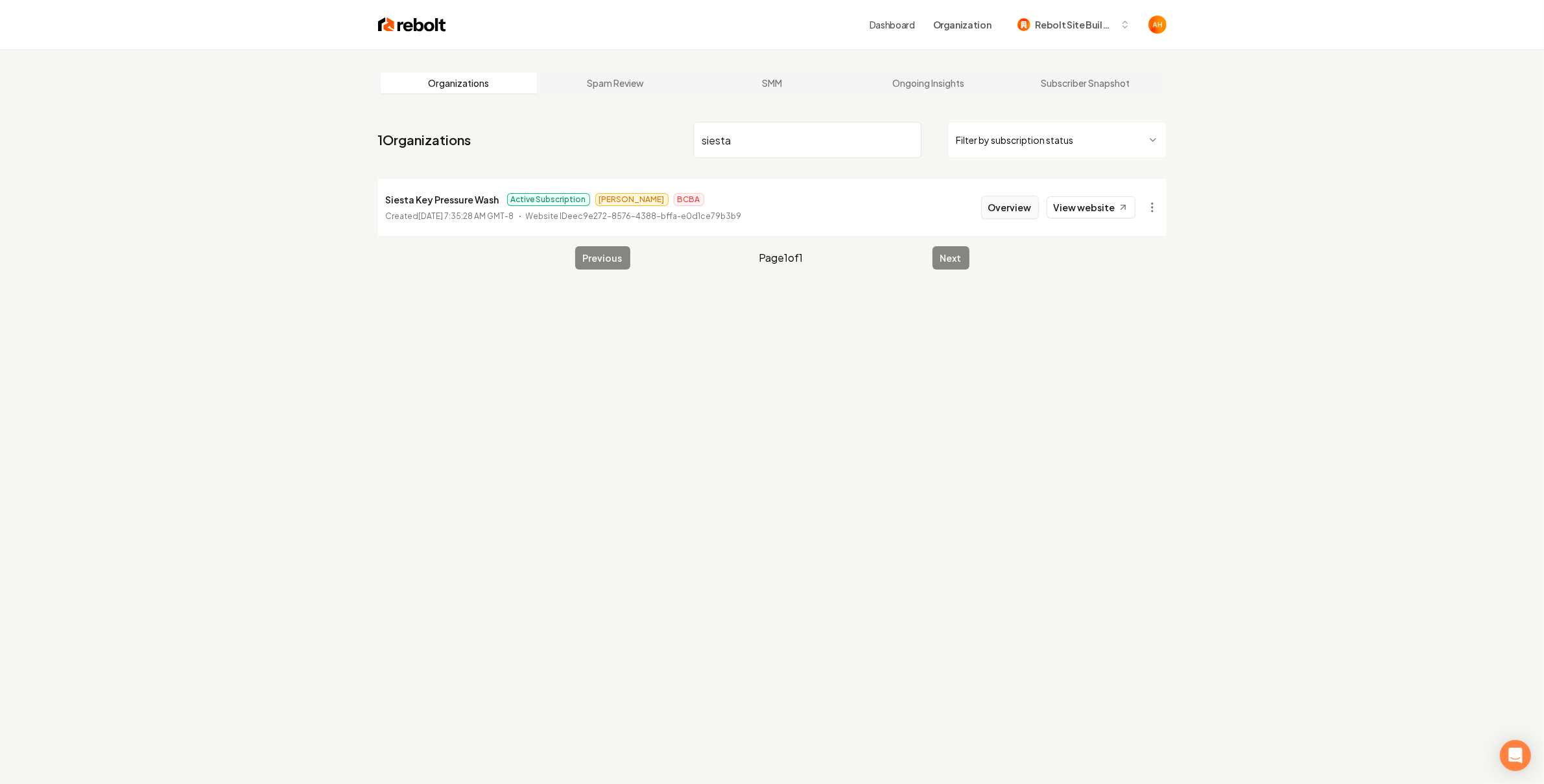
type input "siesta"
click at [1035, 214] on button "Overview" at bounding box center [1010, 207] width 57 height 23
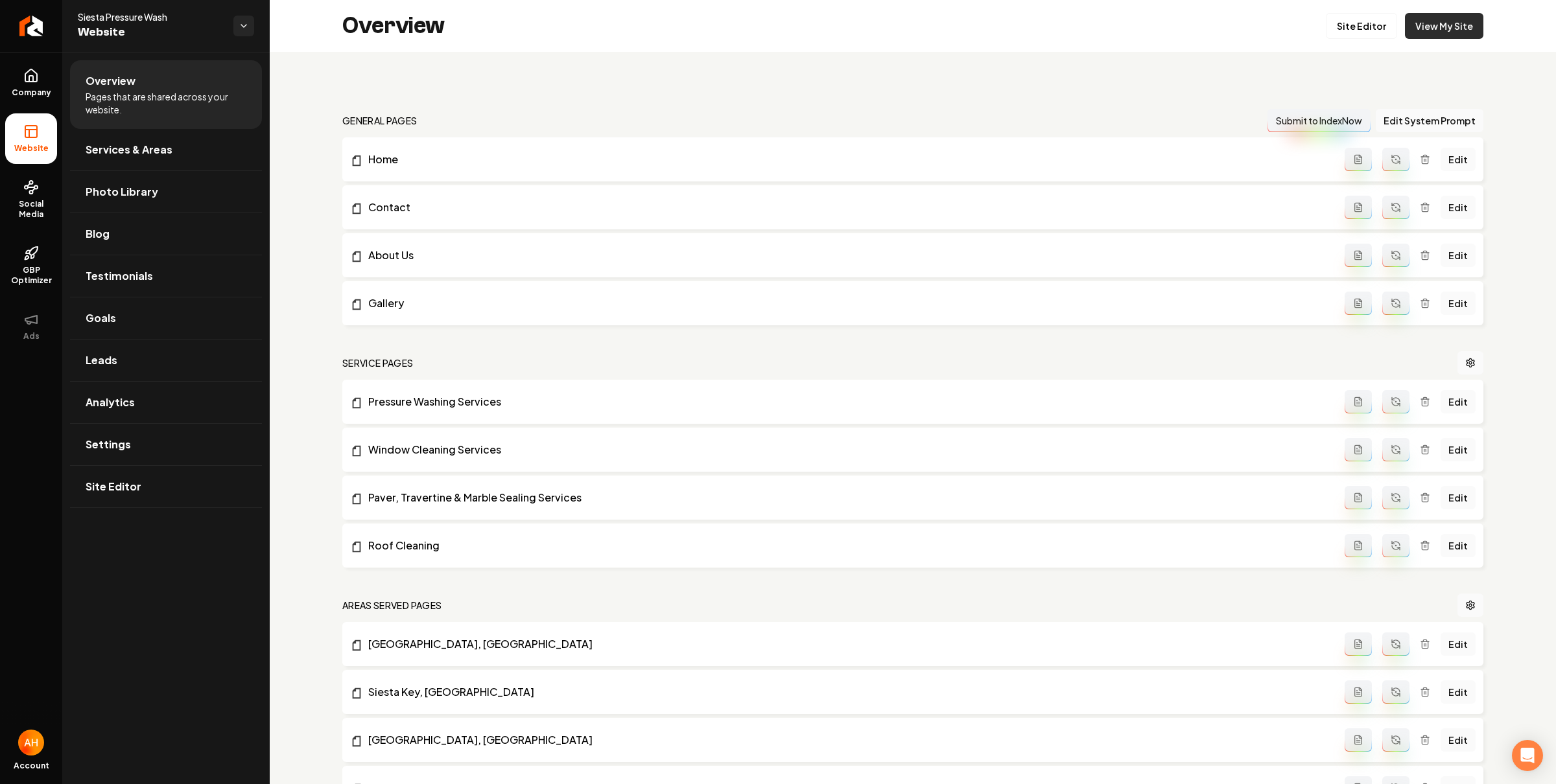
click at [1431, 23] on link "View My Site" at bounding box center [1444, 26] width 78 height 26
click at [117, 358] on link "Leads" at bounding box center [166, 360] width 192 height 42
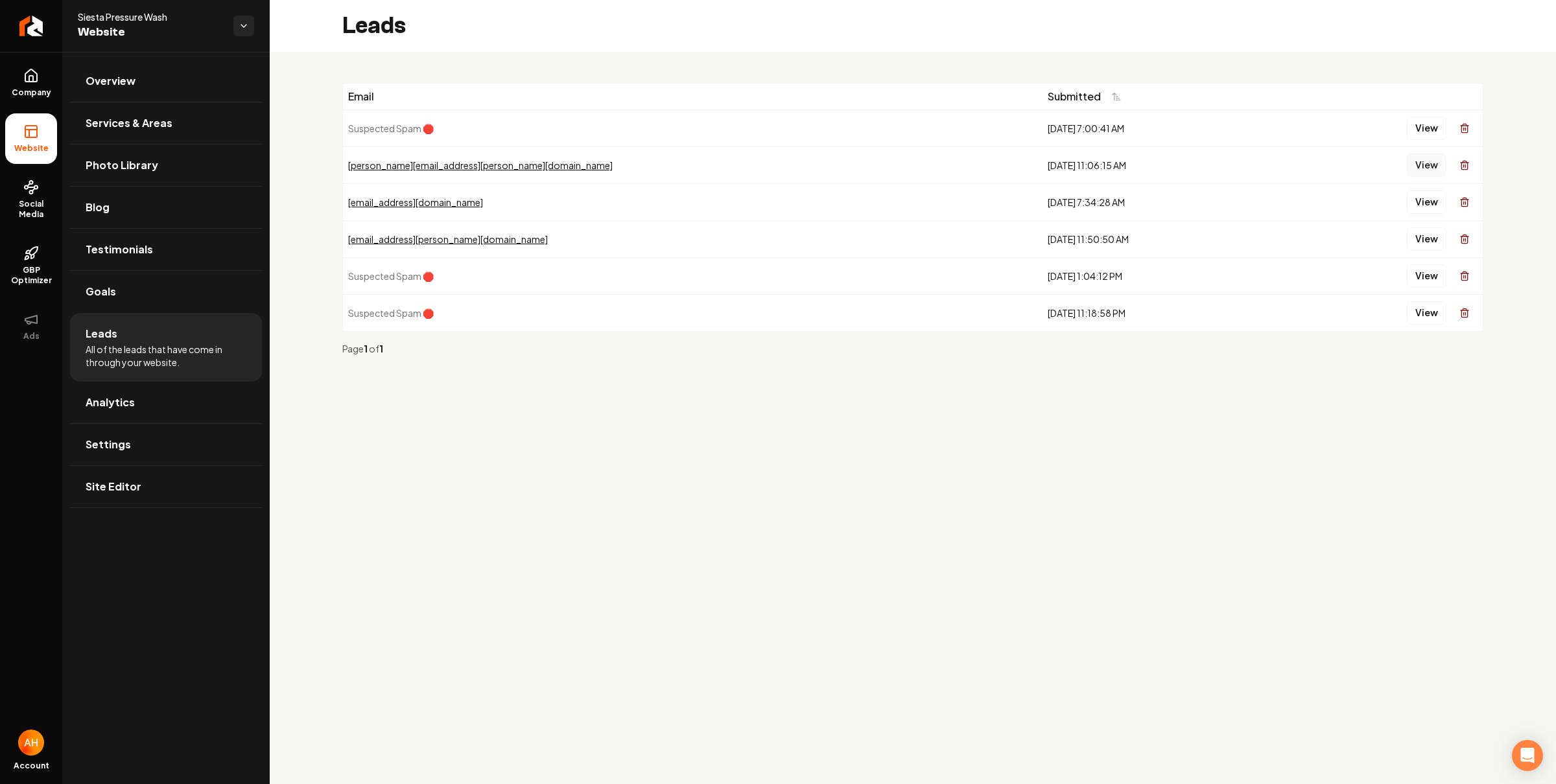
click at [1428, 165] on button "View" at bounding box center [1426, 165] width 39 height 23
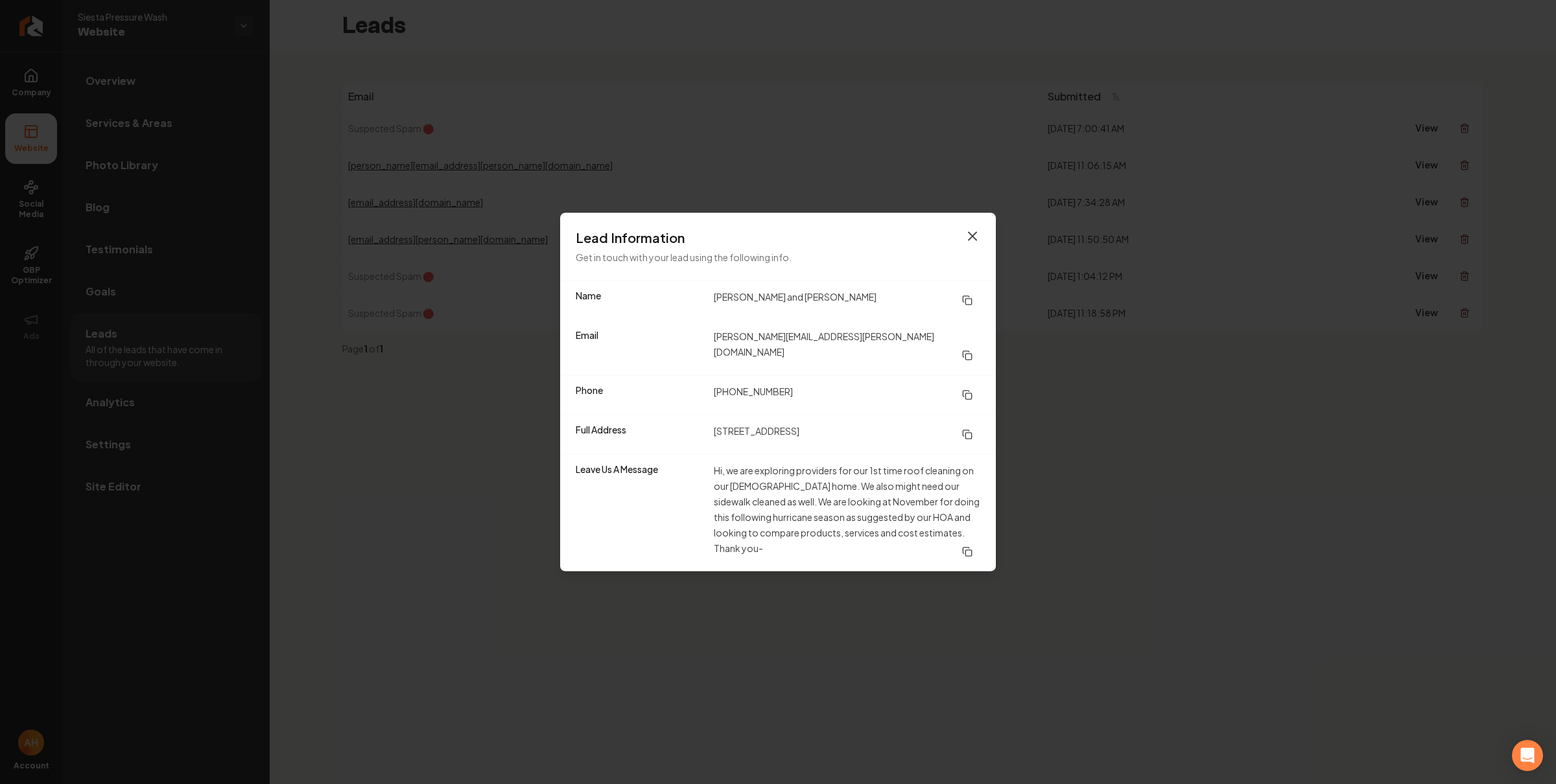
click at [970, 239] on icon "button" at bounding box center [972, 236] width 16 height 16
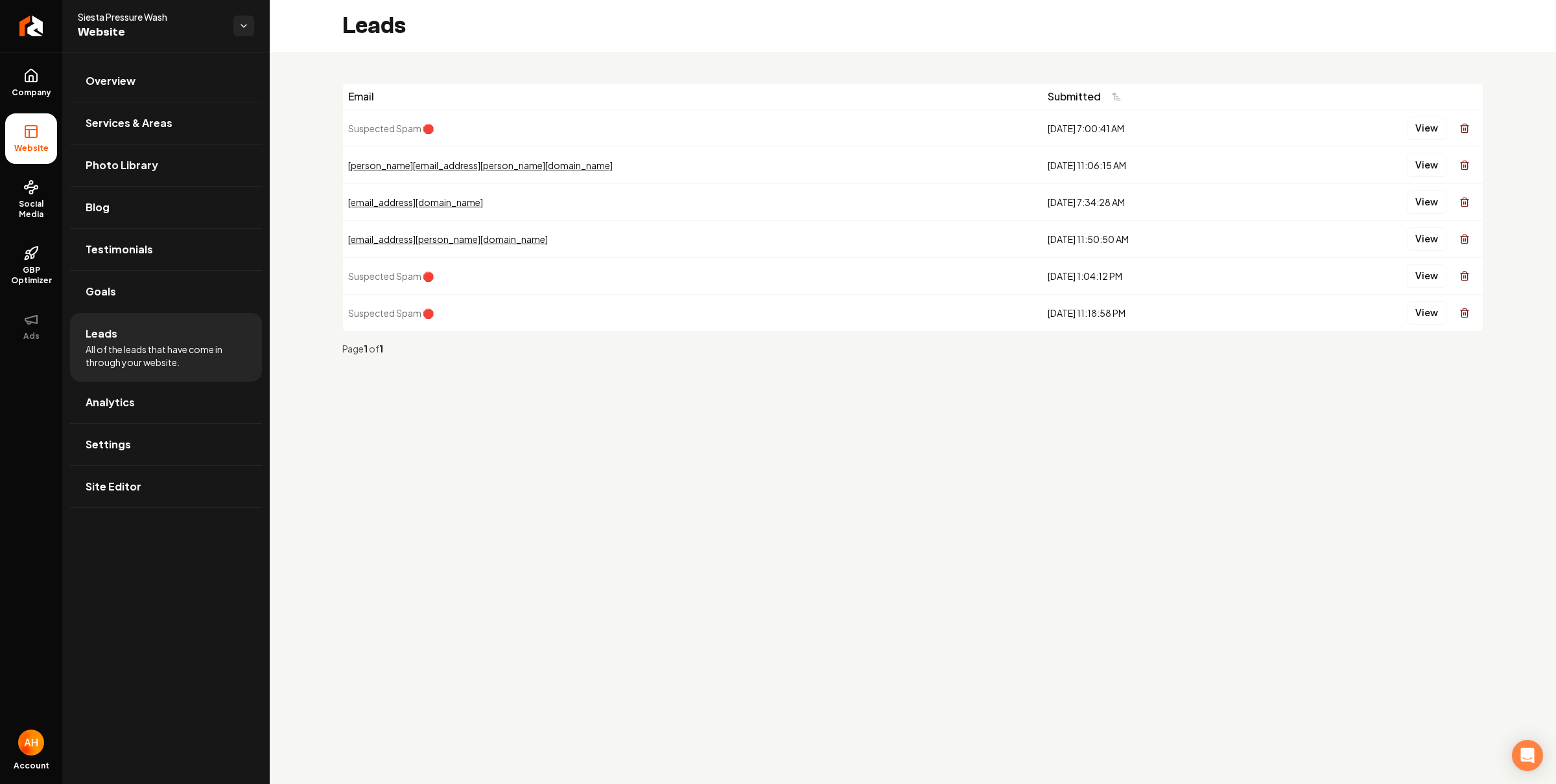
click at [1119, 441] on main "Leads Email Submitted Suspected Spam 🛑 [DATE] 7:00:41 AM View [PERSON_NAME][EMA…" at bounding box center [912, 392] width 1286 height 784
click at [1426, 202] on button "View" at bounding box center [1426, 202] width 39 height 23
click at [227, 88] on link "Overview" at bounding box center [166, 81] width 192 height 42
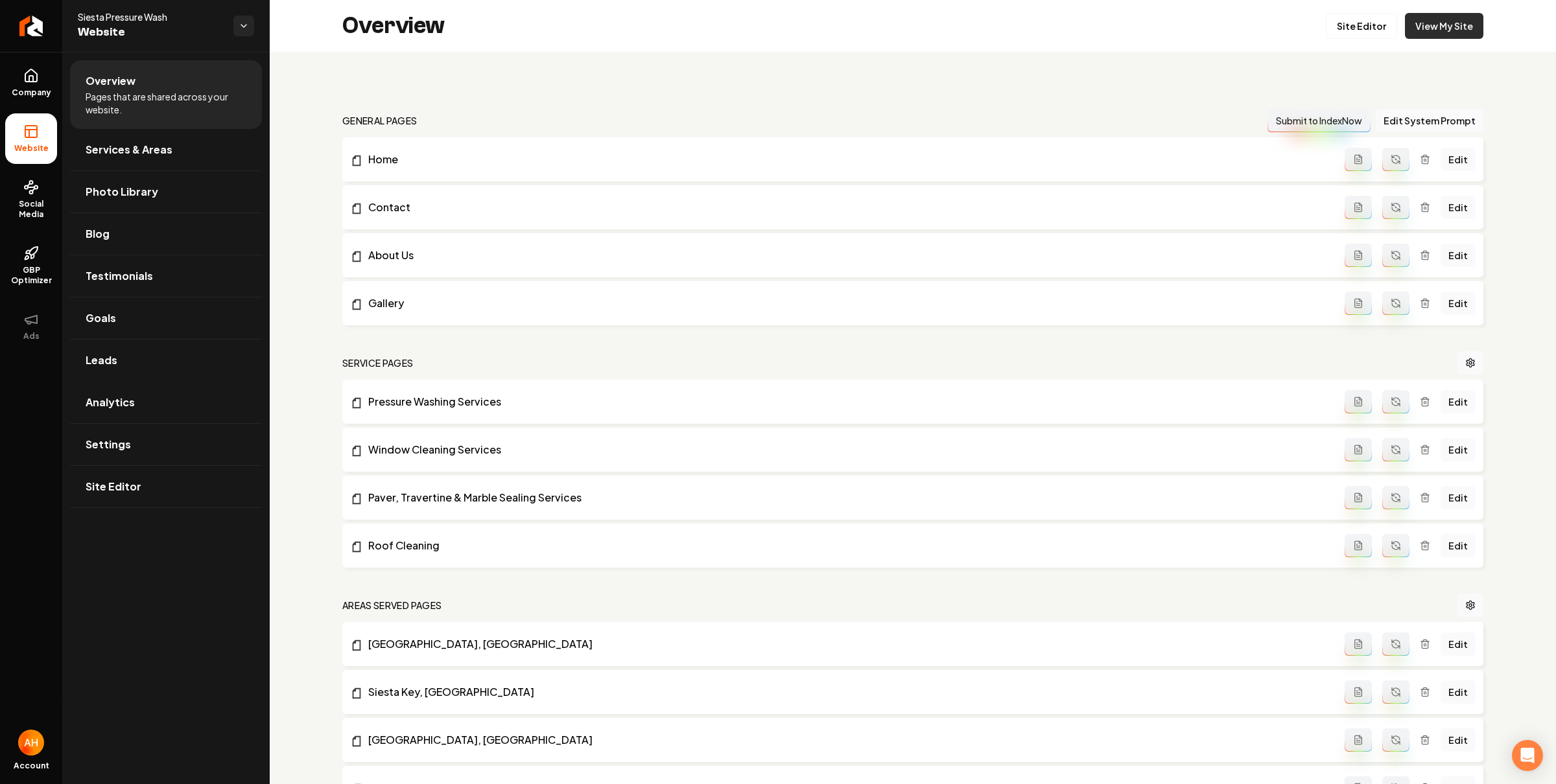
click at [1434, 24] on link "View My Site" at bounding box center [1444, 26] width 78 height 26
click at [733, 80] on div "general pages Submit to IndexNow Edit System Prompt Home Edit Contact Edit Abou…" at bounding box center [912, 733] width 1286 height 1361
click at [1431, 22] on link "View My Site" at bounding box center [1444, 26] width 78 height 26
click at [238, 324] on link "Goals" at bounding box center [166, 318] width 192 height 42
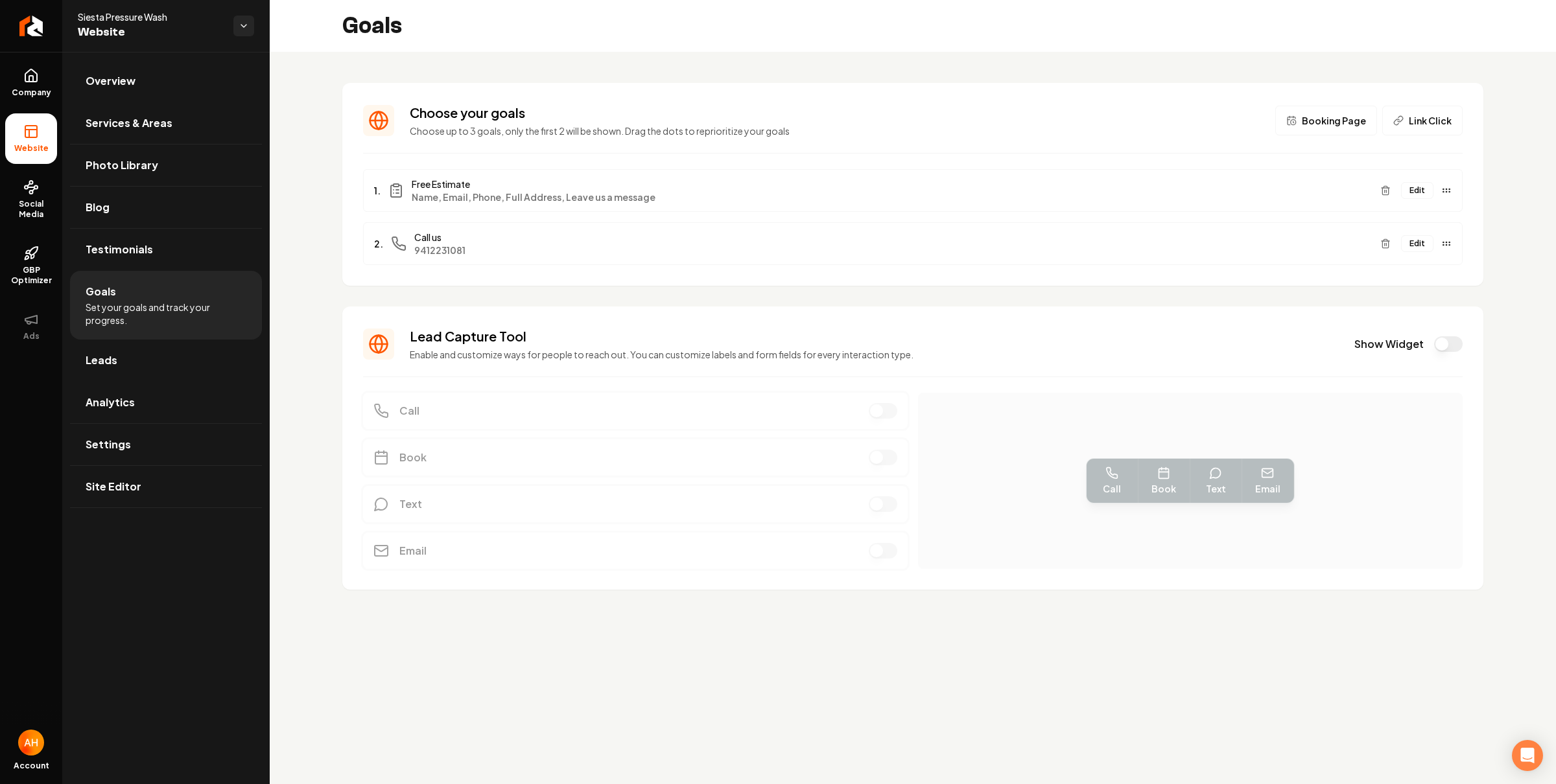
click at [1422, 247] on button "Edit" at bounding box center [1416, 244] width 32 height 17
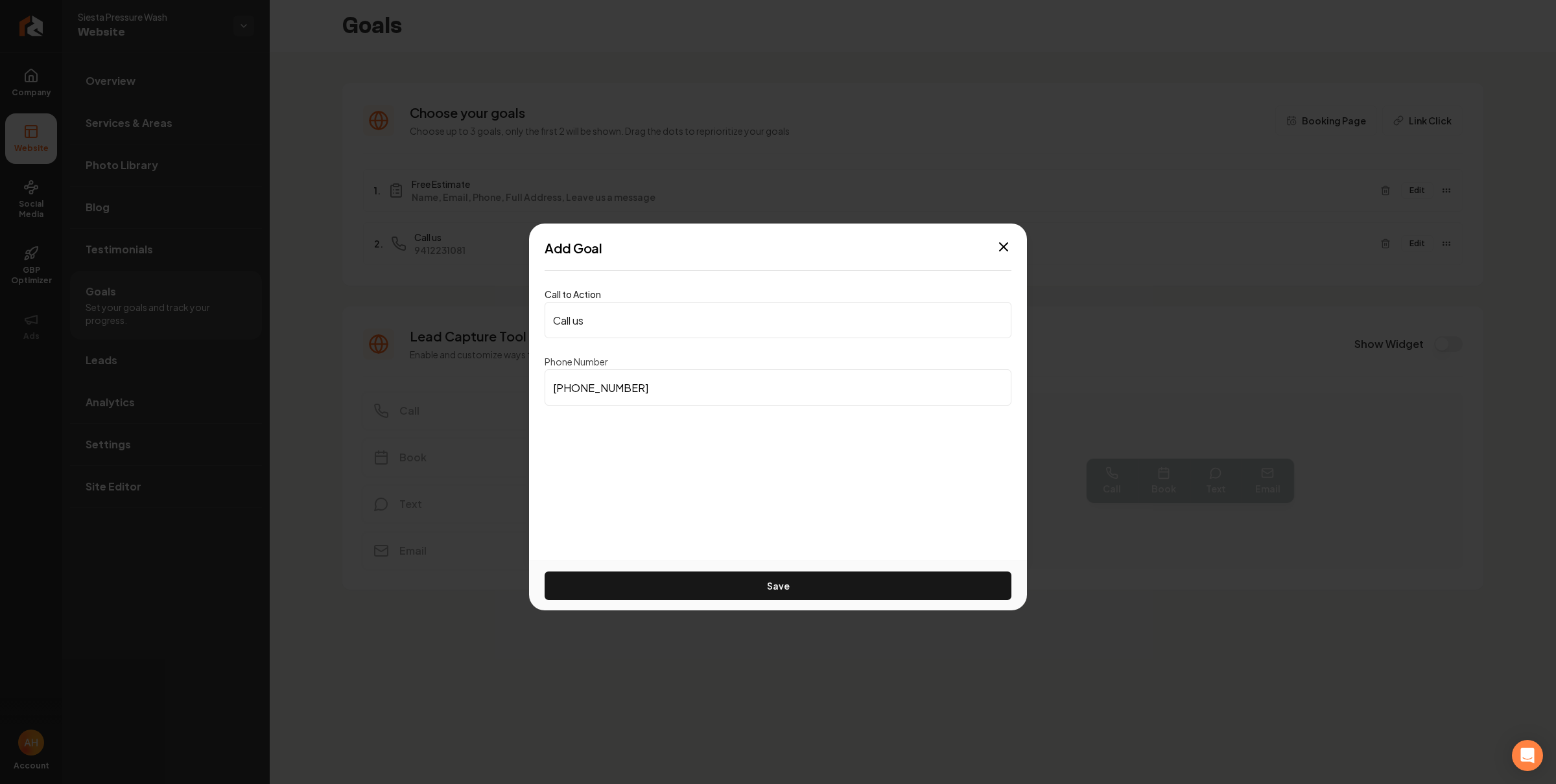
click at [737, 394] on input "[PHONE_NUMBER]" at bounding box center [778, 388] width 466 height 36
click at [707, 321] on input "Call us" at bounding box center [778, 320] width 466 height 36
paste input "[PHONE_NUMBER]"
type input "[PHONE_NUMBER]"
click at [759, 591] on button "Save" at bounding box center [778, 586] width 466 height 29
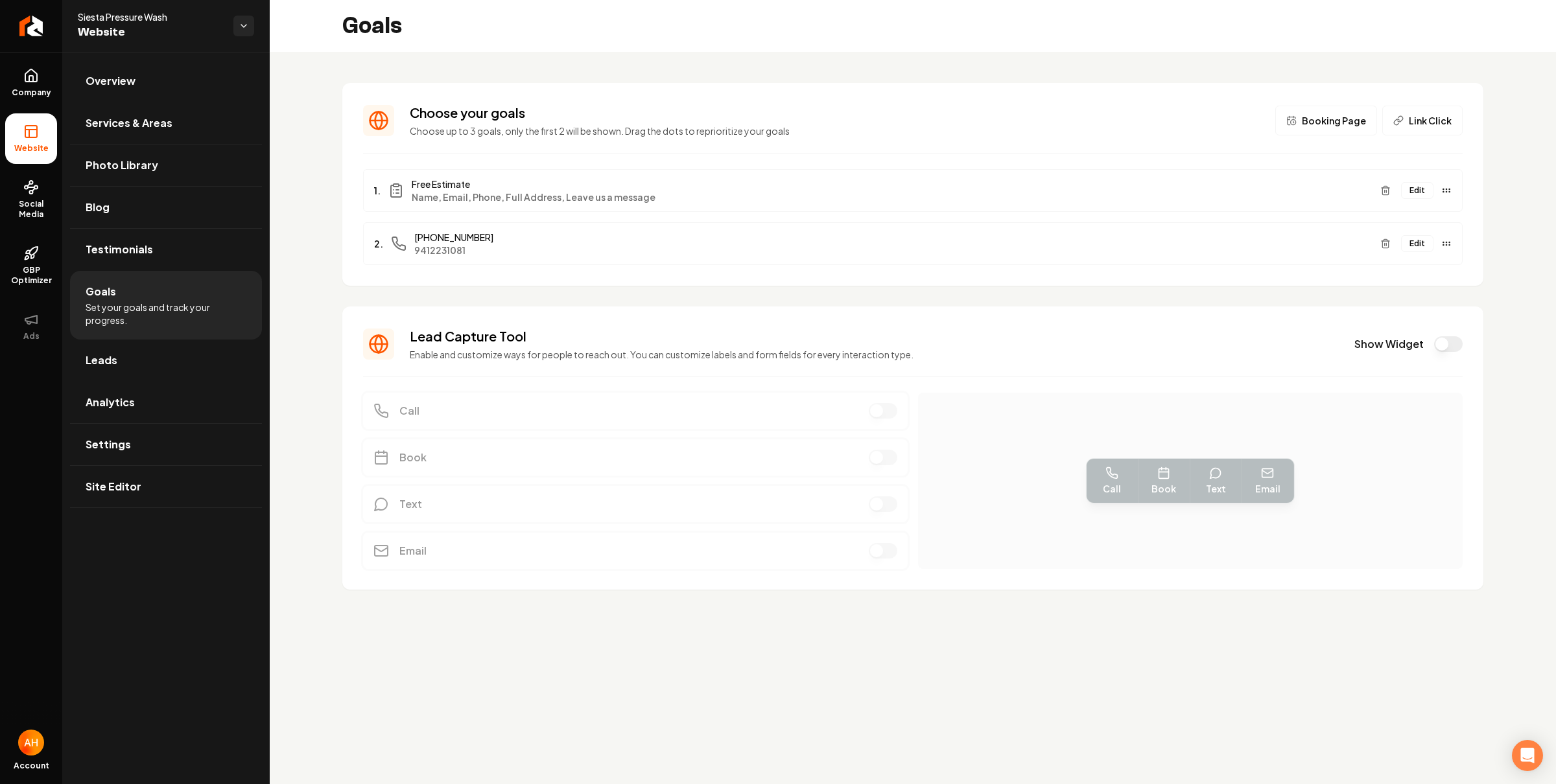
click at [719, 232] on span "[PHONE_NUMBER]" at bounding box center [892, 237] width 955 height 13
click at [169, 443] on link "Settings" at bounding box center [166, 444] width 192 height 42
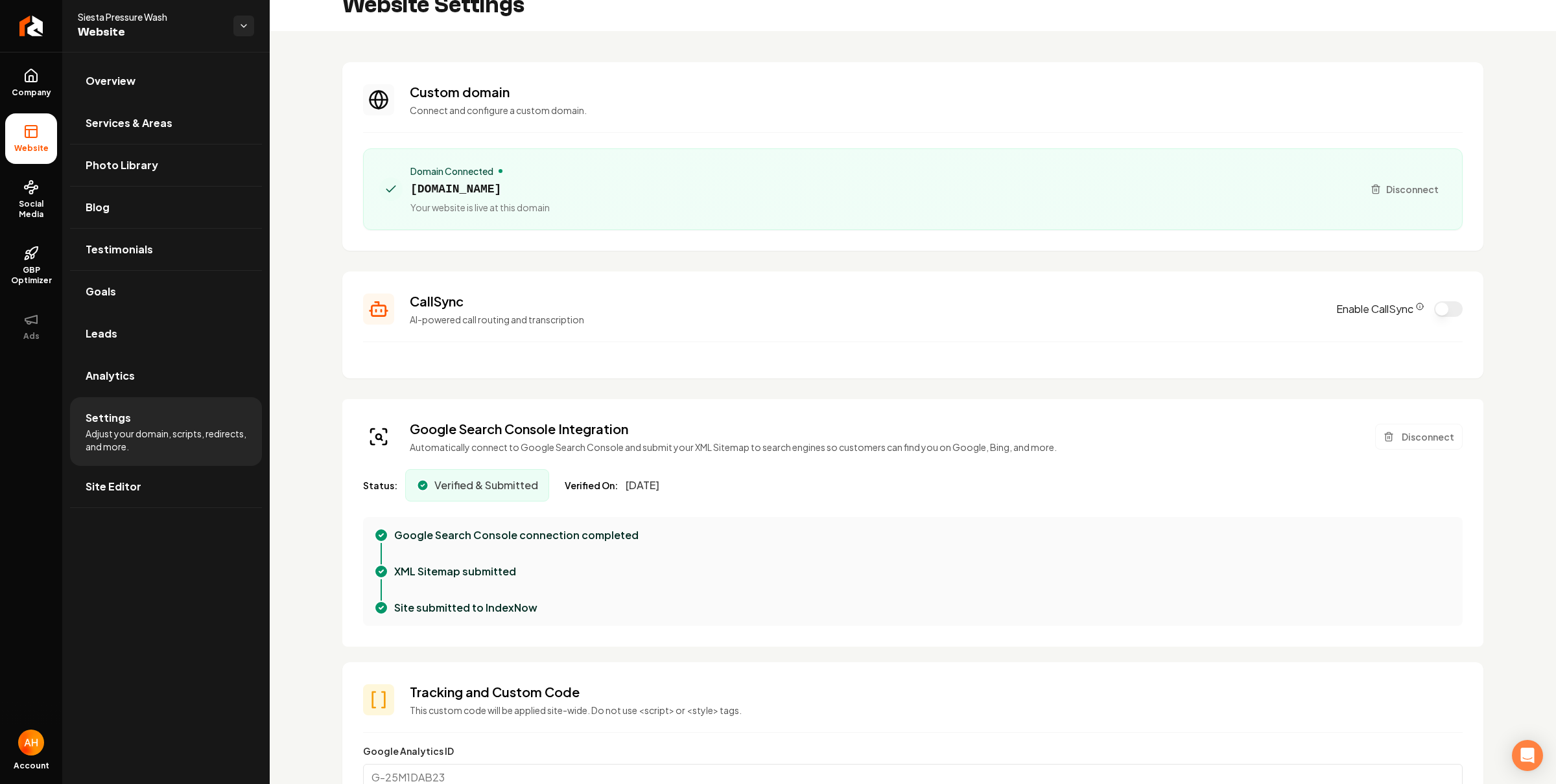
scroll to position [31, 0]
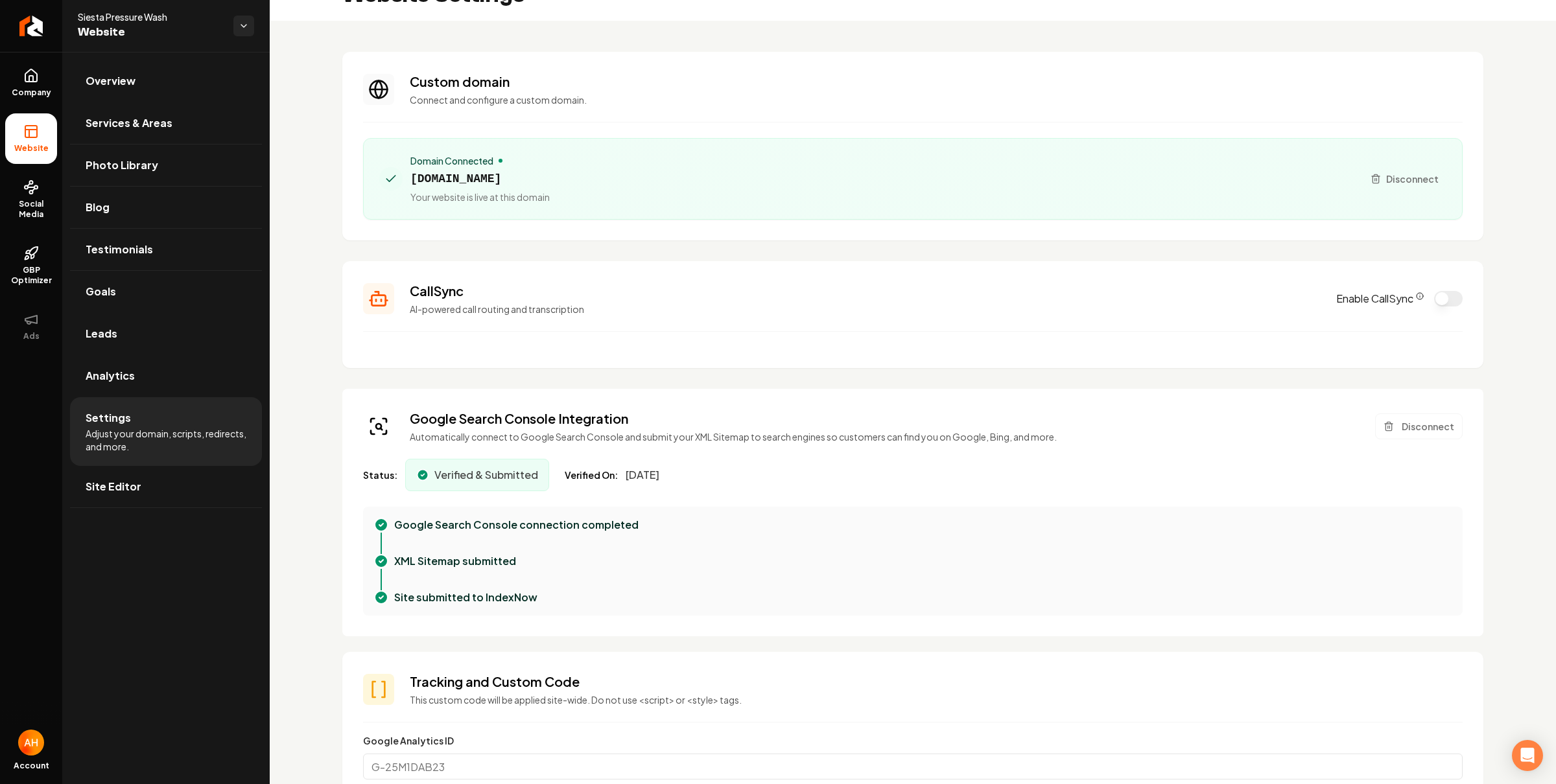
drag, startPoint x: 1435, startPoint y: 304, endPoint x: 1399, endPoint y: 280, distance: 43.3
click at [1435, 306] on button "Enable CallSync" at bounding box center [1448, 299] width 29 height 16
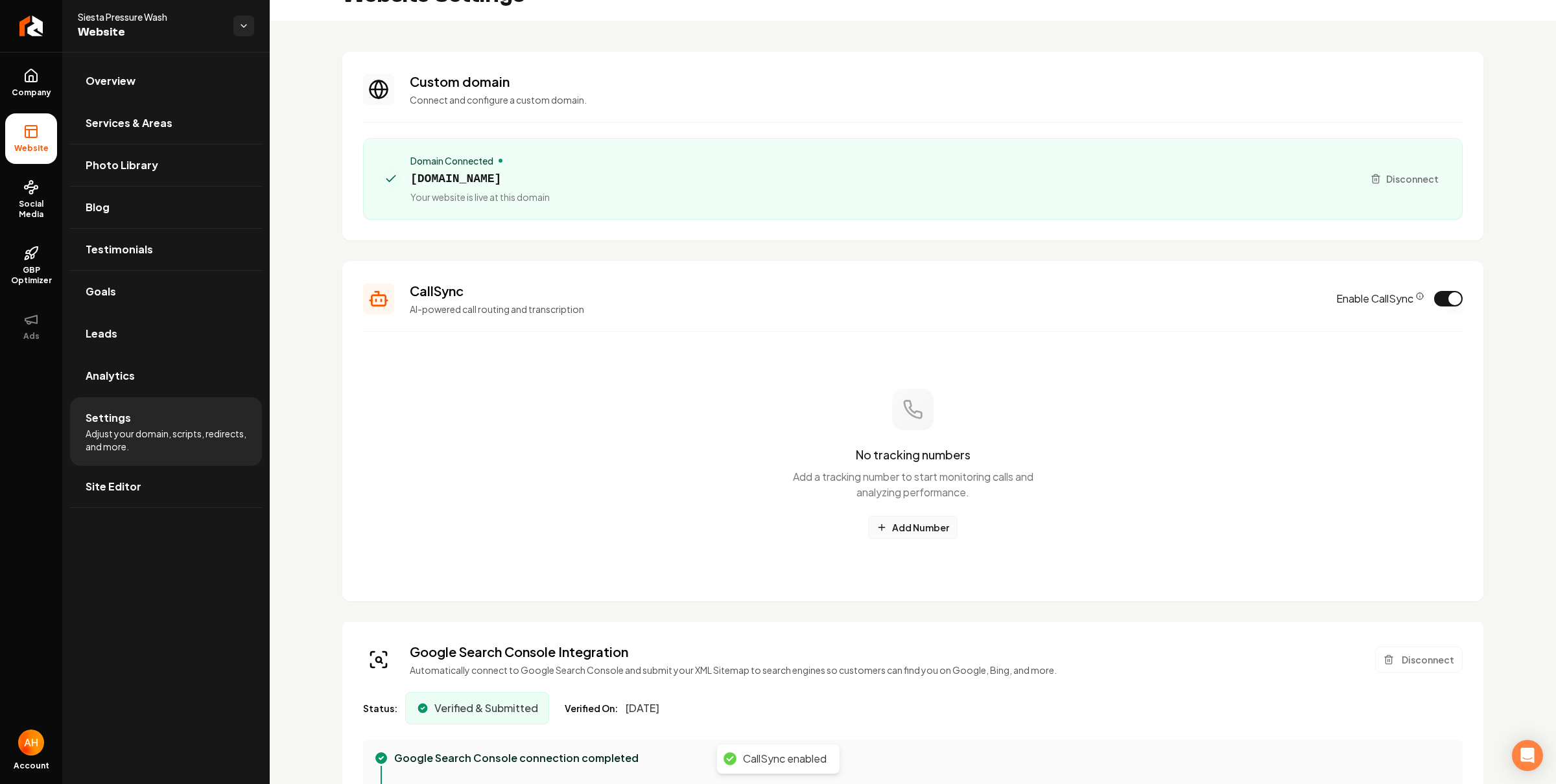
click at [907, 521] on button "Add Number" at bounding box center [912, 527] width 90 height 23
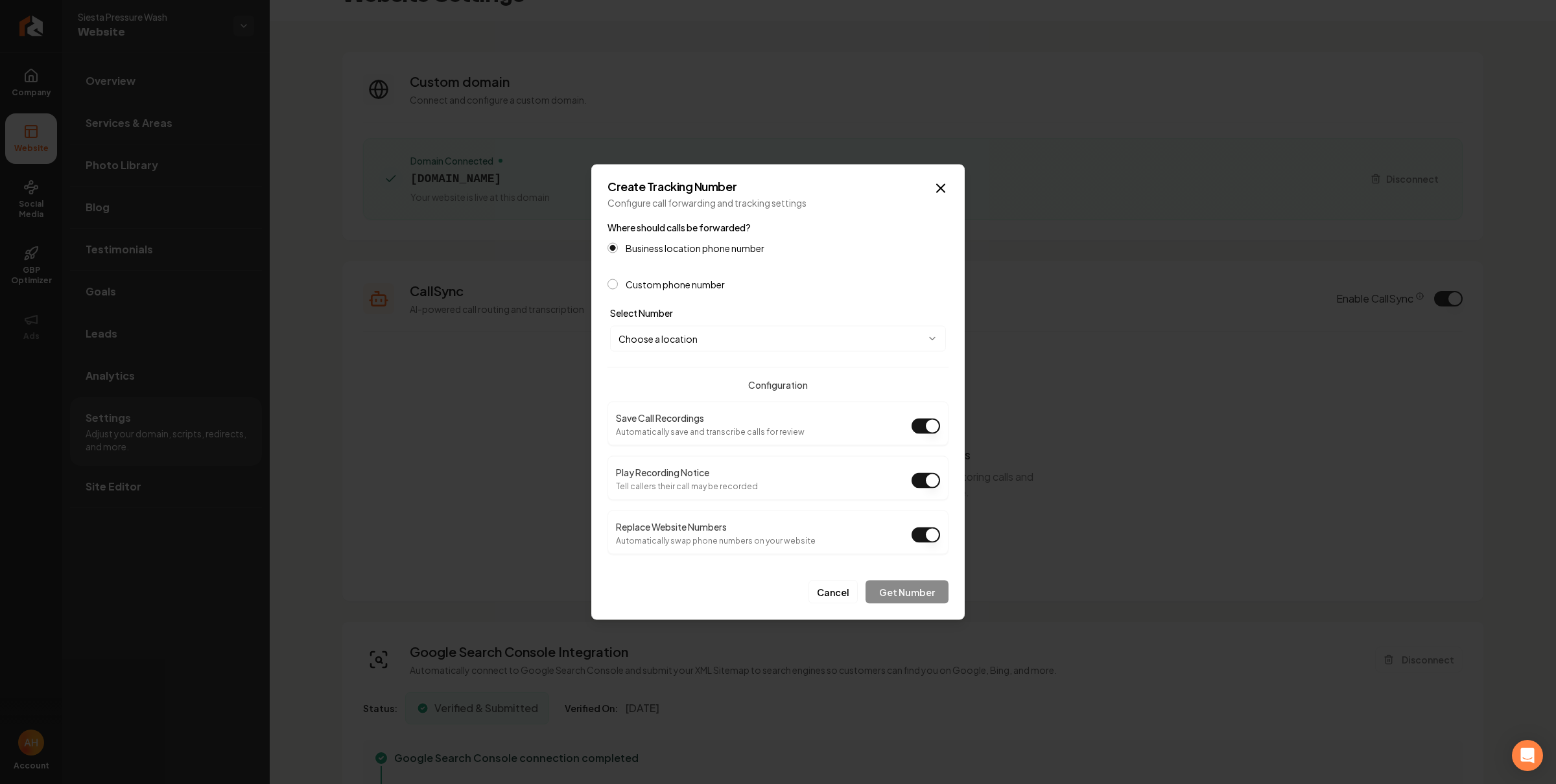
click at [731, 336] on body "Company Website Social Media GBP Optimizer Ads Account Siesta Pressure Wash Web…" at bounding box center [778, 392] width 1556 height 784
select select "**********"
click at [899, 590] on button "Get Number" at bounding box center [907, 592] width 83 height 23
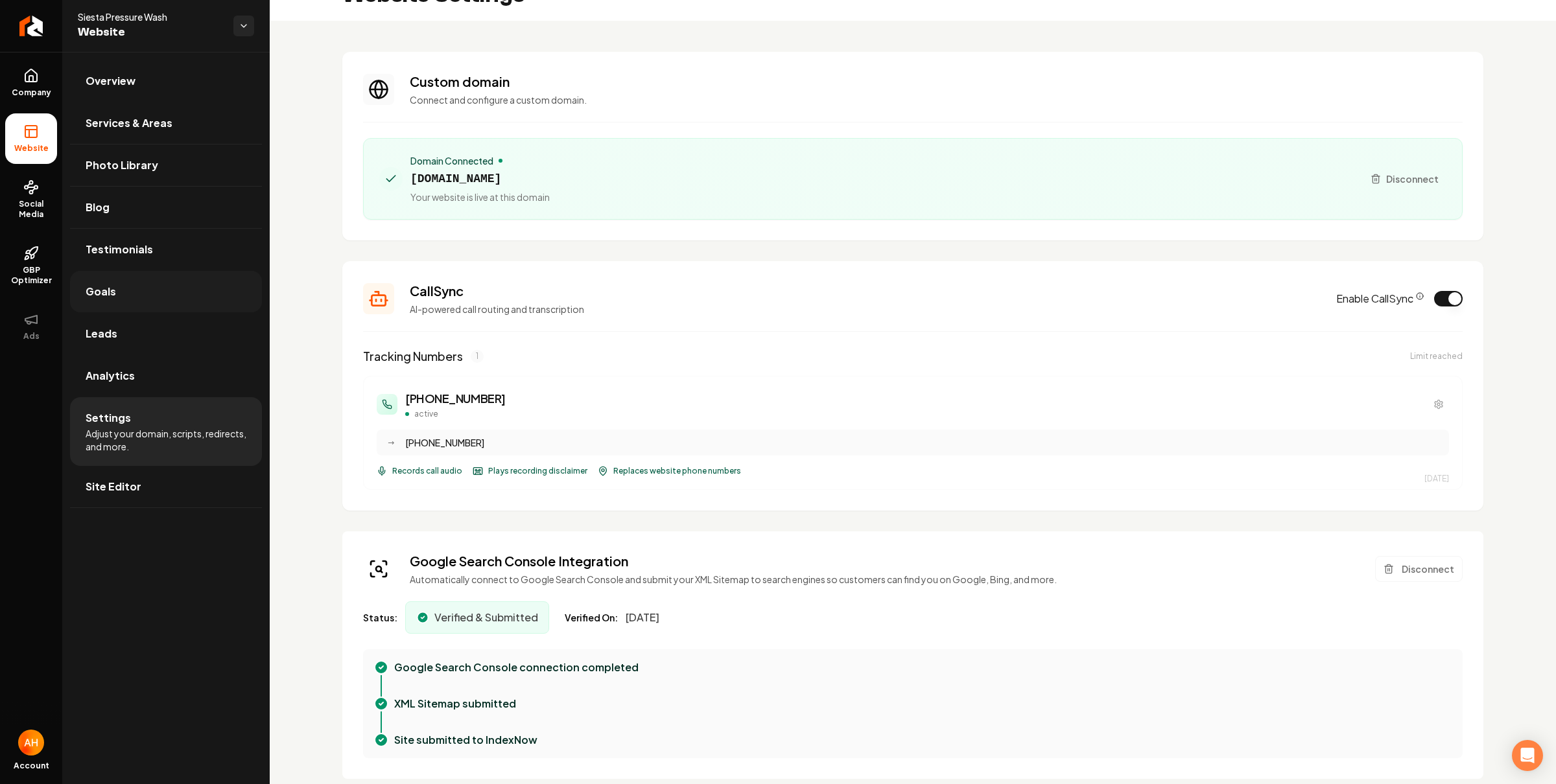
click at [152, 295] on link "Goals" at bounding box center [166, 291] width 192 height 42
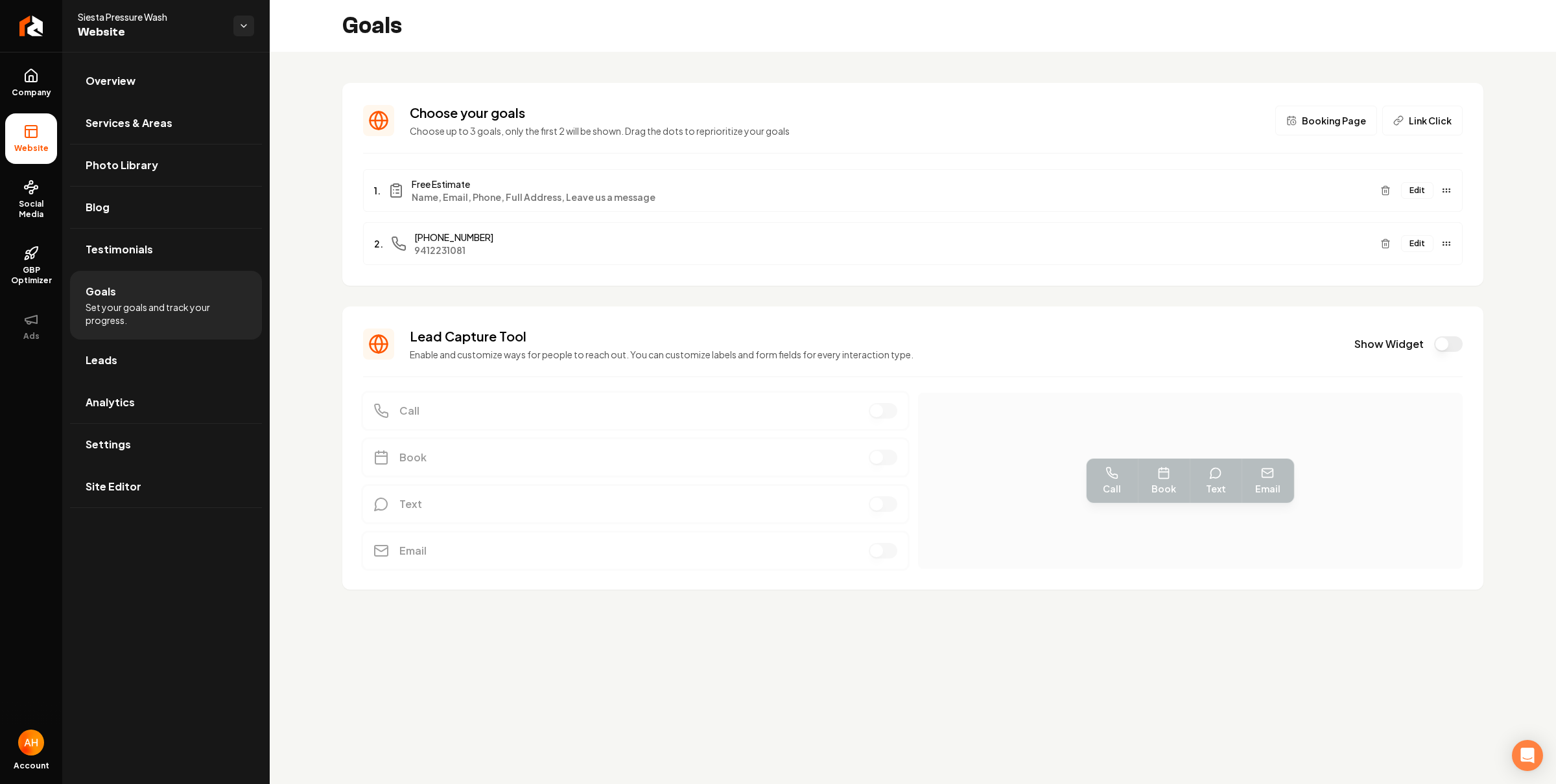
click at [1413, 244] on button "Edit" at bounding box center [1416, 244] width 32 height 17
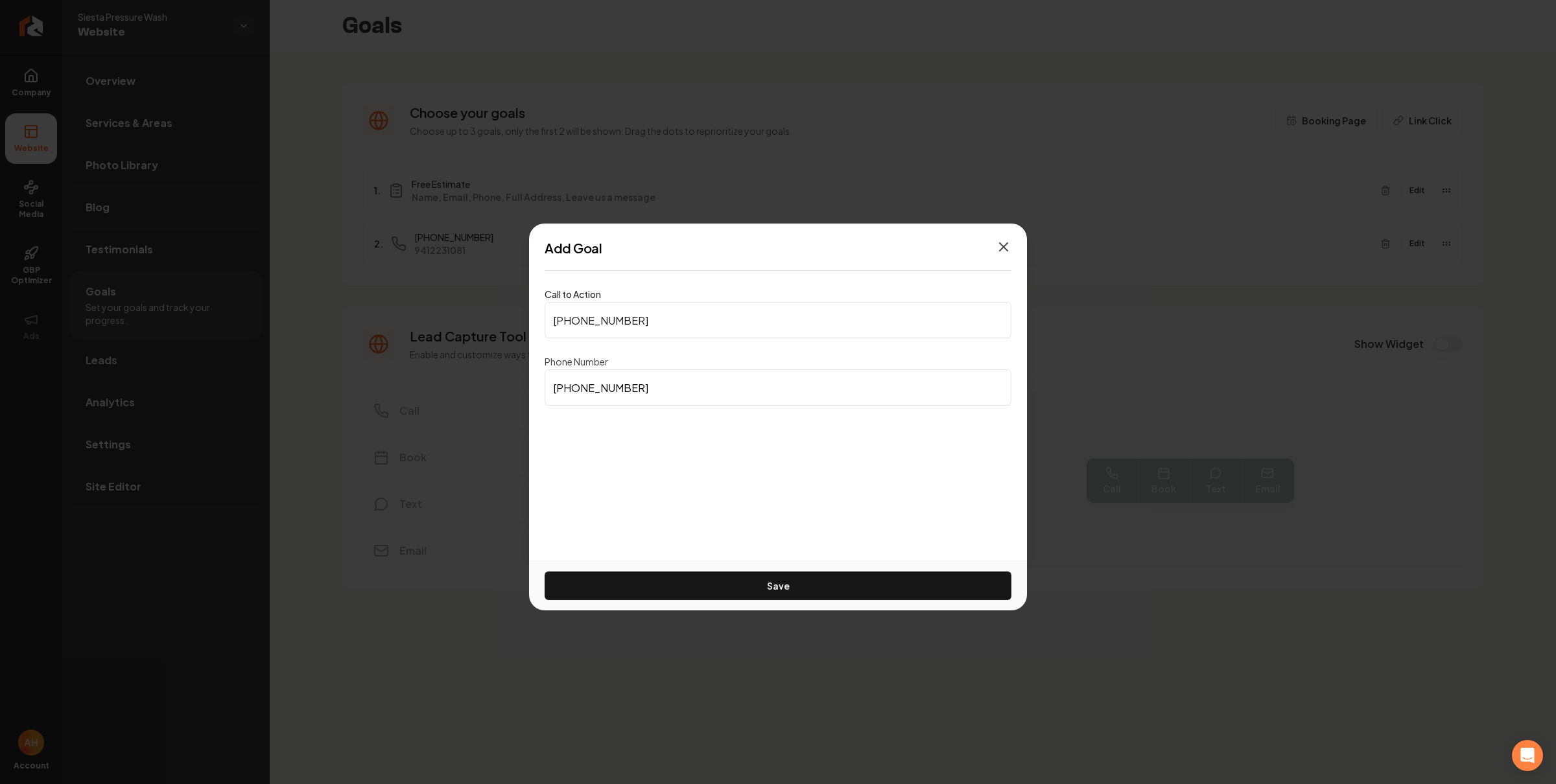
click at [1006, 239] on icon "button" at bounding box center [1003, 247] width 16 height 16
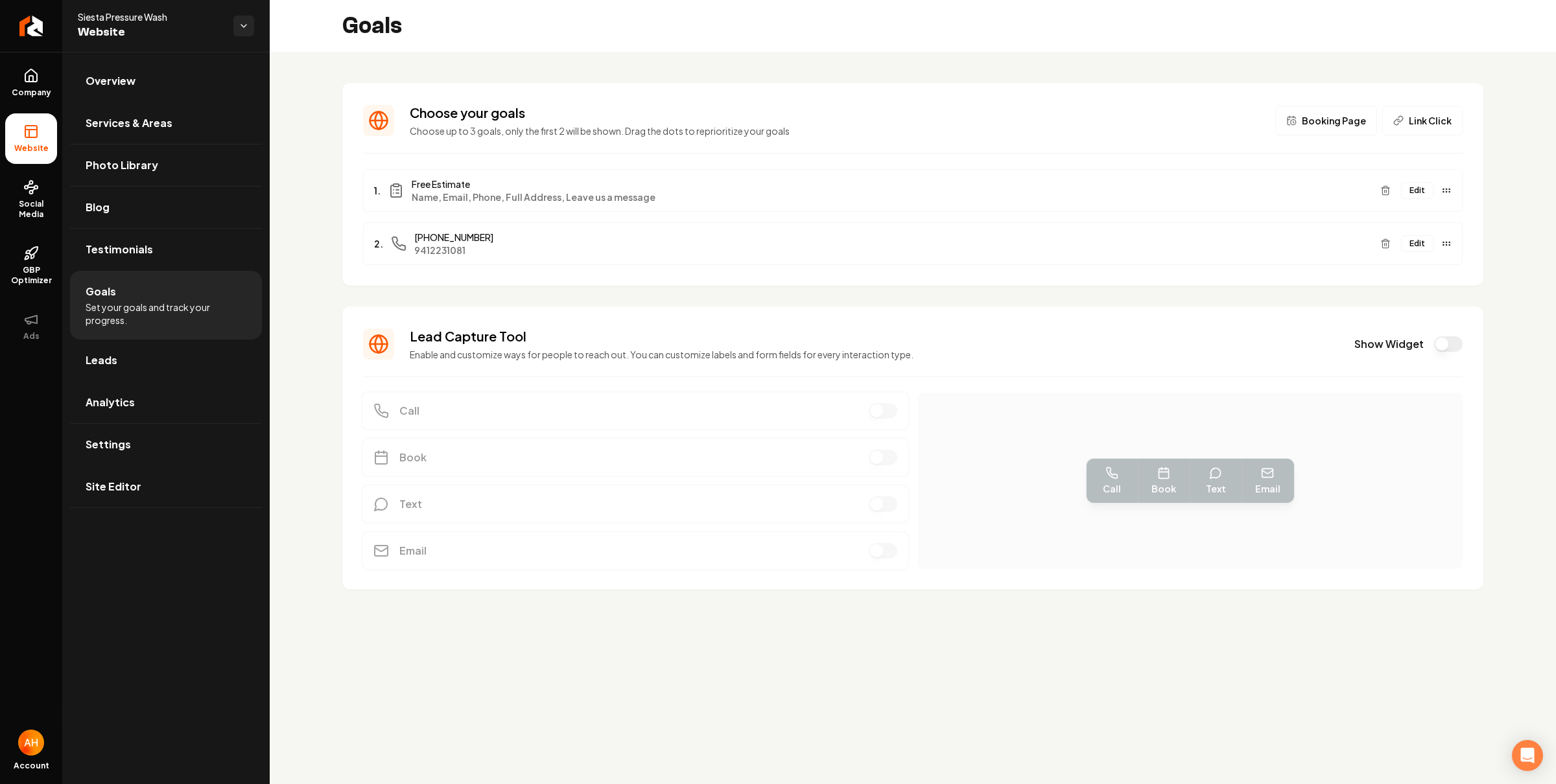
drag, startPoint x: 1439, startPoint y: 346, endPoint x: 1410, endPoint y: 320, distance: 38.9
click at [1440, 346] on button "Show Widget" at bounding box center [1448, 344] width 29 height 16
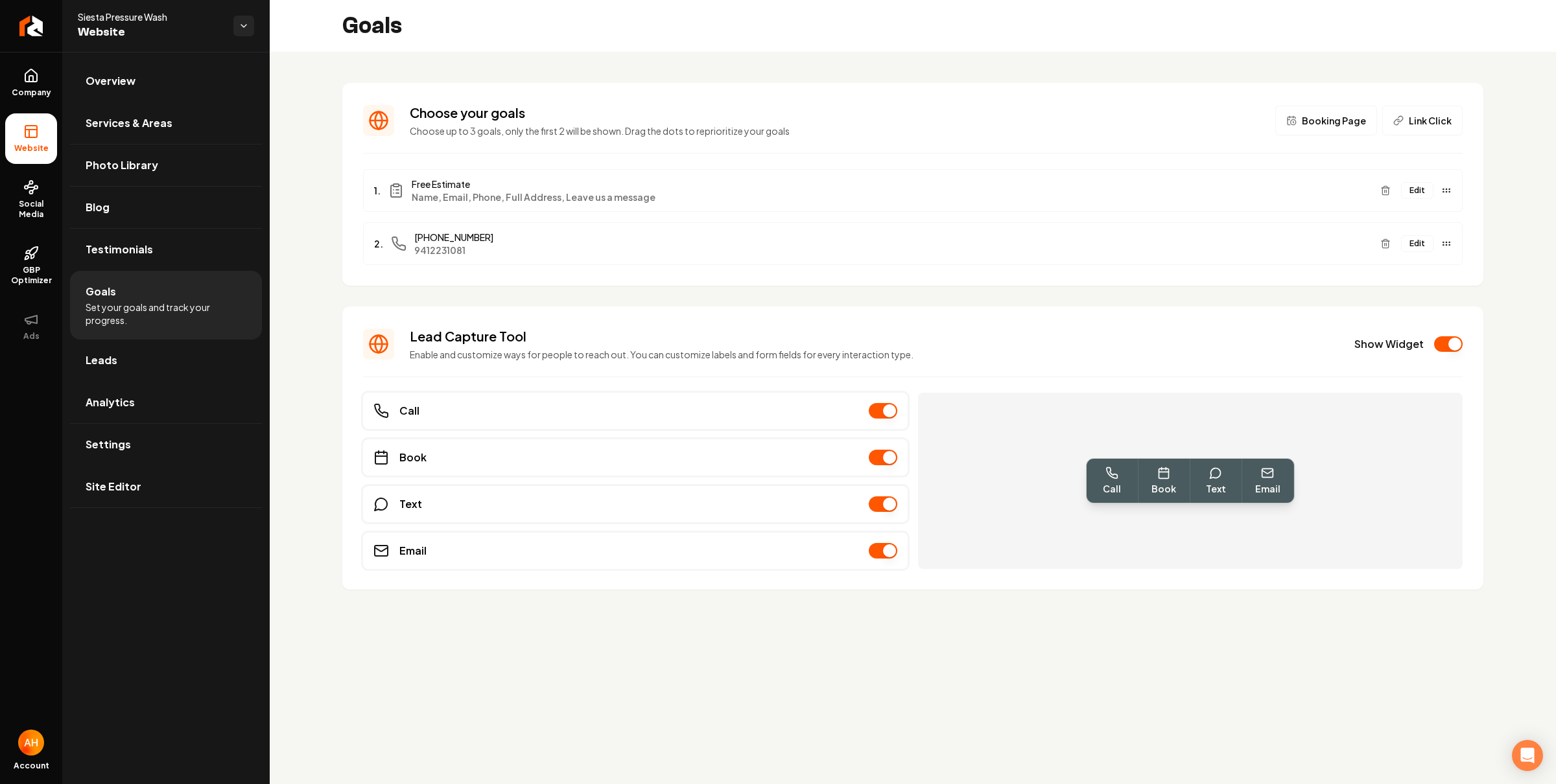
click at [885, 411] on button "Main content area" at bounding box center [883, 410] width 29 height 16
click at [882, 414] on button "Main content area" at bounding box center [883, 410] width 29 height 16
click at [12, 280] on span "GBP Optimizer" at bounding box center [31, 275] width 52 height 20
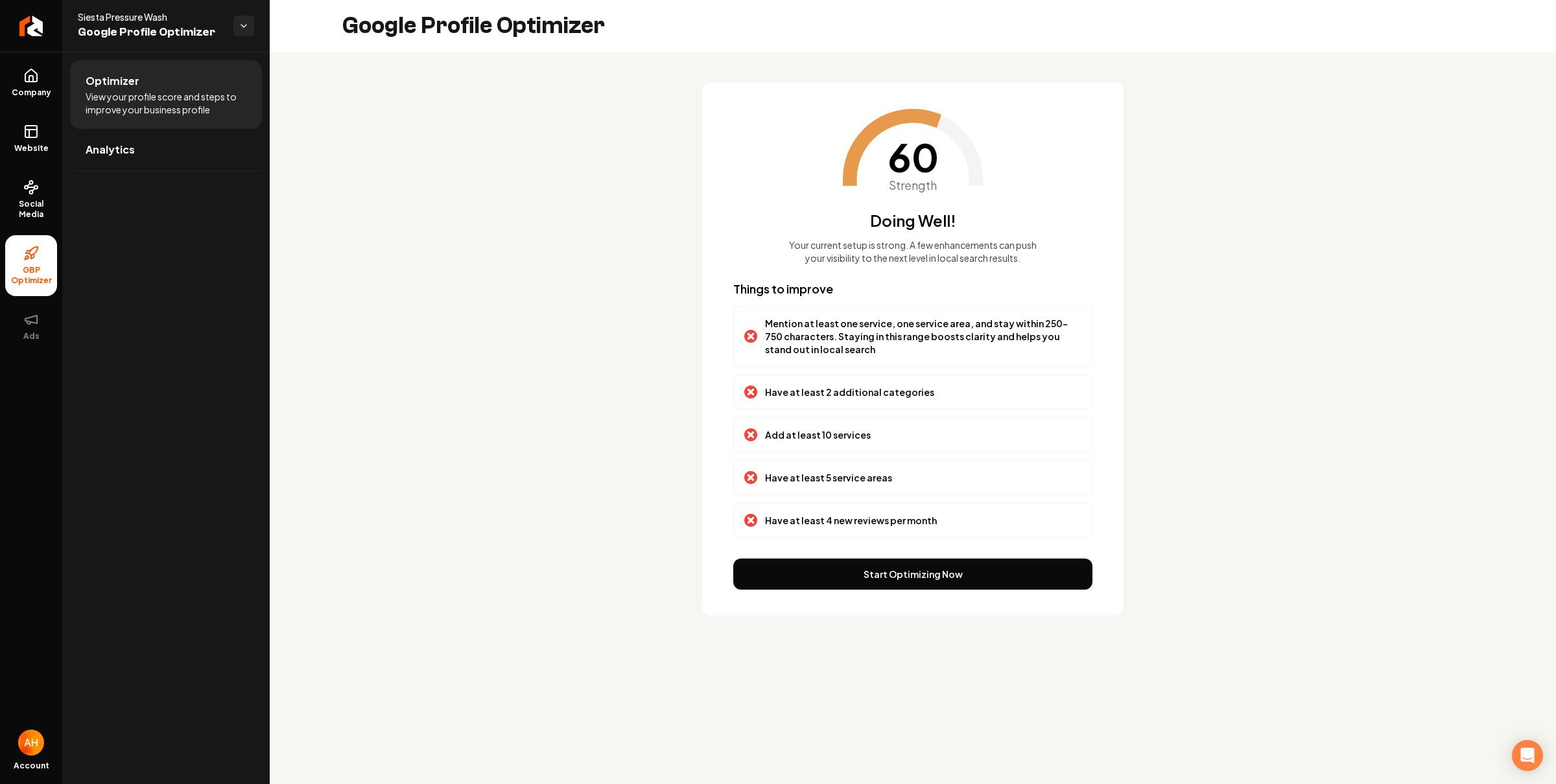
click at [887, 250] on p "Your current setup is strong. A few enhancements can push your visibility to th…" at bounding box center [913, 251] width 249 height 26
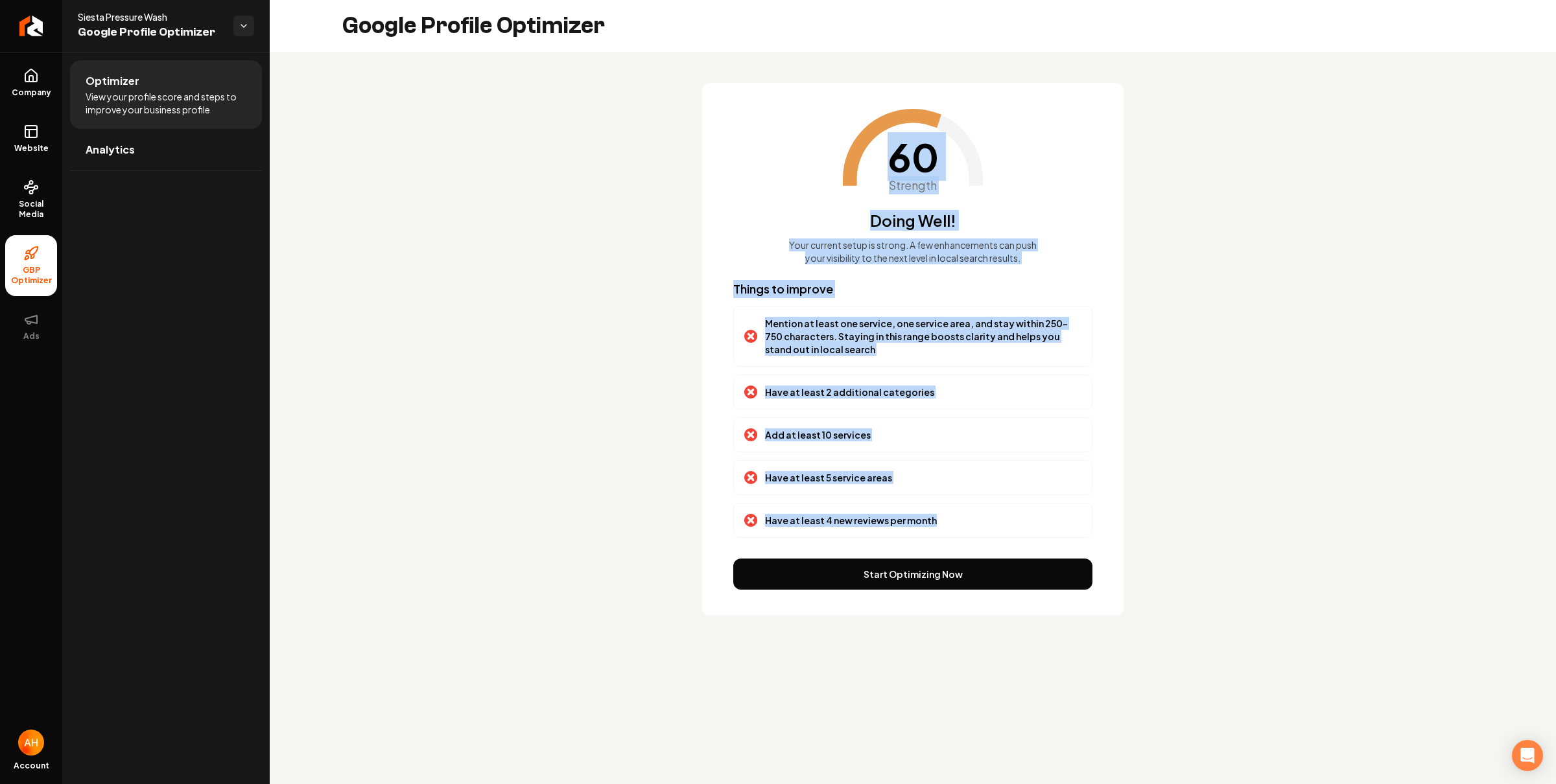
drag, startPoint x: 770, startPoint y: 187, endPoint x: 984, endPoint y: 517, distance: 393.3
click at [984, 517] on div "60 Strength Doing Well! Your current setup is strong. A few enhancements can pu…" at bounding box center [912, 349] width 421 height 533
click at [985, 517] on div "Have at least 4 new reviews per month" at bounding box center [912, 520] width 337 height 13
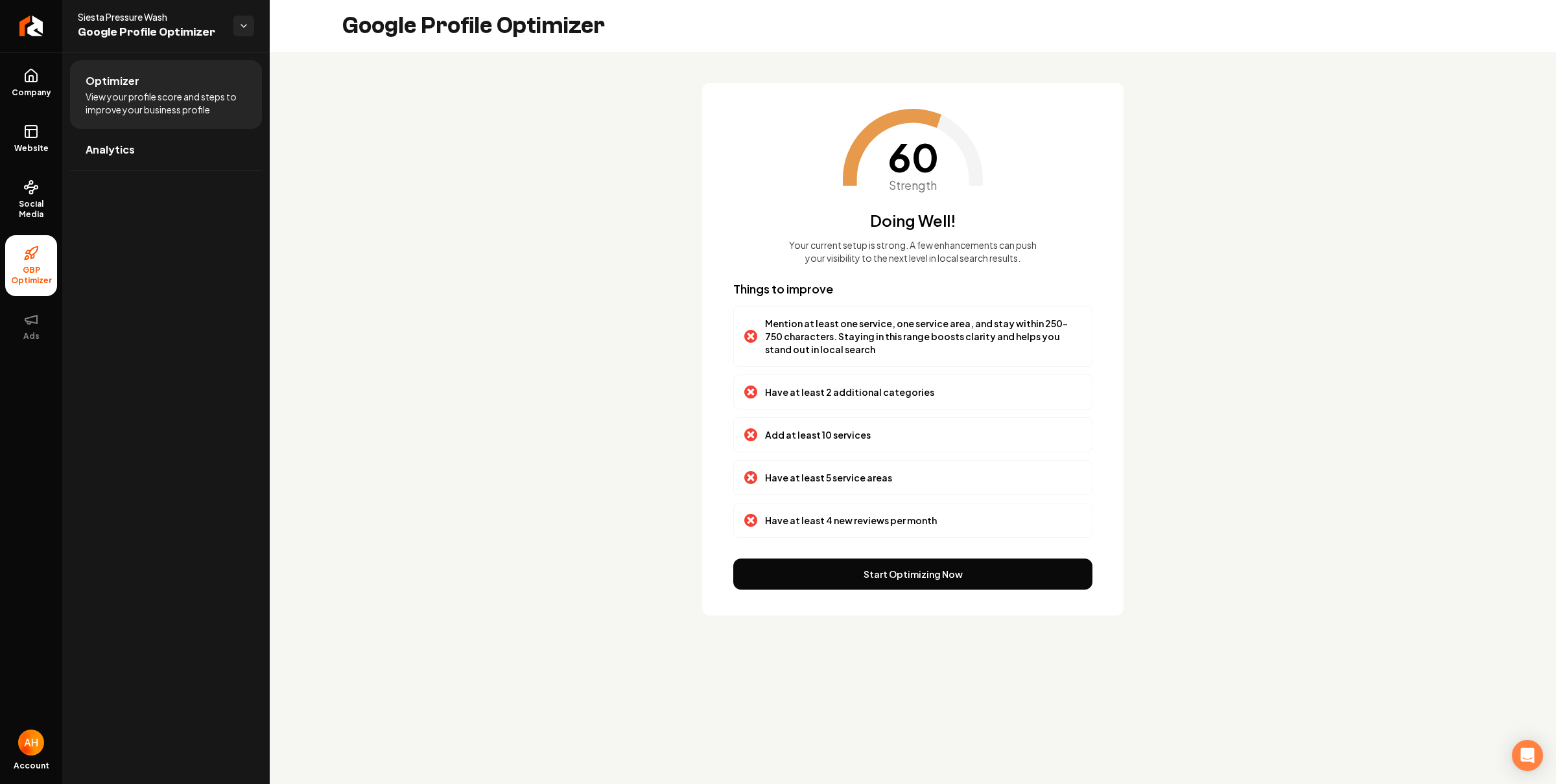
click at [846, 389] on p "Have at least 2 additional categories" at bounding box center [850, 392] width 169 height 13
click at [833, 389] on p "Have at least 2 additional categories" at bounding box center [850, 392] width 169 height 13
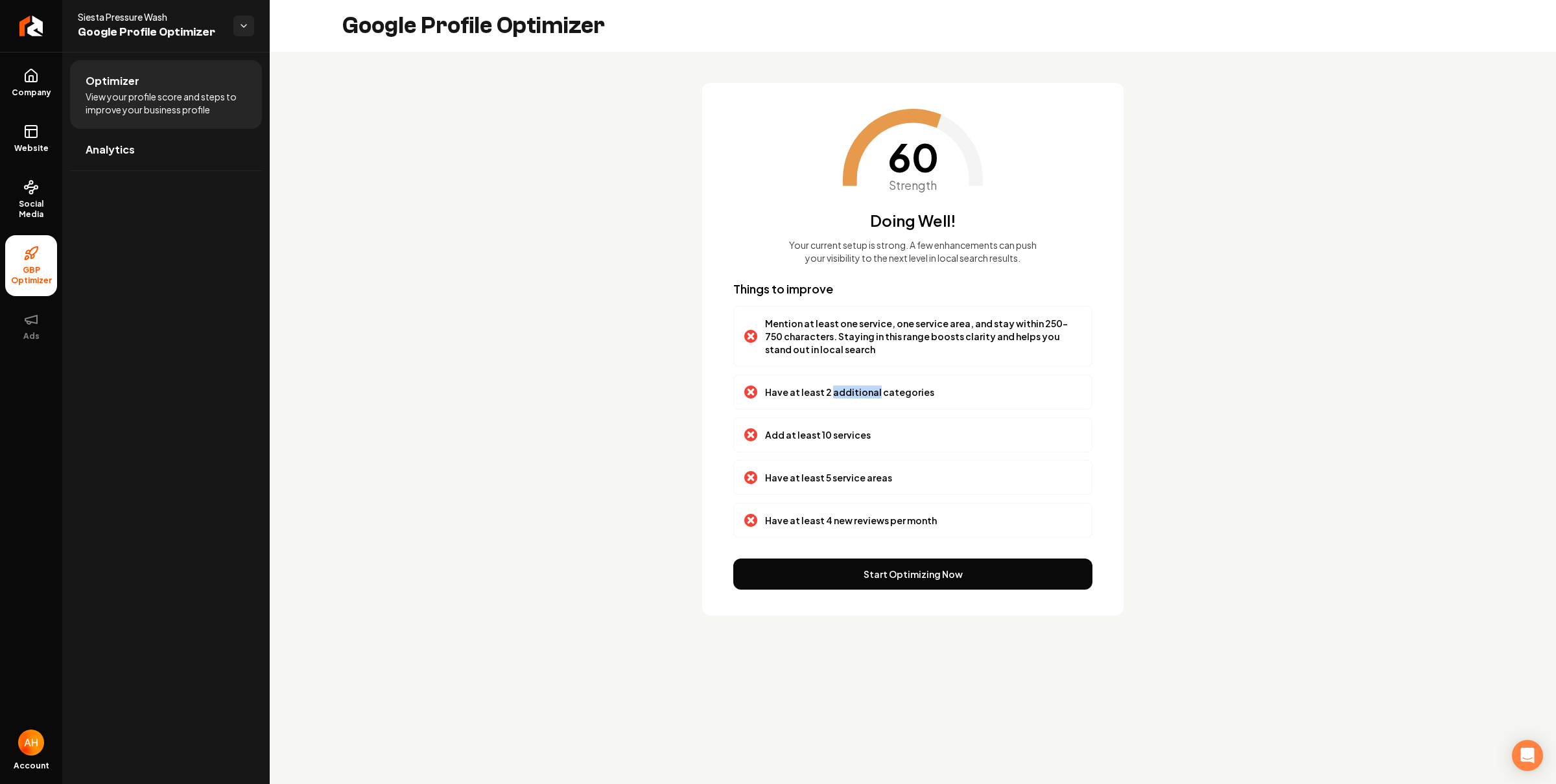
click at [835, 389] on p "Have at least 2 additional categories" at bounding box center [850, 392] width 169 height 13
click at [817, 436] on p "Add at least 10 services" at bounding box center [818, 435] width 106 height 13
click at [819, 437] on p "Add at least 10 services" at bounding box center [818, 435] width 106 height 13
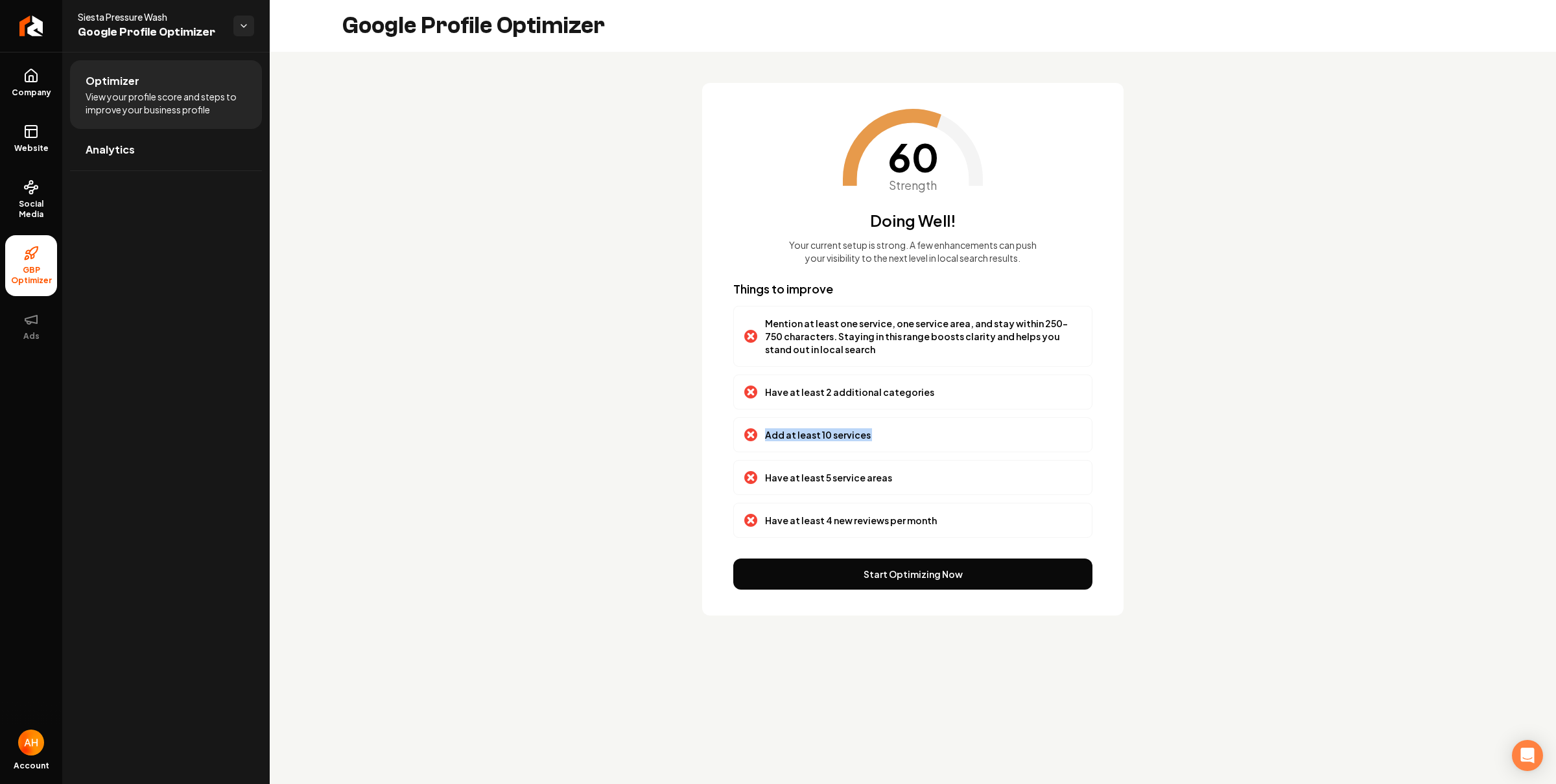
click at [819, 437] on p "Add at least 10 services" at bounding box center [818, 435] width 106 height 13
click at [872, 429] on div "Add at least 10 services" at bounding box center [912, 435] width 337 height 13
click at [850, 484] on p "Have at least 5 service areas" at bounding box center [829, 477] width 127 height 13
click at [850, 484] on p "Have at least 5 service areas" at bounding box center [829, 477] width 127 height 13
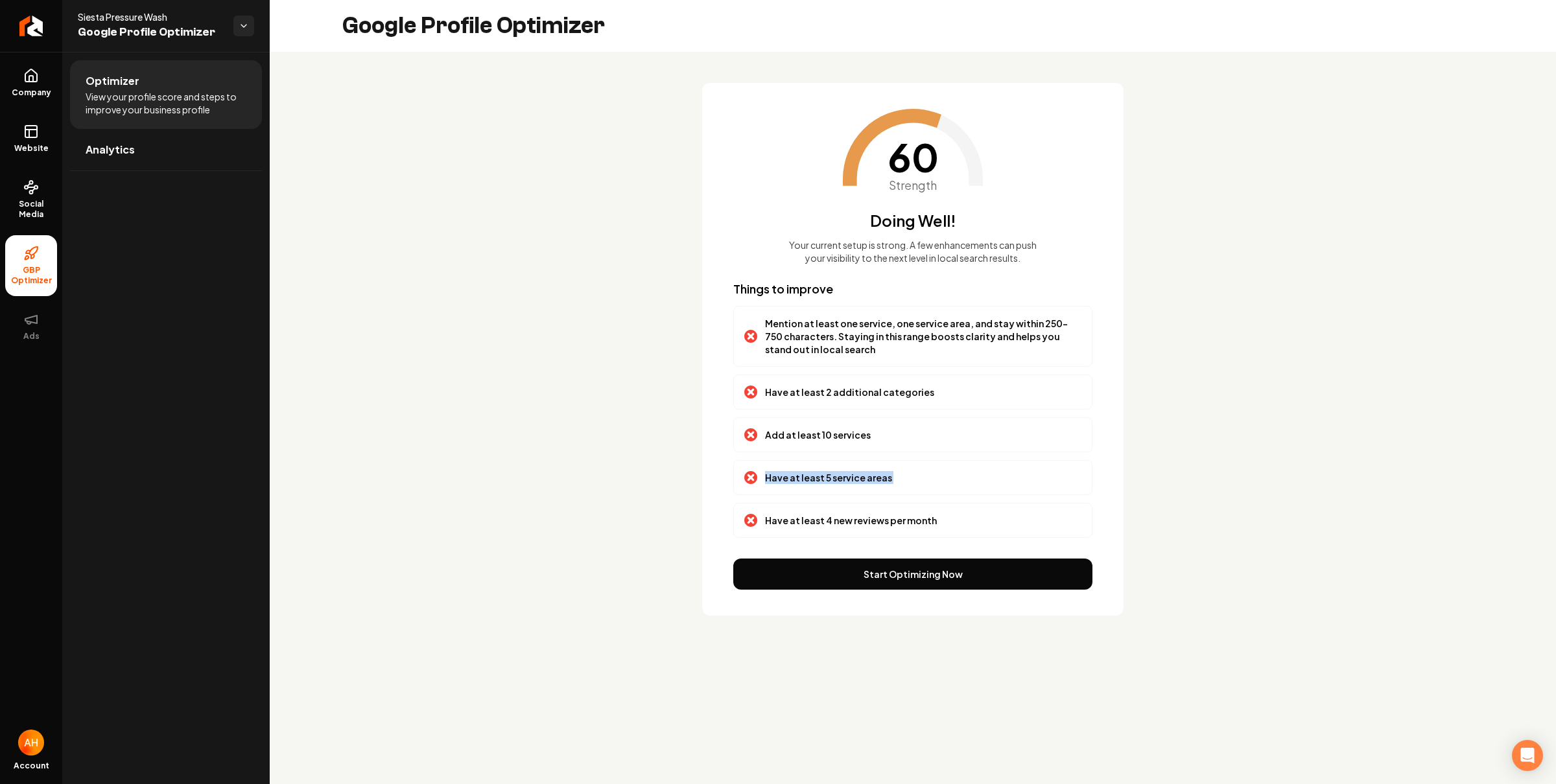
click at [850, 484] on p "Have at least 5 service areas" at bounding box center [829, 477] width 127 height 13
click at [1004, 481] on div "Have at least 5 service areas" at bounding box center [912, 477] width 337 height 13
drag, startPoint x: 867, startPoint y: 349, endPoint x: 786, endPoint y: 317, distance: 87.1
click at [756, 333] on div "Mention at least one service, one service area, and stay within 250-750 charact…" at bounding box center [912, 337] width 337 height 39
click at [786, 317] on p "Mention at least one service, one service area, and stay within 250-750 charact…" at bounding box center [923, 337] width 316 height 39
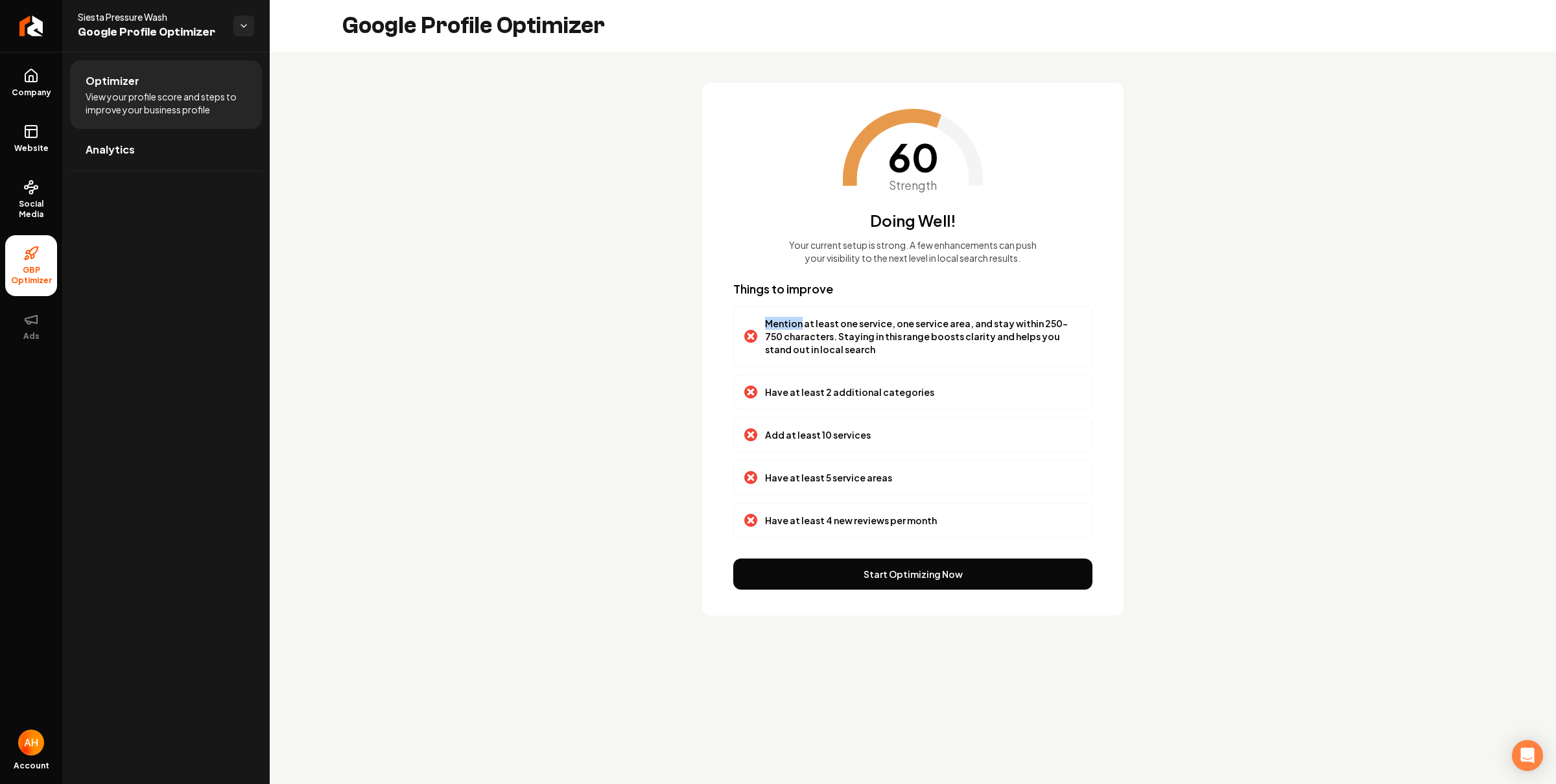
click at [786, 317] on p "Mention at least one service, one service area, and stay within 250-750 charact…" at bounding box center [923, 337] width 316 height 39
click at [789, 319] on p "Mention at least one service, one service area, and stay within 250-750 charact…" at bounding box center [923, 337] width 316 height 39
click at [789, 322] on p "Mention at least one service, one service area, and stay within 250-750 charact…" at bounding box center [923, 337] width 316 height 39
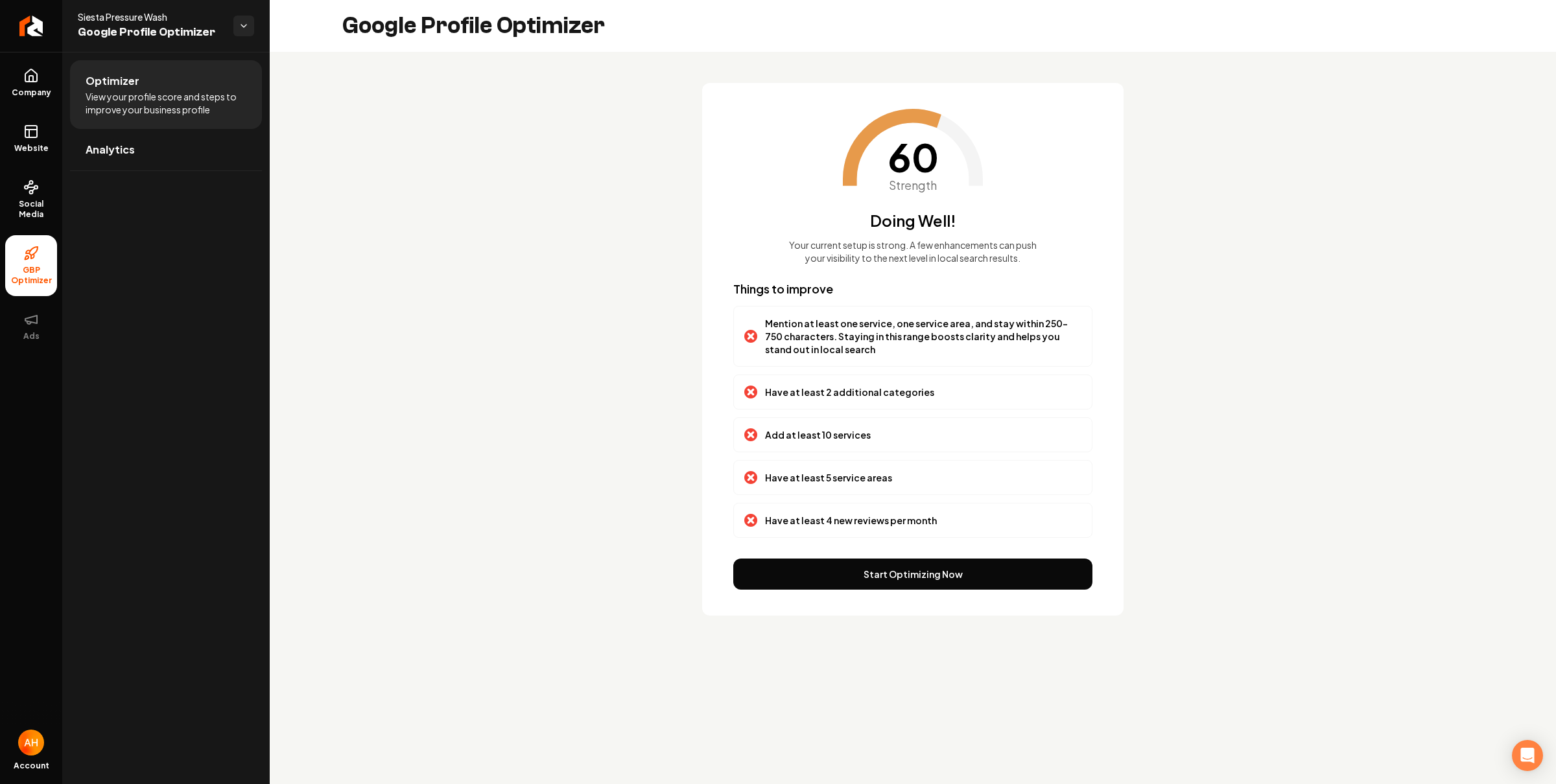
drag, startPoint x: 794, startPoint y: 343, endPoint x: 816, endPoint y: 401, distance: 62.0
click at [794, 343] on p "Mention at least one service, one service area, and stay within 250-750 charact…" at bounding box center [923, 337] width 316 height 39
click at [881, 582] on button "Start Optimizing Now" at bounding box center [913, 573] width 359 height 31
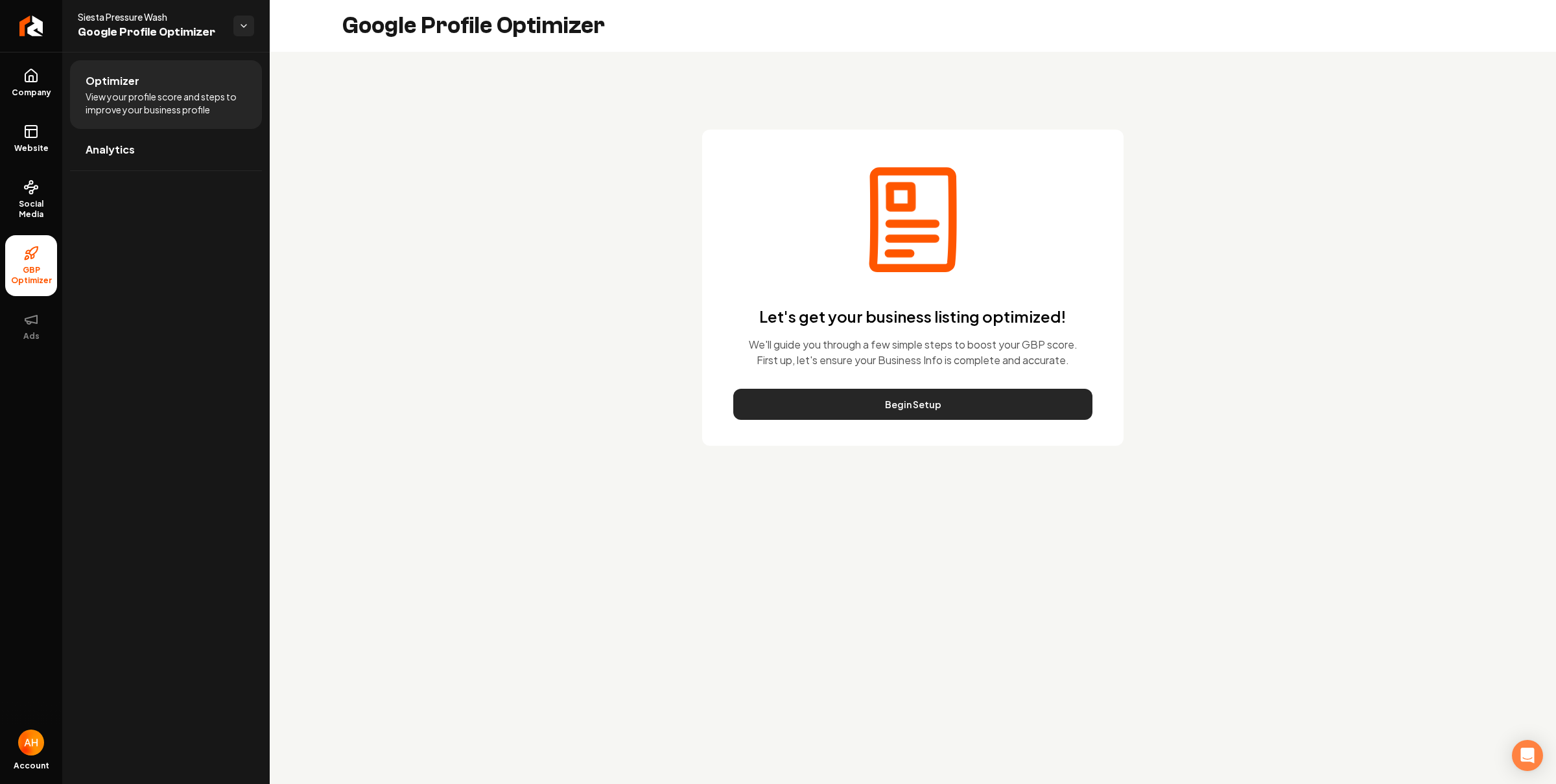
click at [967, 397] on button "Begin Setup" at bounding box center [913, 404] width 359 height 31
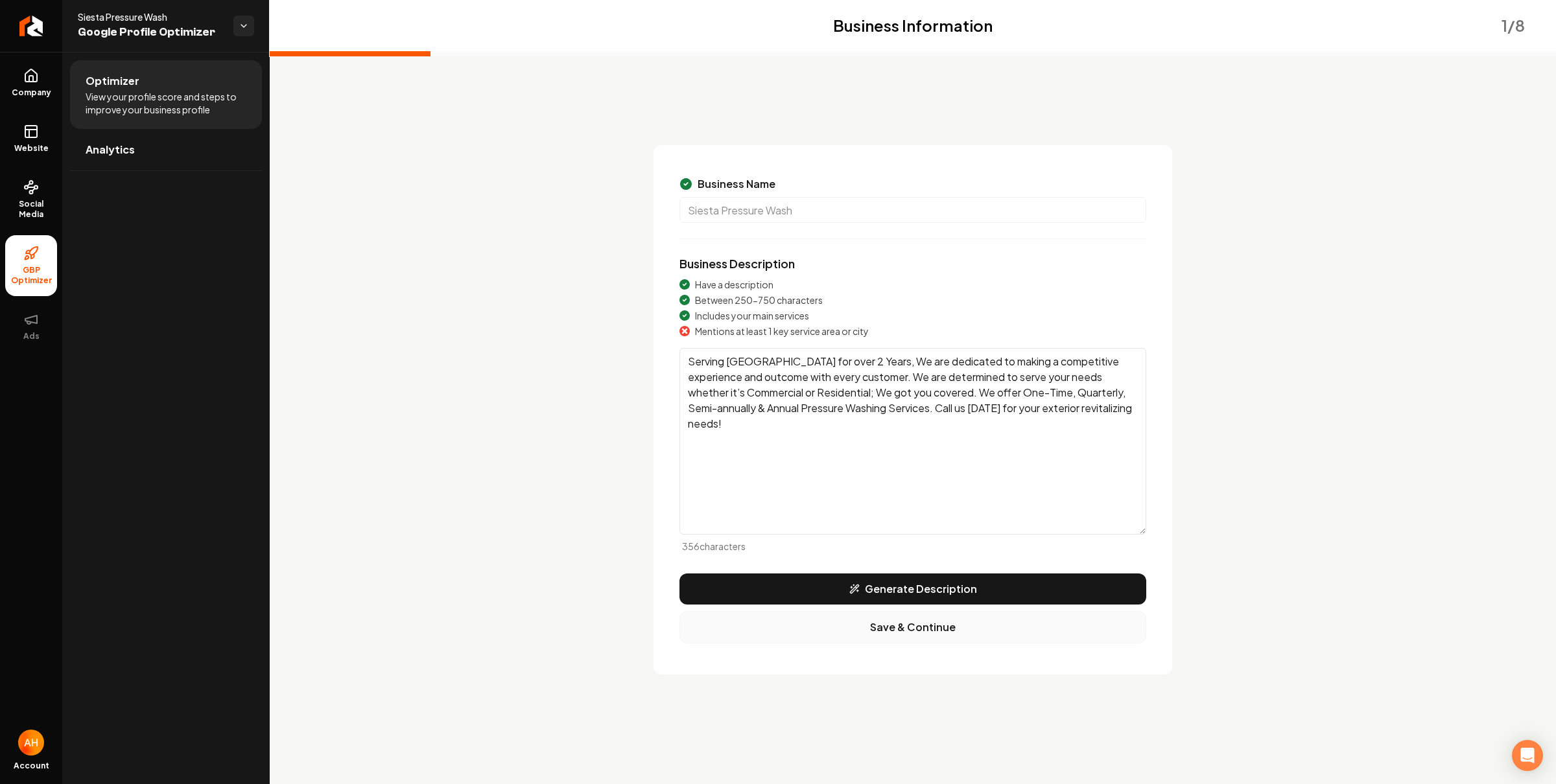
click at [965, 628] on button "Save & Continue" at bounding box center [912, 627] width 466 height 32
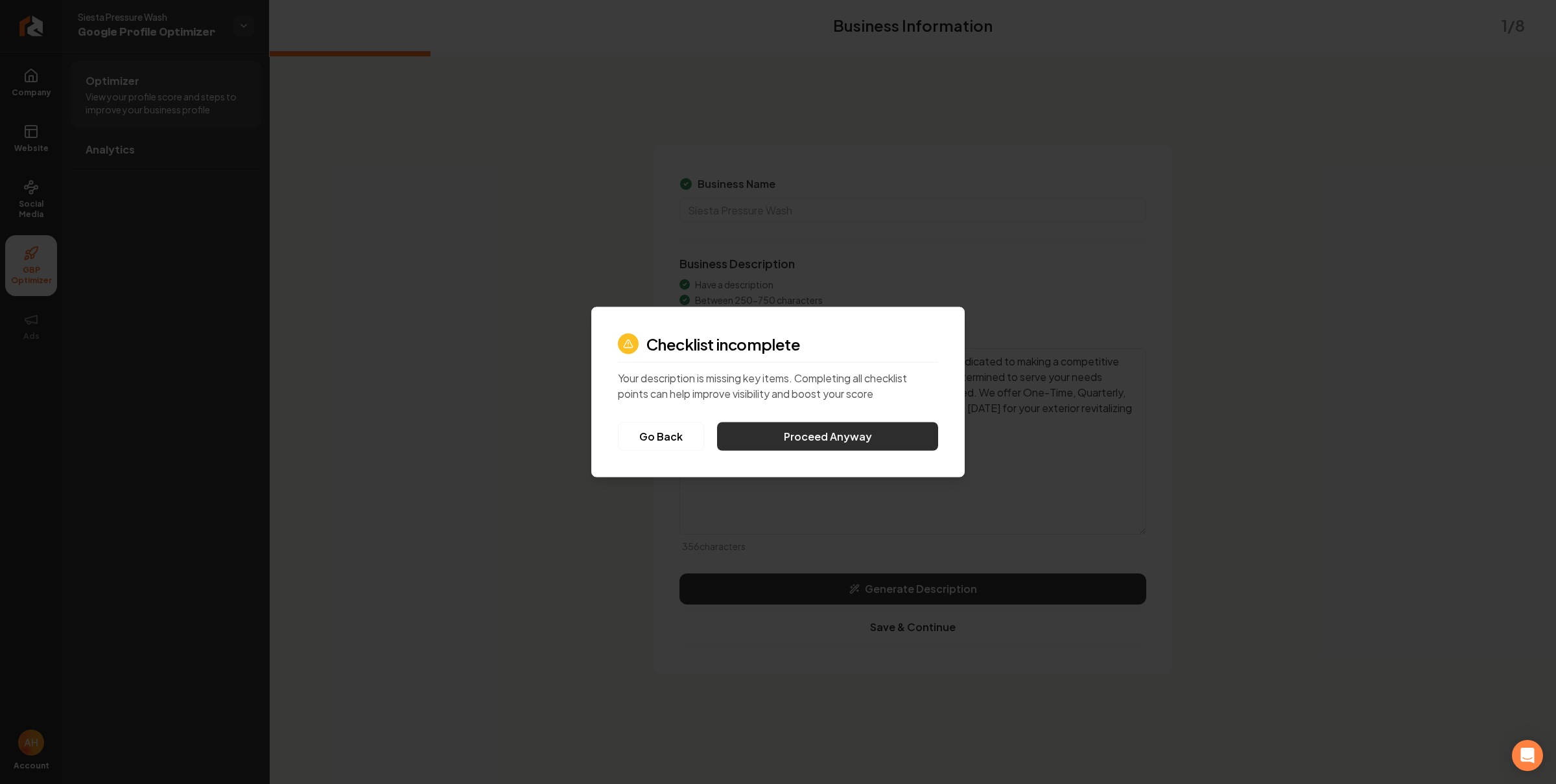
click at [812, 437] on button "Proceed Anyway" at bounding box center [827, 437] width 221 height 29
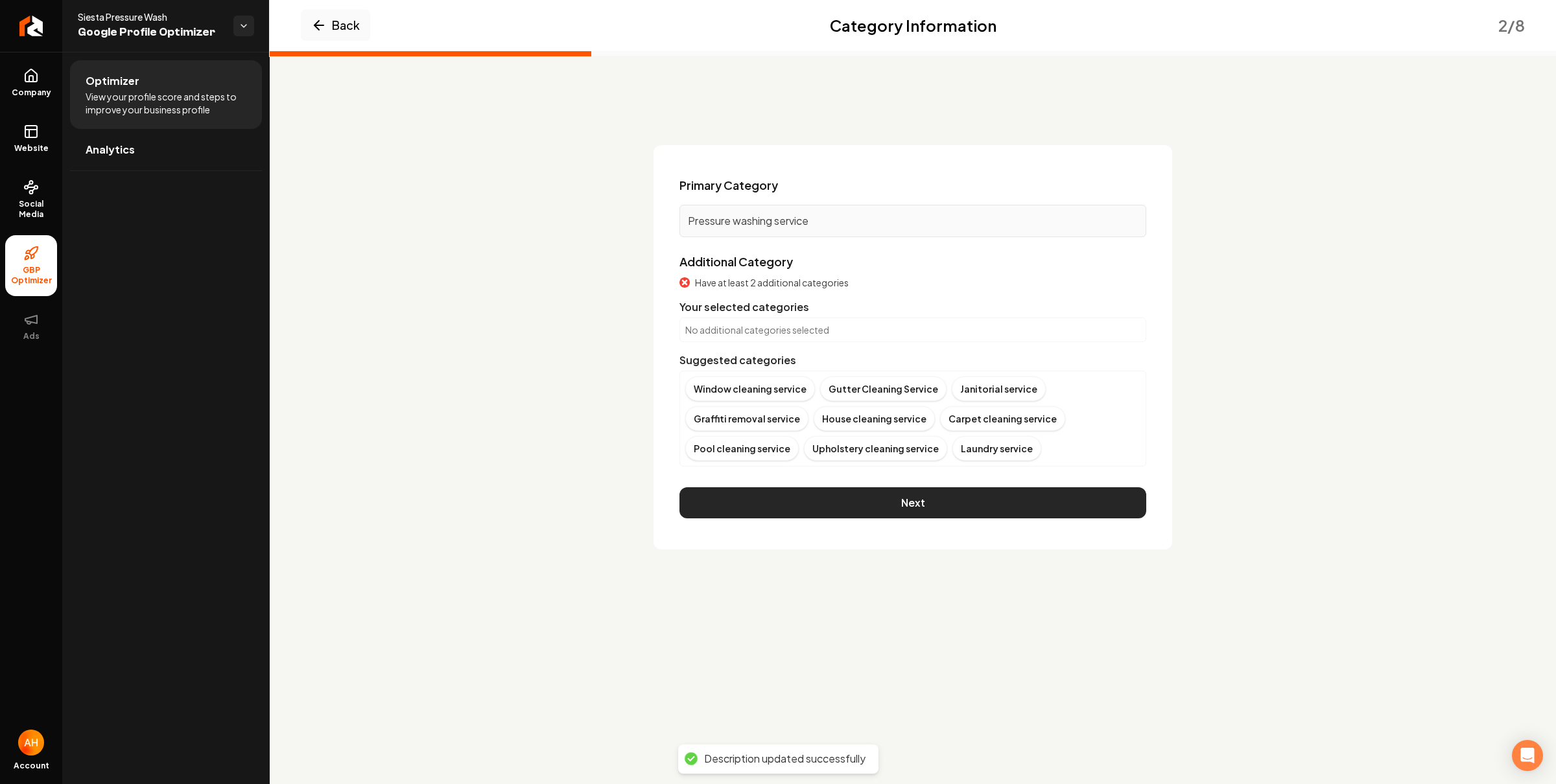
click at [945, 507] on button "Next" at bounding box center [912, 503] width 466 height 31
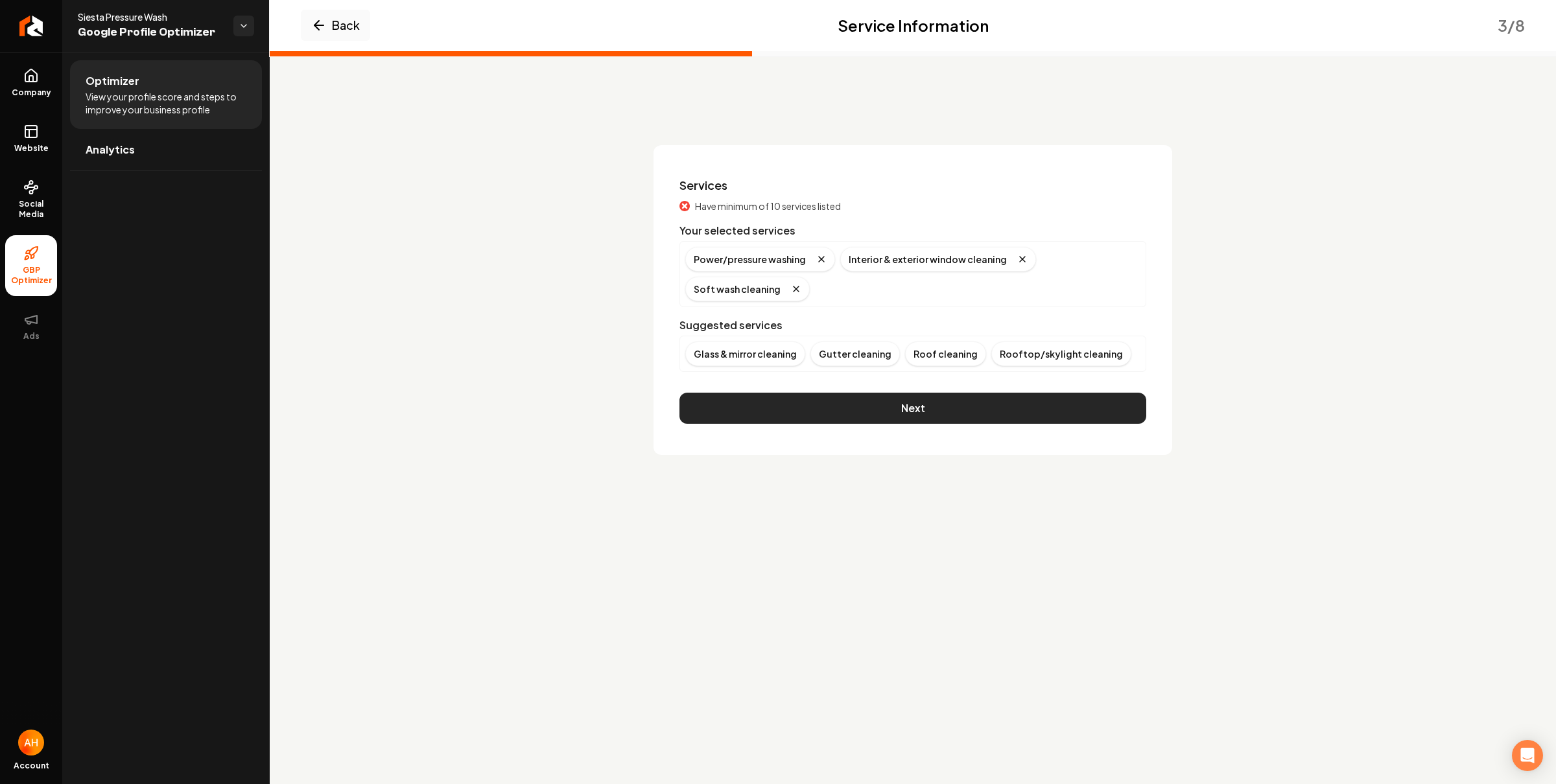
click at [898, 402] on button "Next" at bounding box center [912, 408] width 466 height 31
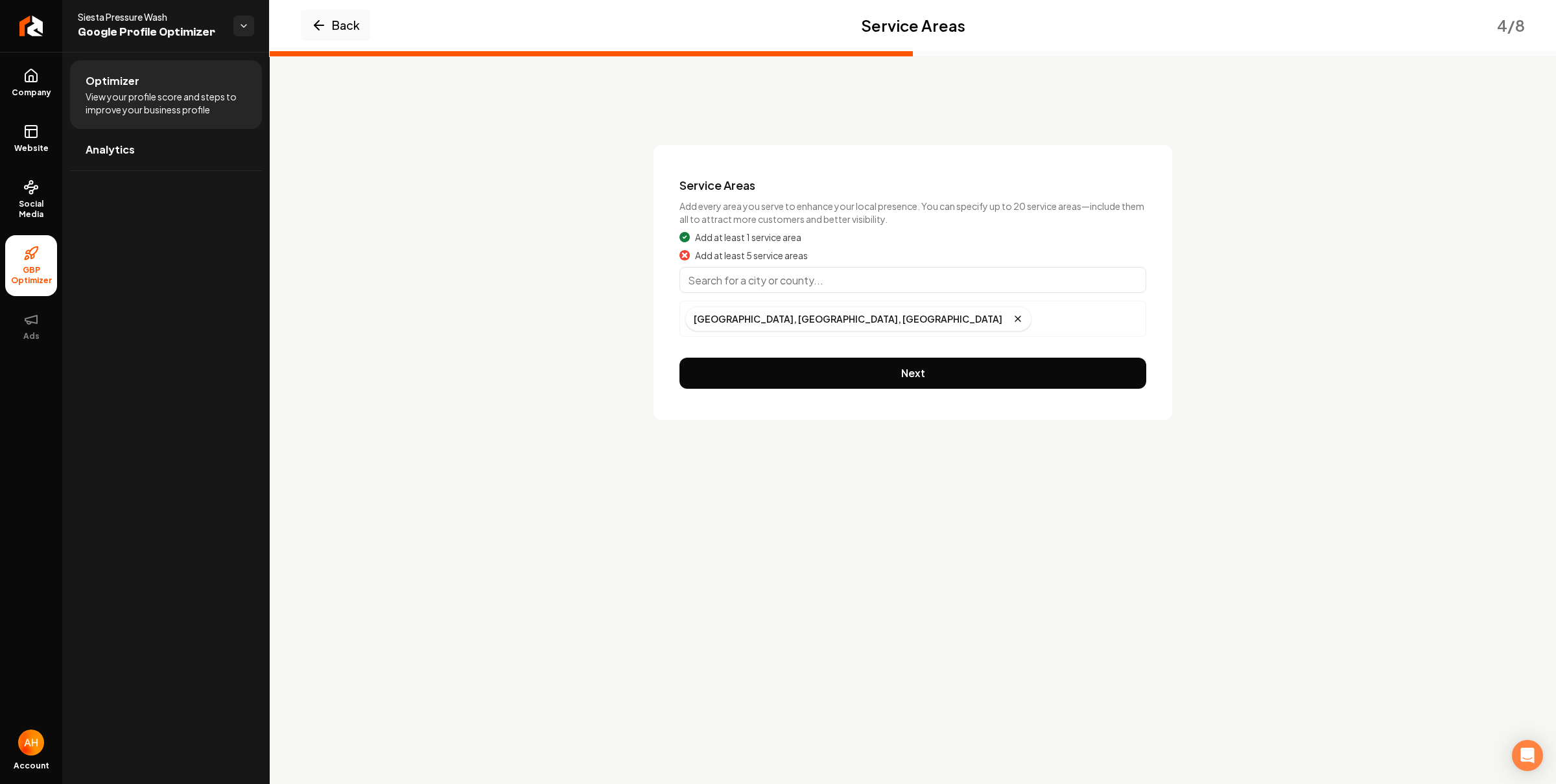
click at [839, 287] on input "Main content area" at bounding box center [912, 280] width 466 height 26
click at [922, 283] on input "Main content area" at bounding box center [912, 280] width 466 height 26
click at [844, 278] on input "Main content area" at bounding box center [912, 280] width 466 height 26
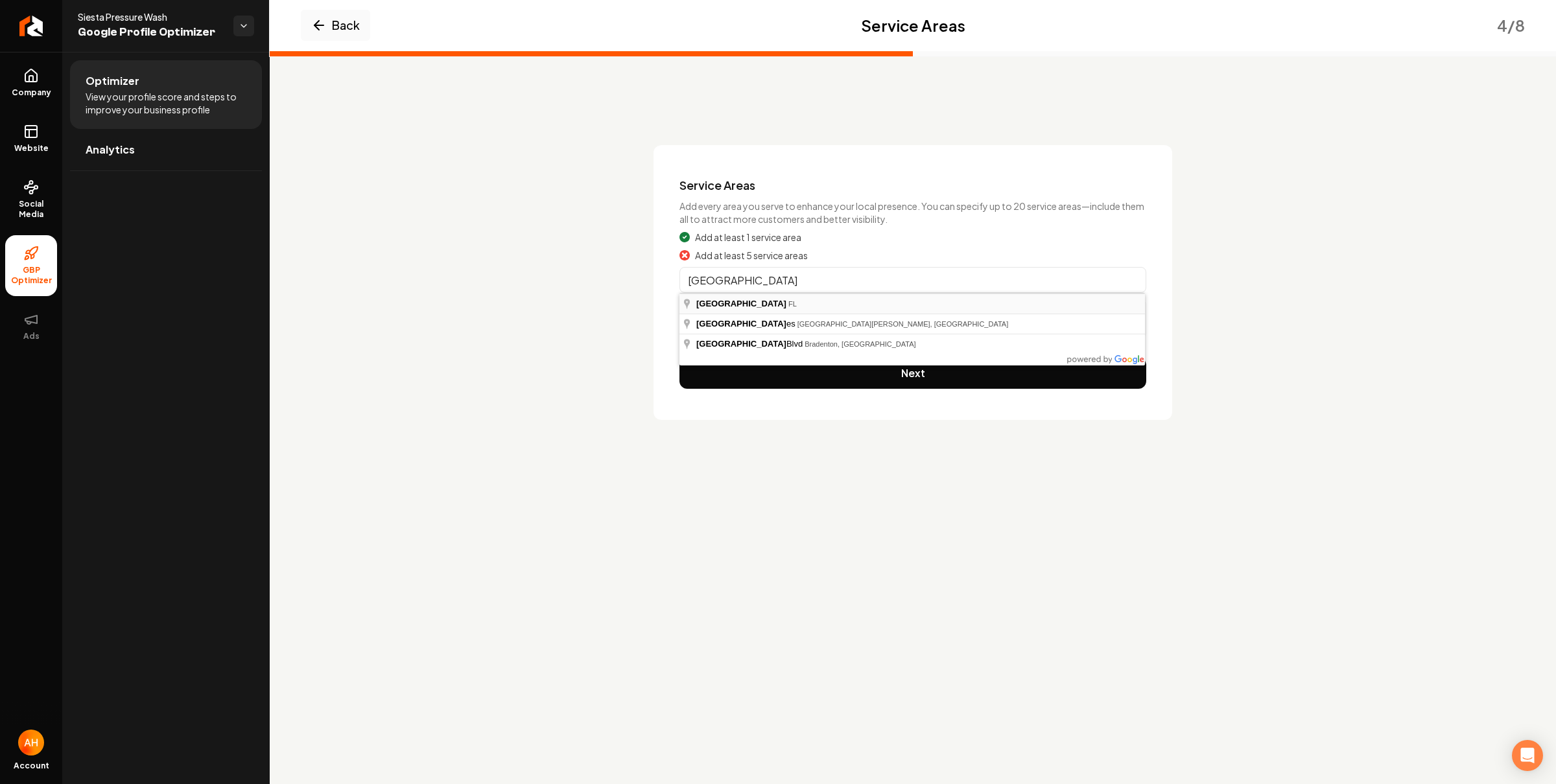
type input "Lakewood Ranch, FL"
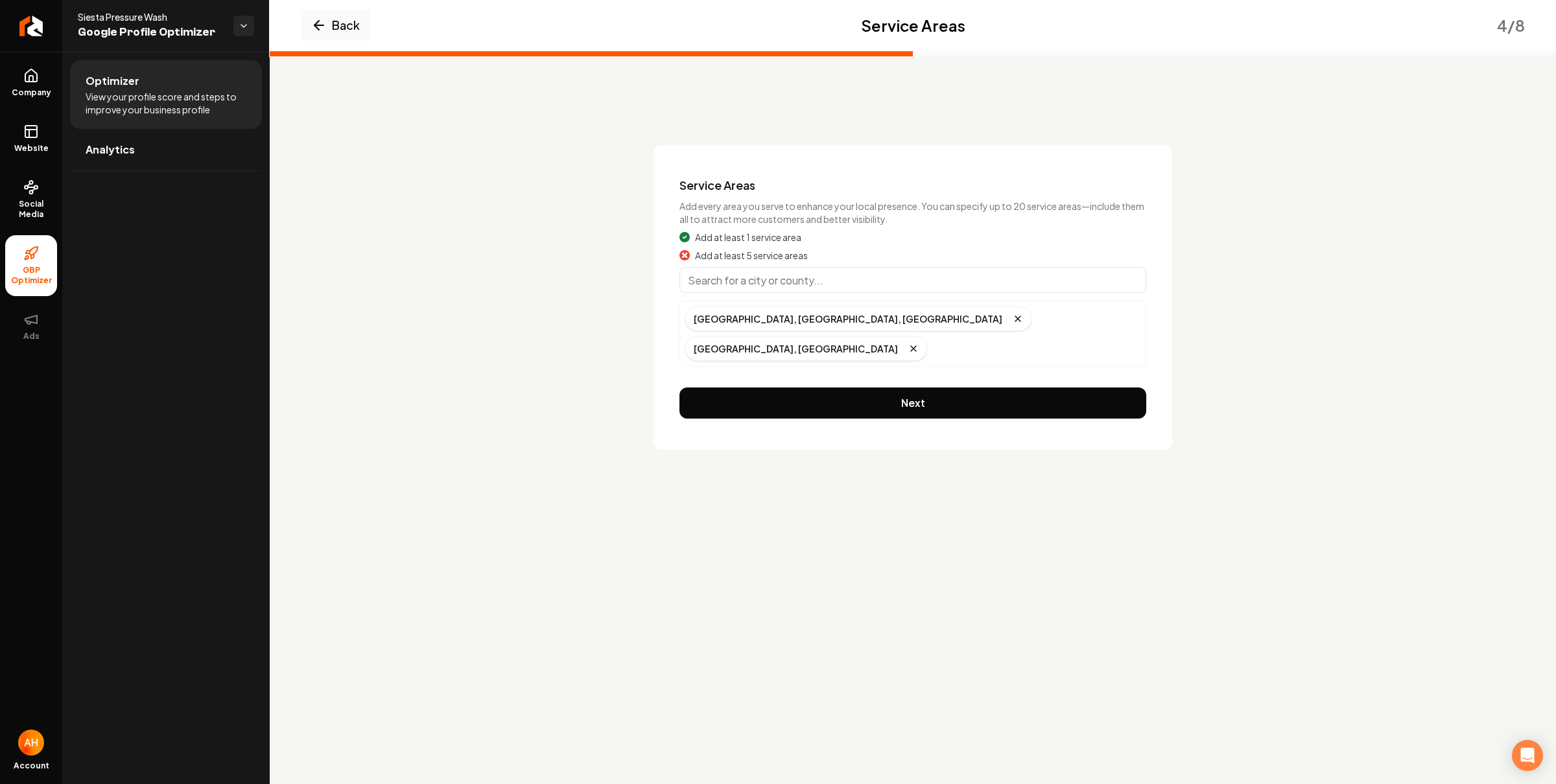
click at [805, 275] on input "Main content area" at bounding box center [912, 280] width 466 height 26
type input "Siesta Key, FL"
click at [805, 264] on div "Add at least 1 service area Add at least 5 service areas Sarasota, FL, USA Lake…" at bounding box center [912, 299] width 466 height 136
click at [805, 278] on input "Main content area" at bounding box center [912, 280] width 466 height 26
type input "Venice, FL"
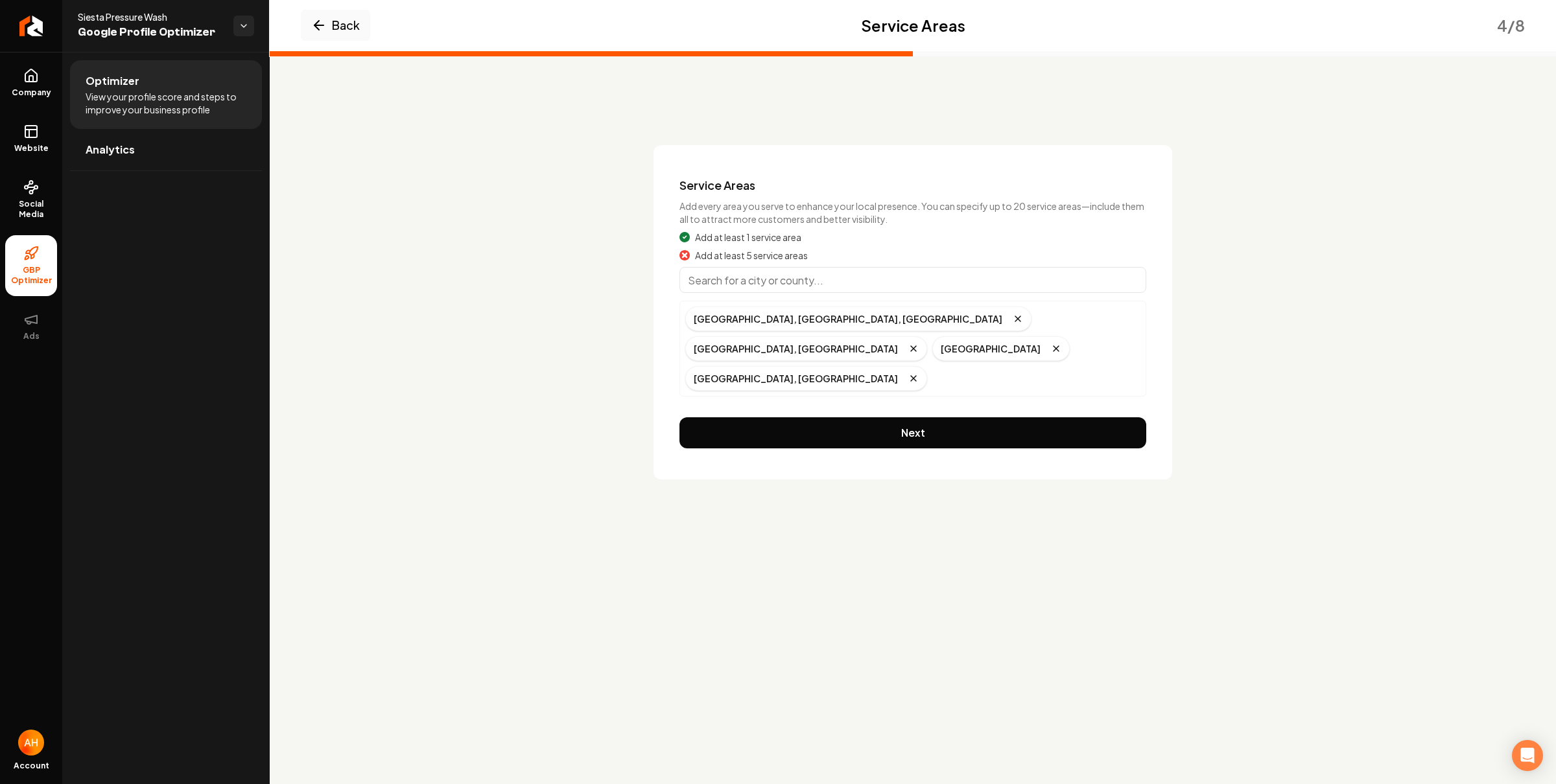
click at [767, 285] on input "Main content area" at bounding box center [912, 280] width 466 height 26
type input "Osprey, FL"
click at [767, 283] on input "Main content area" at bounding box center [912, 280] width 466 height 26
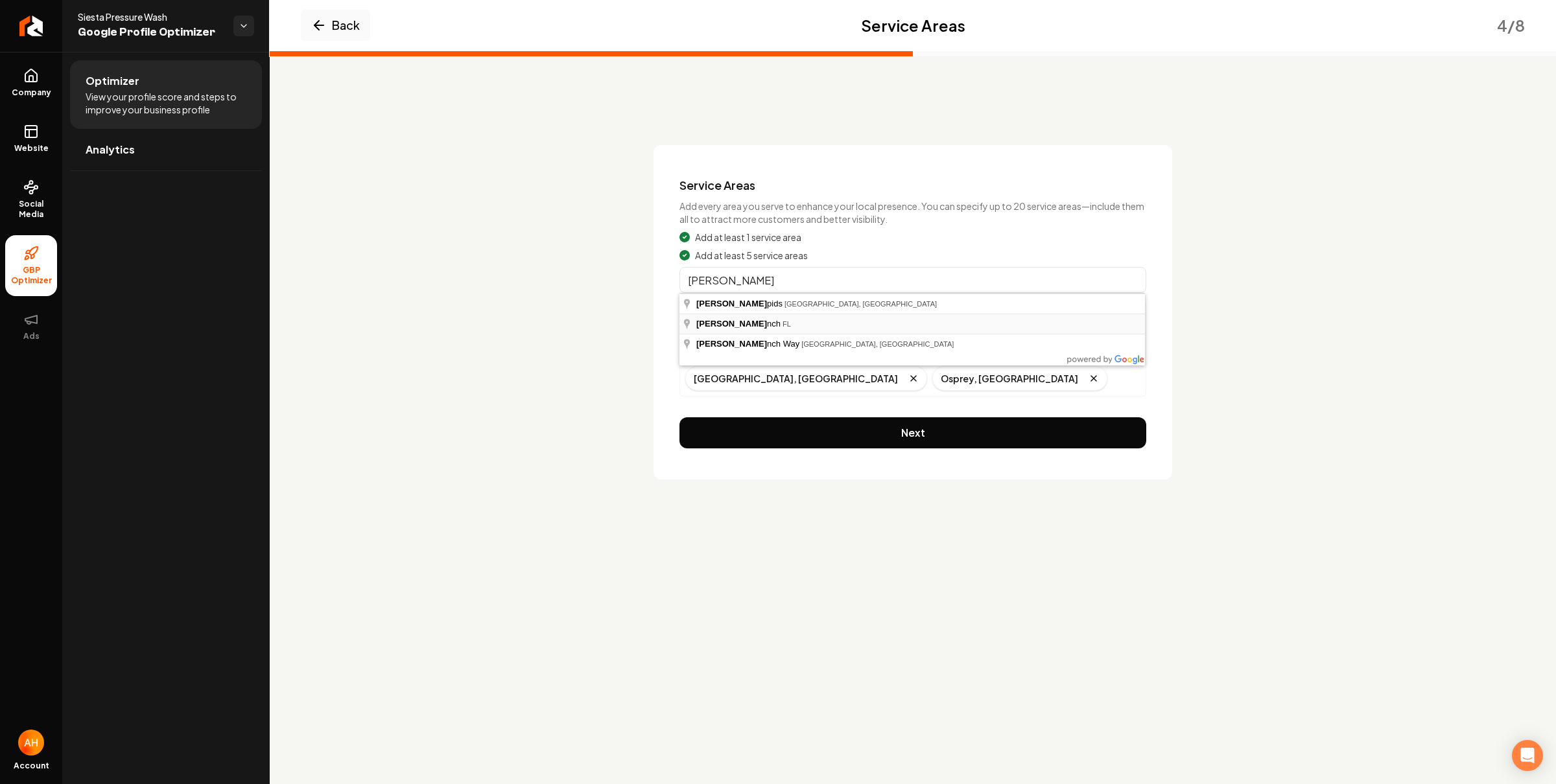
type input "Palmer Ranch, FL"
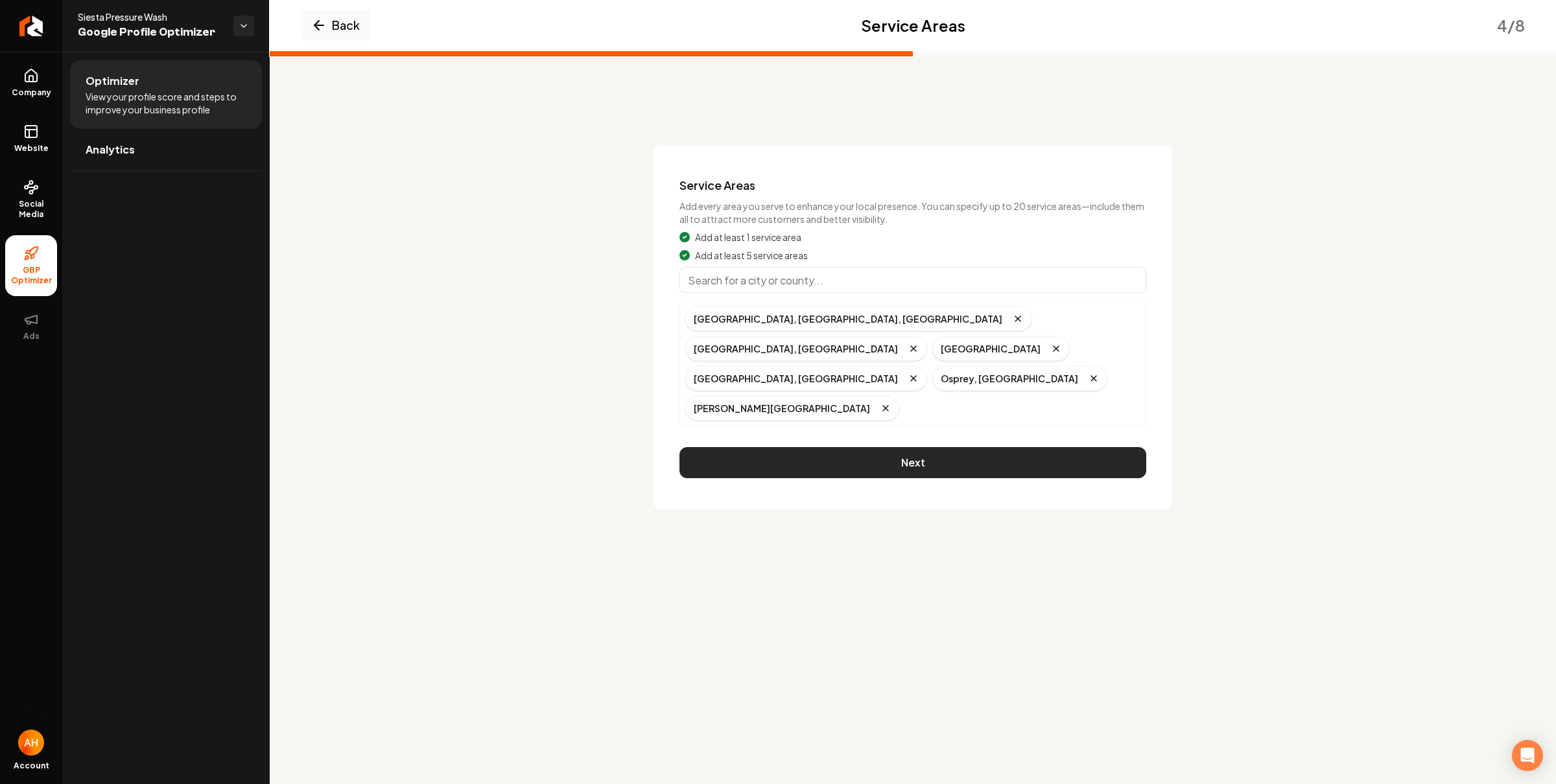
click at [899, 447] on button "Next" at bounding box center [912, 463] width 466 height 31
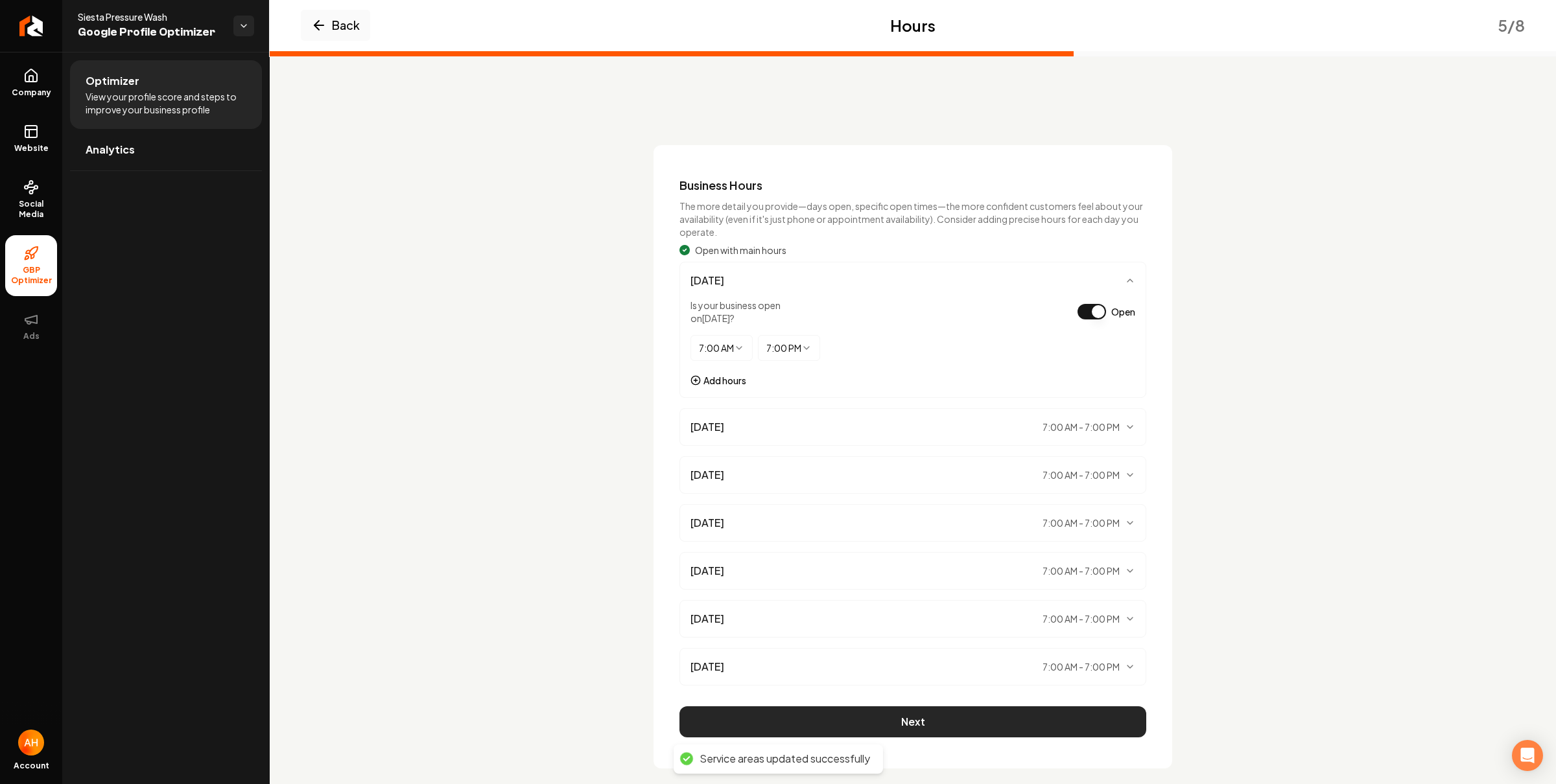
click at [913, 729] on button "Next" at bounding box center [912, 721] width 466 height 31
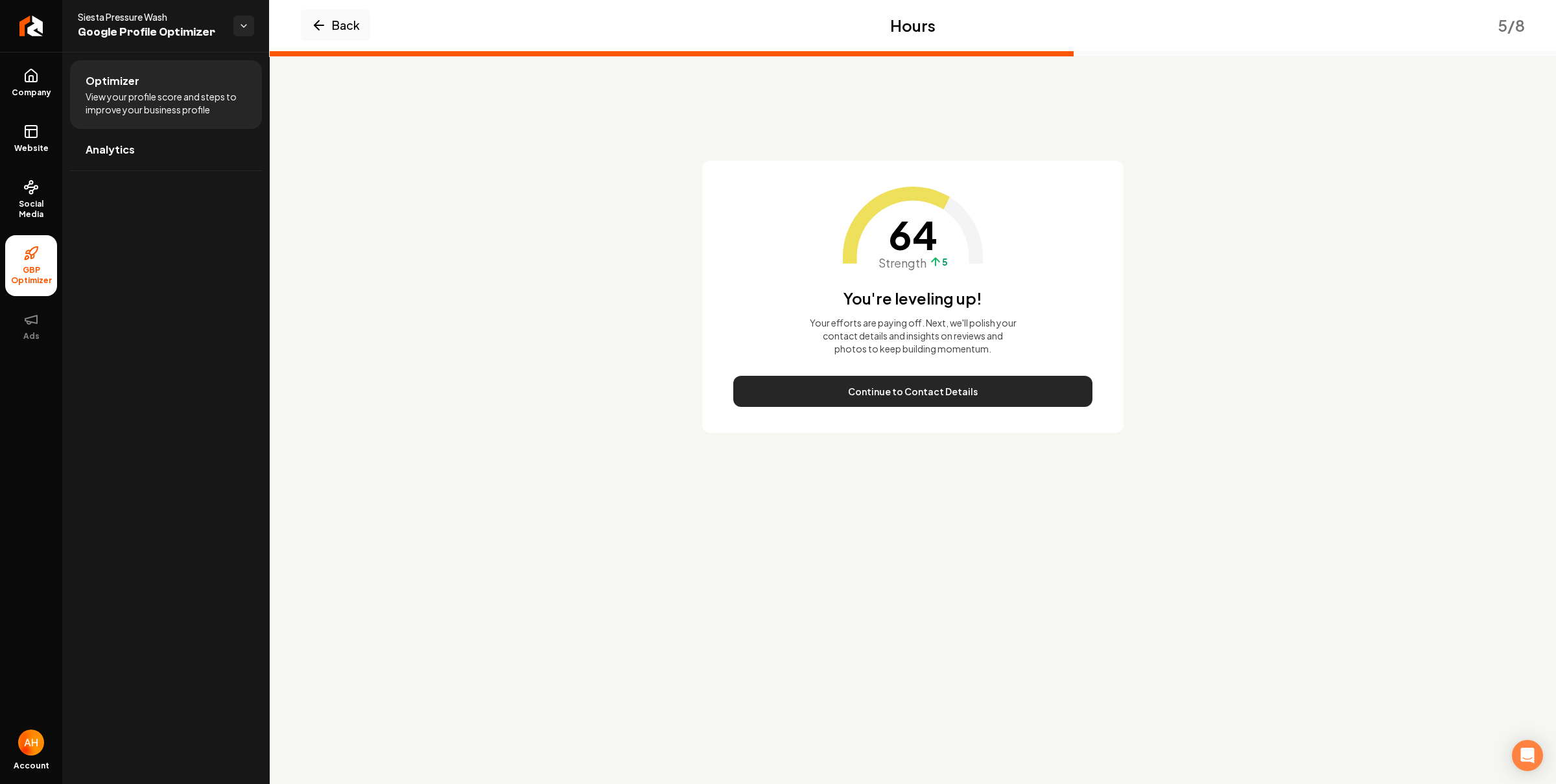
click at [926, 392] on button "Continue to Contact Details" at bounding box center [913, 391] width 359 height 31
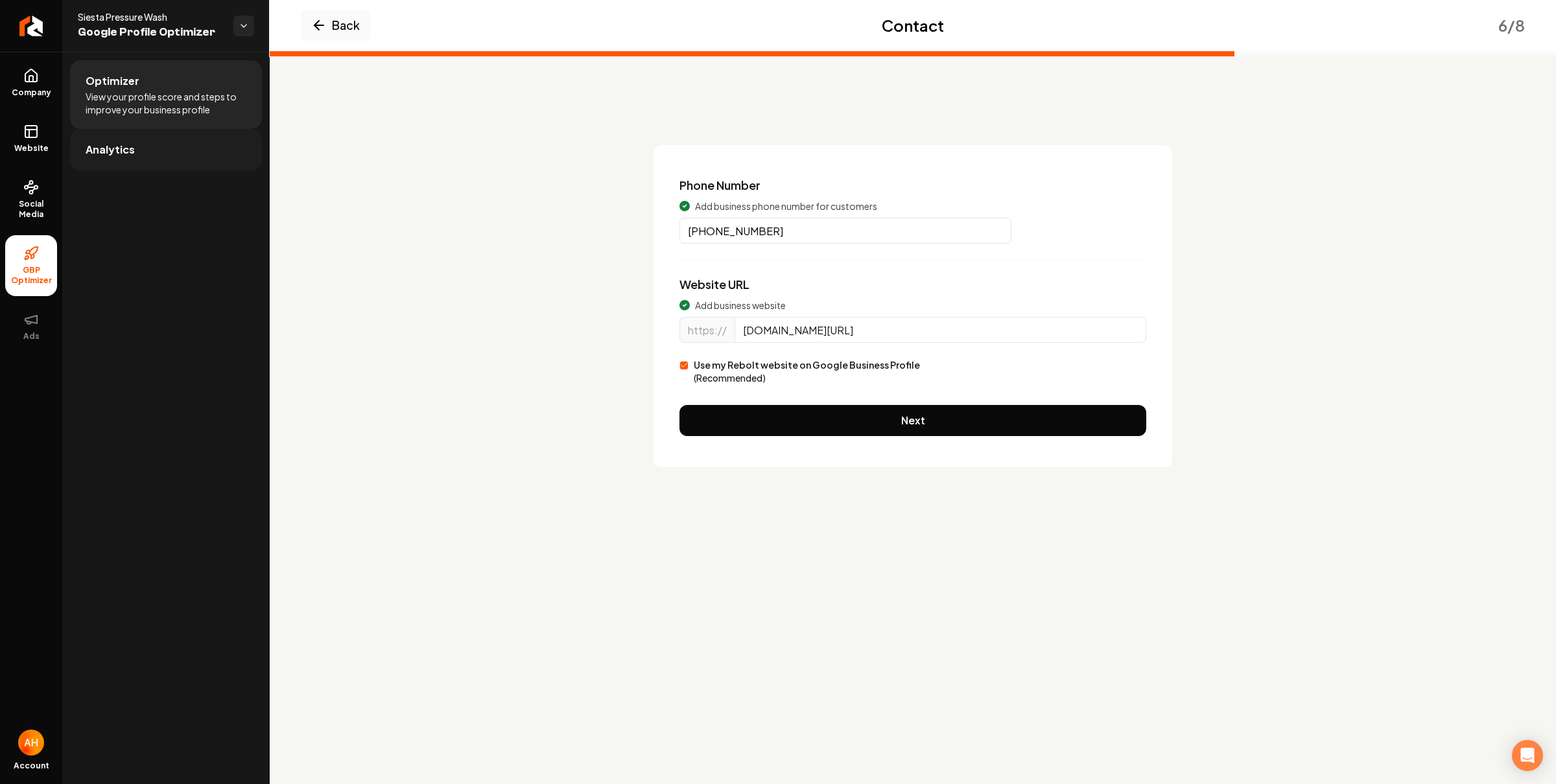
click at [158, 146] on link "Analytics" at bounding box center [166, 149] width 192 height 42
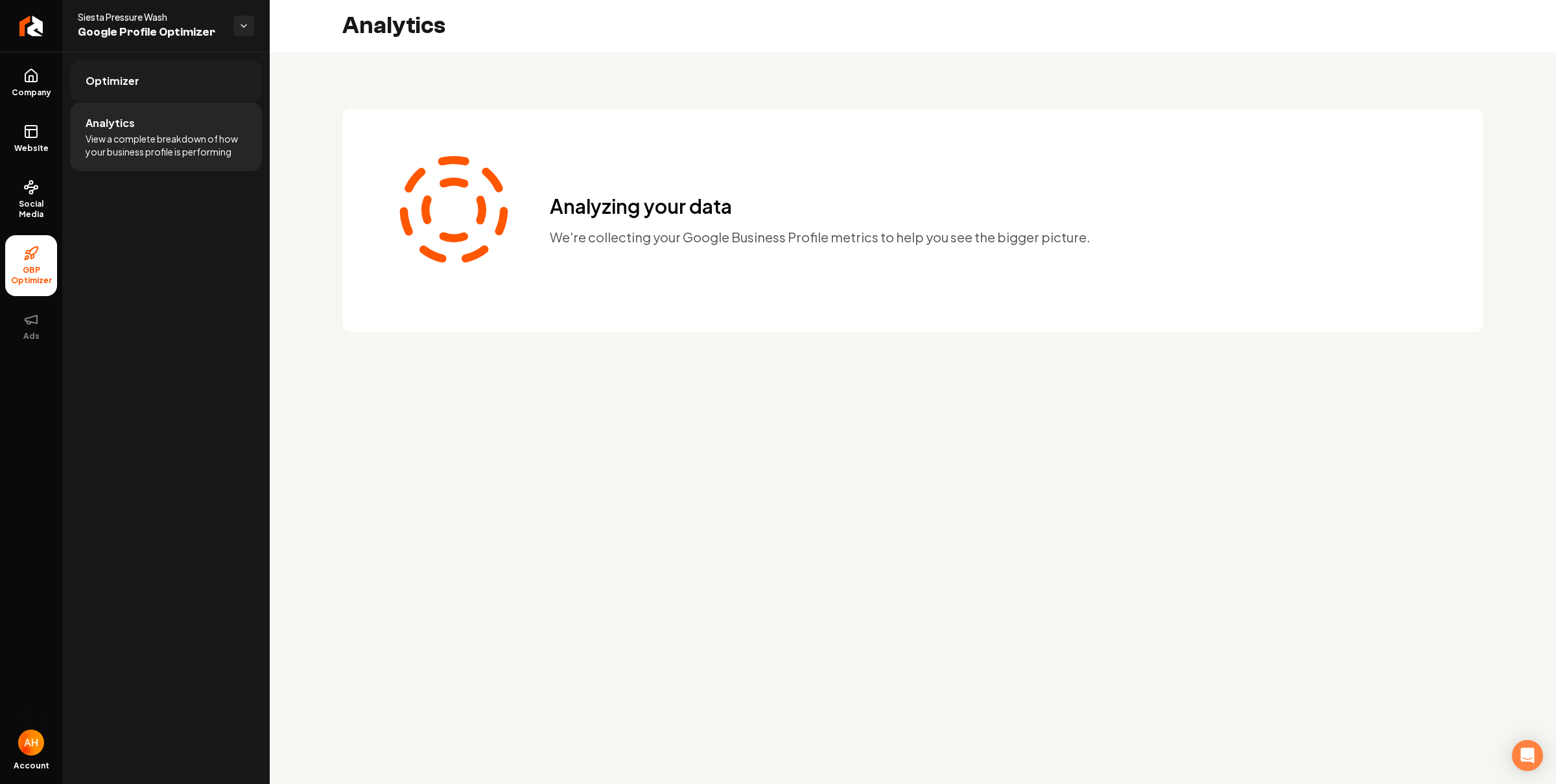
click at [183, 92] on link "Optimizer" at bounding box center [166, 81] width 192 height 42
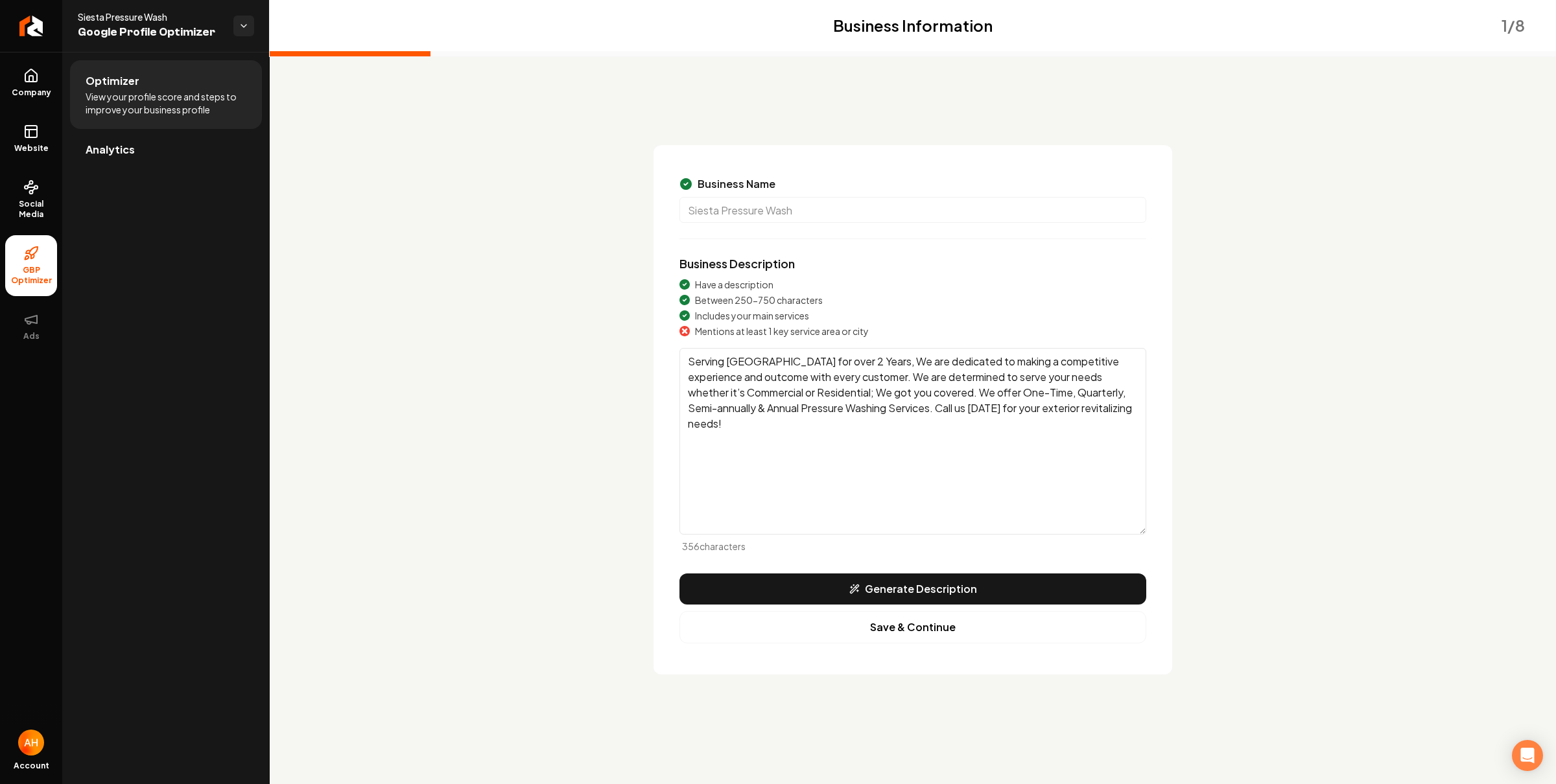
drag, startPoint x: 1265, startPoint y: 237, endPoint x: 572, endPoint y: 120, distance: 702.8
click at [1265, 237] on div "Business Information 1 / 8 Business Name Siesta Pressure Wash Business Descript…" at bounding box center [913, 399] width 1141 height 550
click at [176, 138] on link "Analytics" at bounding box center [166, 149] width 192 height 42
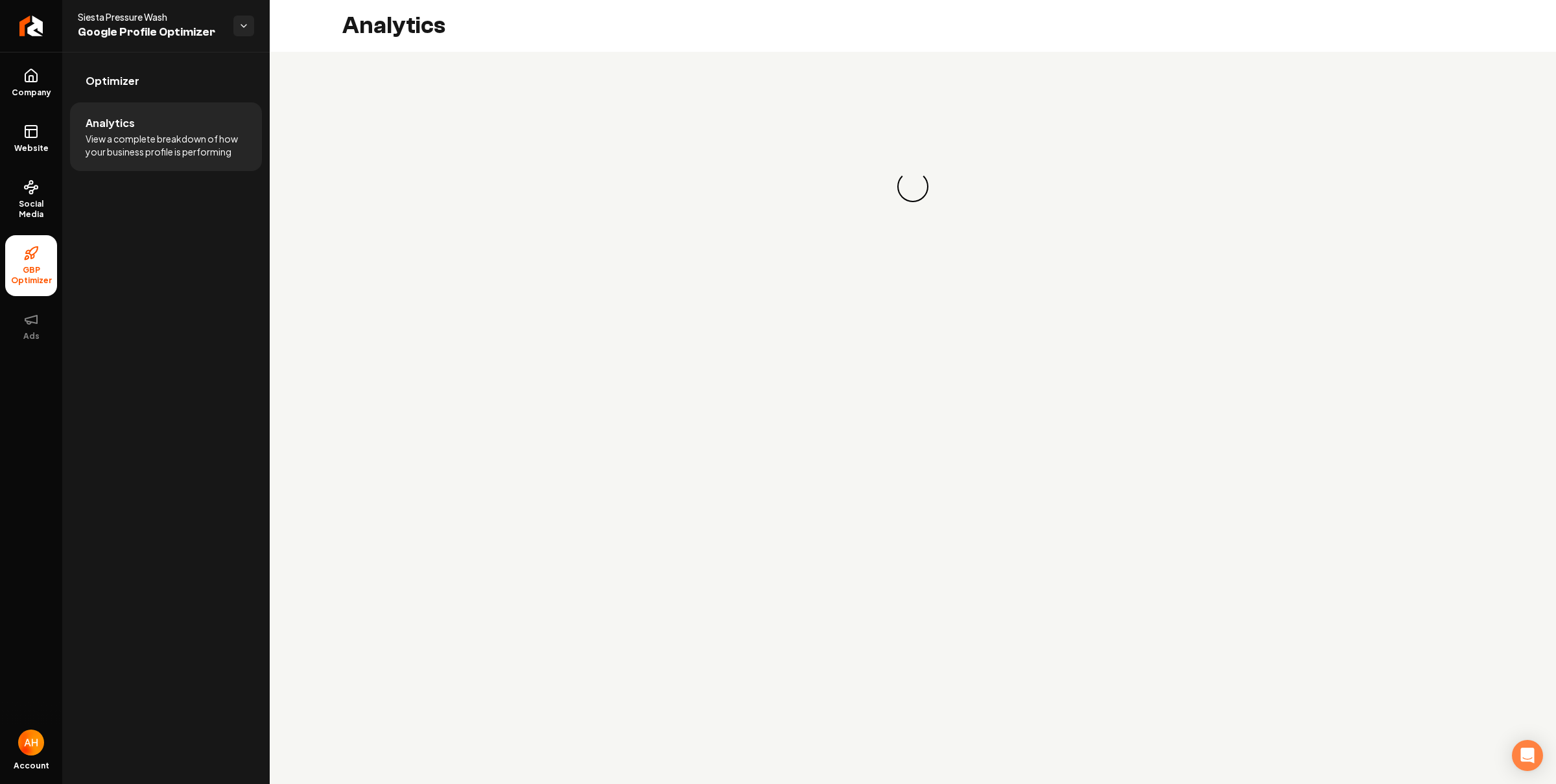
click at [182, 103] on li "Analytics View a complete breakdown of how your business profile is performing" at bounding box center [166, 137] width 192 height 69
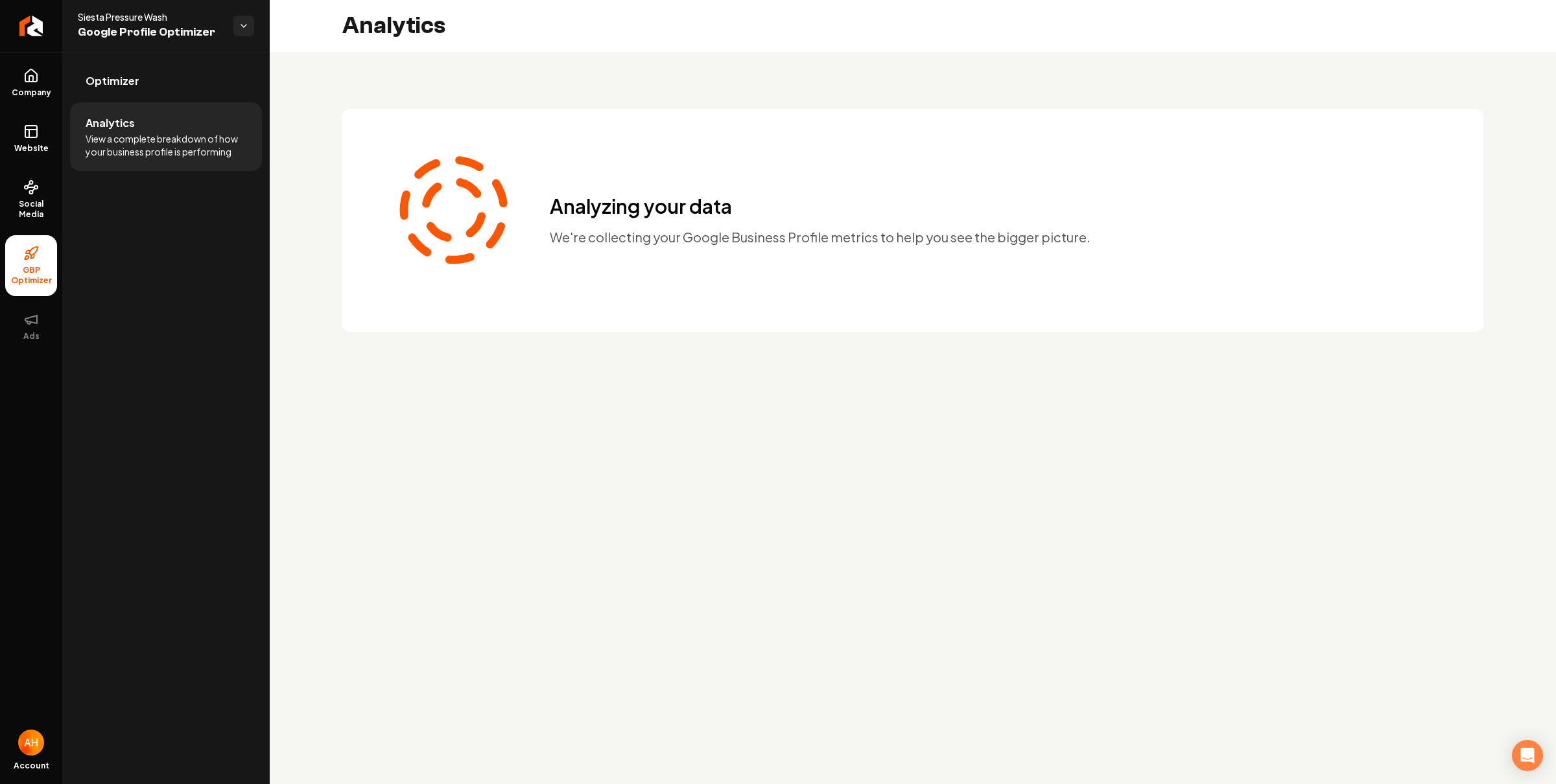
drag, startPoint x: 202, startPoint y: 92, endPoint x: 266, endPoint y: 99, distance: 64.4
click at [204, 92] on link "Optimizer" at bounding box center [166, 81] width 192 height 42
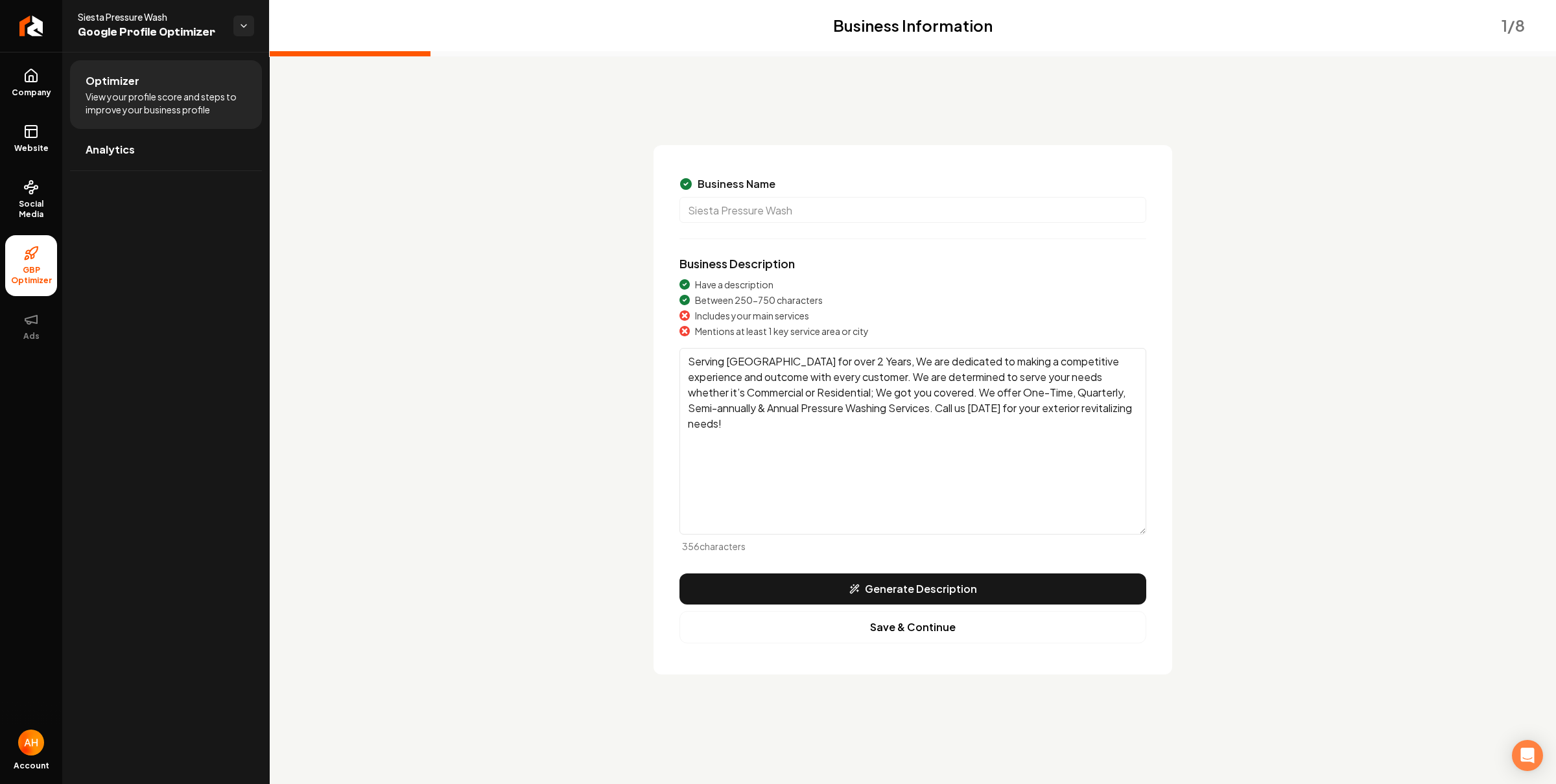
drag, startPoint x: 811, startPoint y: 393, endPoint x: 712, endPoint y: 321, distance: 122.4
click at [712, 321] on div "Have a description Between 250-750 characters Includes your main services Menti…" at bounding box center [912, 416] width 466 height 275
click at [813, 407] on textarea "Serving Sarasota County for over 2 Years, We are dedicated to making a competit…" at bounding box center [912, 441] width 466 height 186
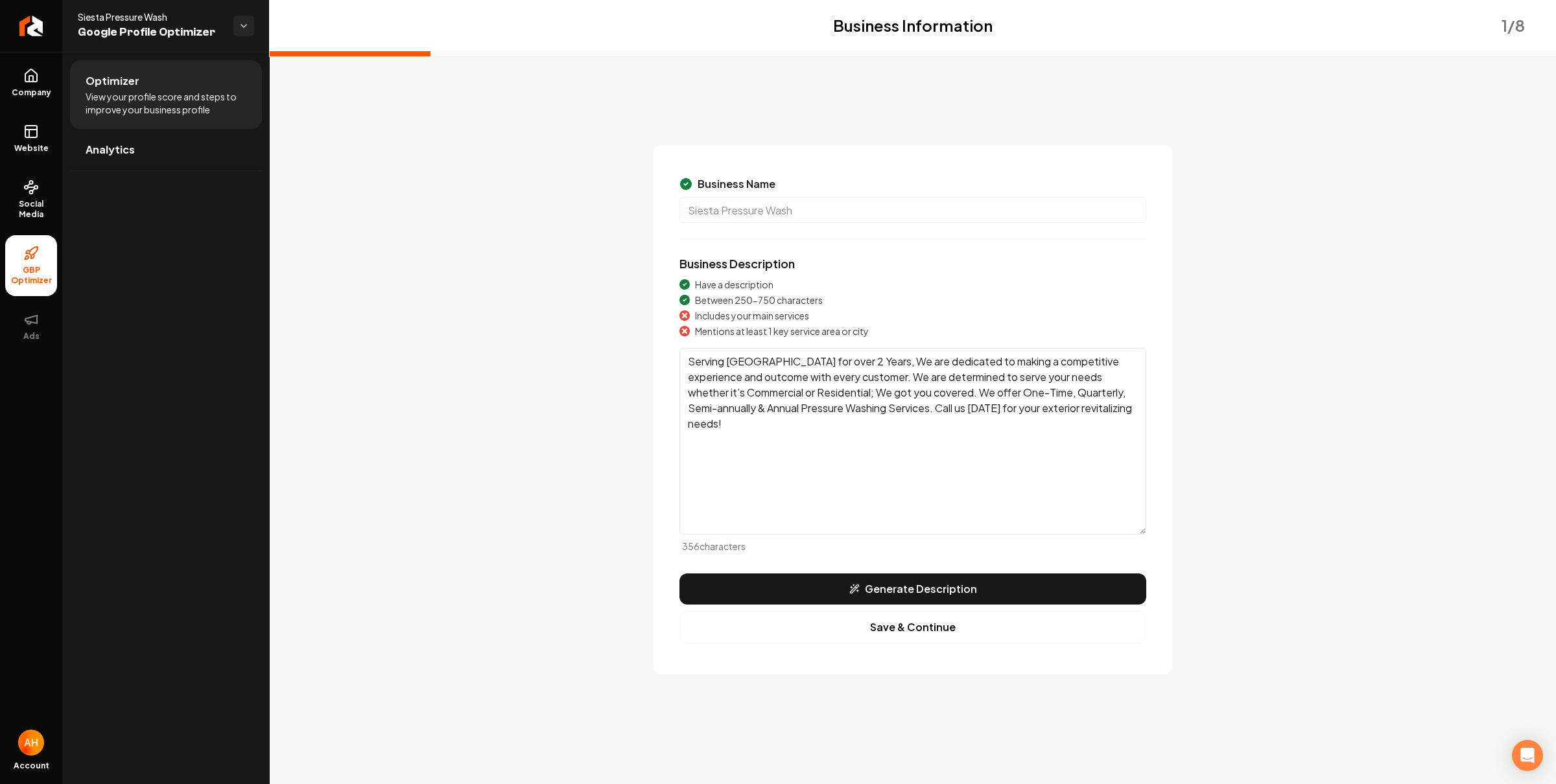
click at [877, 414] on textarea "Serving Sarasota County for over 2 Years, We are dedicated to making a competit…" at bounding box center [912, 441] width 466 height 186
drag, startPoint x: 813, startPoint y: 428, endPoint x: 655, endPoint y: 324, distance: 189.2
click at [655, 324] on div "Business Name Siesta Pressure Wash Business Description Have a description Betw…" at bounding box center [912, 410] width 518 height 530
click at [907, 54] on div "Main content area" at bounding box center [912, 54] width 1286 height 5
click at [420, 127] on div "Business Information 1 / 8 Business Name Siesta Pressure Wash Business Descript…" at bounding box center [913, 399] width 1141 height 550
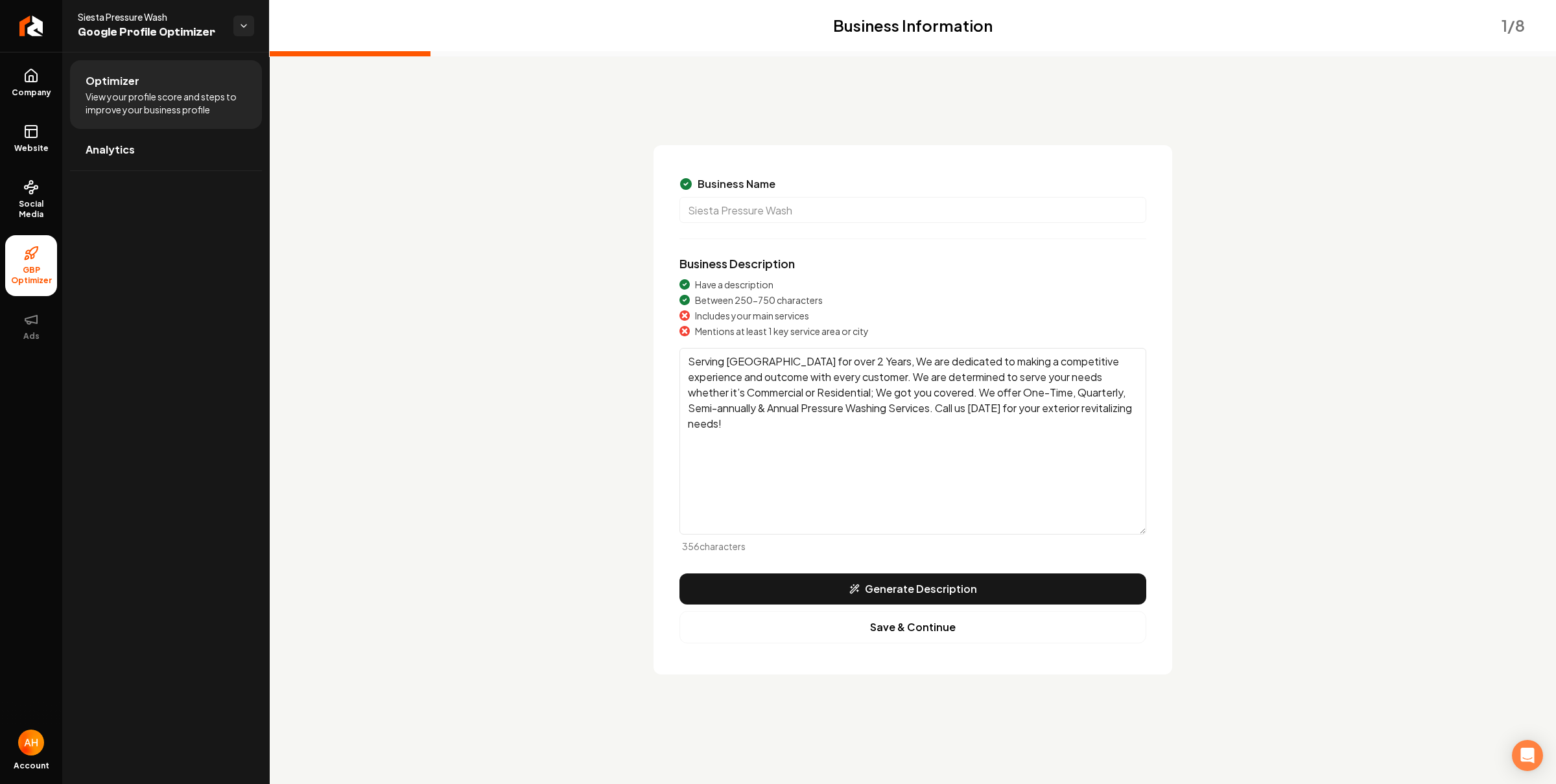
click at [34, 243] on li "GBP Optimizer" at bounding box center [31, 266] width 52 height 61
click at [168, 109] on span "View your profile score and steps to improve your business profile" at bounding box center [165, 103] width 161 height 26
click at [149, 156] on link "Analytics" at bounding box center [166, 149] width 192 height 42
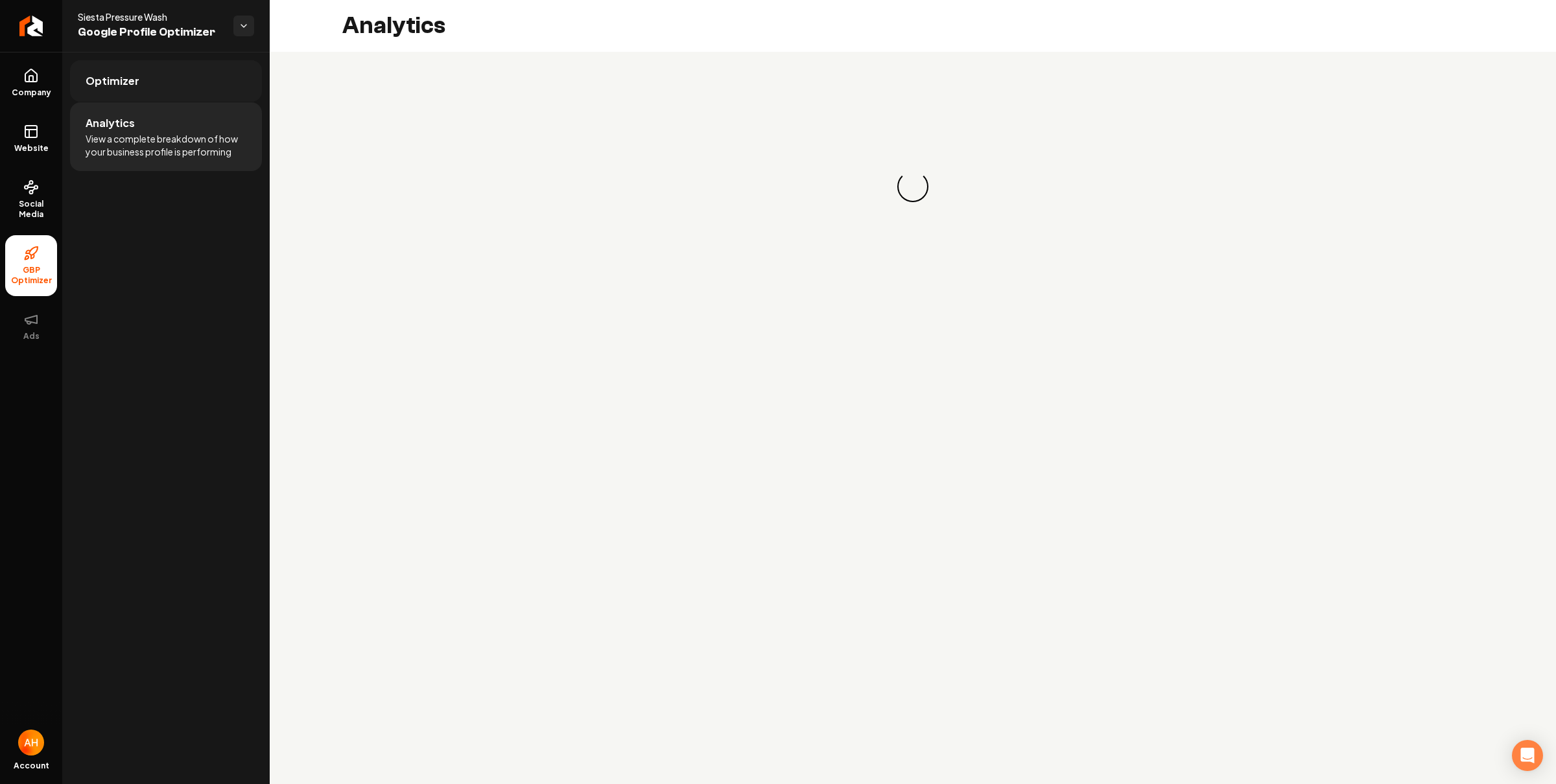
click at [172, 97] on link "Optimizer" at bounding box center [166, 81] width 192 height 42
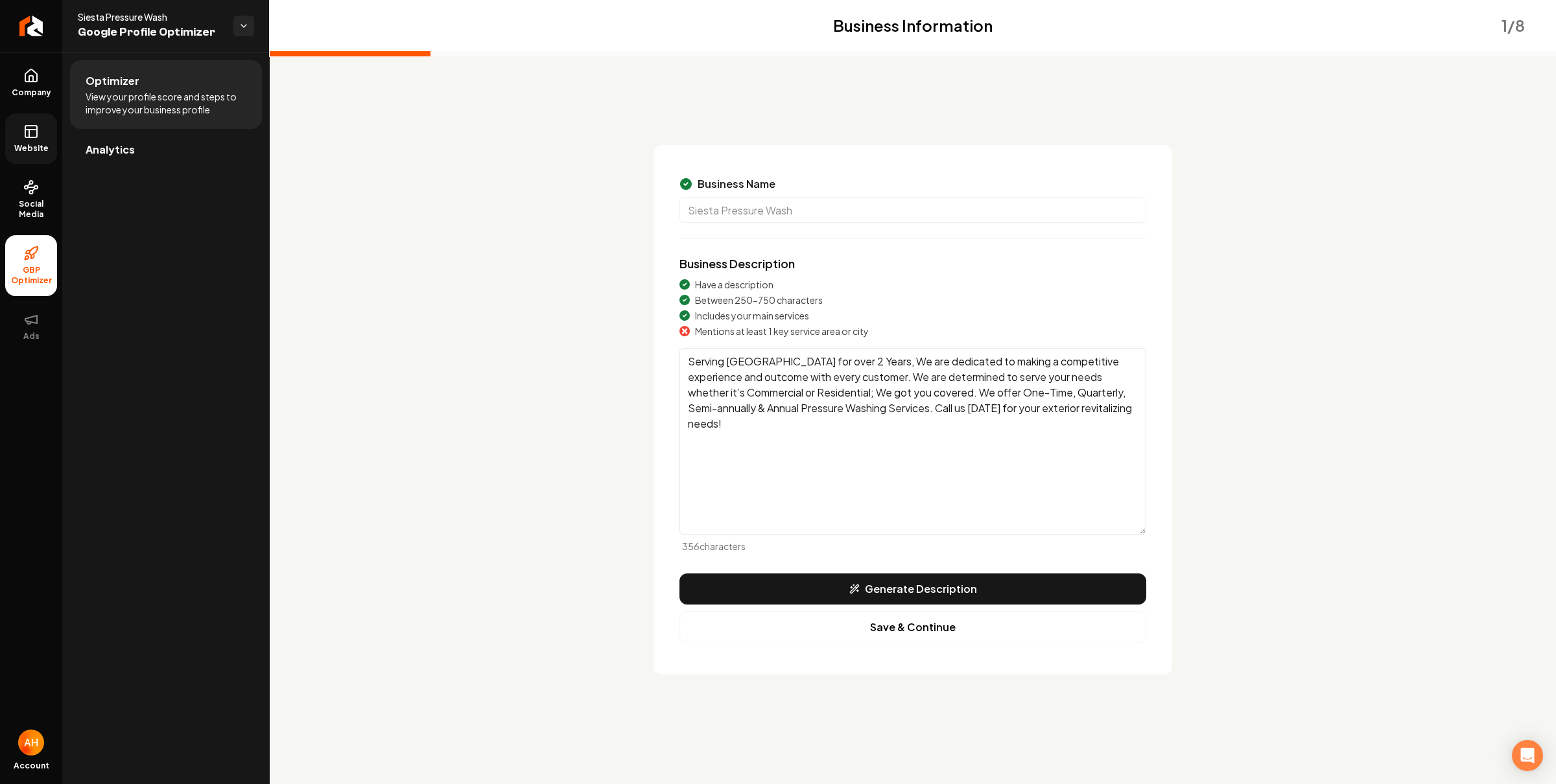
click at [32, 139] on icon at bounding box center [31, 131] width 16 height 16
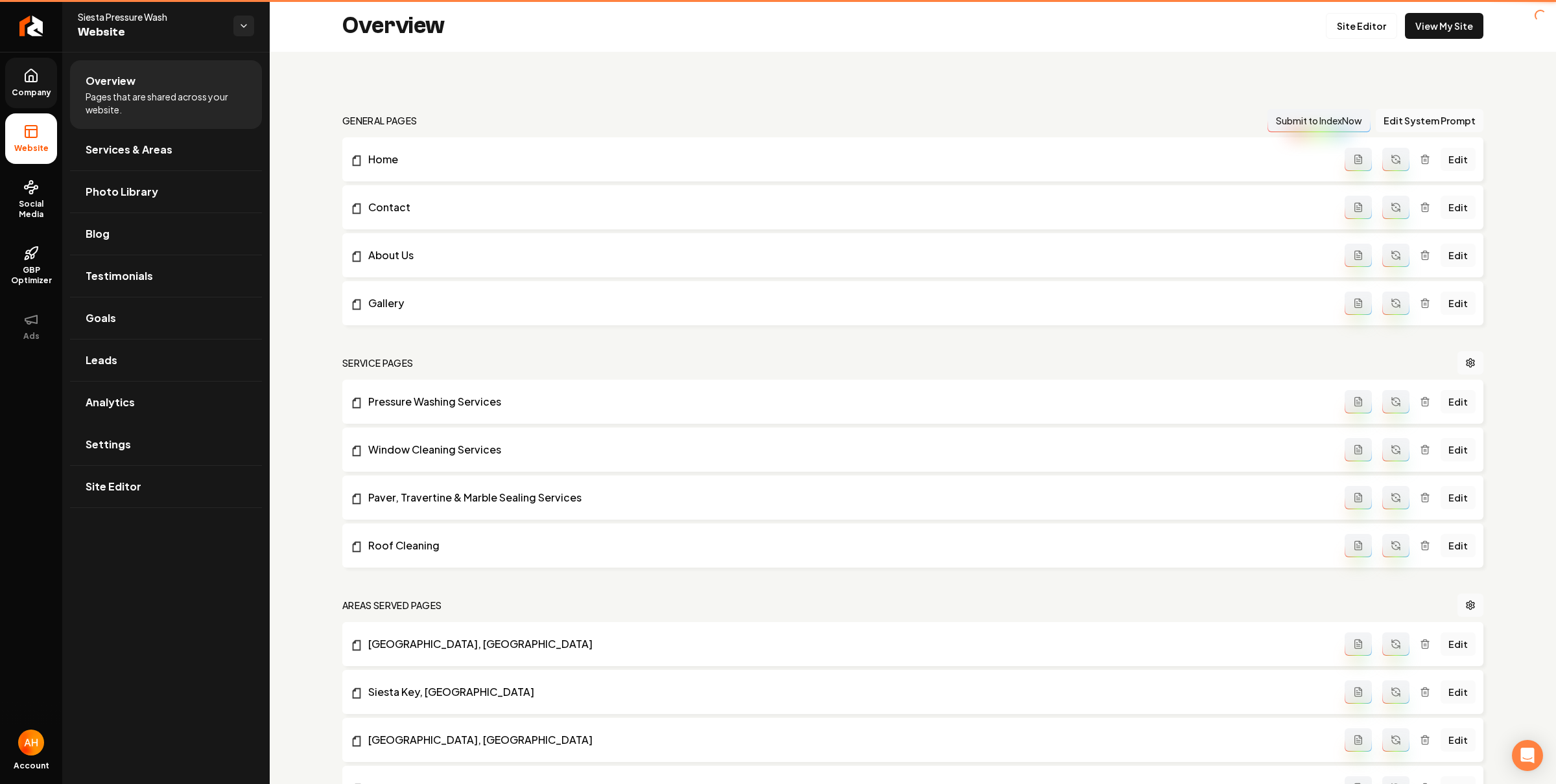
click at [44, 90] on span "Company" at bounding box center [32, 93] width 50 height 11
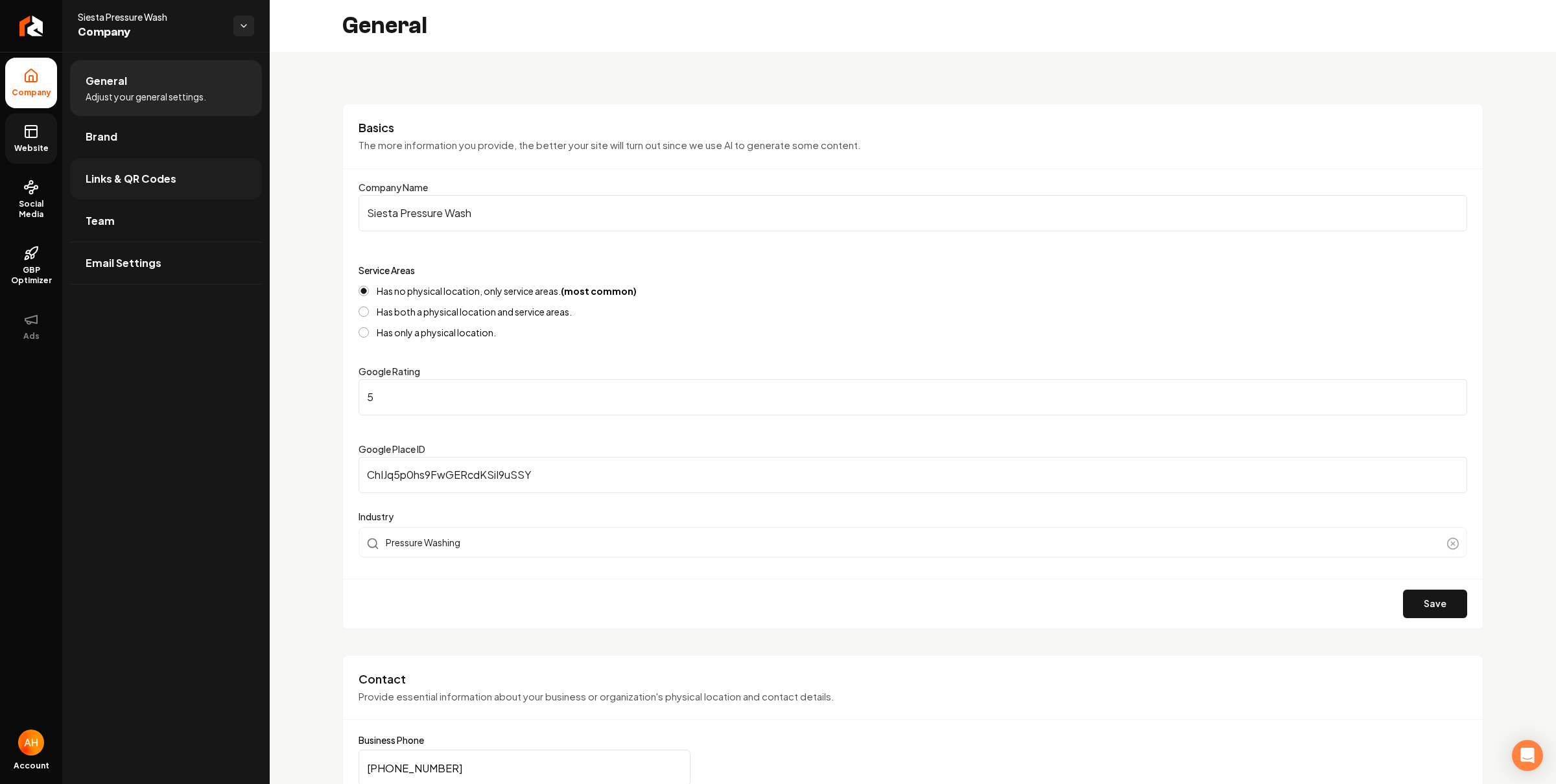
click at [188, 180] on link "Links & QR Codes" at bounding box center [166, 179] width 192 height 42
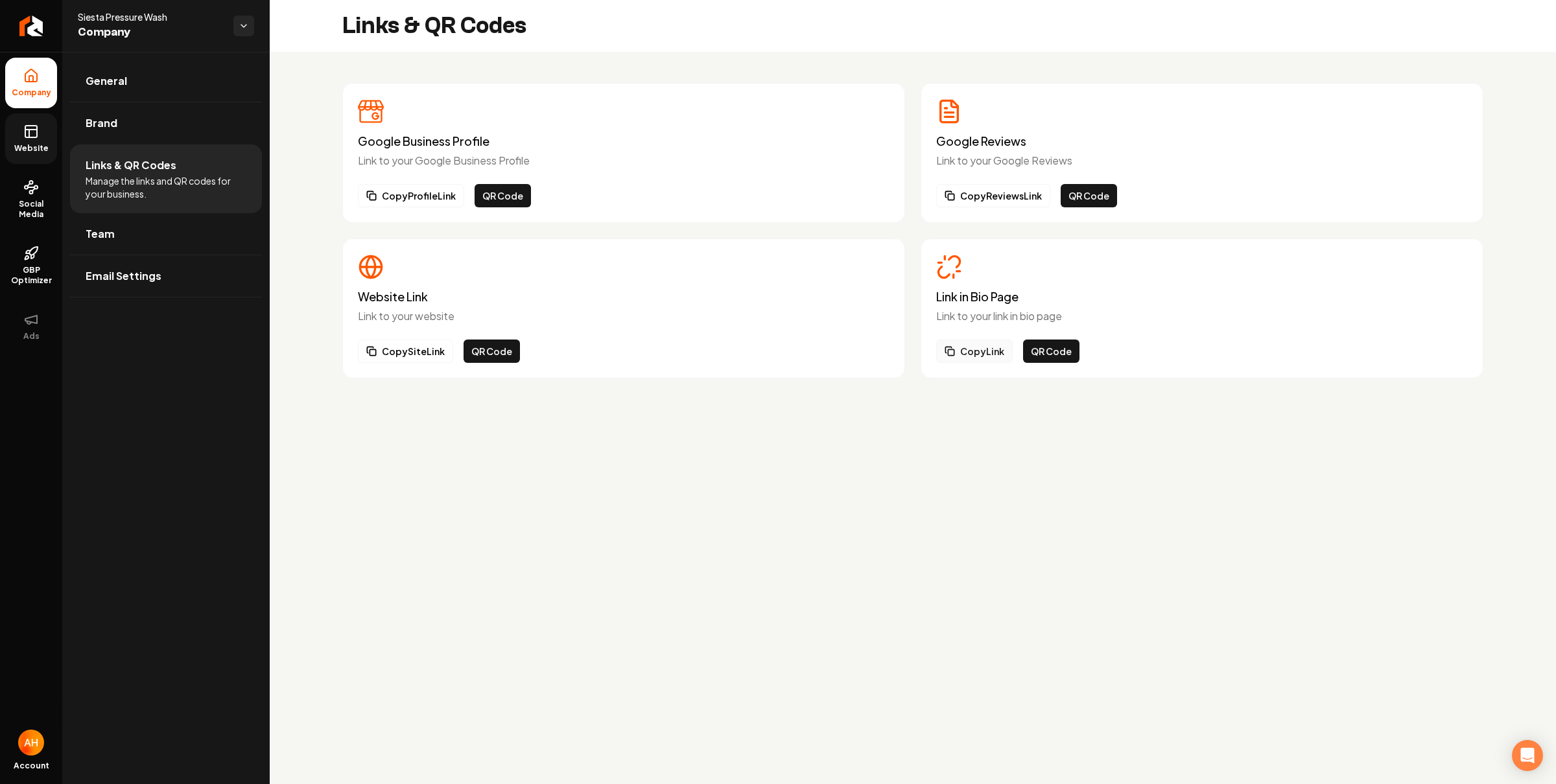
click at [1004, 352] on button "Copy Link" at bounding box center [973, 351] width 76 height 23
click at [710, 85] on div "Google Business Profile Link to your Google Business Profile Copy Profile Link …" at bounding box center [624, 153] width 563 height 140
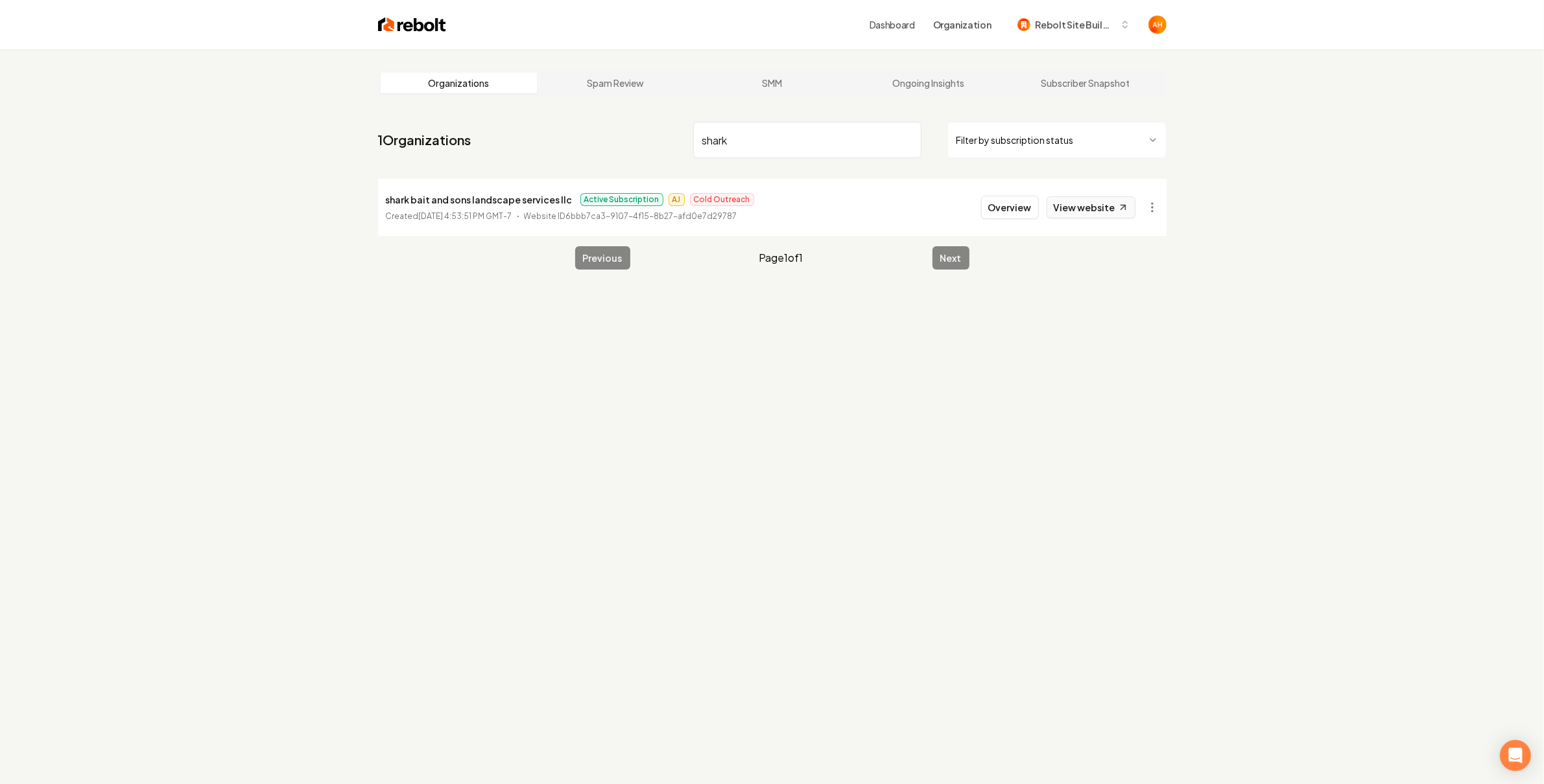
type input "shark"
click at [1106, 212] on link "View website" at bounding box center [1091, 207] width 89 height 22
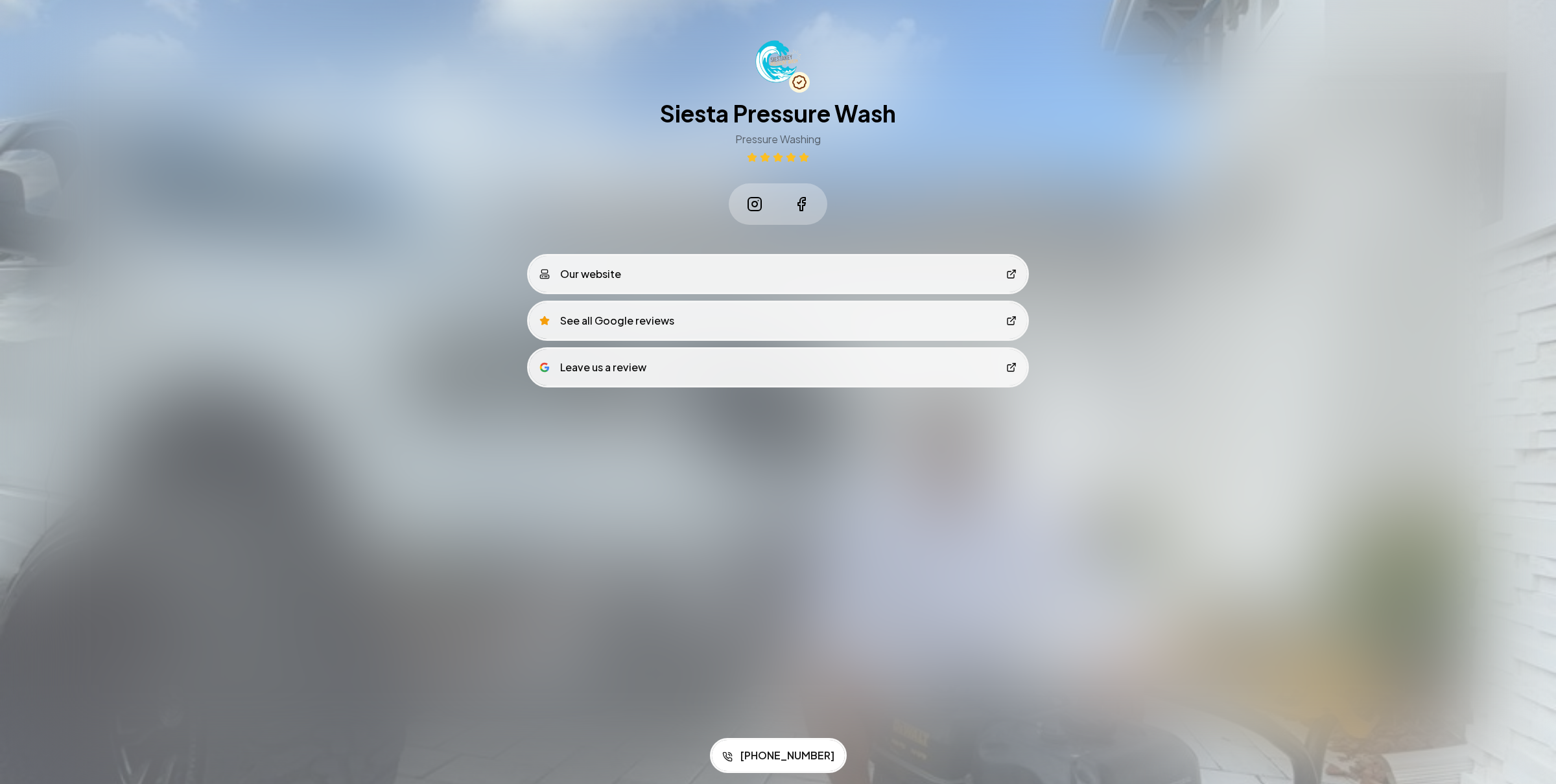
click at [880, 131] on div "Siesta Pressure Wash Pressure Washing" at bounding box center [777, 131] width 236 height 62
drag, startPoint x: 880, startPoint y: 759, endPoint x: 727, endPoint y: 749, distance: 153.3
click at [727, 749] on div "Save to Contacts [PHONE_NUMBER]" at bounding box center [778, 756] width 1556 height 57
click at [779, 664] on div at bounding box center [778, 392] width 1556 height 784
click at [595, 369] on div "Leave us a review" at bounding box center [593, 366] width 107 height 16
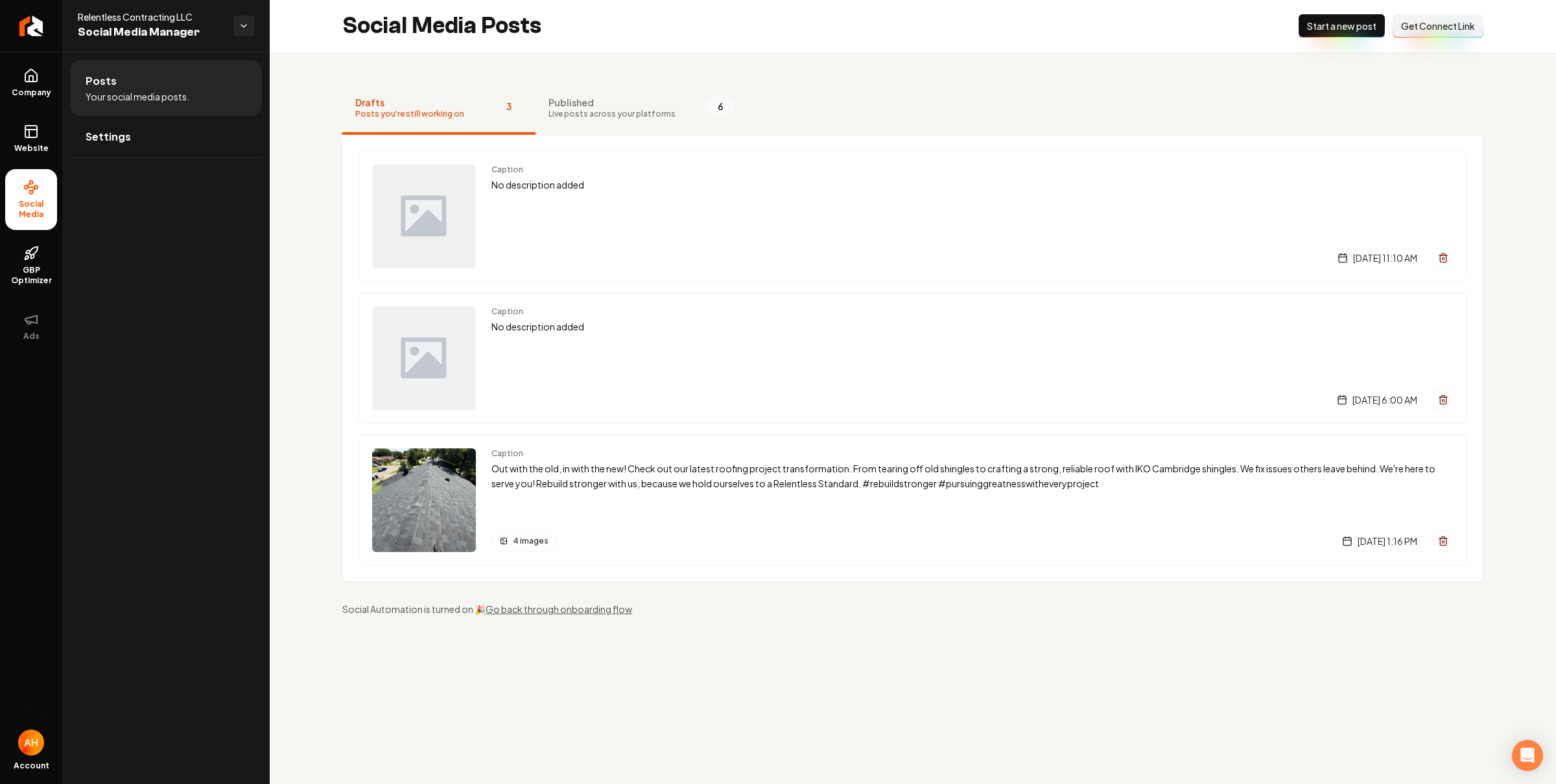
click at [784, 90] on nav "Drafts Posts you're still working on 3 Published Live posts across your platfor…" at bounding box center [913, 109] width 1141 height 52
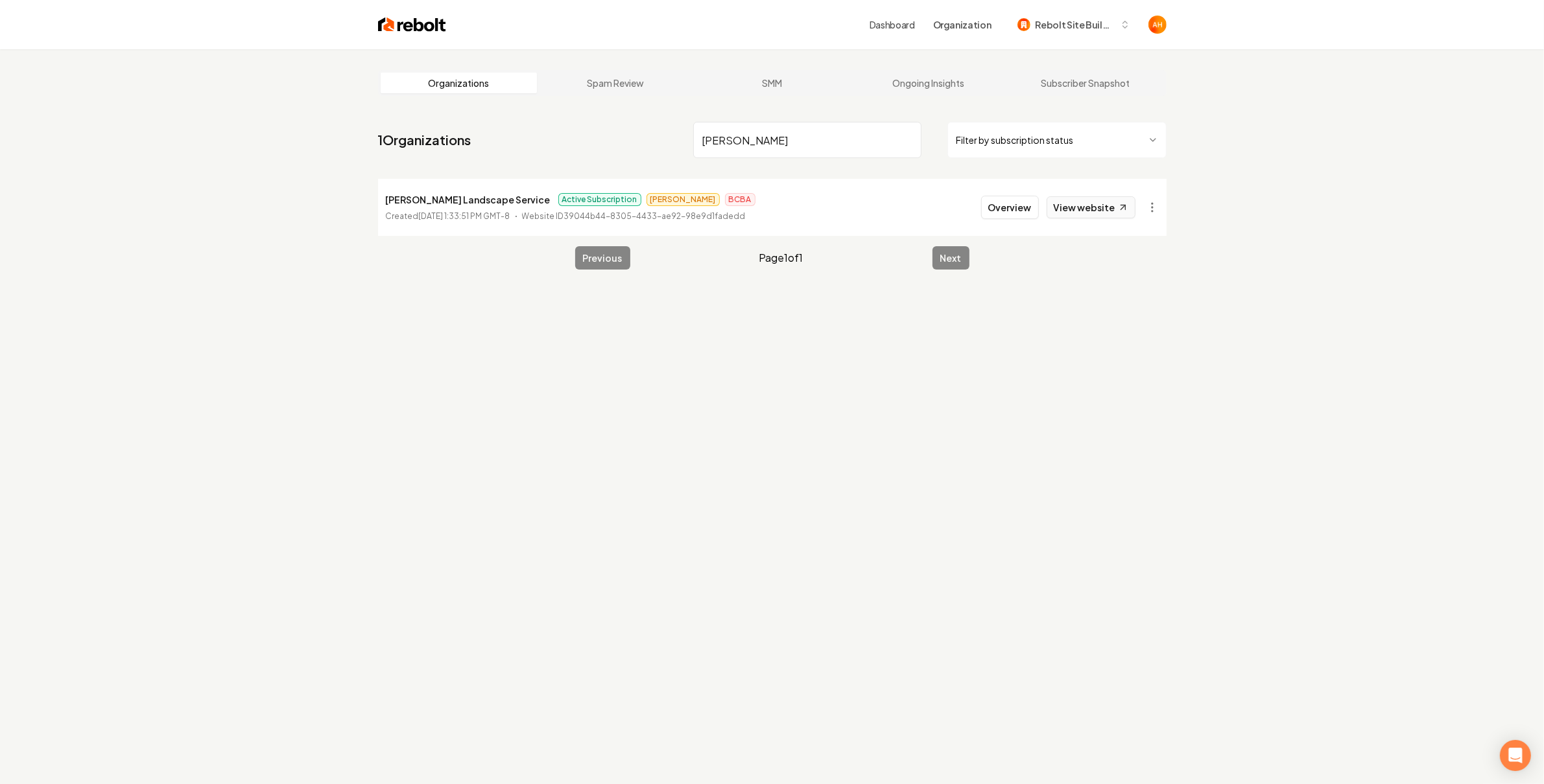
type input "[PERSON_NAME]"
click at [1116, 204] on link "View website" at bounding box center [1091, 207] width 89 height 22
